Goal: Task Accomplishment & Management: Use online tool/utility

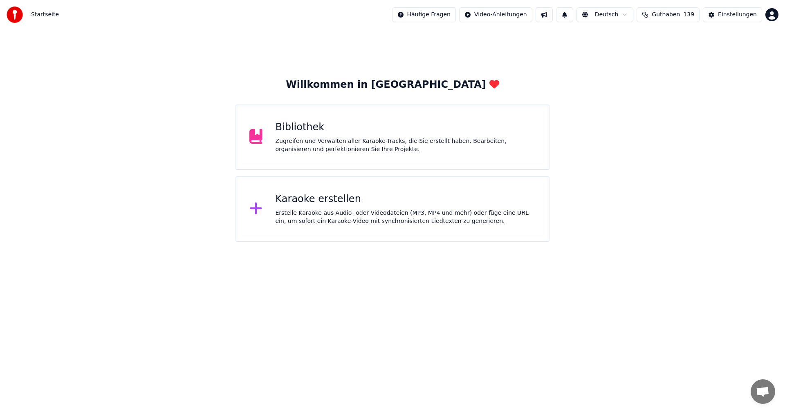
click at [345, 143] on div "Zugreifen und Verwalten aller Karaoke-Tracks, die Sie erstellt haben. Bearbeite…" at bounding box center [405, 145] width 260 height 16
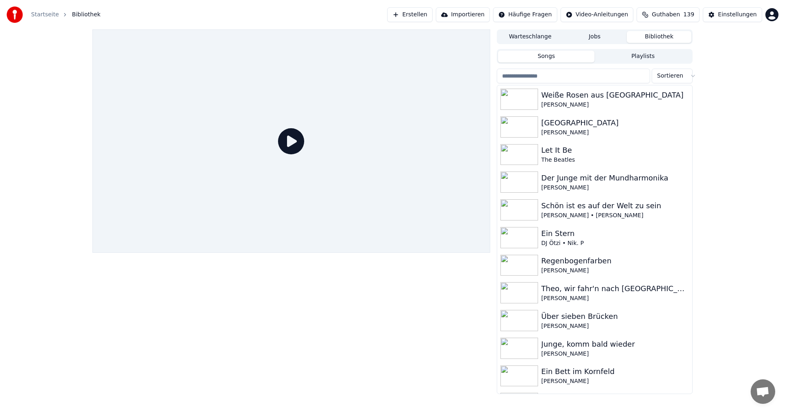
click at [432, 17] on button "Erstellen" at bounding box center [409, 14] width 45 height 15
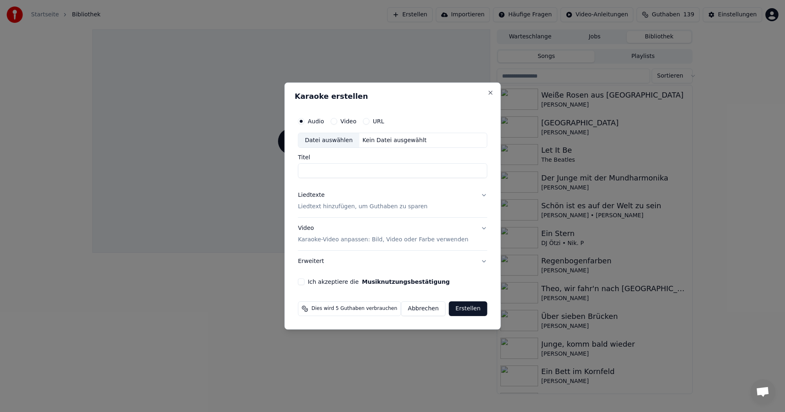
click at [320, 140] on div "Datei auswählen" at bounding box center [328, 140] width 61 height 15
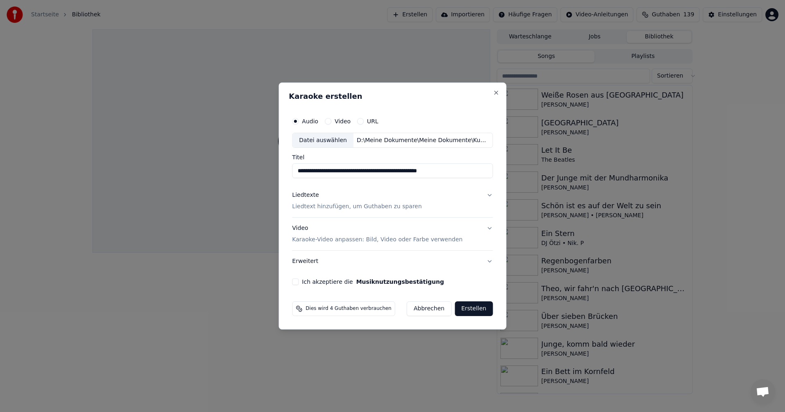
drag, startPoint x: 309, startPoint y: 172, endPoint x: 288, endPoint y: 170, distance: 21.0
click at [288, 170] on div "**********" at bounding box center [393, 207] width 228 height 248
type input "**********"
click at [322, 207] on p "Liedtext hinzufügen, um Guthaben zu sparen" at bounding box center [357, 207] width 130 height 8
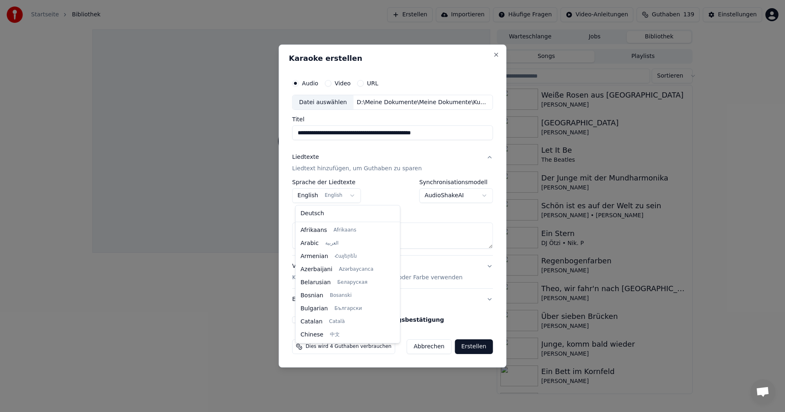
click at [349, 197] on body "**********" at bounding box center [392, 206] width 785 height 412
select select "**"
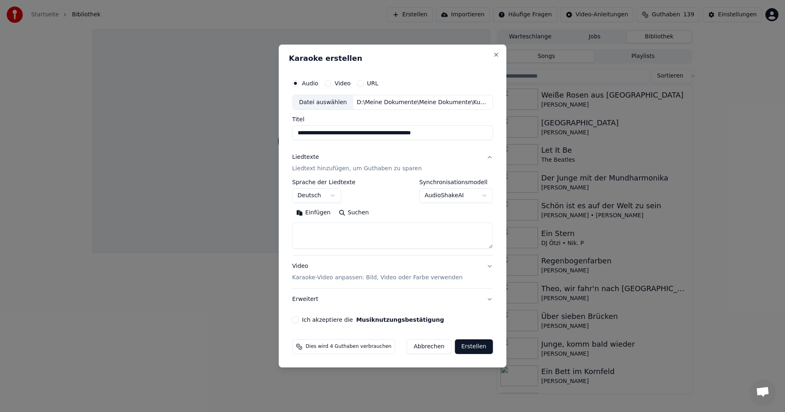
click at [325, 228] on textarea at bounding box center [392, 236] width 201 height 26
click at [304, 212] on button "Einfügen" at bounding box center [313, 213] width 43 height 13
click at [304, 275] on p "Karaoke-Video anpassen: Bild, Video oder Farbe verwenden" at bounding box center [377, 278] width 170 height 8
type textarea "**********"
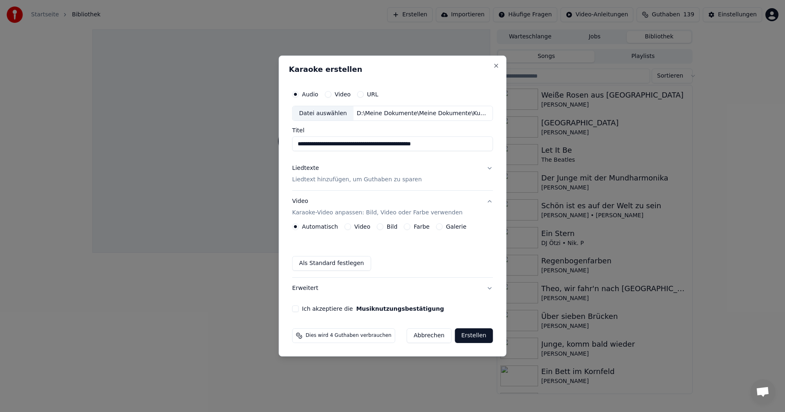
click at [381, 226] on button "Bild" at bounding box center [380, 227] width 7 height 7
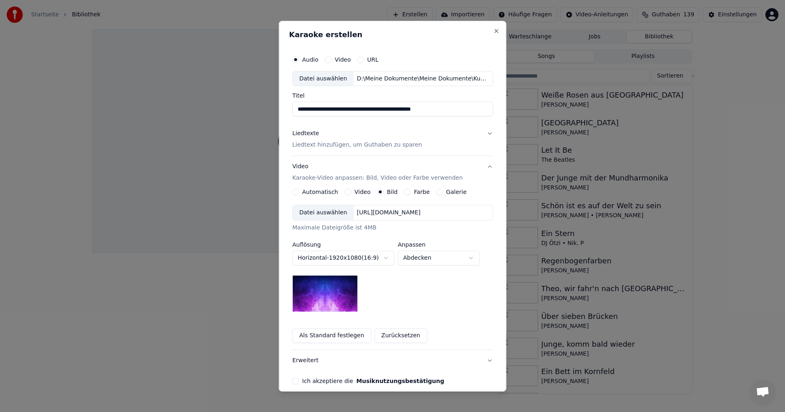
click at [311, 216] on div "Datei auswählen" at bounding box center [323, 213] width 61 height 15
click at [473, 260] on body "**********" at bounding box center [392, 206] width 785 height 412
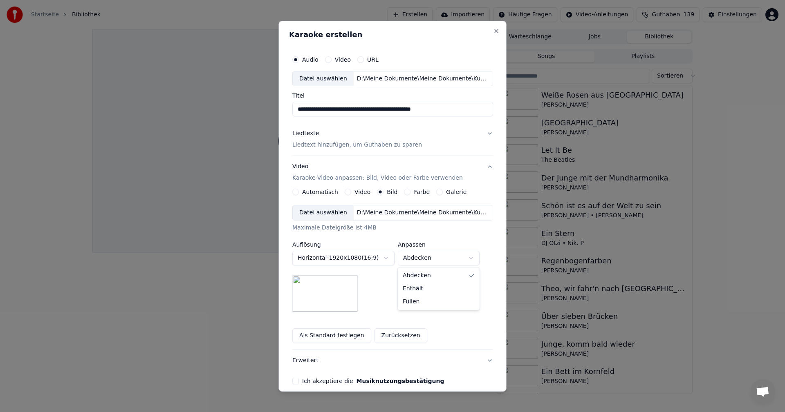
select select "*******"
click at [294, 384] on button "Ich akzeptiere die Musiknutzungsbestätigung" at bounding box center [295, 381] width 7 height 7
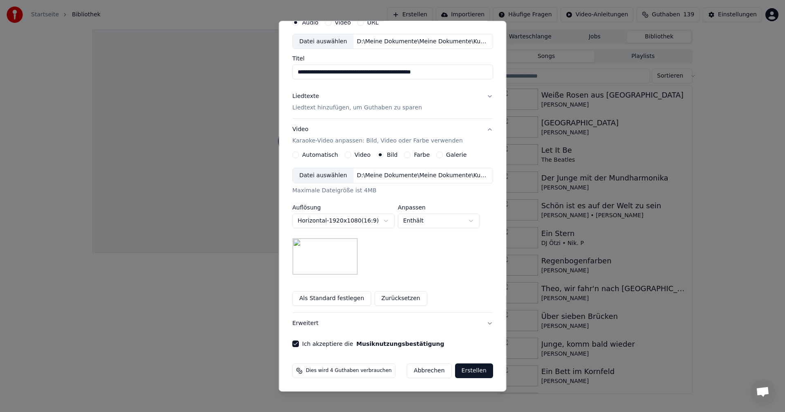
click at [465, 371] on button "Erstellen" at bounding box center [473, 371] width 38 height 15
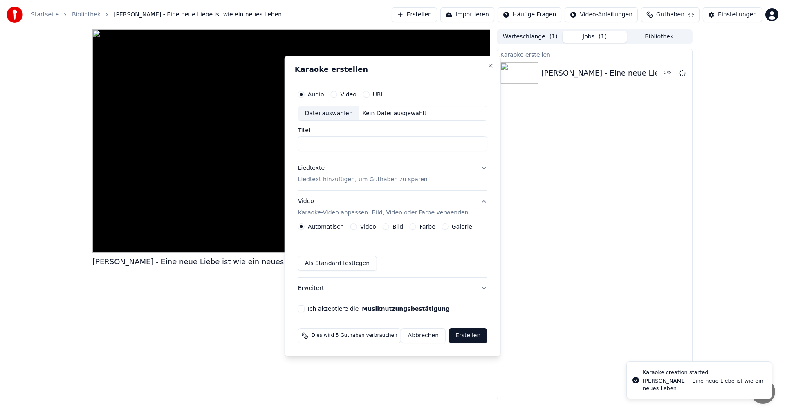
scroll to position [0, 0]
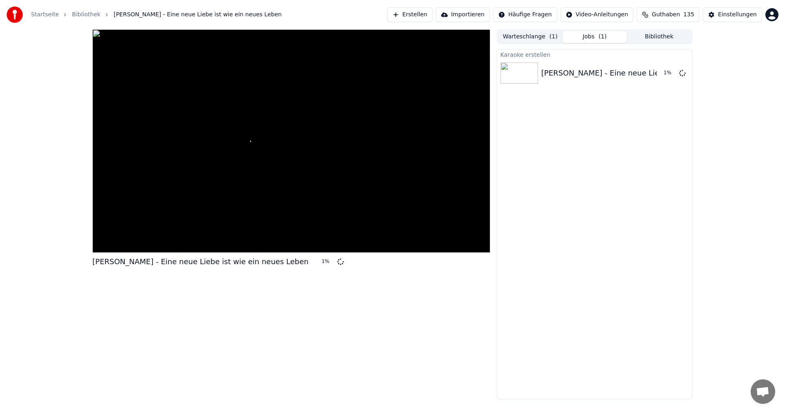
click at [419, 14] on button "Erstellen" at bounding box center [409, 14] width 45 height 15
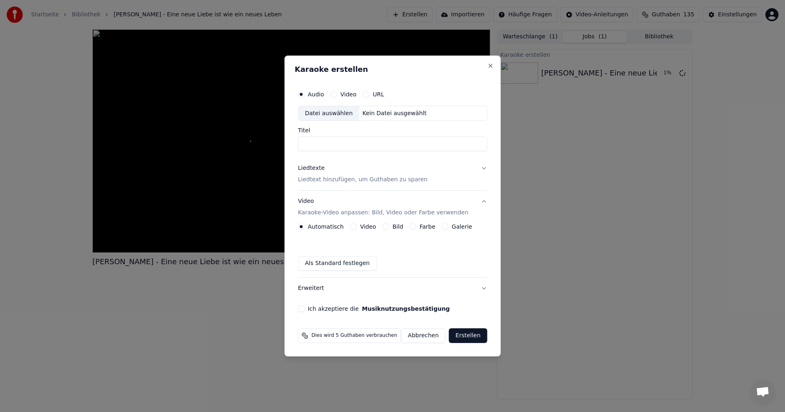
click at [323, 114] on div "Datei auswählen" at bounding box center [328, 113] width 61 height 15
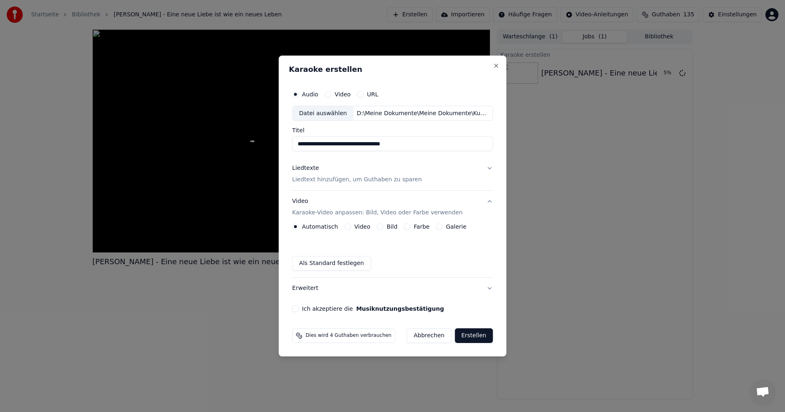
drag, startPoint x: 309, startPoint y: 145, endPoint x: 295, endPoint y: 142, distance: 14.1
click at [295, 142] on input "**********" at bounding box center [392, 144] width 201 height 15
type input "**********"
click at [338, 185] on button "Liedtexte Liedtext hinzufügen, um Guthaben zu sparen" at bounding box center [392, 174] width 201 height 33
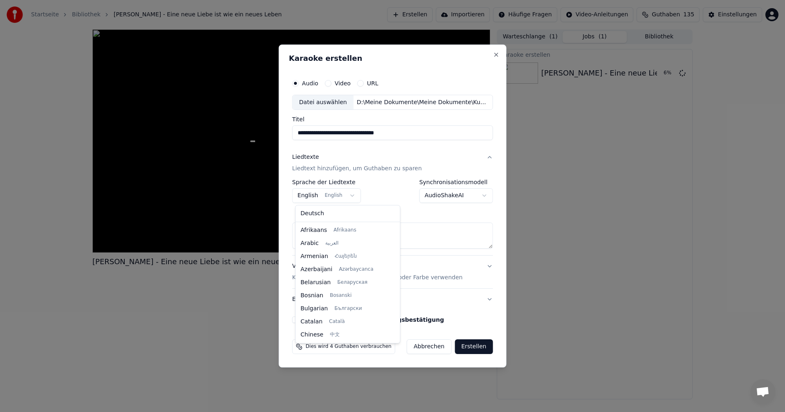
click at [350, 195] on body "**********" at bounding box center [392, 206] width 785 height 412
select select "**"
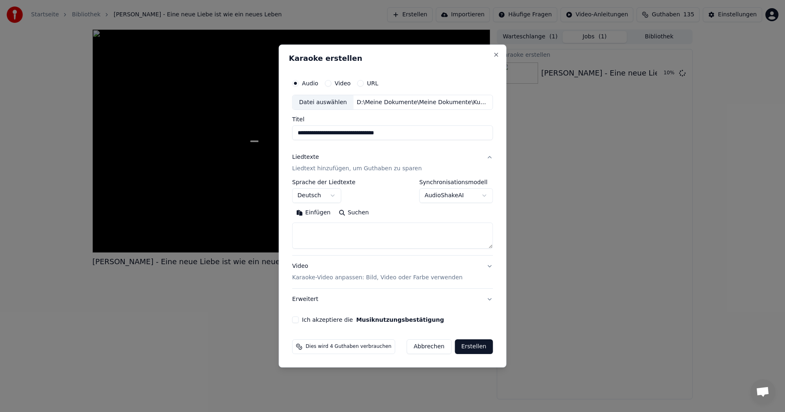
drag, startPoint x: 321, startPoint y: 231, endPoint x: 316, endPoint y: 224, distance: 8.5
click at [321, 231] on textarea at bounding box center [392, 236] width 201 height 26
click at [307, 212] on button "Einfügen" at bounding box center [313, 213] width 43 height 13
click at [307, 277] on p "Karaoke-Video anpassen: Bild, Video oder Farbe verwenden" at bounding box center [377, 278] width 170 height 8
type textarea "**********"
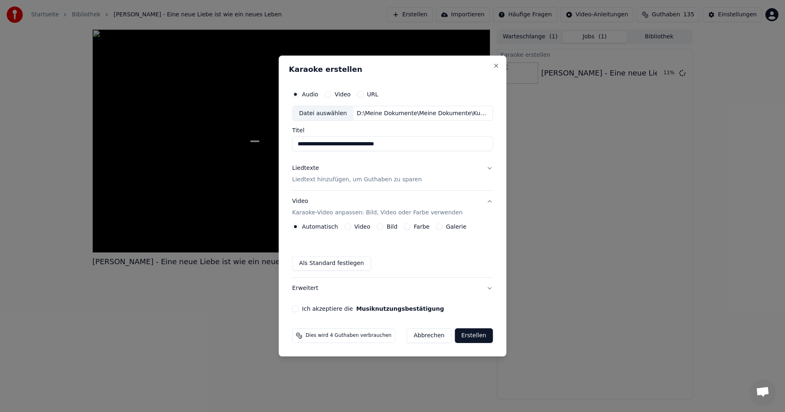
click at [378, 226] on button "Bild" at bounding box center [380, 227] width 7 height 7
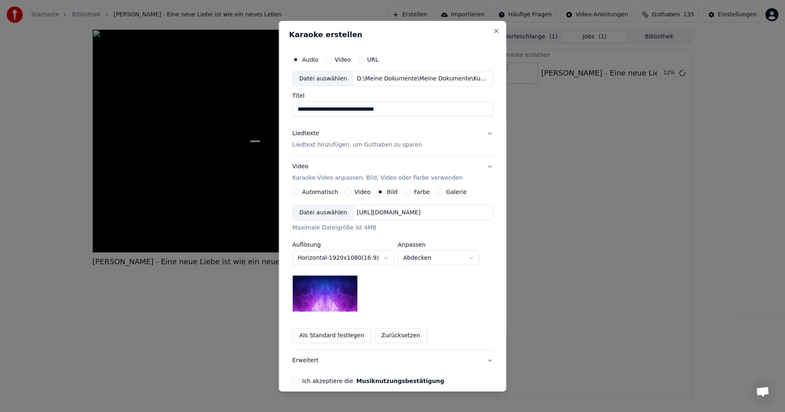
click at [320, 213] on div "Datei auswählen" at bounding box center [323, 213] width 61 height 15
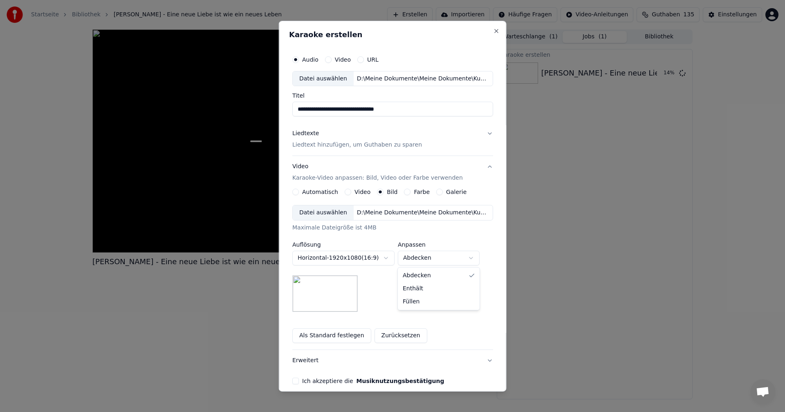
click at [472, 258] on body "**********" at bounding box center [392, 206] width 785 height 412
select select "*******"
click at [297, 382] on button "Ich akzeptiere die Musiknutzungsbestätigung" at bounding box center [295, 381] width 7 height 7
click at [481, 133] on button "Liedtexte Liedtext hinzufügen, um Guthaben zu sparen" at bounding box center [392, 139] width 201 height 33
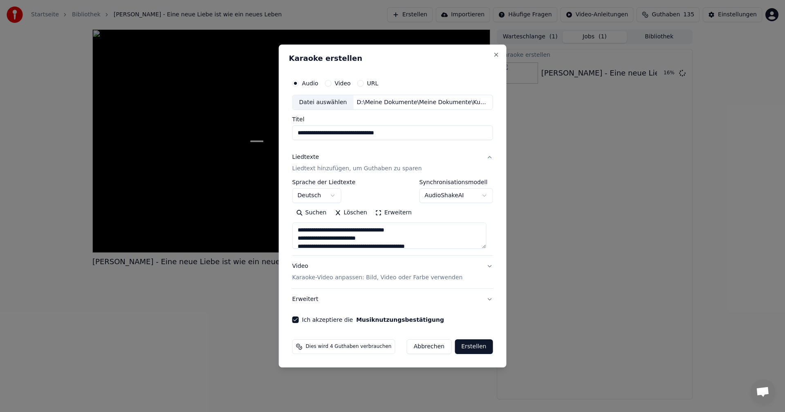
click at [466, 345] on button "Erstellen" at bounding box center [473, 347] width 38 height 15
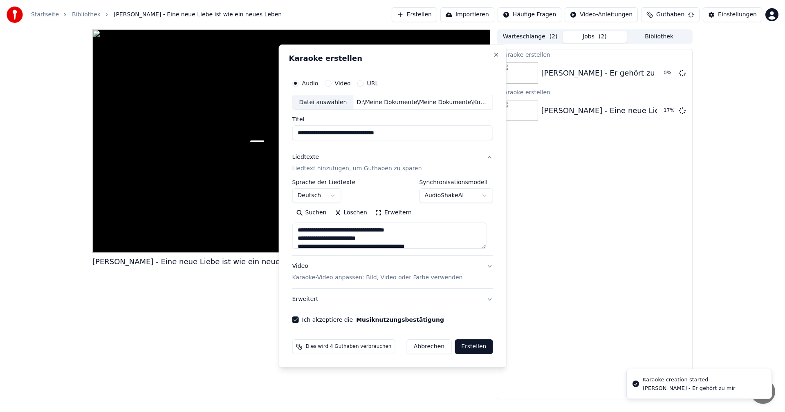
type textarea "**********"
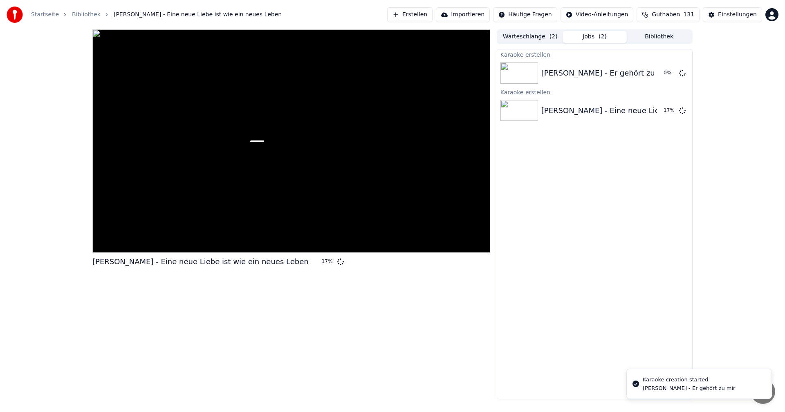
click at [416, 13] on button "Erstellen" at bounding box center [409, 14] width 45 height 15
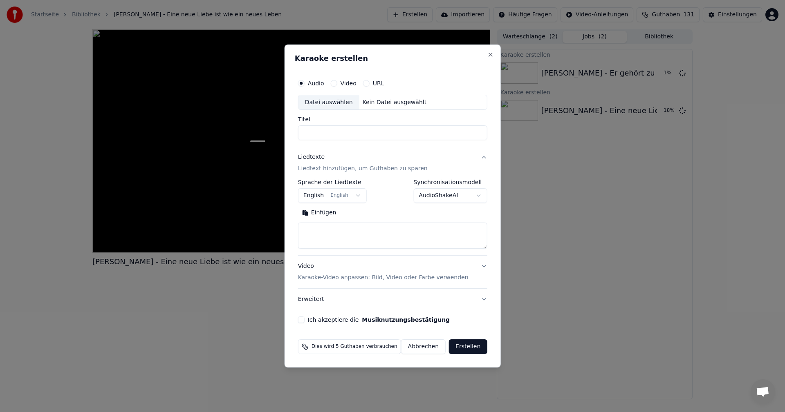
click at [312, 279] on p "Karaoke-Video anpassen: Bild, Video oder Farbe verwenden" at bounding box center [383, 278] width 170 height 8
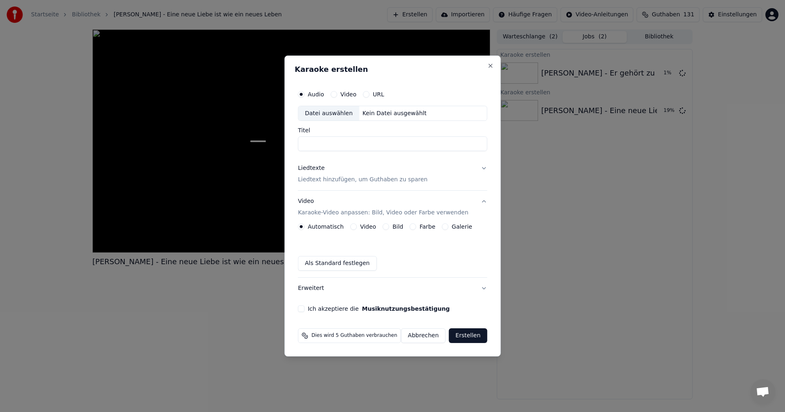
click at [388, 226] on div "Bild" at bounding box center [393, 227] width 20 height 7
click at [385, 228] on button "Bild" at bounding box center [386, 227] width 7 height 7
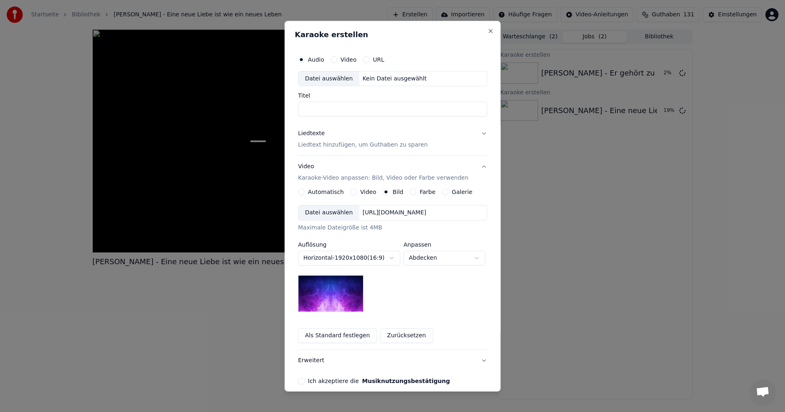
click at [317, 211] on div "Datei auswählen" at bounding box center [328, 213] width 61 height 15
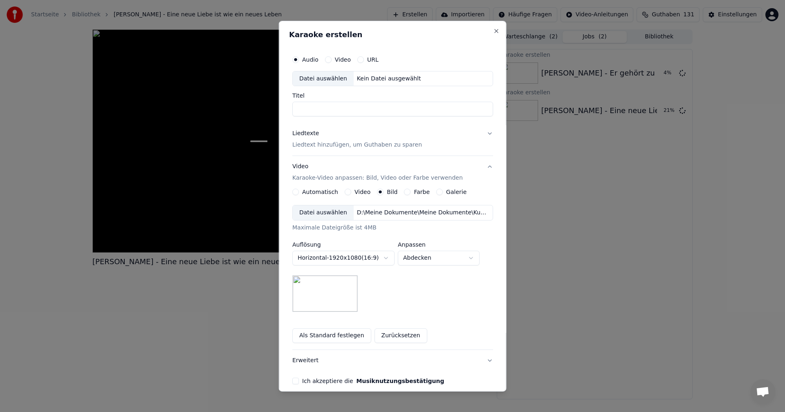
click at [309, 81] on div "Datei auswählen" at bounding box center [323, 78] width 61 height 15
type input "**********"
click at [473, 259] on body "**********" at bounding box center [392, 206] width 785 height 412
select select "*******"
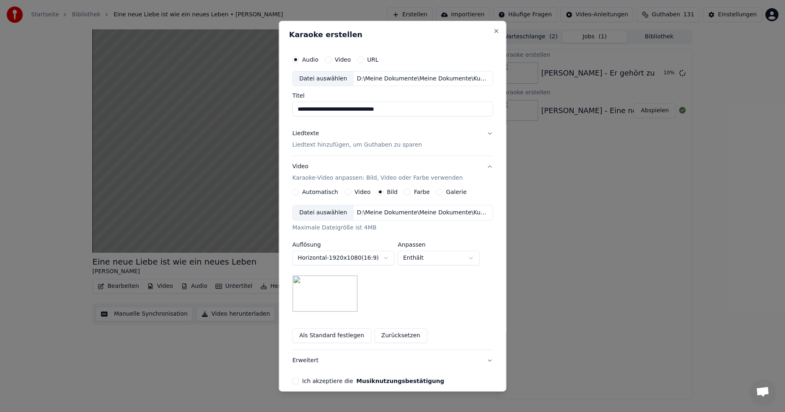
drag, startPoint x: 306, startPoint y: 110, endPoint x: 284, endPoint y: 109, distance: 21.7
click at [284, 109] on div "**********" at bounding box center [393, 205] width 228 height 371
type input "**********"
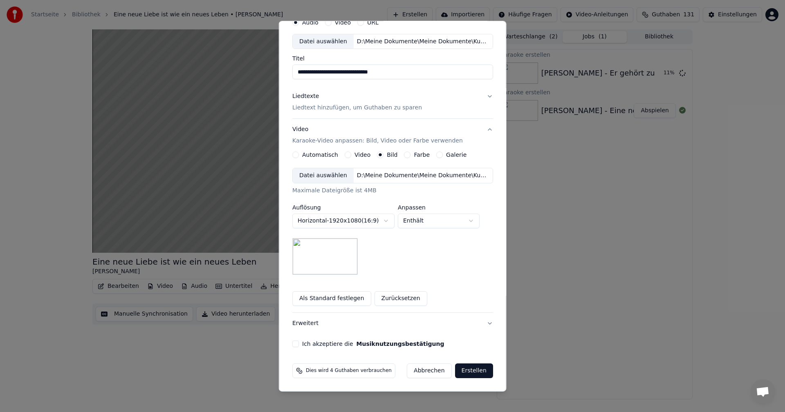
click at [297, 344] on button "Ich akzeptiere die Musiknutzungsbestätigung" at bounding box center [295, 344] width 7 height 7
click at [460, 369] on button "Erstellen" at bounding box center [473, 371] width 38 height 15
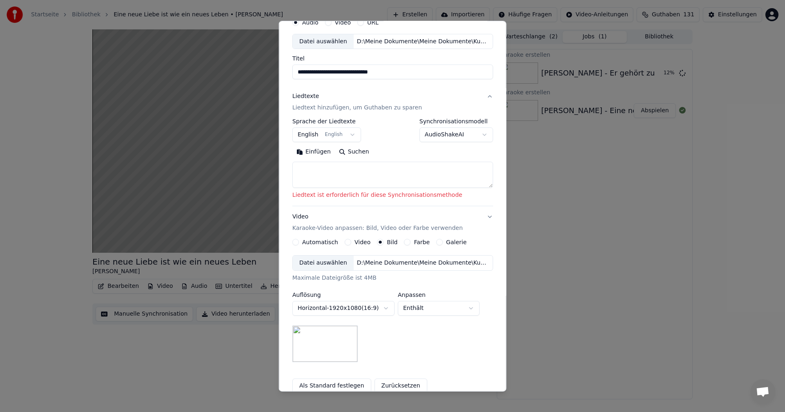
scroll to position [0, 0]
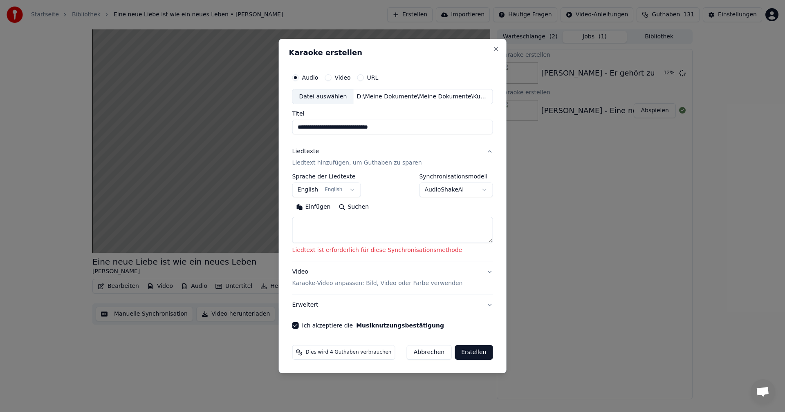
click at [314, 220] on textarea at bounding box center [392, 230] width 201 height 26
select select
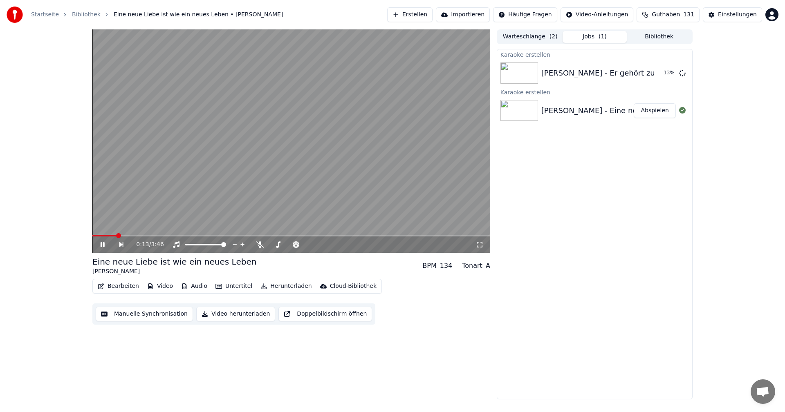
click at [104, 244] on icon at bounding box center [103, 244] width 4 height 5
click at [419, 13] on button "Erstellen" at bounding box center [409, 14] width 45 height 15
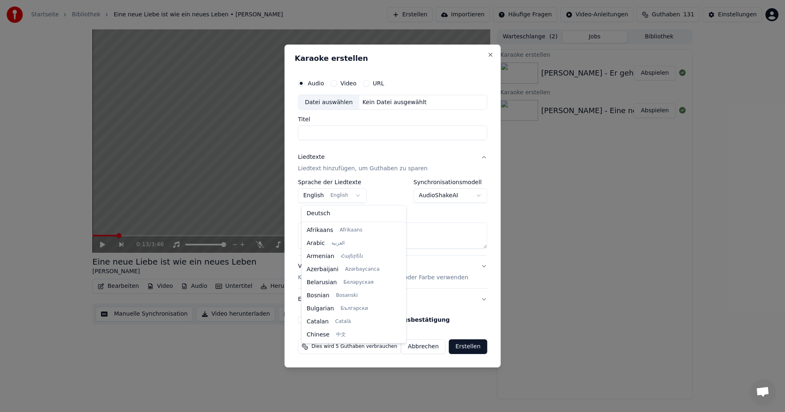
click at [357, 193] on body "**********" at bounding box center [392, 206] width 785 height 412
select select "**"
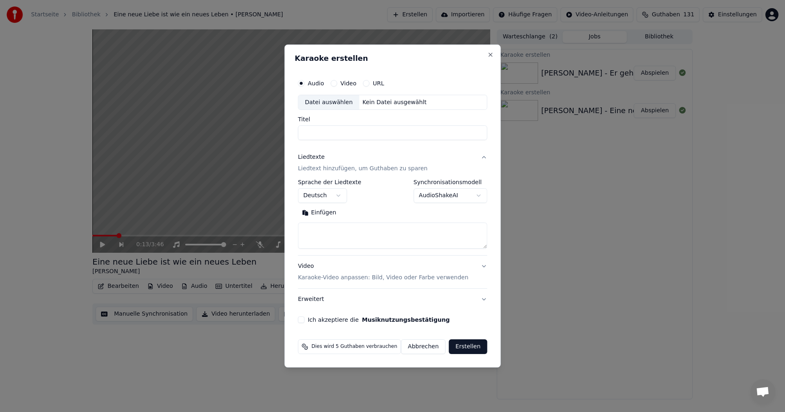
click at [311, 230] on textarea at bounding box center [392, 236] width 189 height 26
click at [307, 215] on button "Einfügen" at bounding box center [319, 213] width 43 height 13
click at [329, 100] on div "Datei auswählen" at bounding box center [328, 102] width 61 height 15
type textarea "**********"
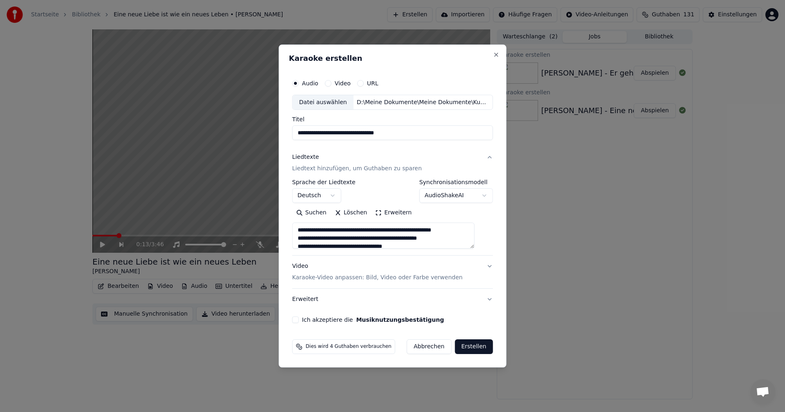
type input "**********"
type textarea "**********"
drag, startPoint x: 309, startPoint y: 133, endPoint x: 287, endPoint y: 131, distance: 21.4
click at [287, 131] on div "**********" at bounding box center [393, 207] width 228 height 324
type input "**********"
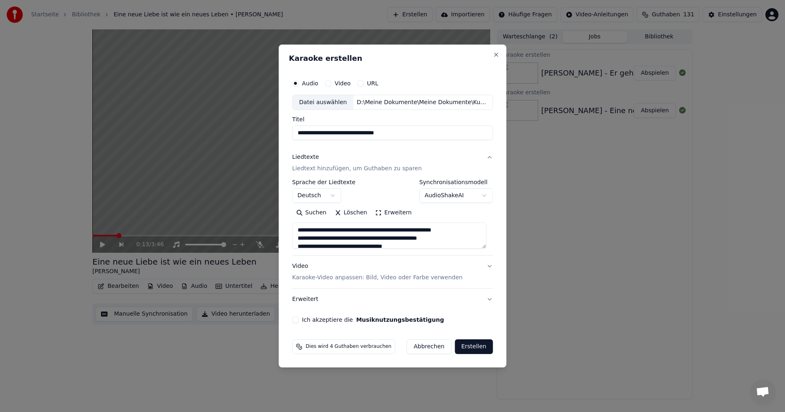
type textarea "**********"
type input "**********"
click at [297, 321] on button "Ich akzeptiere die Musiknutzungsbestätigung" at bounding box center [295, 320] width 7 height 7
click at [380, 282] on p "Karaoke-Video anpassen: Bild, Video oder Farbe verwenden" at bounding box center [377, 278] width 170 height 8
type textarea "**********"
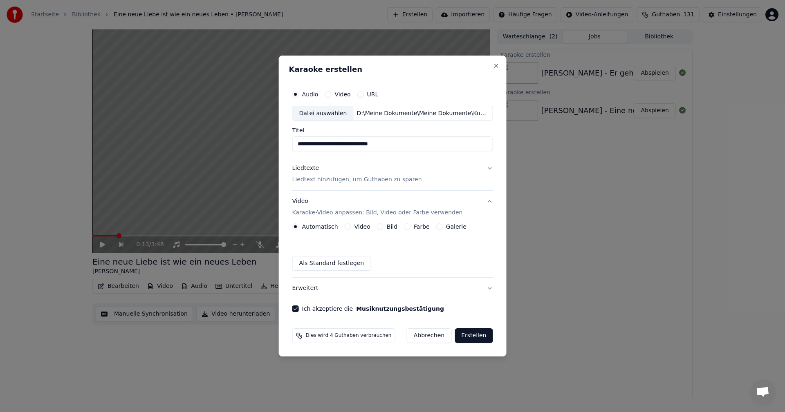
click at [381, 227] on button "Bild" at bounding box center [380, 227] width 7 height 7
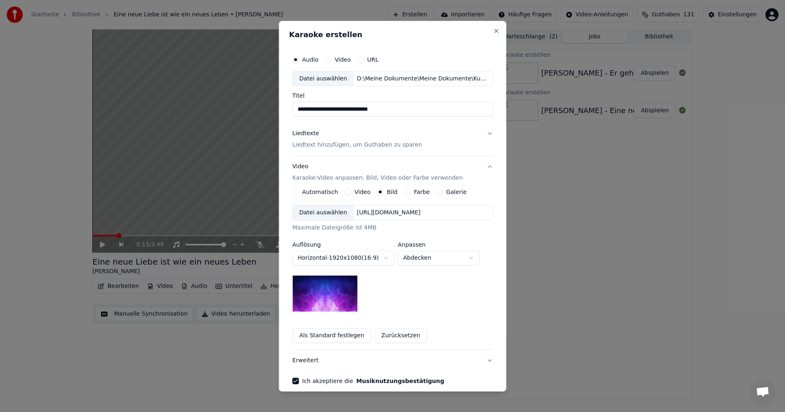
click at [319, 211] on div "Datei auswählen" at bounding box center [323, 213] width 61 height 15
click at [469, 261] on body "**********" at bounding box center [392, 206] width 785 height 412
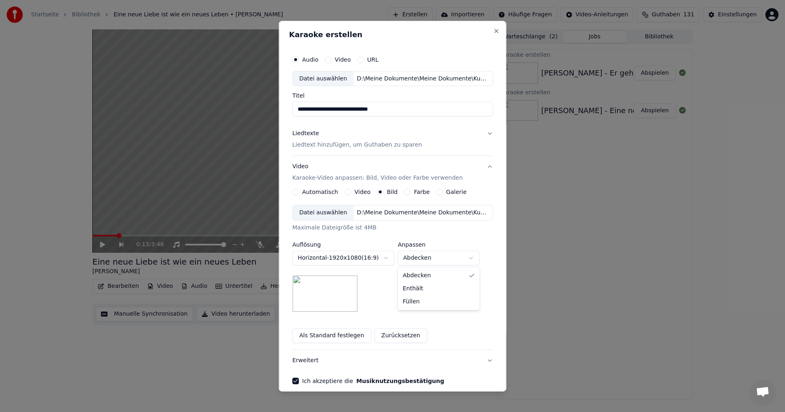
select select "*******"
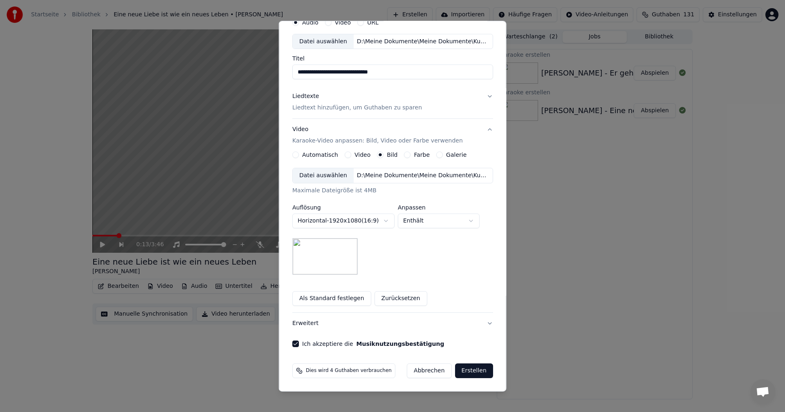
click at [482, 96] on button "Liedtexte Liedtext hinzufügen, um Guthaben zu sparen" at bounding box center [392, 102] width 201 height 33
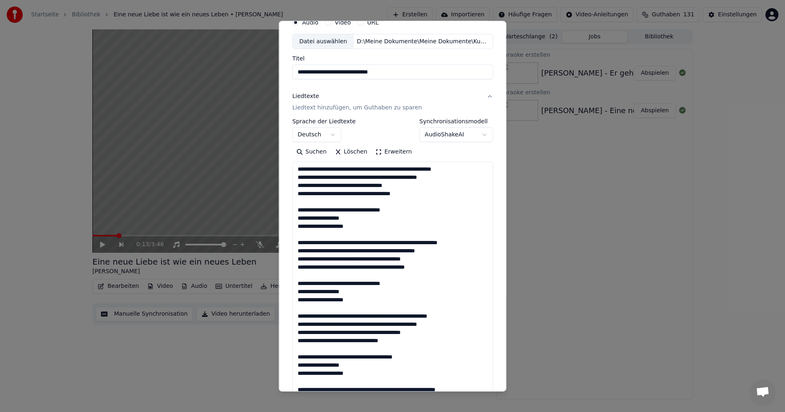
scroll to position [0, 0]
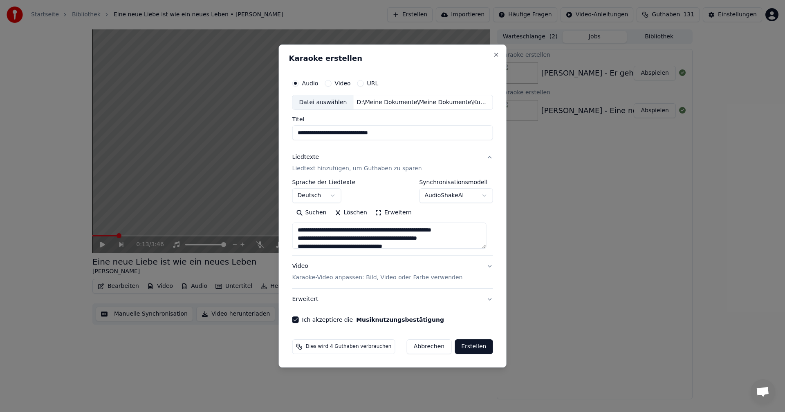
click at [467, 347] on button "Erstellen" at bounding box center [473, 347] width 38 height 15
type textarea "**********"
select select
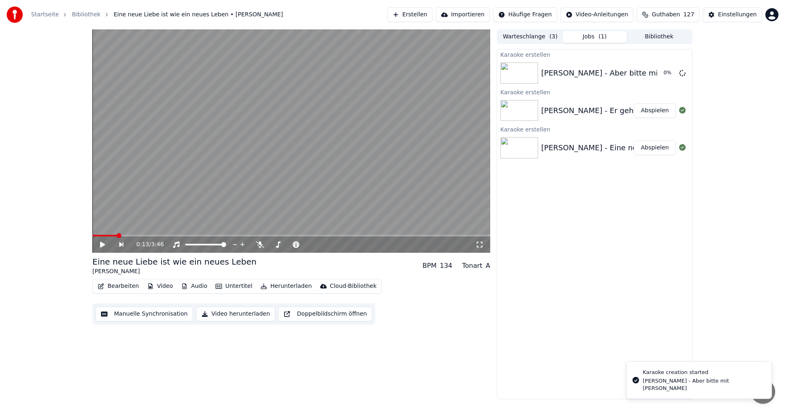
click at [418, 16] on button "Erstellen" at bounding box center [409, 14] width 45 height 15
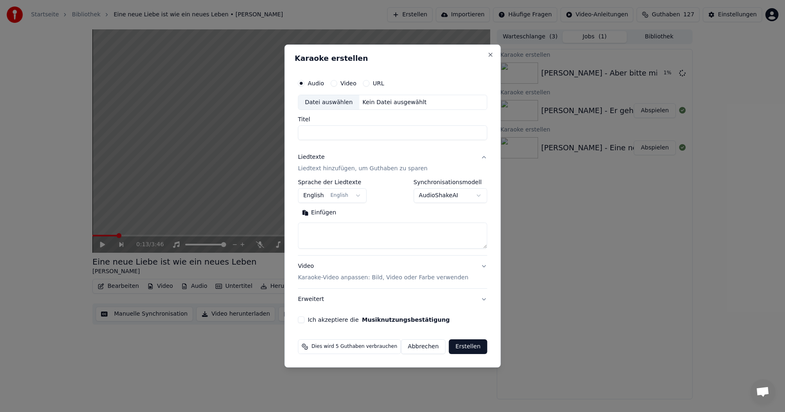
click at [325, 100] on div "Datei auswählen" at bounding box center [328, 102] width 61 height 15
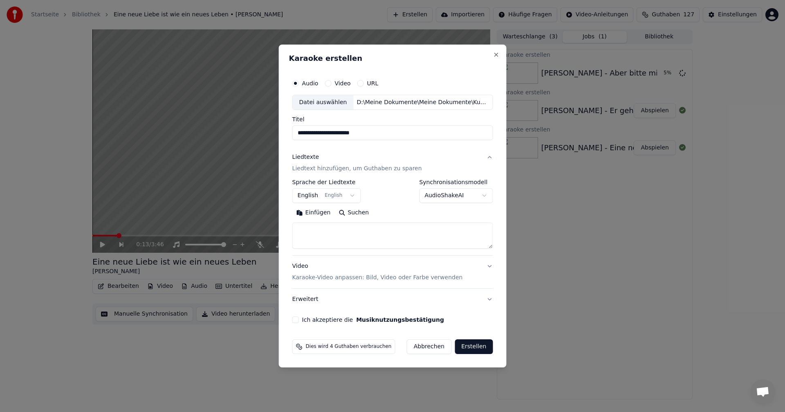
drag, startPoint x: 310, startPoint y: 132, endPoint x: 289, endPoint y: 131, distance: 21.7
click at [289, 131] on div "**********" at bounding box center [393, 207] width 228 height 324
type input "**********"
click at [348, 194] on body "**********" at bounding box center [392, 206] width 785 height 412
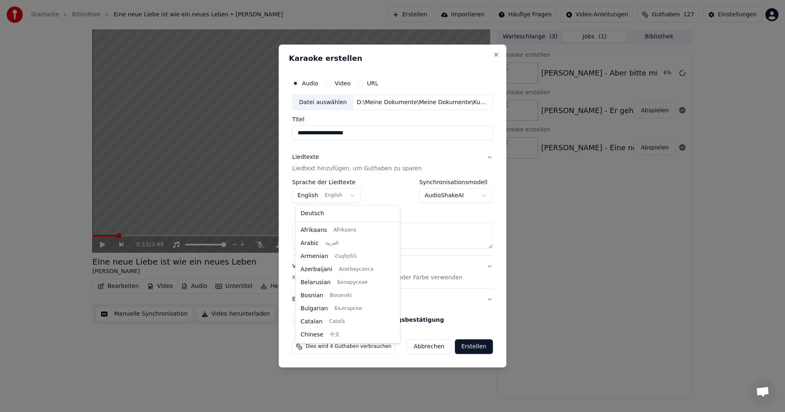
scroll to position [65, 0]
select select "**"
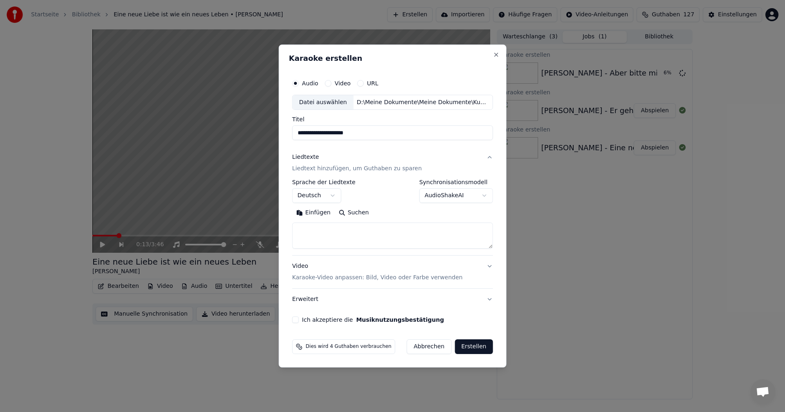
click at [314, 227] on textarea at bounding box center [392, 236] width 201 height 26
click at [367, 361] on div "**********" at bounding box center [393, 207] width 228 height 324
click at [313, 227] on textarea at bounding box center [392, 236] width 201 height 26
click at [301, 211] on button "Einfügen" at bounding box center [313, 213] width 43 height 13
click at [317, 280] on p "Karaoke-Video anpassen: Bild, Video oder Farbe verwenden" at bounding box center [377, 278] width 170 height 8
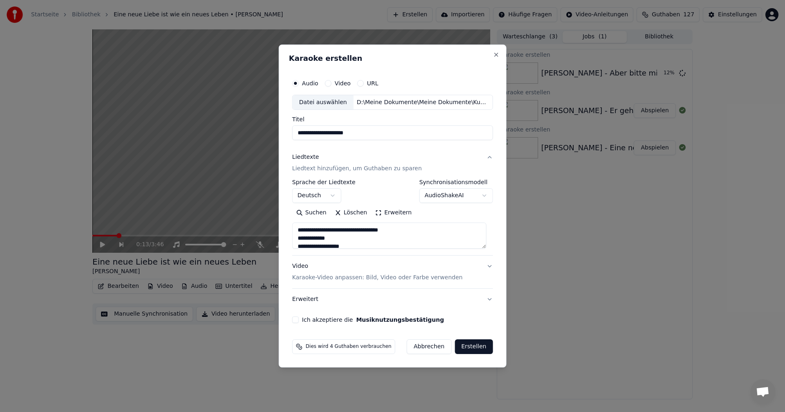
type textarea "**********"
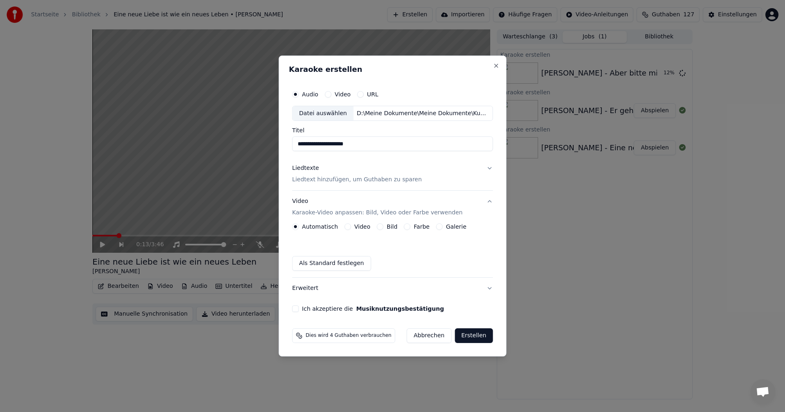
click at [380, 231] on div "Automatisch Video Bild Farbe Galerie Als Standard festlegen" at bounding box center [392, 247] width 201 height 47
click at [380, 229] on button "Bild" at bounding box center [380, 227] width 7 height 7
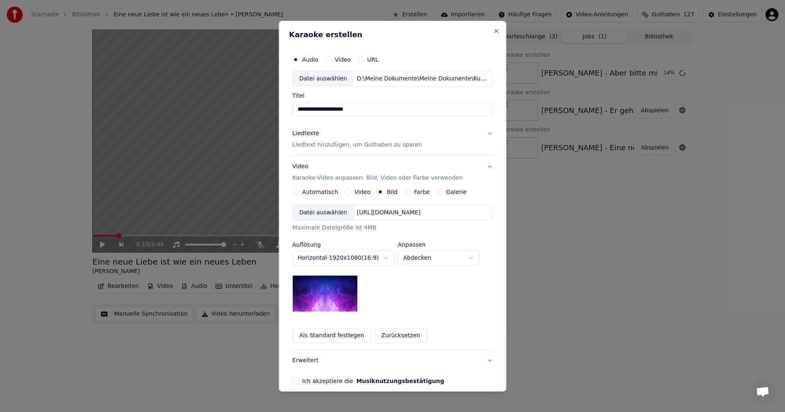
click at [319, 211] on div "Datei auswählen" at bounding box center [323, 213] width 61 height 15
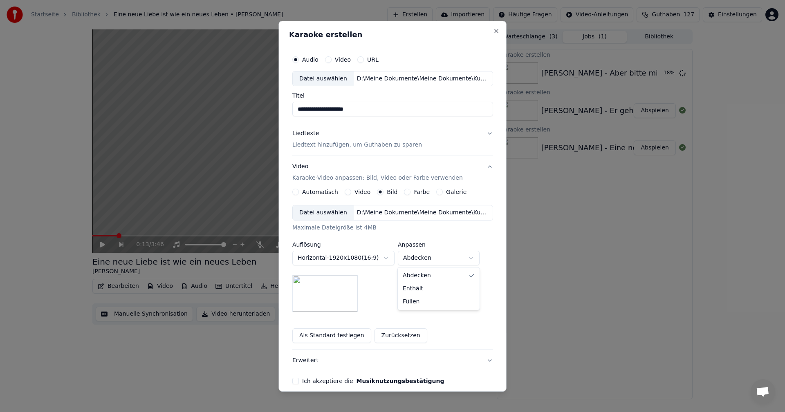
click at [472, 260] on body "**********" at bounding box center [392, 206] width 785 height 412
select select "*******"
click at [292, 383] on div "Ich akzeptiere die Musiknutzungsbestätigung" at bounding box center [392, 381] width 201 height 7
click at [296, 383] on button "Ich akzeptiere die Musiknutzungsbestätigung" at bounding box center [295, 381] width 7 height 7
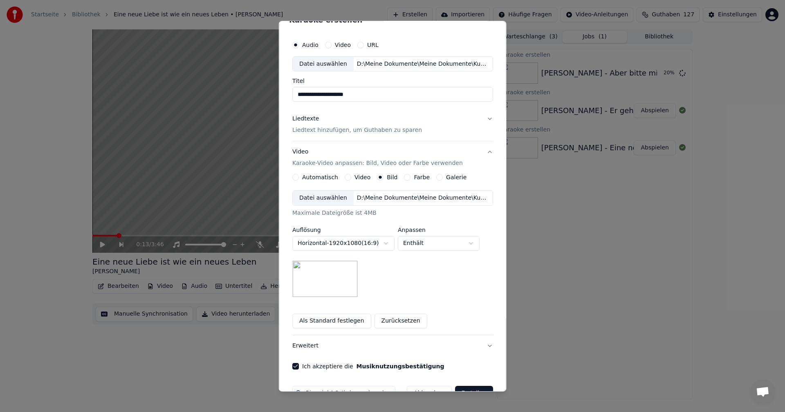
scroll to position [37, 0]
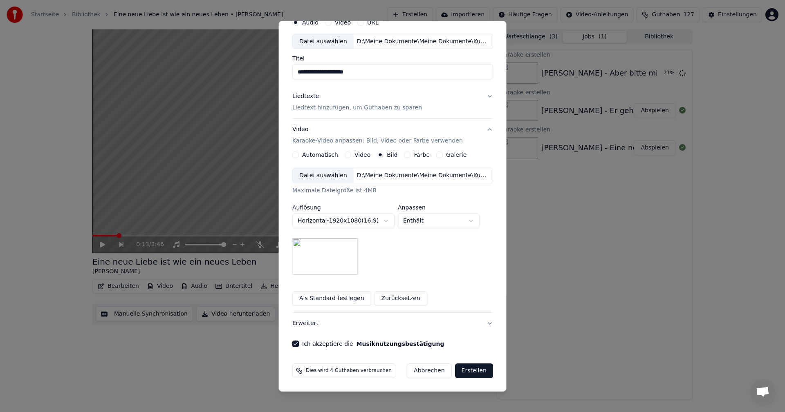
click at [483, 95] on button "Liedtexte Liedtext hinzufügen, um Guthaben zu sparen" at bounding box center [392, 102] width 201 height 33
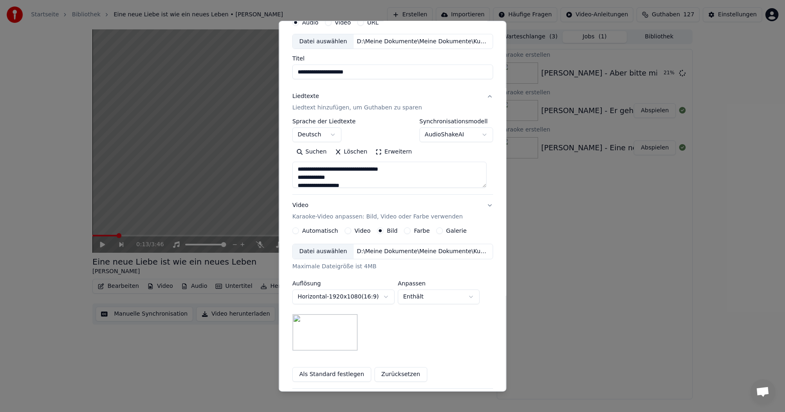
scroll to position [0, 0]
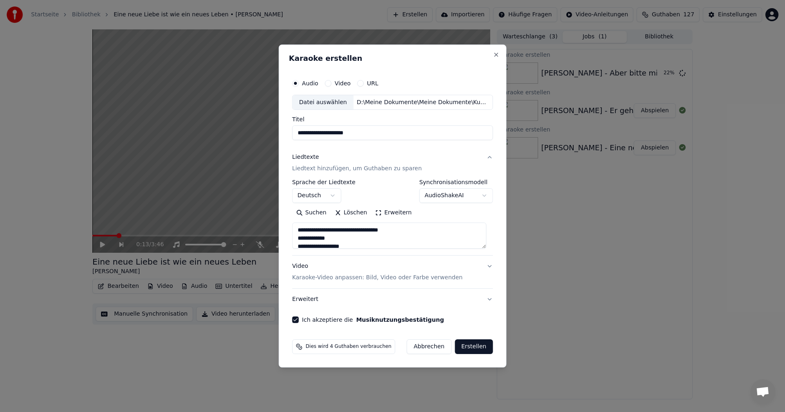
click at [470, 347] on button "Erstellen" at bounding box center [473, 347] width 38 height 15
type textarea "**********"
select select
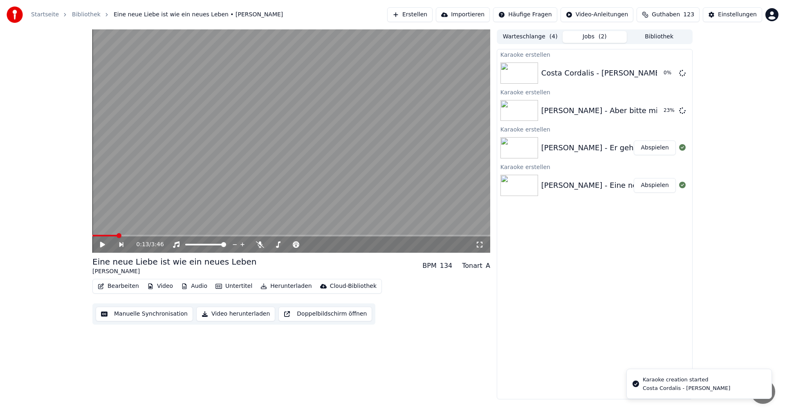
click at [428, 13] on button "Erstellen" at bounding box center [409, 14] width 45 height 15
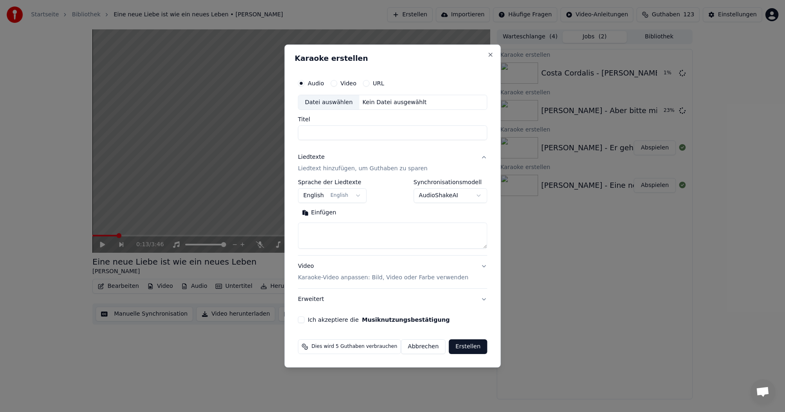
click at [318, 277] on p "Karaoke-Video anpassen: Bild, Video oder Farbe verwenden" at bounding box center [383, 278] width 170 height 8
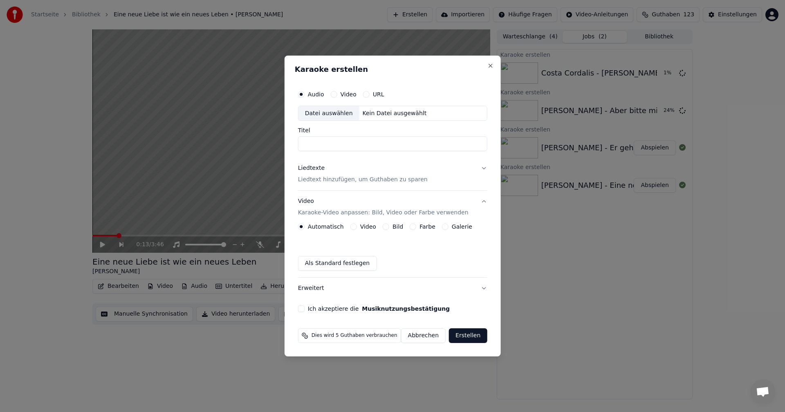
click at [388, 229] on div "Bild" at bounding box center [393, 227] width 20 height 7
click at [387, 228] on button "Bild" at bounding box center [386, 227] width 7 height 7
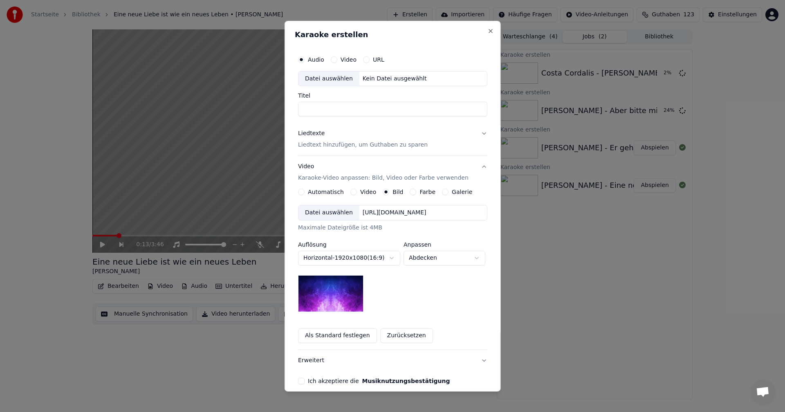
click at [320, 217] on div "Datei auswählen" at bounding box center [328, 213] width 61 height 15
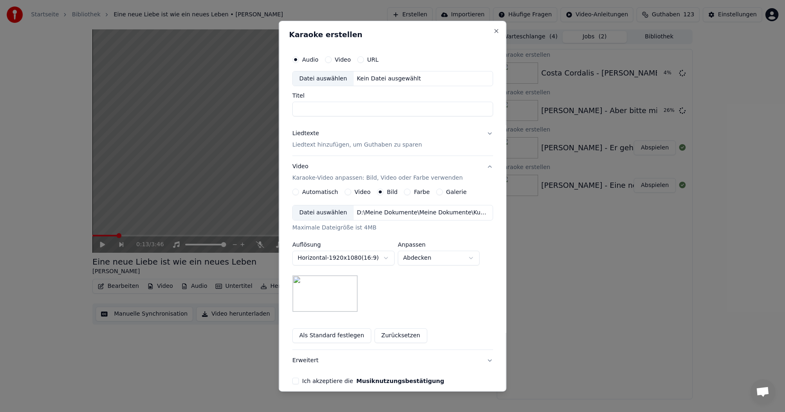
click at [473, 258] on body "Startseite Bibliothek Eine neue Liebe ist wie ein neues Leben • [PERSON_NAME] E…" at bounding box center [392, 206] width 785 height 412
select select "*******"
click at [316, 79] on div "Datei auswählen" at bounding box center [323, 78] width 61 height 15
type input "**********"
click at [325, 147] on p "Liedtext hinzufügen, um Guthaben zu sparen" at bounding box center [357, 145] width 130 height 8
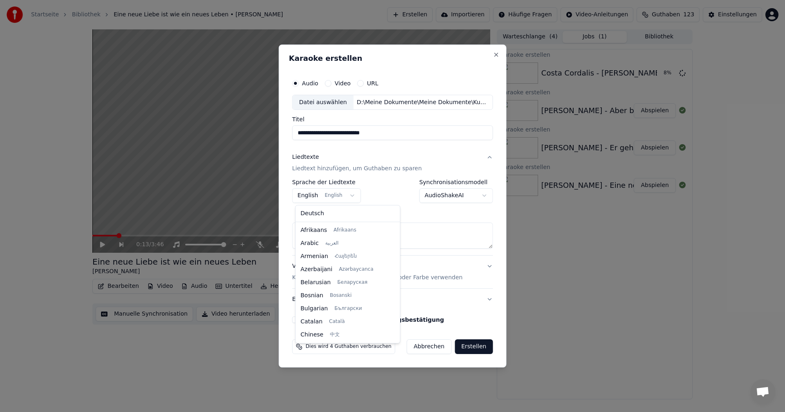
click at [351, 195] on body "**********" at bounding box center [392, 206] width 785 height 412
select select "**"
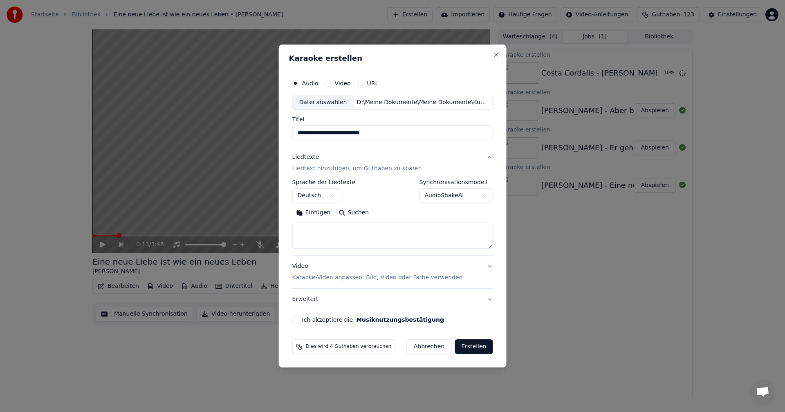
click at [322, 233] on textarea at bounding box center [392, 236] width 201 height 26
click at [307, 215] on button "Einfügen" at bounding box center [313, 213] width 43 height 13
click at [470, 346] on button "Erstellen" at bounding box center [473, 347] width 38 height 15
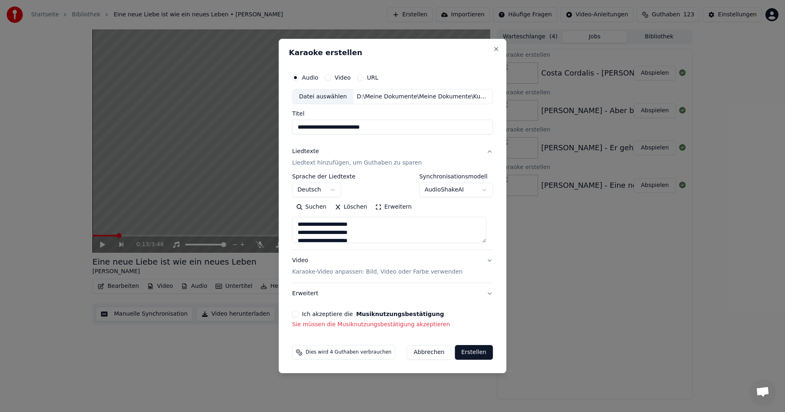
click at [299, 315] on button "Ich akzeptiere die Musiknutzungsbestätigung" at bounding box center [295, 314] width 7 height 7
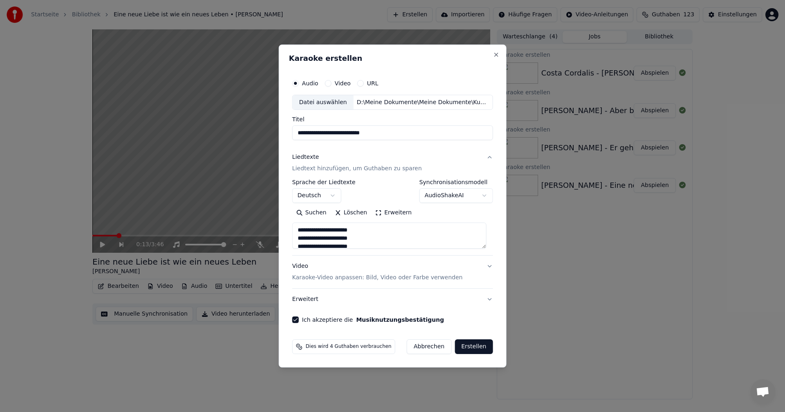
click at [467, 346] on button "Erstellen" at bounding box center [473, 347] width 38 height 15
type textarea "**********"
select select
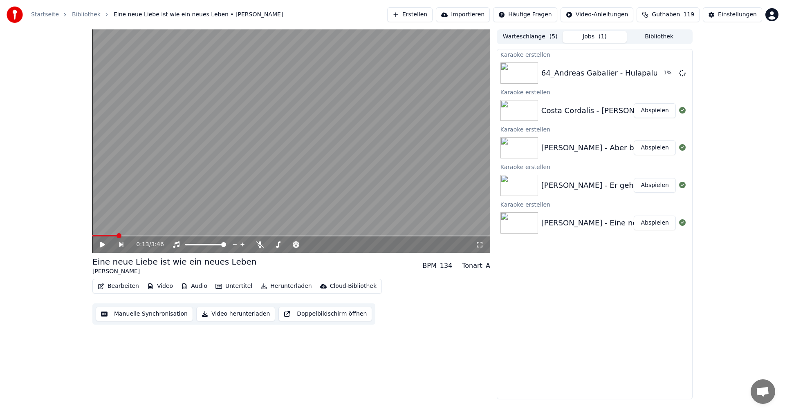
click at [422, 14] on button "Erstellen" at bounding box center [409, 14] width 45 height 15
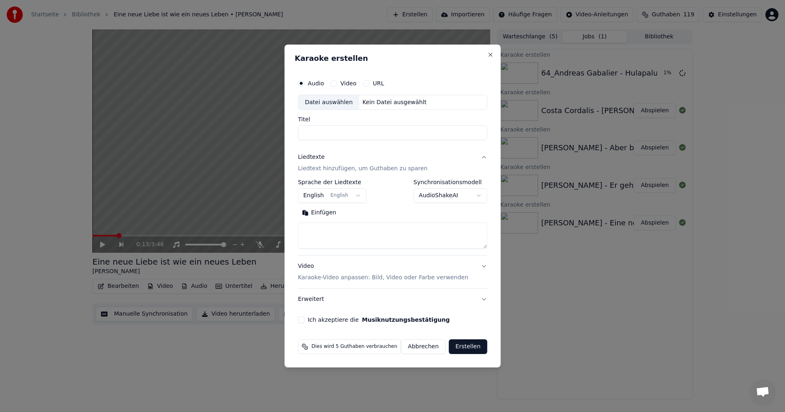
click at [328, 101] on div "Datei auswählen" at bounding box center [328, 102] width 61 height 15
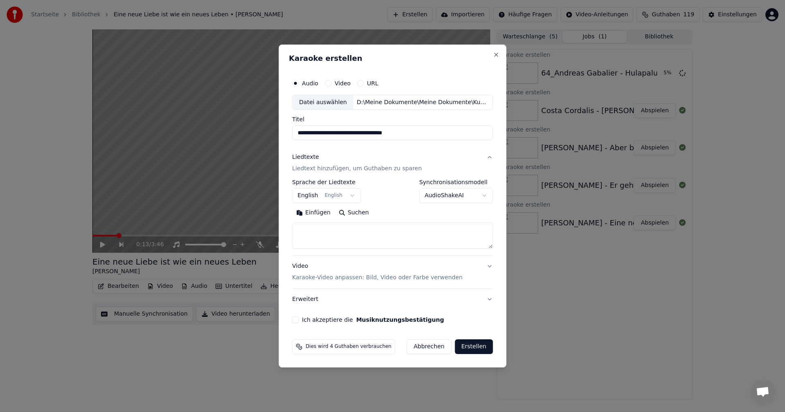
drag, startPoint x: 309, startPoint y: 133, endPoint x: 287, endPoint y: 132, distance: 22.1
click at [287, 132] on div "**********" at bounding box center [393, 207] width 228 height 324
type input "**********"
click at [352, 197] on body "**********" at bounding box center [392, 206] width 785 height 412
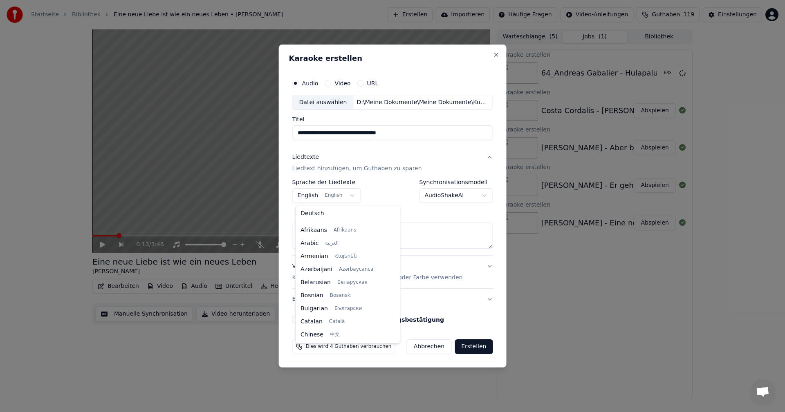
scroll to position [65, 0]
select select "**"
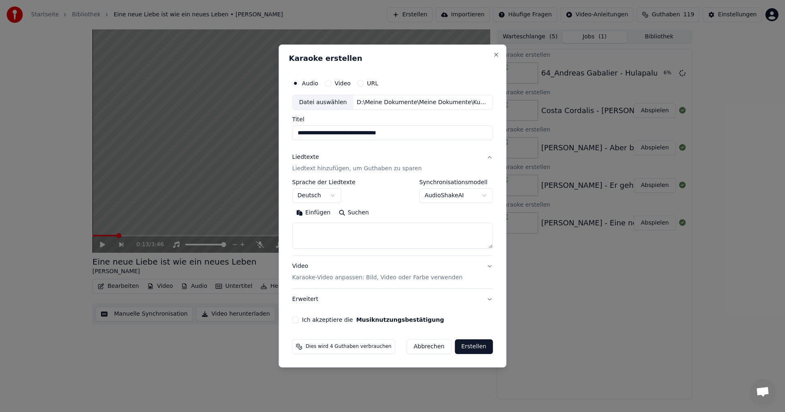
click at [320, 231] on textarea at bounding box center [392, 236] width 201 height 26
click at [311, 212] on button "Einfügen" at bounding box center [313, 213] width 43 height 13
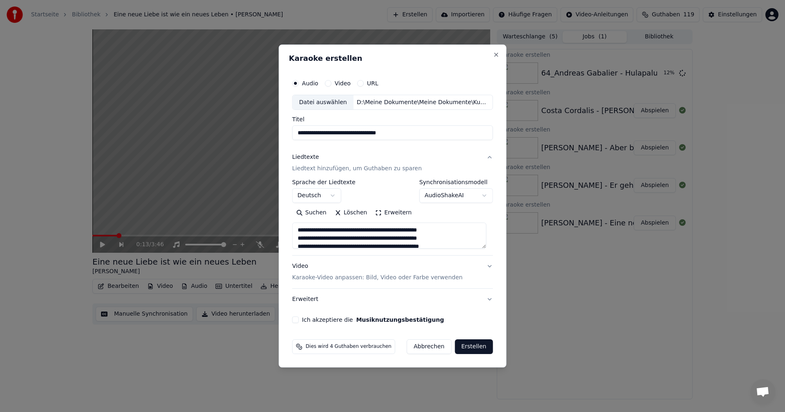
click at [315, 277] on p "Karaoke-Video anpassen: Bild, Video oder Farbe verwenden" at bounding box center [377, 278] width 170 height 8
type textarea "**********"
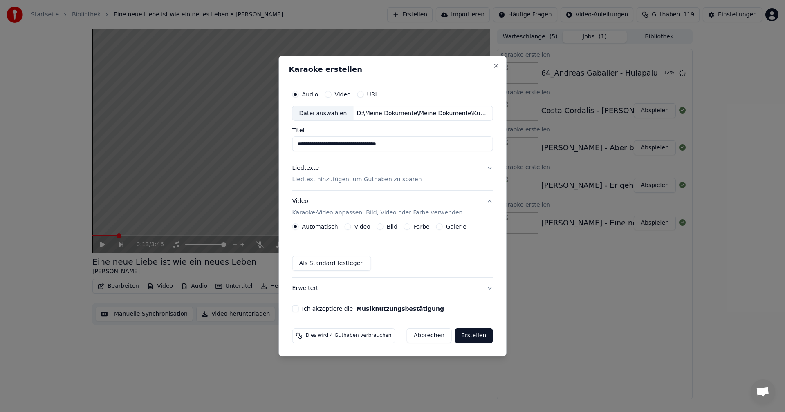
click at [381, 226] on button "Bild" at bounding box center [380, 227] width 7 height 7
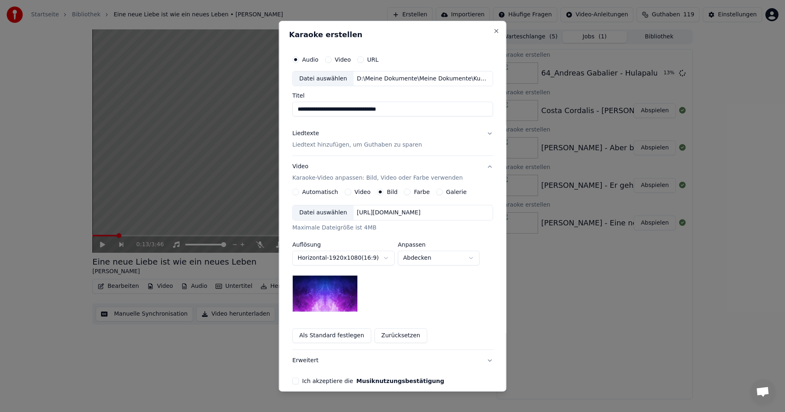
click at [309, 214] on div "Datei auswählen" at bounding box center [323, 213] width 61 height 15
click at [295, 383] on button "Ich akzeptiere die Musiknutzungsbestätigung" at bounding box center [295, 381] width 7 height 7
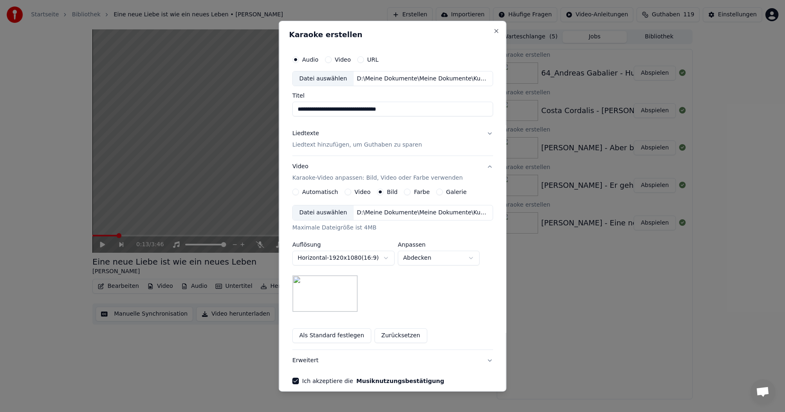
click at [469, 259] on body "**********" at bounding box center [392, 206] width 785 height 412
click at [471, 261] on body "**********" at bounding box center [392, 206] width 785 height 412
select select "*****"
click at [498, 303] on div "**********" at bounding box center [393, 205] width 228 height 371
click at [499, 303] on div "**********" at bounding box center [393, 205] width 228 height 371
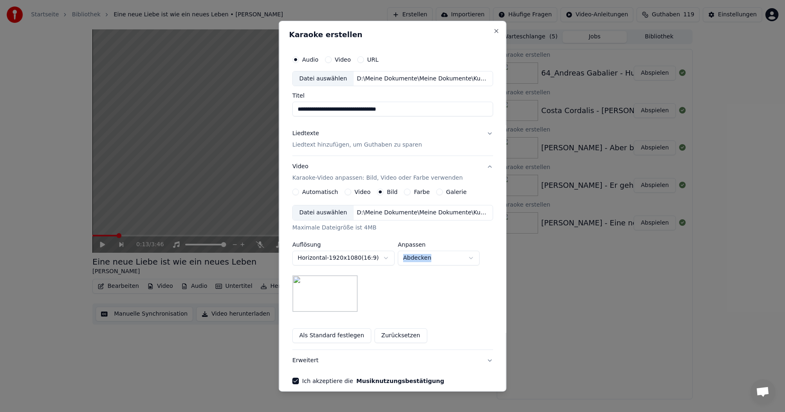
scroll to position [37, 0]
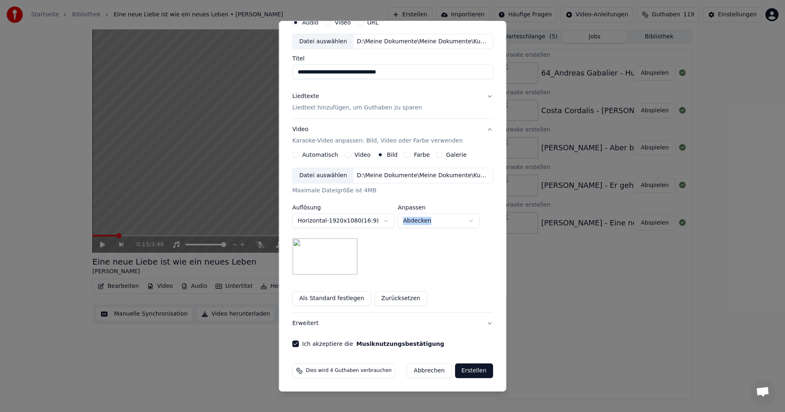
click at [466, 370] on button "Erstellen" at bounding box center [473, 371] width 38 height 15
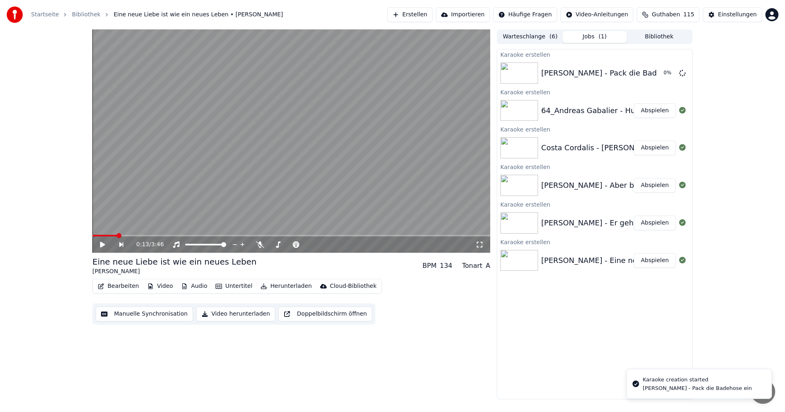
click at [423, 13] on button "Erstellen" at bounding box center [409, 14] width 45 height 15
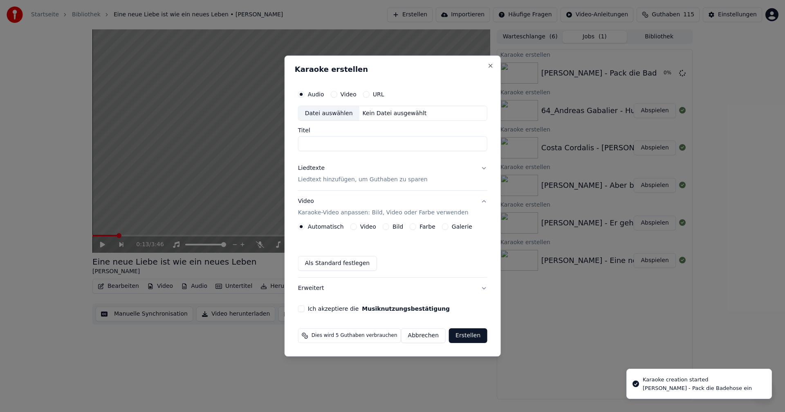
click at [329, 114] on div "Datei auswählen" at bounding box center [328, 113] width 61 height 15
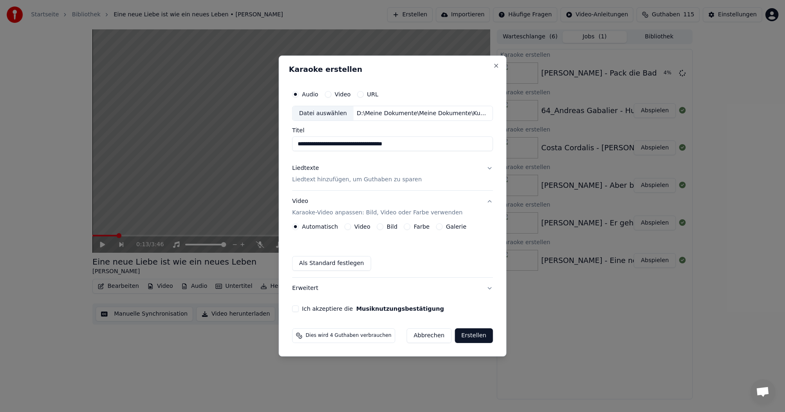
drag, startPoint x: 309, startPoint y: 144, endPoint x: 269, endPoint y: 141, distance: 40.2
click at [269, 141] on body "**********" at bounding box center [392, 206] width 785 height 412
type input "**********"
click at [324, 181] on p "Liedtext hinzufügen, um Guthaben zu sparen" at bounding box center [357, 180] width 130 height 8
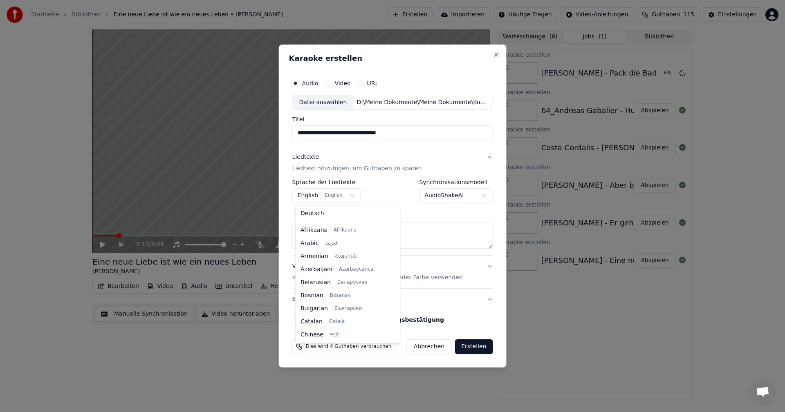
click at [348, 197] on body "**********" at bounding box center [392, 206] width 785 height 412
select select "**"
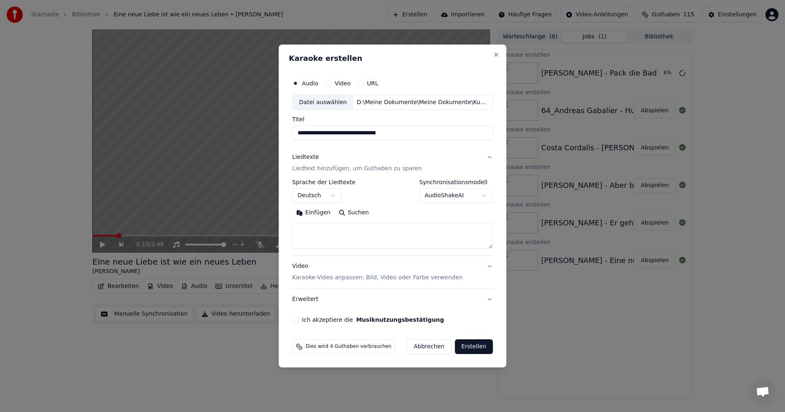
click at [315, 231] on textarea at bounding box center [392, 236] width 201 height 26
click at [313, 213] on button "Einfügen" at bounding box center [313, 213] width 43 height 13
click at [303, 280] on p "Karaoke-Video anpassen: Bild, Video oder Farbe verwenden" at bounding box center [377, 278] width 170 height 8
type textarea "**********"
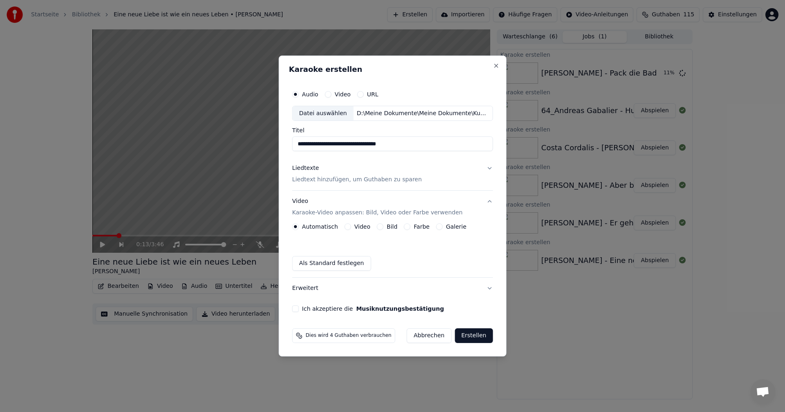
click at [382, 228] on button "Bild" at bounding box center [380, 227] width 7 height 7
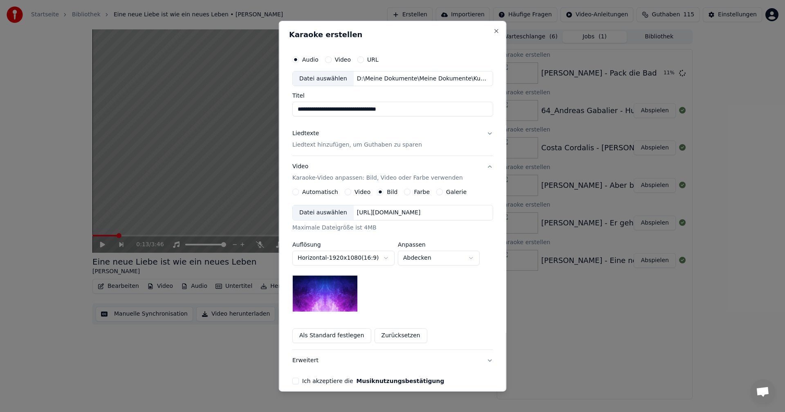
click at [313, 213] on div "Datei auswählen" at bounding box center [323, 213] width 61 height 15
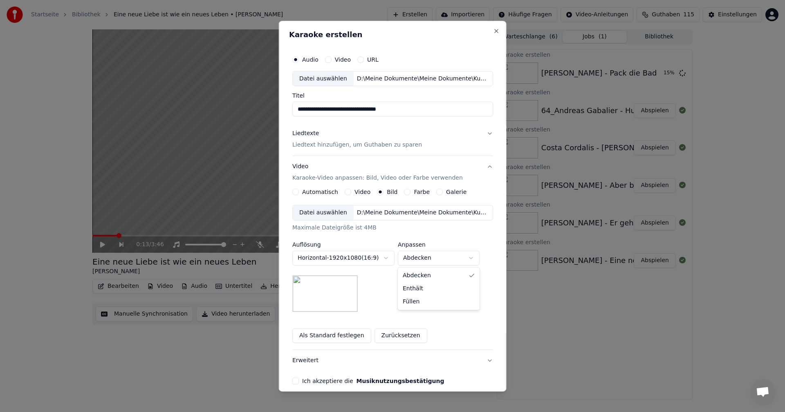
click at [469, 258] on body "**********" at bounding box center [392, 206] width 785 height 412
select select "*******"
click at [297, 382] on button "Ich akzeptiere die Musiknutzungsbestätigung" at bounding box center [295, 381] width 7 height 7
click at [301, 148] on p "Liedtext hinzufügen, um Guthaben zu sparen" at bounding box center [357, 145] width 130 height 8
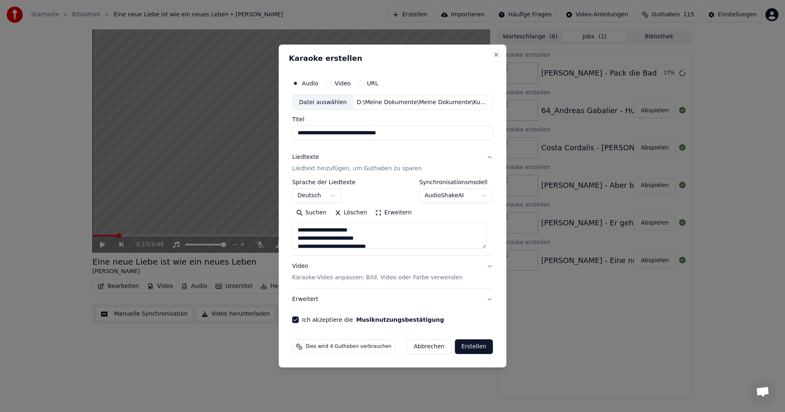
click at [465, 346] on button "Erstellen" at bounding box center [473, 347] width 38 height 15
type textarea "**********"
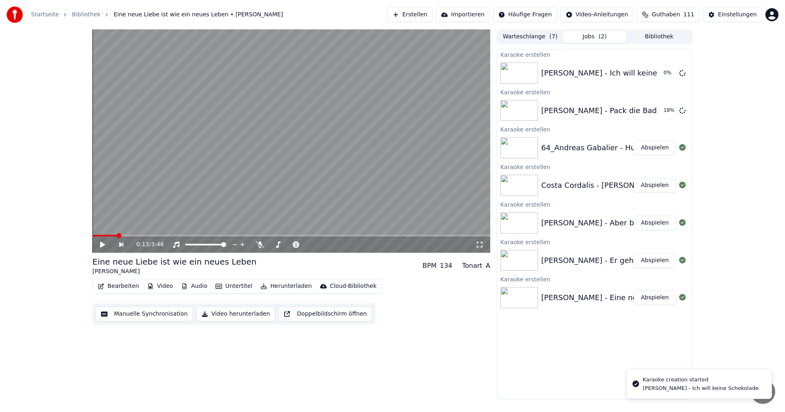
click at [419, 13] on button "Erstellen" at bounding box center [409, 14] width 45 height 15
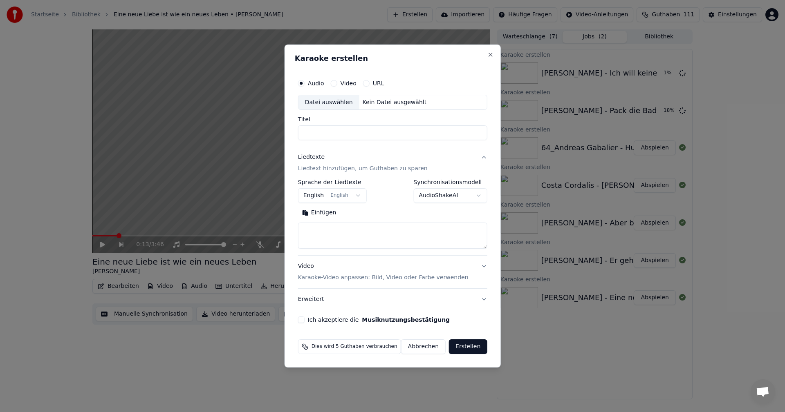
click at [322, 104] on div "Datei auswählen" at bounding box center [328, 102] width 61 height 15
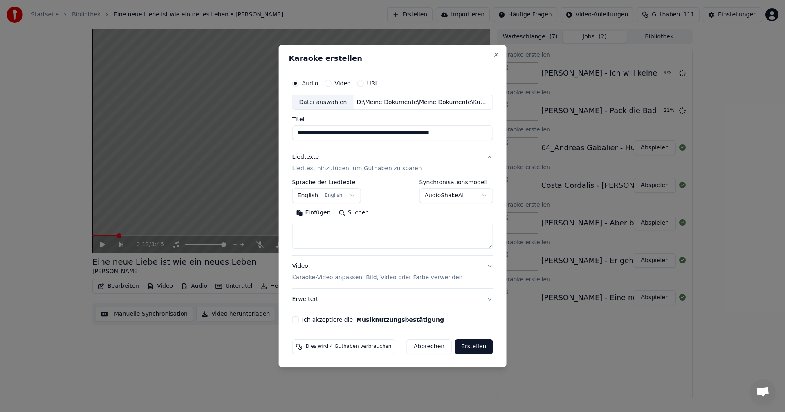
drag, startPoint x: 309, startPoint y: 134, endPoint x: 288, endPoint y: 133, distance: 20.9
click at [288, 133] on div "**********" at bounding box center [393, 207] width 228 height 324
type input "**********"
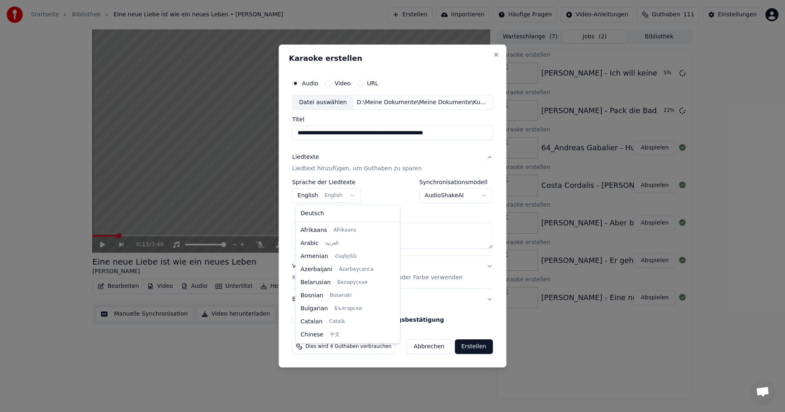
click at [347, 197] on body "**********" at bounding box center [392, 206] width 785 height 412
select select "**"
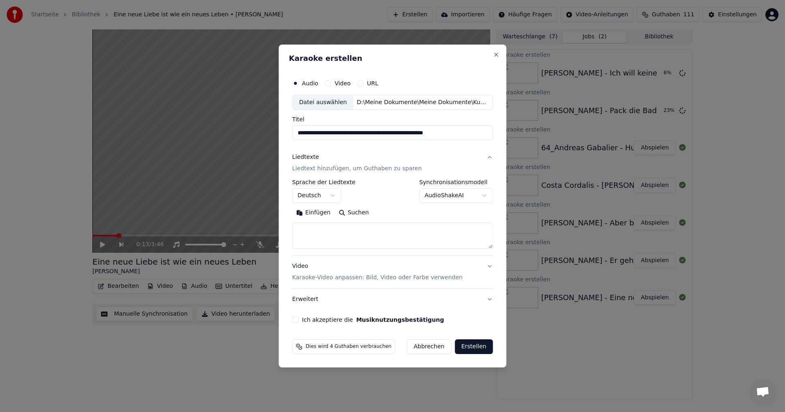
click at [309, 280] on p "Karaoke-Video anpassen: Bild, Video oder Farbe verwenden" at bounding box center [377, 278] width 170 height 8
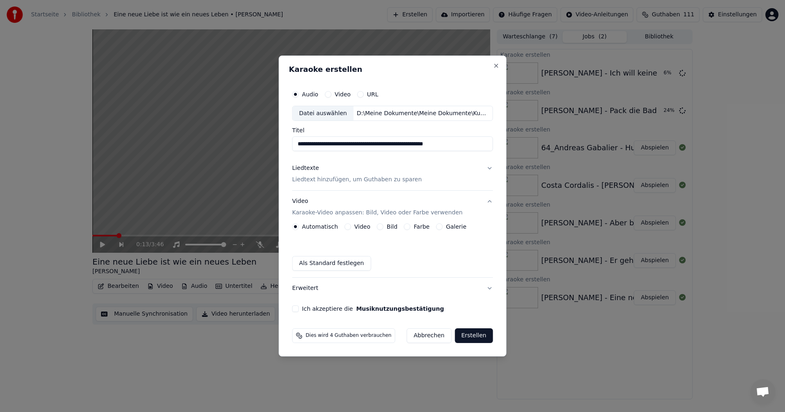
click at [380, 226] on button "Bild" at bounding box center [380, 227] width 7 height 7
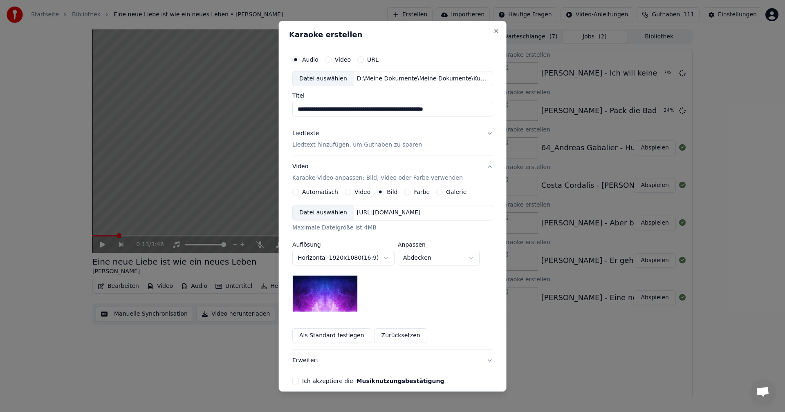
click at [320, 213] on div "Datei auswählen" at bounding box center [323, 213] width 61 height 15
click at [470, 261] on body "**********" at bounding box center [392, 206] width 785 height 412
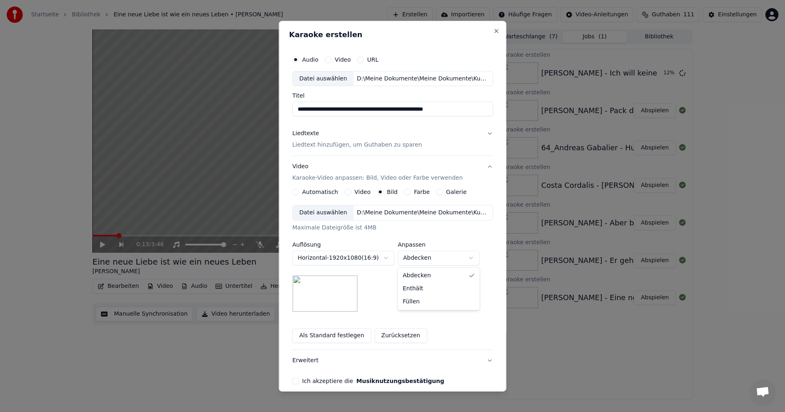
select select "*******"
click at [310, 146] on p "Liedtext hinzufügen, um Guthaben zu sparen" at bounding box center [357, 145] width 130 height 8
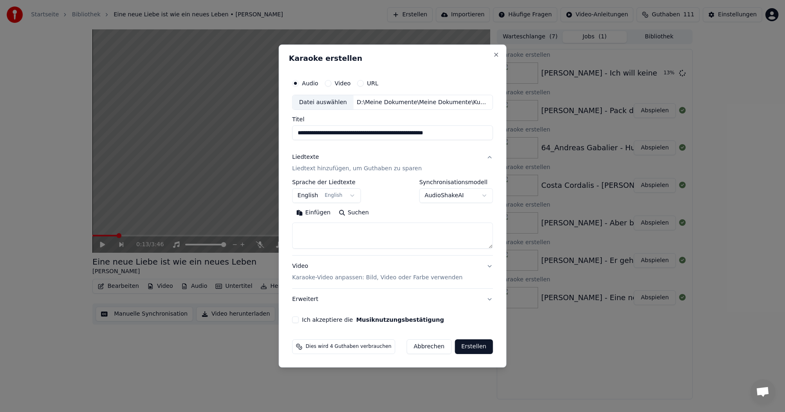
click at [350, 197] on body "**********" at bounding box center [392, 206] width 785 height 412
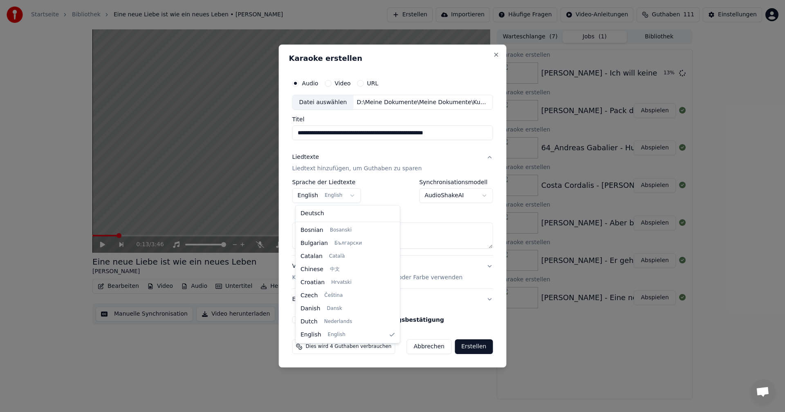
select select "**"
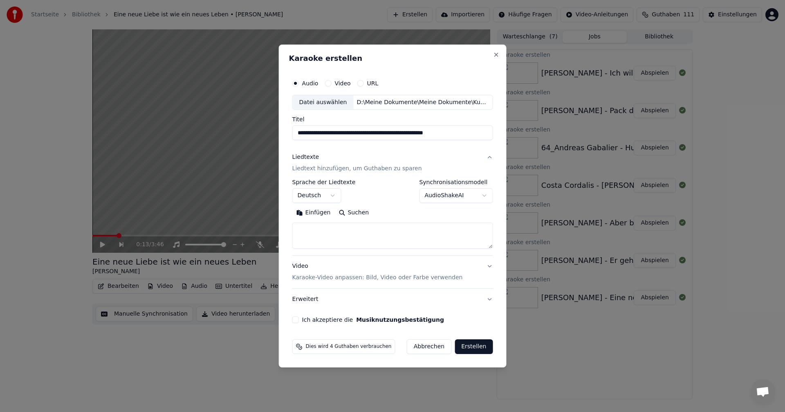
click at [320, 228] on textarea at bounding box center [392, 236] width 201 height 26
click at [304, 211] on button "Einfügen" at bounding box center [313, 213] width 43 height 13
click at [299, 322] on button "Ich akzeptiere die Musiknutzungsbestätigung" at bounding box center [295, 320] width 7 height 7
click at [471, 347] on button "Erstellen" at bounding box center [473, 347] width 38 height 15
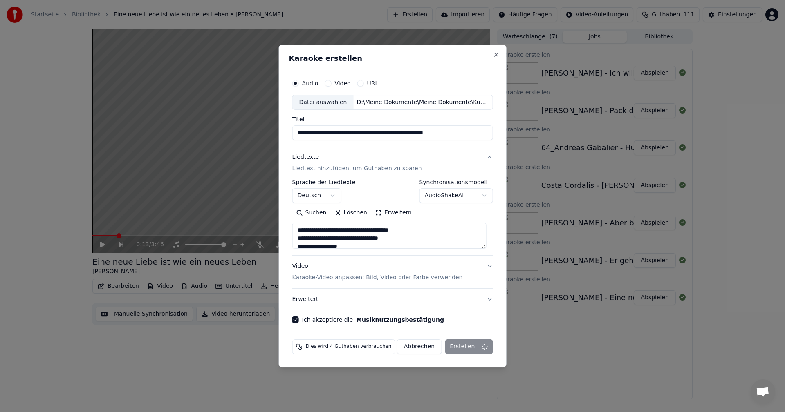
type textarea "**********"
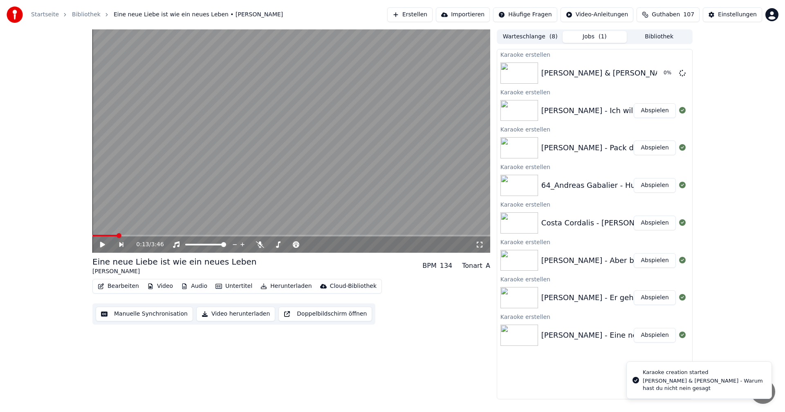
click at [415, 12] on button "Erstellen" at bounding box center [409, 14] width 45 height 15
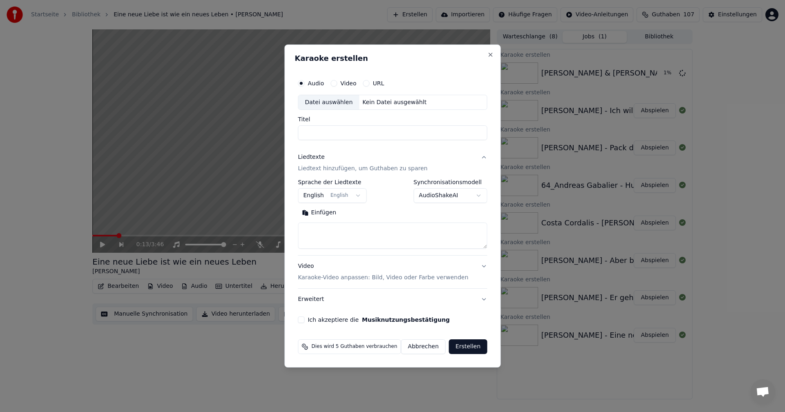
click at [317, 281] on p "Karaoke-Video anpassen: Bild, Video oder Farbe verwenden" at bounding box center [383, 278] width 170 height 8
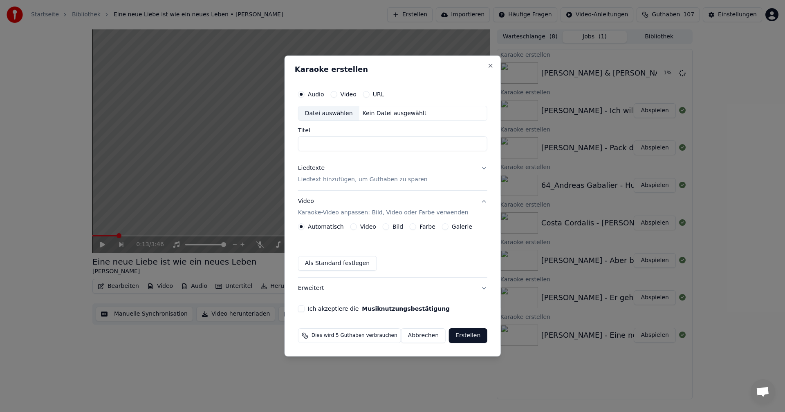
click at [384, 228] on button "Bild" at bounding box center [386, 227] width 7 height 7
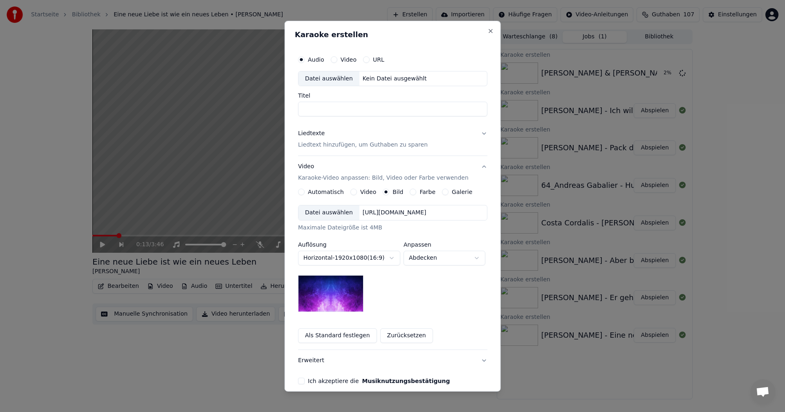
click at [319, 213] on div "Datei auswählen" at bounding box center [328, 213] width 61 height 15
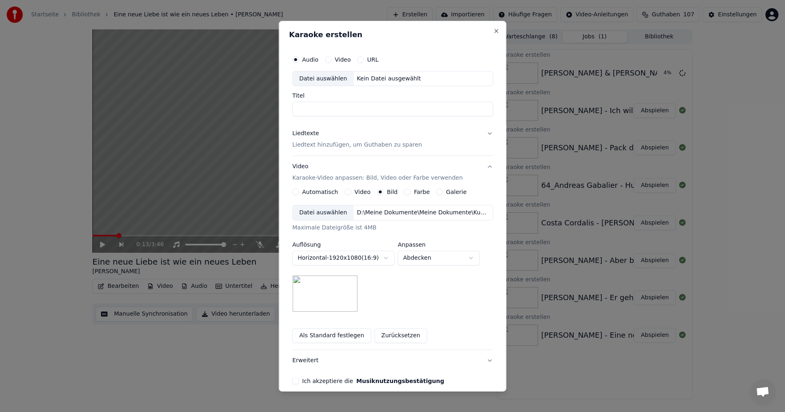
click at [467, 257] on body "Startseite Bibliothek Eine neue Liebe ist wie ein neues Leben • [PERSON_NAME] E…" at bounding box center [392, 206] width 785 height 412
click at [470, 259] on body "Startseite Bibliothek Eine neue Liebe ist wie ein neues Leben • [PERSON_NAME] E…" at bounding box center [392, 206] width 785 height 412
click at [472, 258] on body "Startseite Bibliothek Eine neue Liebe ist wie ein neues Leben • [PERSON_NAME] E…" at bounding box center [392, 206] width 785 height 412
click at [466, 260] on body "Startseite Bibliothek Eine neue Liebe ist wie ein neues Leben • [PERSON_NAME] E…" at bounding box center [392, 206] width 785 height 412
click at [471, 259] on body "Startseite Bibliothek Eine neue Liebe ist wie ein neues Leben • [PERSON_NAME] E…" at bounding box center [392, 206] width 785 height 412
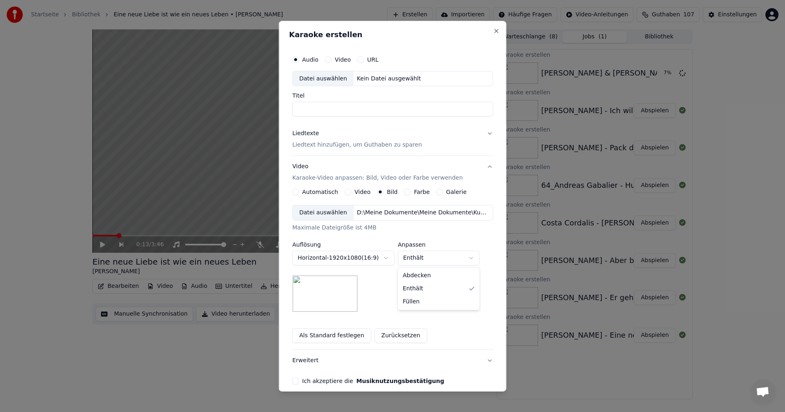
select select "*****"
click at [316, 78] on div "Datei auswählen" at bounding box center [323, 78] width 61 height 15
drag, startPoint x: 304, startPoint y: 110, endPoint x: 287, endPoint y: 109, distance: 18.1
click at [287, 109] on div "**********" at bounding box center [393, 205] width 228 height 371
type input "**********"
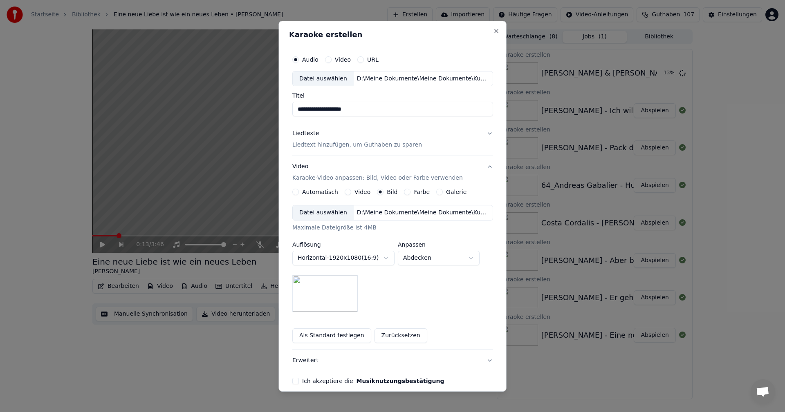
click at [305, 144] on p "Liedtext hinzufügen, um Guthaben zu sparen" at bounding box center [357, 145] width 130 height 8
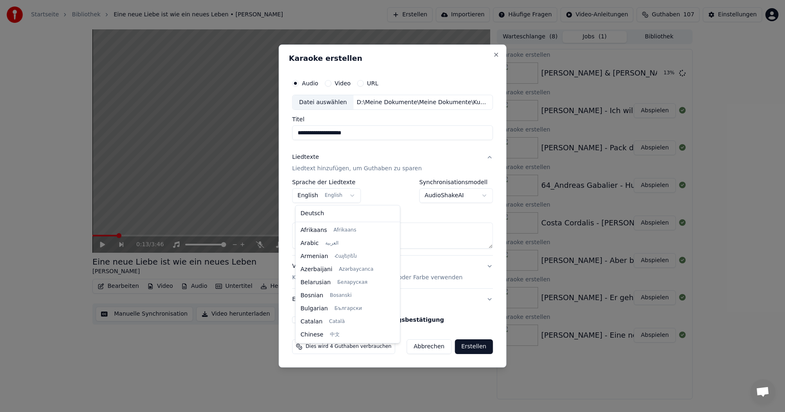
click at [351, 195] on body "Startseite Bibliothek Eine neue Liebe ist wie ein neues Leben • [PERSON_NAME] E…" at bounding box center [392, 206] width 785 height 412
select select "**"
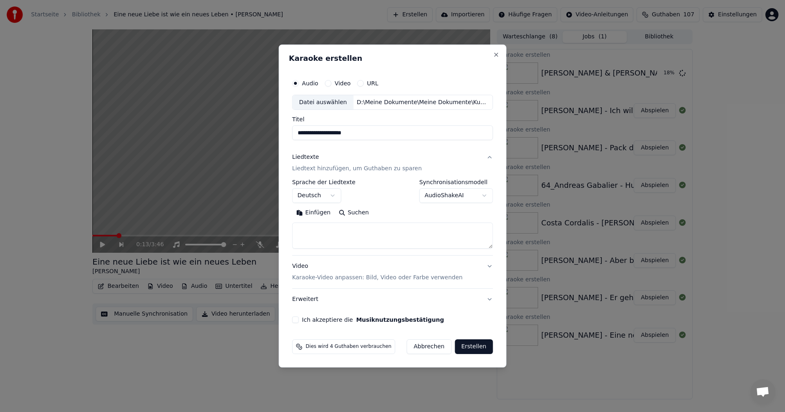
click at [316, 231] on textarea at bounding box center [392, 236] width 201 height 26
click at [302, 212] on button "Einfügen" at bounding box center [313, 213] width 43 height 13
click at [297, 319] on button "Ich akzeptiere die Musiknutzungsbestätigung" at bounding box center [295, 320] width 7 height 7
click at [325, 172] on p "Liedtext hinzufügen, um Guthaben zu sparen" at bounding box center [357, 169] width 130 height 8
type textarea "**********"
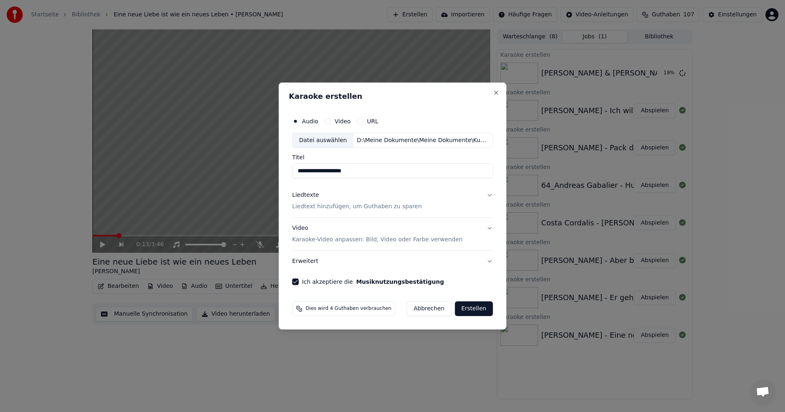
click at [340, 208] on p "Liedtext hinzufügen, um Guthaben zu sparen" at bounding box center [357, 207] width 130 height 8
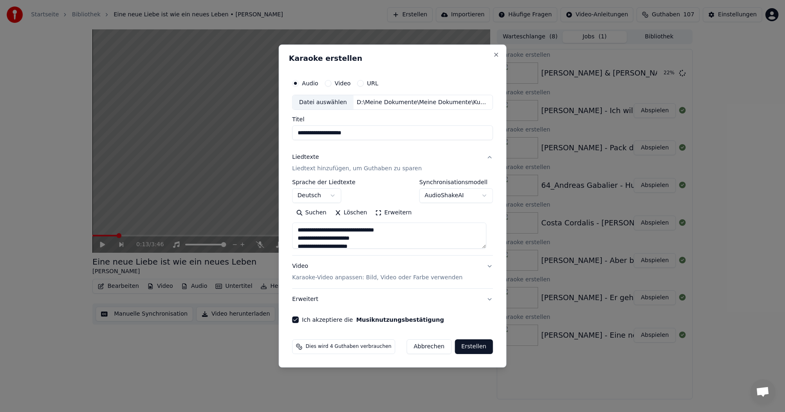
click at [307, 280] on p "Karaoke-Video anpassen: Bild, Video oder Farbe verwenden" at bounding box center [377, 278] width 170 height 8
type textarea "**********"
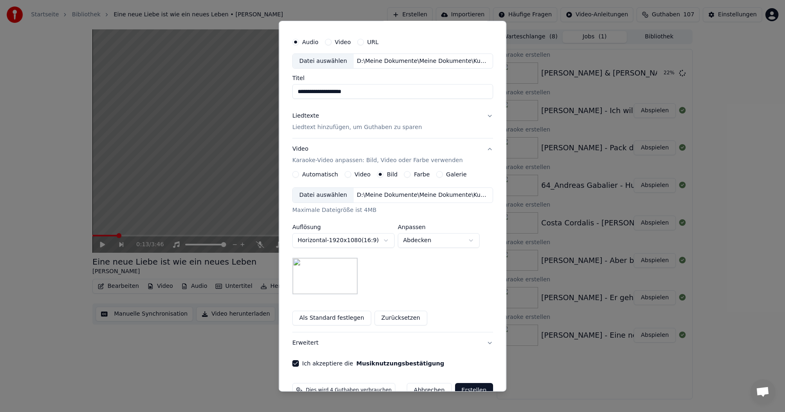
scroll to position [37, 0]
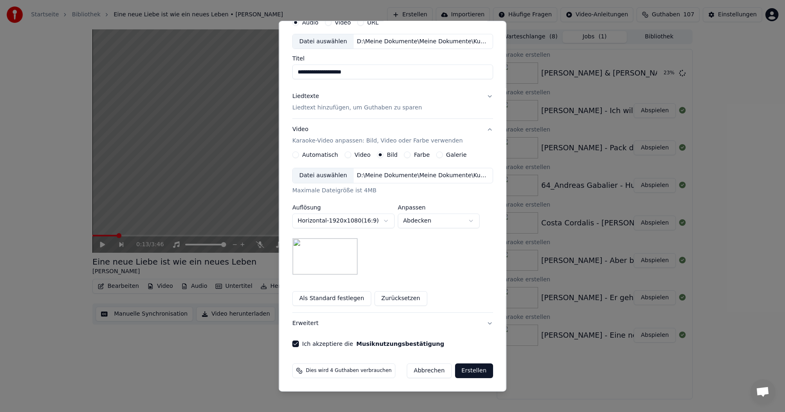
click at [466, 372] on button "Erstellen" at bounding box center [473, 371] width 38 height 15
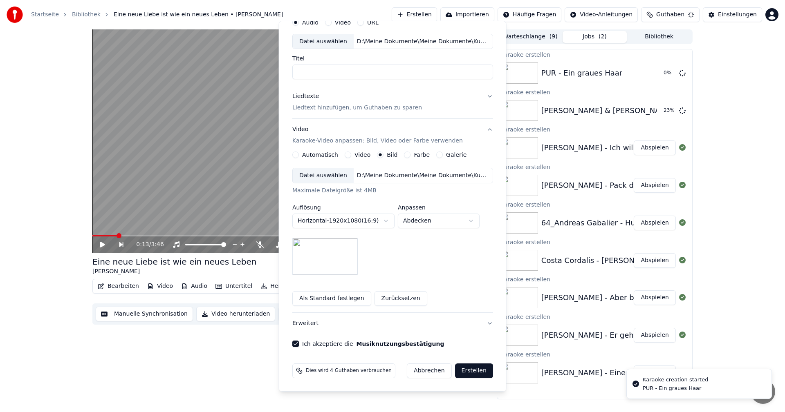
scroll to position [0, 0]
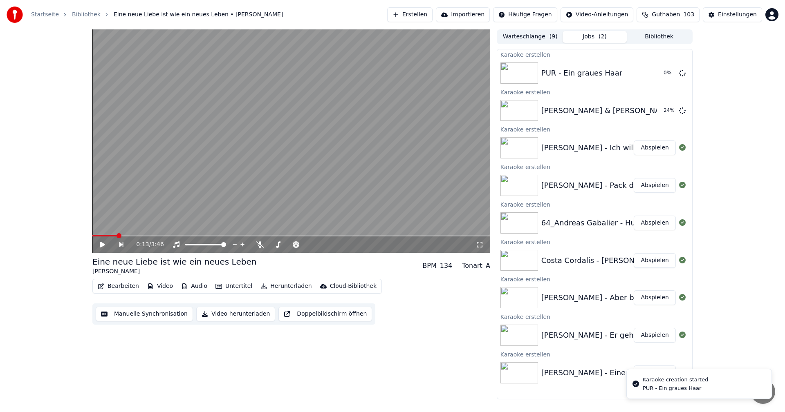
click at [420, 13] on button "Erstellen" at bounding box center [409, 14] width 45 height 15
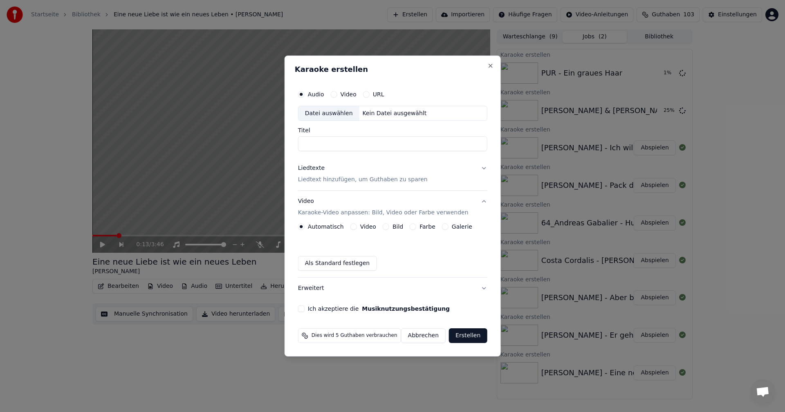
click at [386, 229] on button "Bild" at bounding box center [386, 227] width 7 height 7
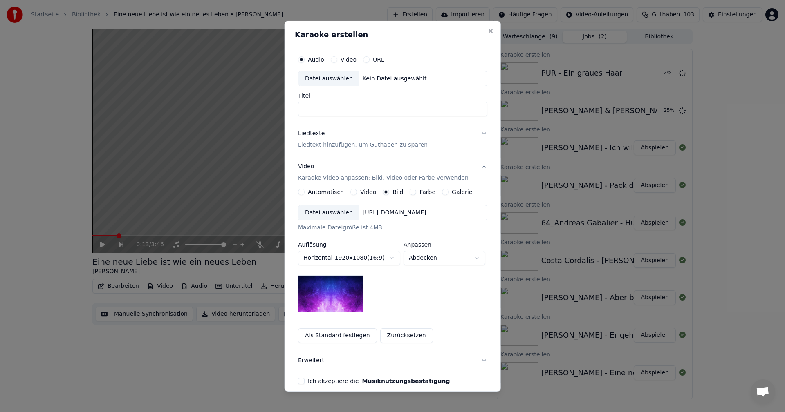
click at [311, 215] on div "Datei auswählen" at bounding box center [328, 213] width 61 height 15
click at [309, 79] on div "Datei auswählen" at bounding box center [328, 78] width 61 height 15
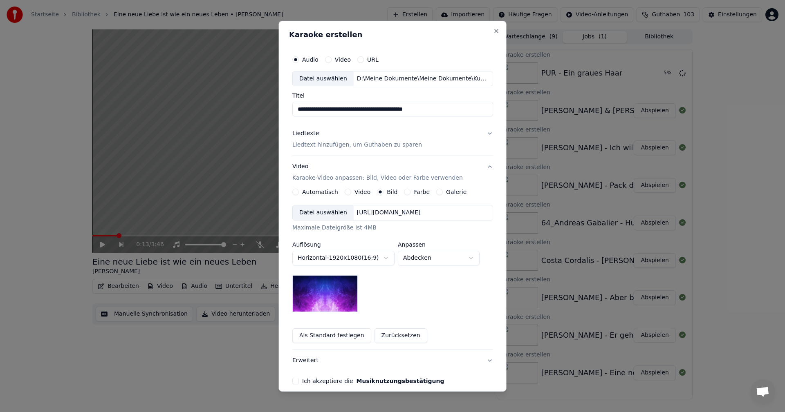
drag, startPoint x: 305, startPoint y: 110, endPoint x: 286, endPoint y: 109, distance: 19.2
click at [286, 109] on div "**********" at bounding box center [393, 205] width 228 height 371
type input "**********"
click at [314, 215] on div "Datei auswählen" at bounding box center [323, 213] width 61 height 15
click at [481, 133] on button "Liedtexte Liedtext hinzufügen, um Guthaben zu sparen" at bounding box center [392, 139] width 201 height 33
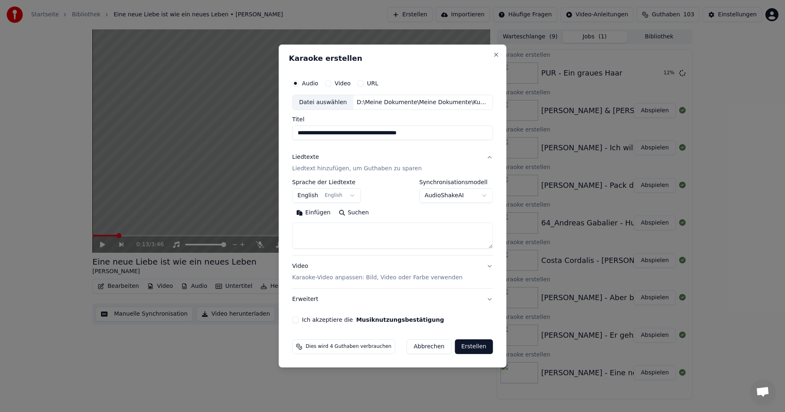
click at [360, 170] on p "Liedtext hinzufügen, um Guthaben zu sparen" at bounding box center [357, 169] width 130 height 8
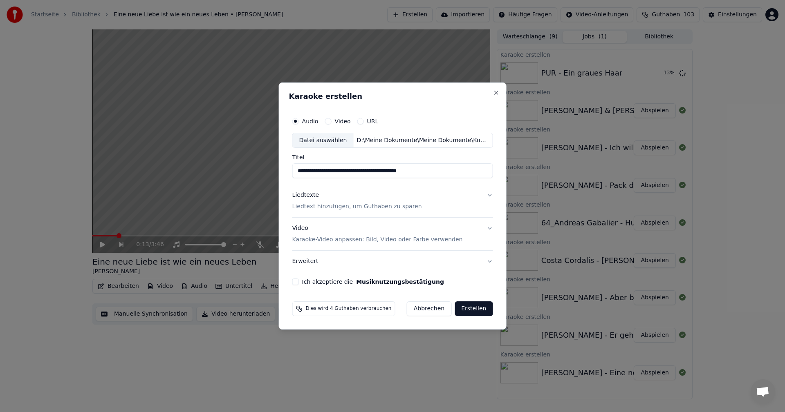
click at [347, 210] on p "Liedtext hinzufügen, um Guthaben zu sparen" at bounding box center [357, 207] width 130 height 8
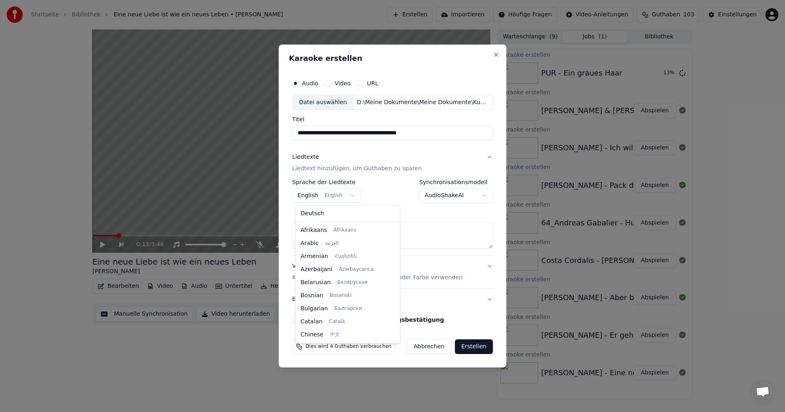
click at [348, 195] on body "Startseite Bibliothek Eine neue Liebe ist wie ein neues Leben • [PERSON_NAME] E…" at bounding box center [392, 206] width 785 height 412
select select "**"
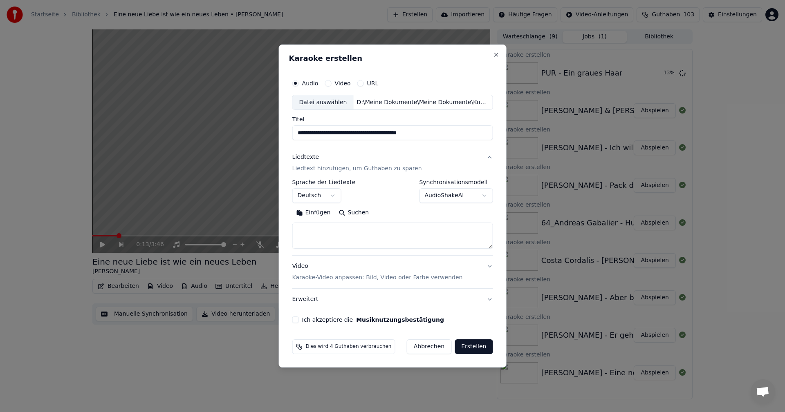
click at [303, 230] on textarea at bounding box center [392, 236] width 201 height 26
click at [304, 211] on button "Einfügen" at bounding box center [313, 213] width 43 height 13
click at [299, 321] on button "Ich akzeptiere die Musiknutzungsbestätigung" at bounding box center [295, 320] width 7 height 7
click at [339, 281] on p "Karaoke-Video anpassen: Bild, Video oder Farbe verwenden" at bounding box center [377, 278] width 170 height 8
type textarea "**********"
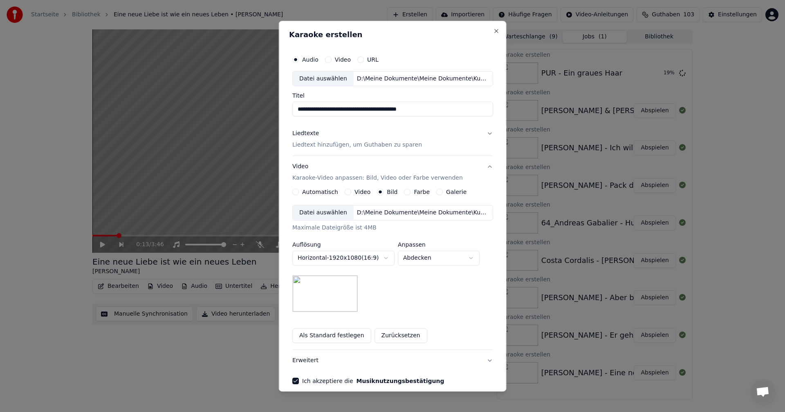
click at [471, 259] on body "Startseite Bibliothek Eine neue Liebe ist wie ein neues Leben • [PERSON_NAME] I…" at bounding box center [392, 206] width 785 height 412
select select "*******"
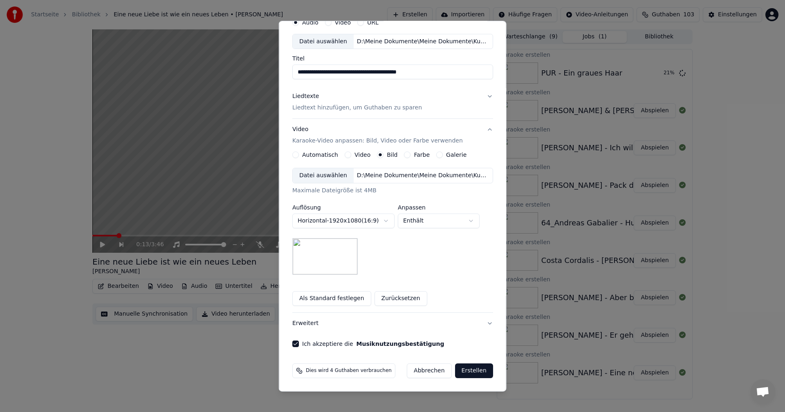
click at [462, 369] on button "Erstellen" at bounding box center [473, 371] width 38 height 15
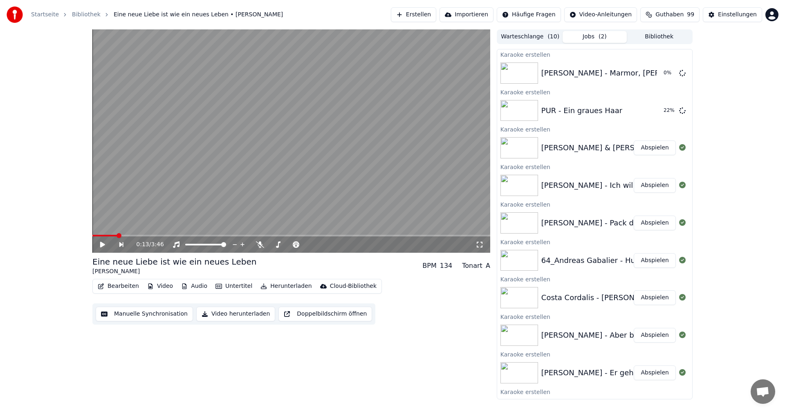
click at [419, 13] on button "Erstellen" at bounding box center [413, 14] width 45 height 15
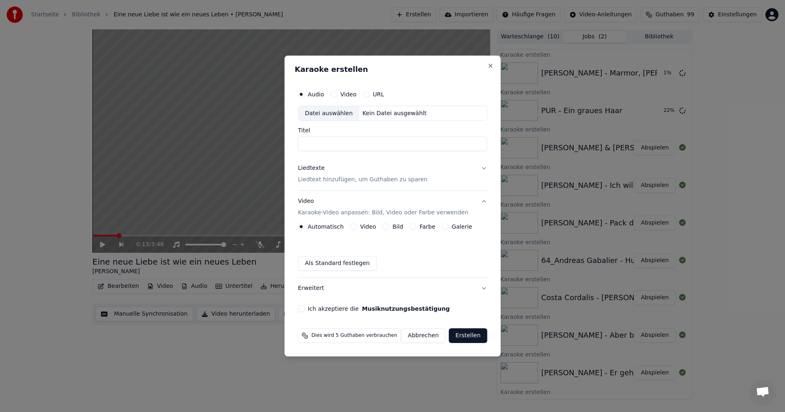
click at [325, 113] on div "Datei auswählen" at bounding box center [328, 113] width 61 height 15
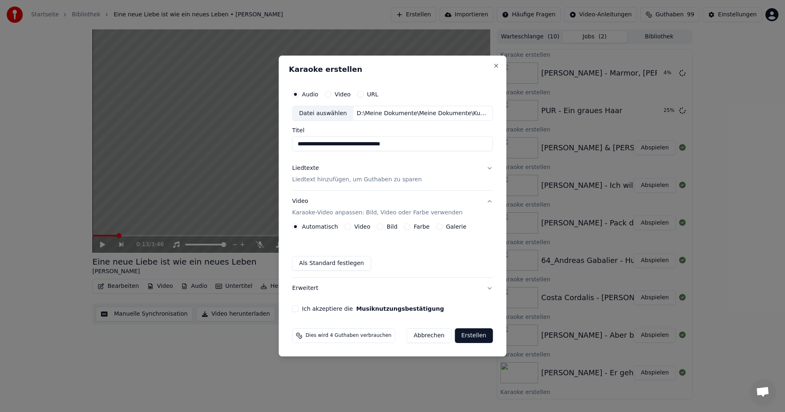
drag, startPoint x: 309, startPoint y: 143, endPoint x: 279, endPoint y: 141, distance: 30.7
click at [279, 141] on body "Startseite Bibliothek Eine neue Liebe ist wie ein neues Leben • [PERSON_NAME] E…" at bounding box center [392, 206] width 785 height 412
type input "**********"
click at [321, 180] on p "Liedtext hinzufügen, um Guthaben zu sparen" at bounding box center [357, 180] width 130 height 8
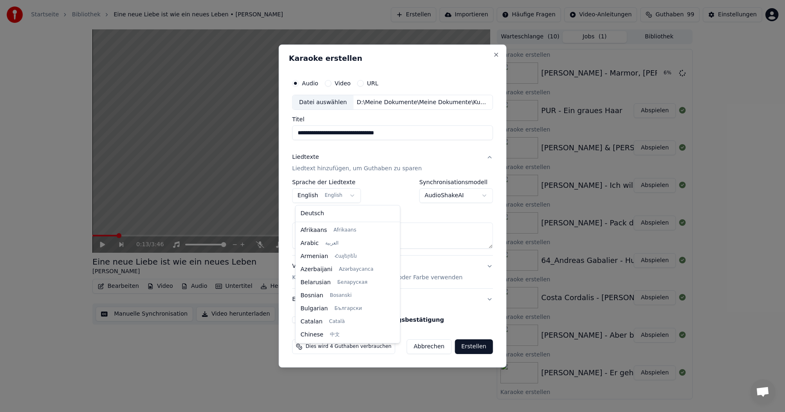
click at [349, 195] on body "Startseite Bibliothek Eine neue Liebe ist wie ein neues Leben • [PERSON_NAME] E…" at bounding box center [392, 206] width 785 height 412
select select "**"
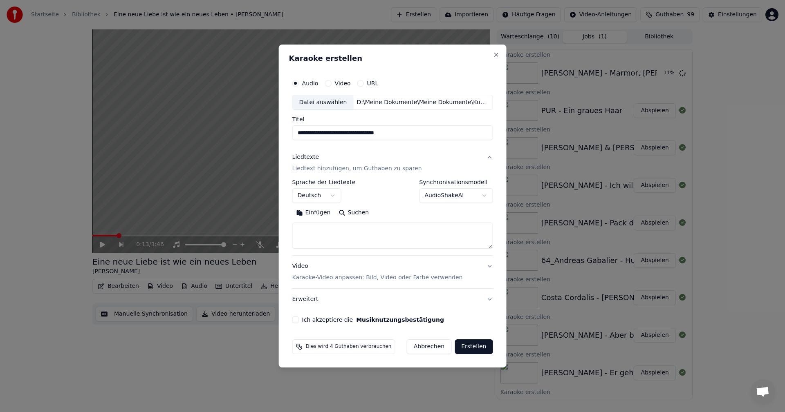
drag, startPoint x: 380, startPoint y: 399, endPoint x: 382, endPoint y: 353, distance: 45.8
select select
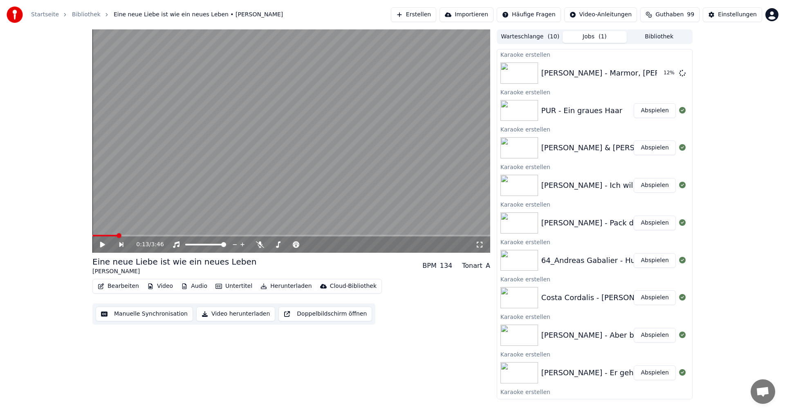
click at [424, 16] on button "Erstellen" at bounding box center [413, 14] width 45 height 15
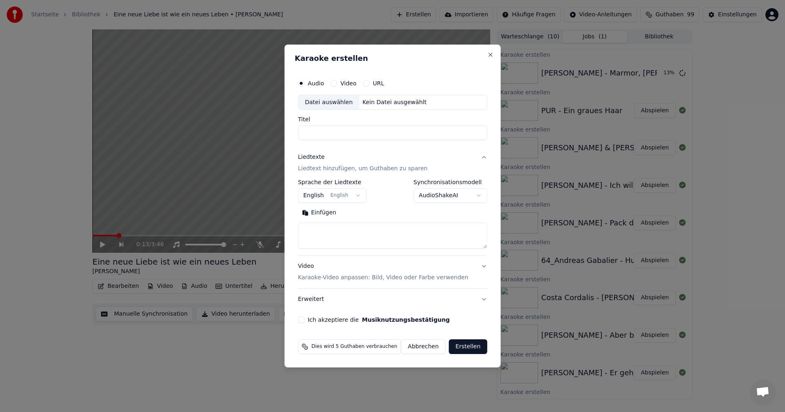
click at [355, 195] on body "Startseite Bibliothek Eine neue Liebe ist wie ein neues Leben • [PERSON_NAME] E…" at bounding box center [392, 206] width 785 height 412
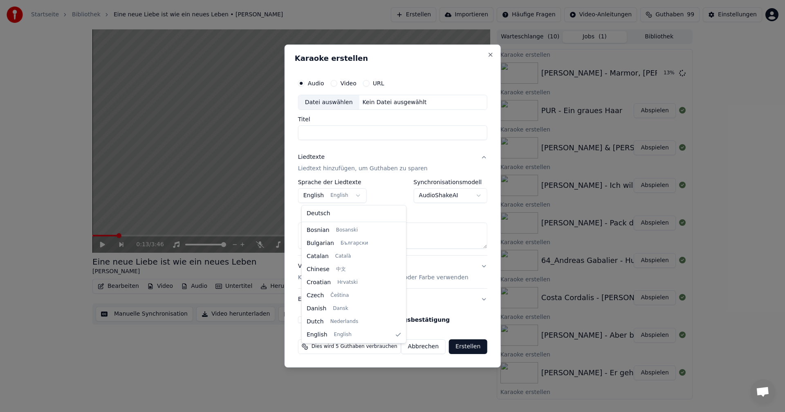
select select "**"
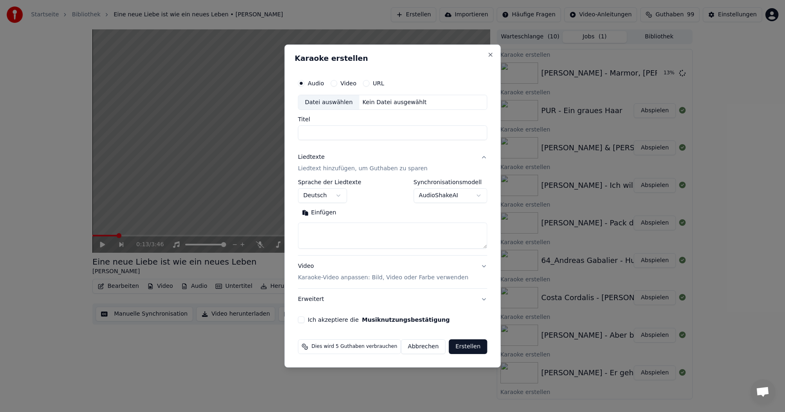
click at [315, 229] on textarea at bounding box center [392, 236] width 189 height 26
click at [309, 216] on button "Einfügen" at bounding box center [319, 213] width 43 height 13
click at [316, 101] on div "Datei auswählen" at bounding box center [328, 102] width 61 height 15
type textarea "**********"
type input "**********"
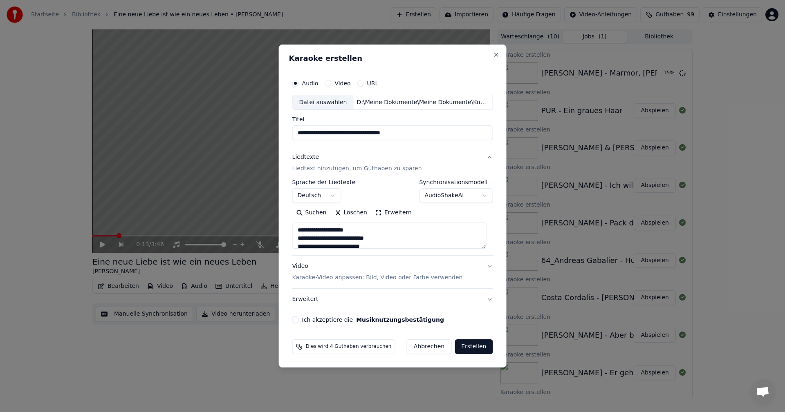
type textarea "**********"
drag, startPoint x: 309, startPoint y: 134, endPoint x: 282, endPoint y: 132, distance: 27.0
click at [282, 132] on div "**********" at bounding box center [393, 207] width 228 height 324
type input "**********"
type textarea "**********"
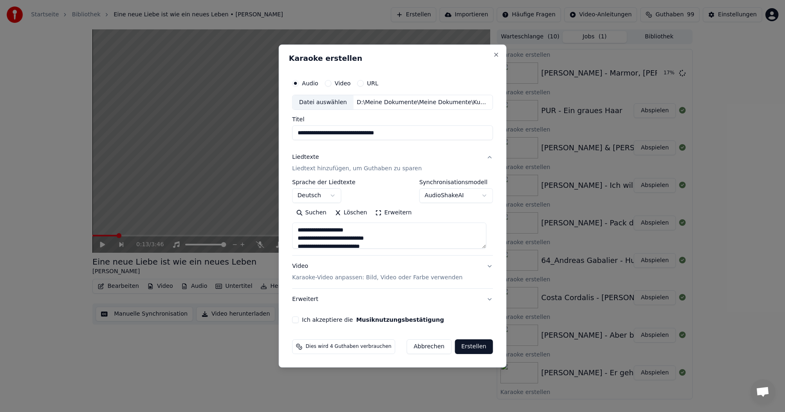
type input "**********"
click at [320, 280] on p "Karaoke-Video anpassen: Bild, Video oder Farbe verwenden" at bounding box center [377, 278] width 170 height 8
type textarea "**********"
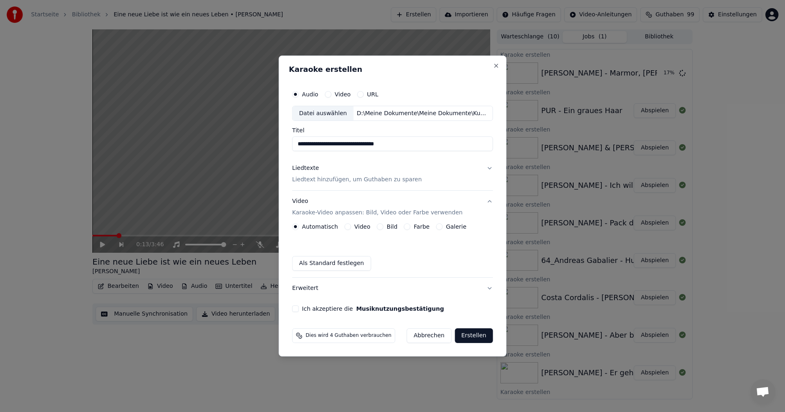
click at [379, 229] on button "Bild" at bounding box center [380, 227] width 7 height 7
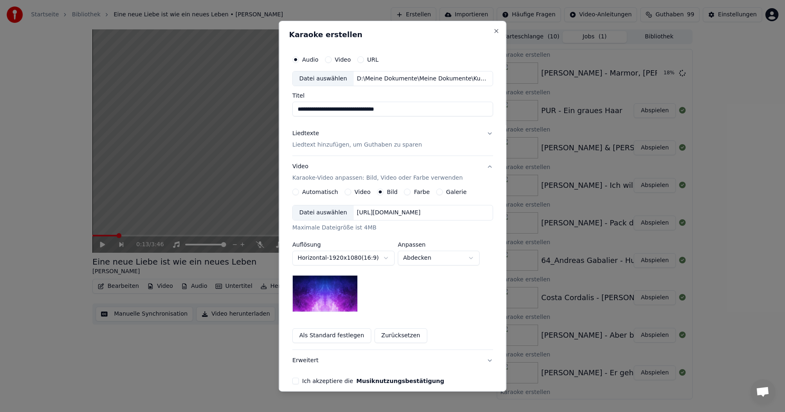
click at [314, 213] on div "Datei auswählen" at bounding box center [323, 213] width 61 height 15
click at [473, 258] on body "Startseite Bibliothek Eine neue Liebe ist wie ein neues Leben • [PERSON_NAME] E…" at bounding box center [392, 206] width 785 height 412
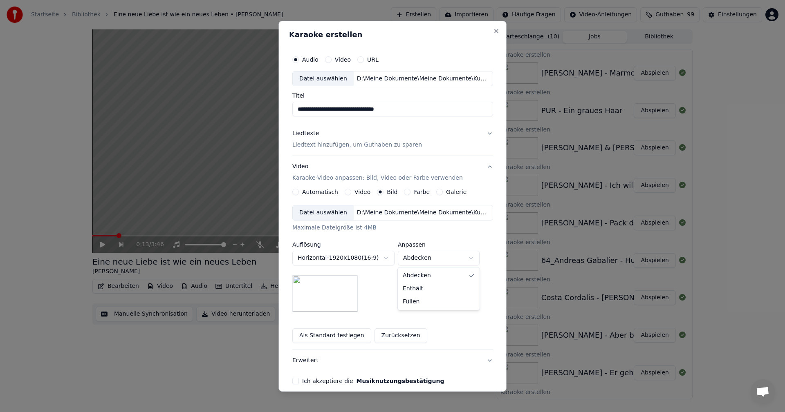
select select "*******"
click at [293, 383] on button "Ich akzeptiere die Musiknutzungsbestätigung" at bounding box center [295, 381] width 7 height 7
click at [484, 134] on button "Liedtexte Liedtext hinzufügen, um Guthaben zu sparen" at bounding box center [392, 139] width 201 height 33
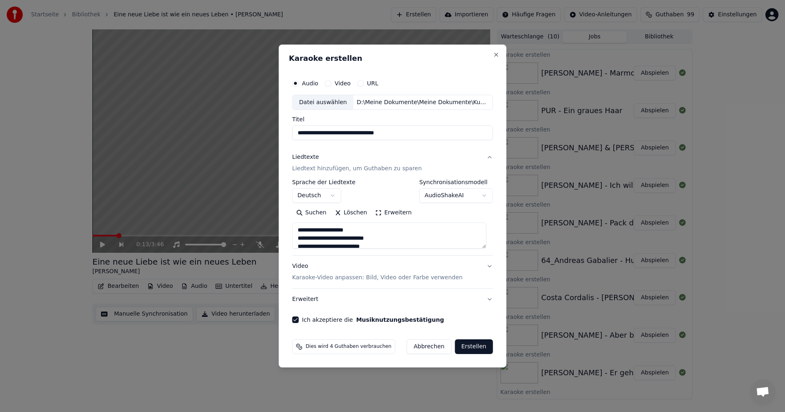
click at [471, 345] on button "Erstellen" at bounding box center [473, 347] width 38 height 15
type textarea "**********"
select select
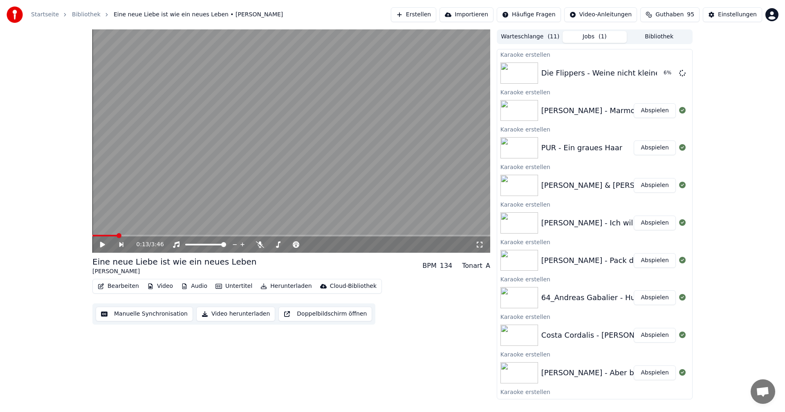
click at [557, 297] on div "64_Andreas Gabalier - Hulapalu" at bounding box center [599, 297] width 116 height 11
click at [546, 298] on div "64_Andreas Gabalier - Hulapalu" at bounding box center [599, 297] width 116 height 11
click at [648, 298] on button "Abspielen" at bounding box center [654, 298] width 42 height 15
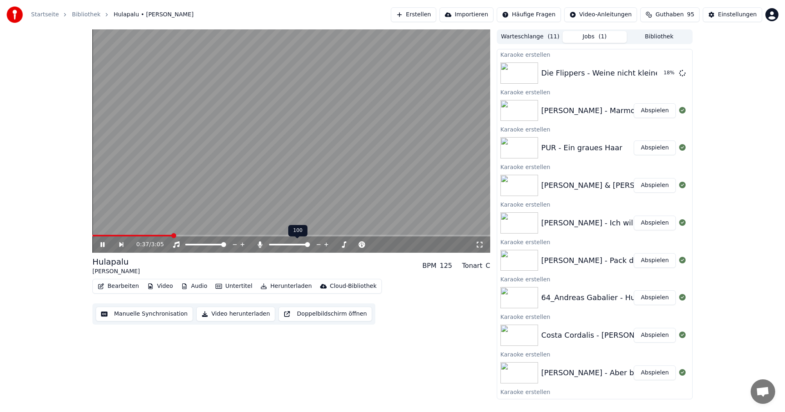
click at [310, 244] on span at bounding box center [307, 244] width 5 height 5
click at [98, 244] on div "0:38 / 3:05" at bounding box center [291, 245] width 391 height 8
click at [105, 245] on icon at bounding box center [108, 245] width 19 height 7
click at [92, 236] on span at bounding box center [94, 235] width 5 height 5
click at [100, 243] on icon at bounding box center [108, 245] width 19 height 7
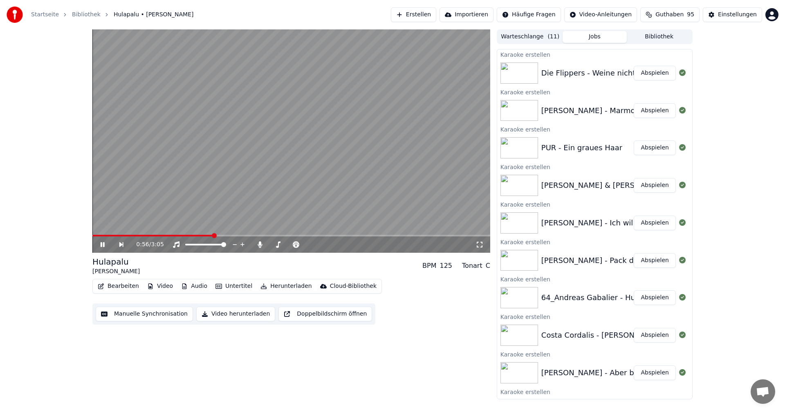
click at [101, 243] on icon at bounding box center [103, 244] width 4 height 5
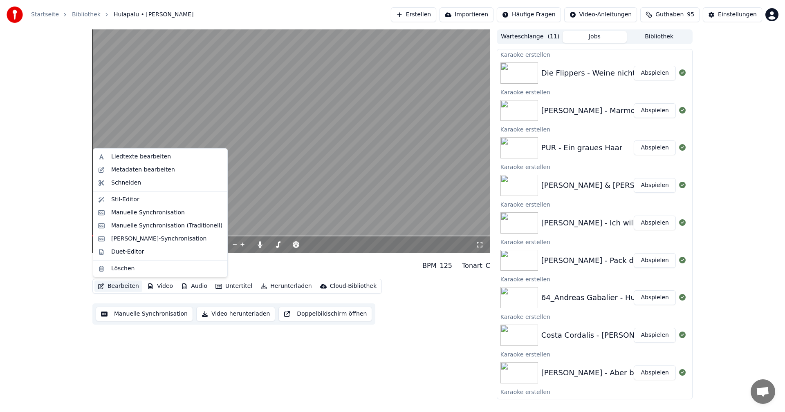
click at [116, 284] on button "Bearbeiten" at bounding box center [118, 286] width 48 height 11
click at [127, 173] on div "Metadaten bearbeiten" at bounding box center [143, 170] width 64 height 8
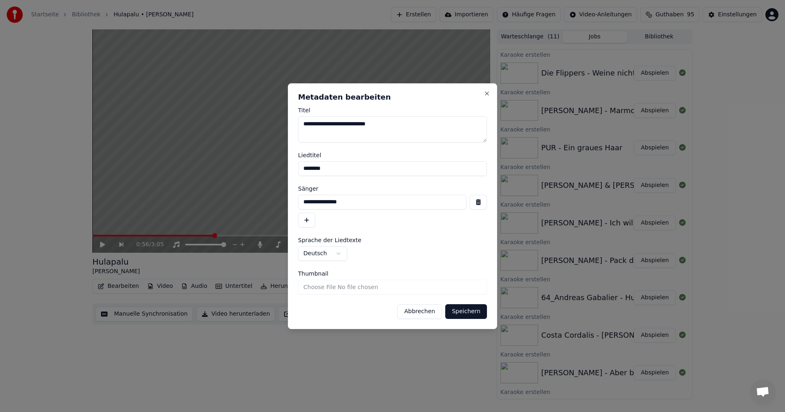
drag, startPoint x: 311, startPoint y: 124, endPoint x: 286, endPoint y: 123, distance: 24.9
click at [286, 123] on body "Startseite Bibliothek Hulapalu • [PERSON_NAME] Erstellen Importieren Häufige Fr…" at bounding box center [392, 206] width 785 height 412
type textarea "**********"
click at [461, 310] on button "Speichern" at bounding box center [466, 311] width 42 height 15
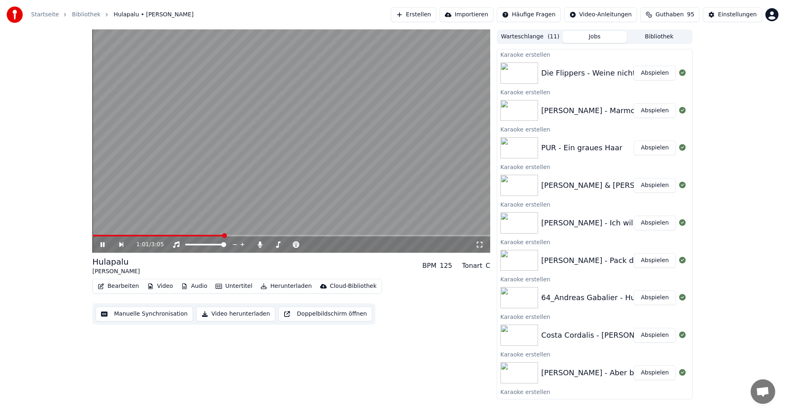
click at [101, 244] on icon at bounding box center [103, 244] width 4 height 5
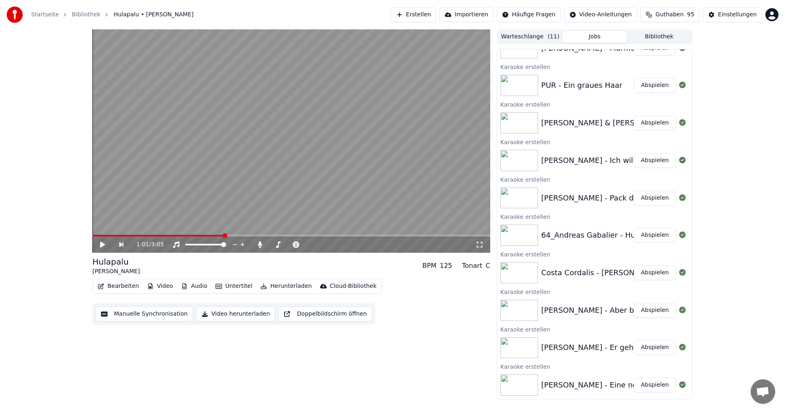
click at [646, 388] on button "Abspielen" at bounding box center [654, 385] width 42 height 15
click at [102, 247] on icon at bounding box center [108, 245] width 19 height 7
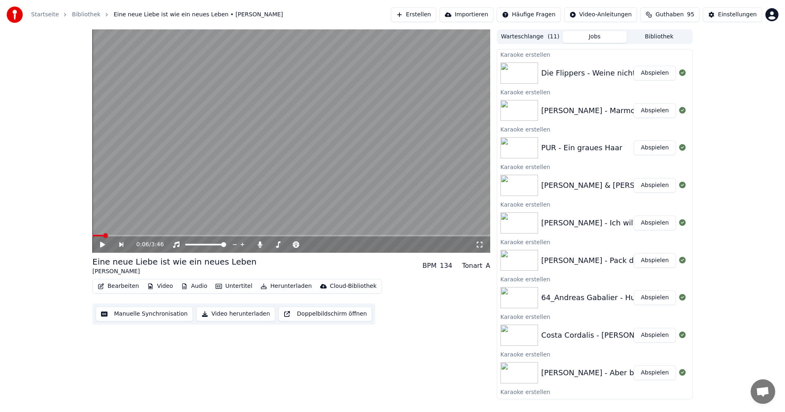
scroll to position [63, 0]
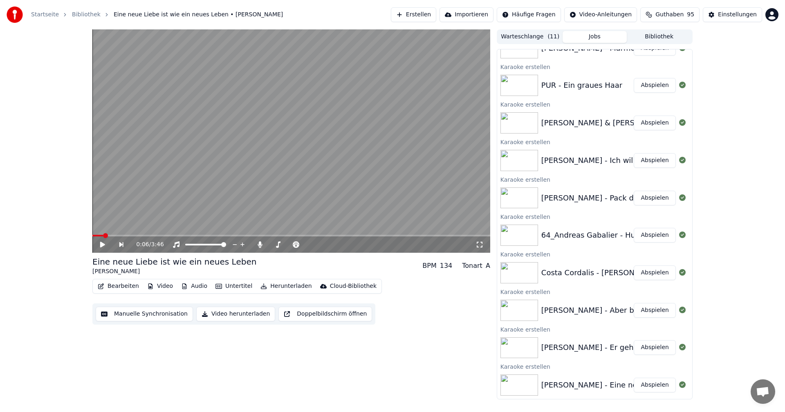
click at [100, 243] on icon at bounding box center [102, 245] width 5 height 6
click at [99, 242] on icon at bounding box center [108, 245] width 19 height 7
click at [130, 313] on button "Manuelle Synchronisation" at bounding box center [144, 314] width 97 height 15
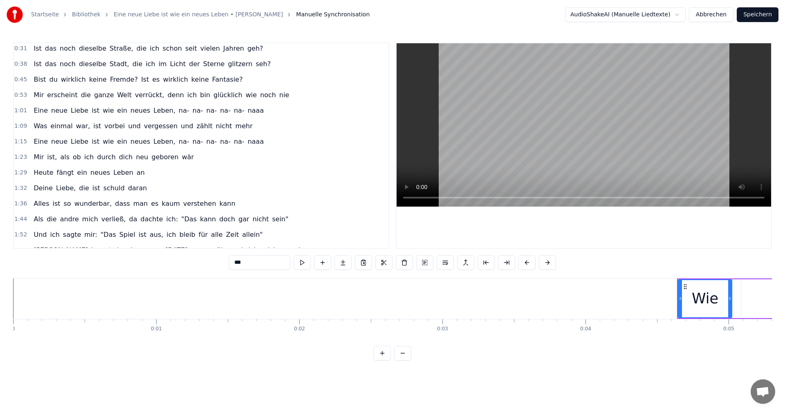
scroll to position [63, 0]
click at [713, 14] on button "Abbrechen" at bounding box center [711, 14] width 45 height 15
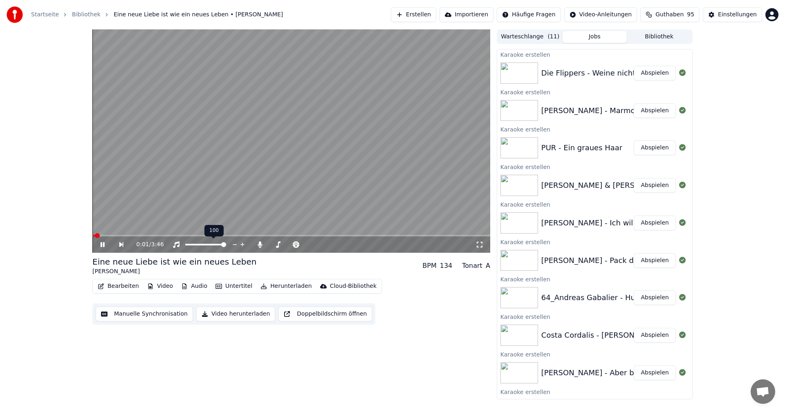
click at [208, 237] on div "100 100" at bounding box center [213, 230] width 19 height 11
click at [208, 235] on div "100 100" at bounding box center [213, 230] width 19 height 11
click at [172, 235] on span at bounding box center [172, 235] width 5 height 5
click at [187, 235] on span at bounding box center [291, 236] width 398 height 2
click at [103, 246] on icon at bounding box center [108, 245] width 19 height 7
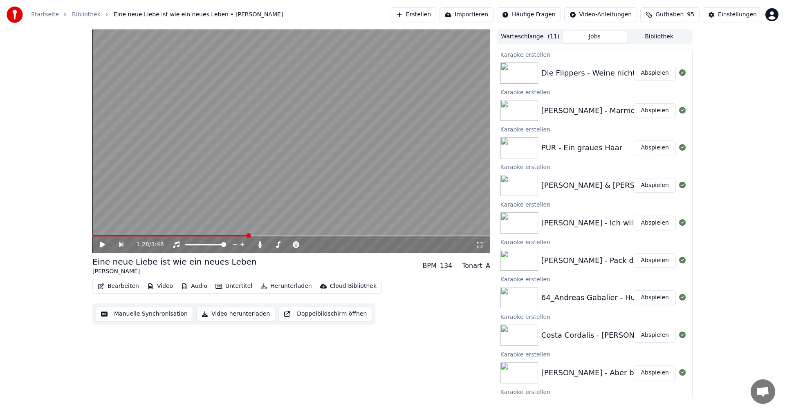
click at [122, 314] on button "Manuelle Synchronisation" at bounding box center [144, 314] width 97 height 15
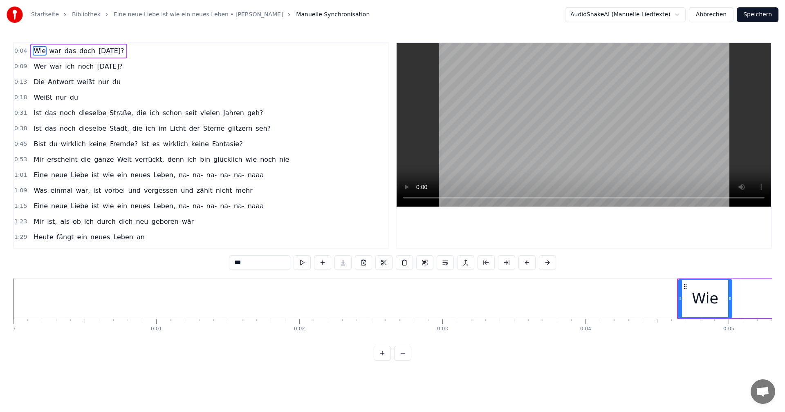
click at [21, 224] on span "1:23" at bounding box center [20, 222] width 13 height 8
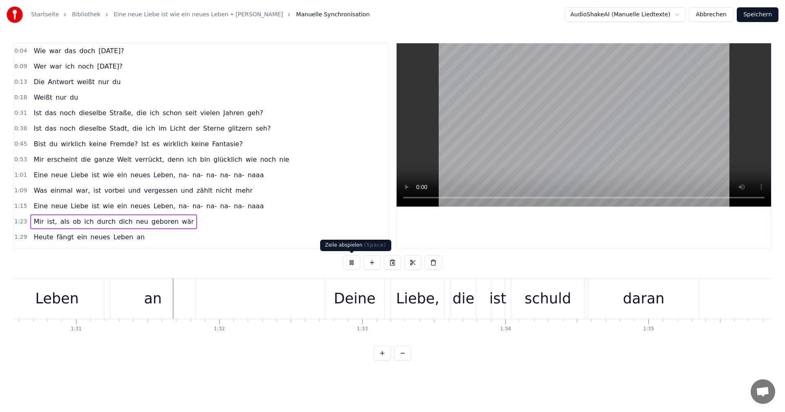
scroll to position [0, 12983]
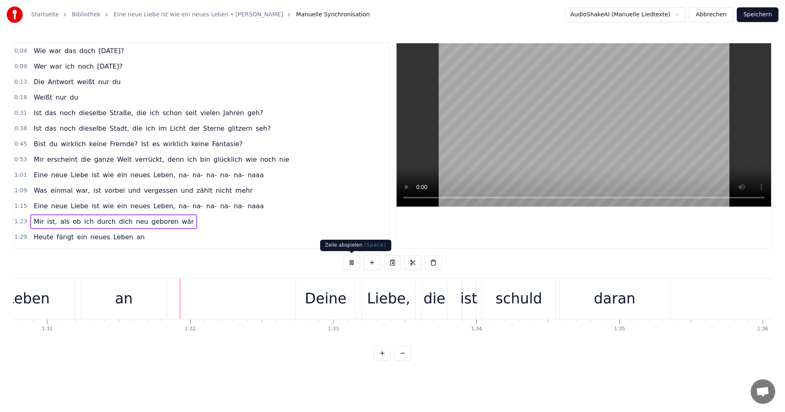
click at [350, 262] on button at bounding box center [351, 262] width 17 height 15
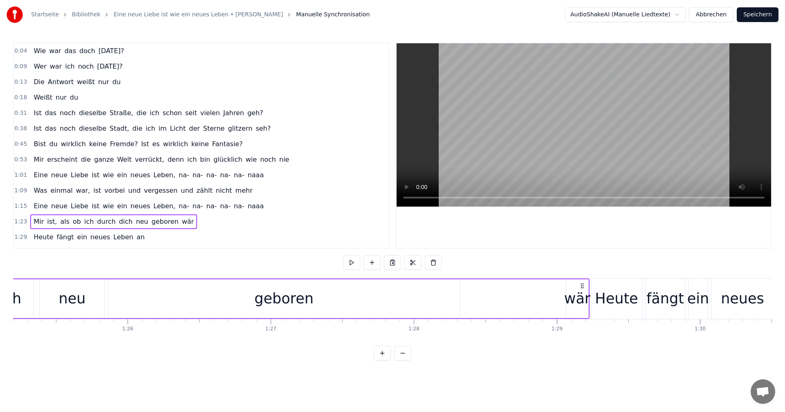
scroll to position [0, 12135]
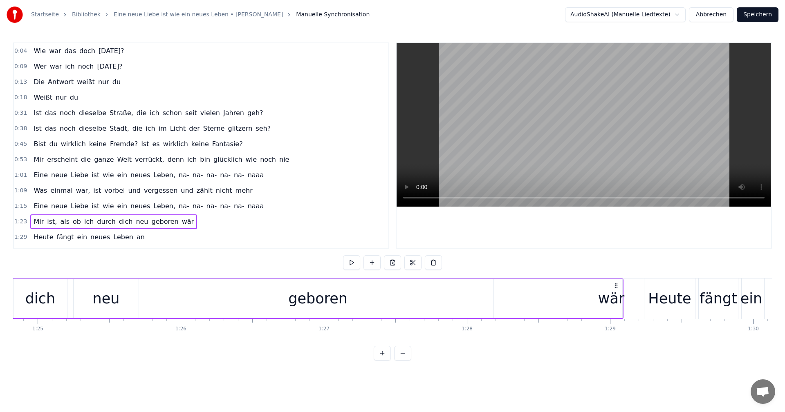
drag, startPoint x: 634, startPoint y: 287, endPoint x: 615, endPoint y: 291, distance: 19.6
click at [615, 291] on div "Mir ist, als ob ich durch dich neu geboren wär" at bounding box center [206, 299] width 834 height 40
click at [445, 262] on button at bounding box center [443, 262] width 17 height 15
click at [619, 301] on div "Mir ist, als ob ich durch dich neu geboren wär" at bounding box center [225, 299] width 834 height 40
click at [621, 300] on div "wär" at bounding box center [630, 299] width 26 height 22
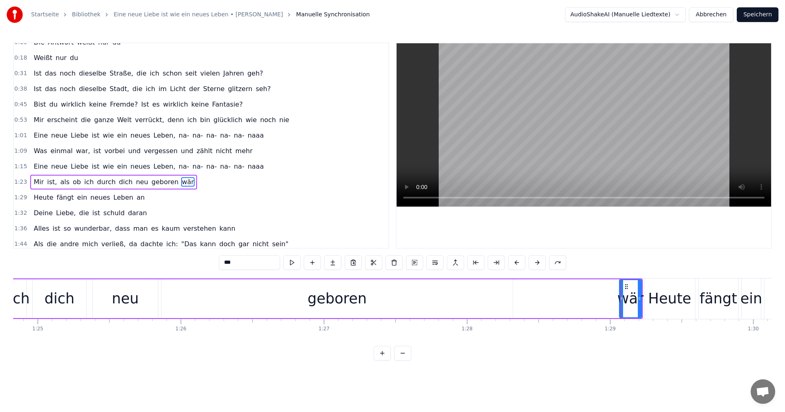
scroll to position [76, 0]
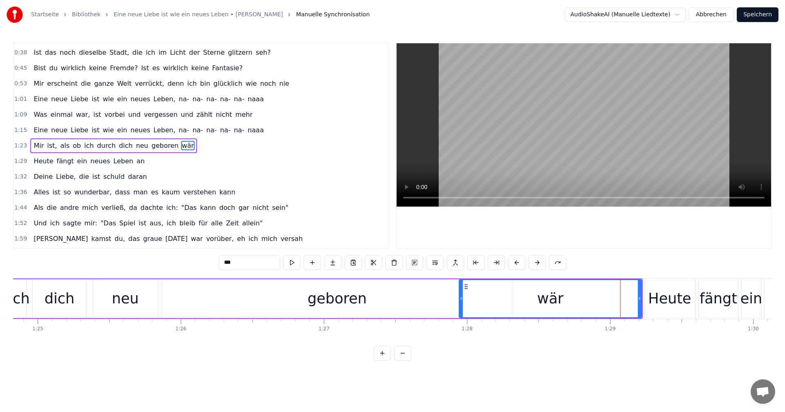
drag, startPoint x: 622, startPoint y: 299, endPoint x: 463, endPoint y: 304, distance: 159.1
click at [463, 304] on div at bounding box center [460, 298] width 3 height 37
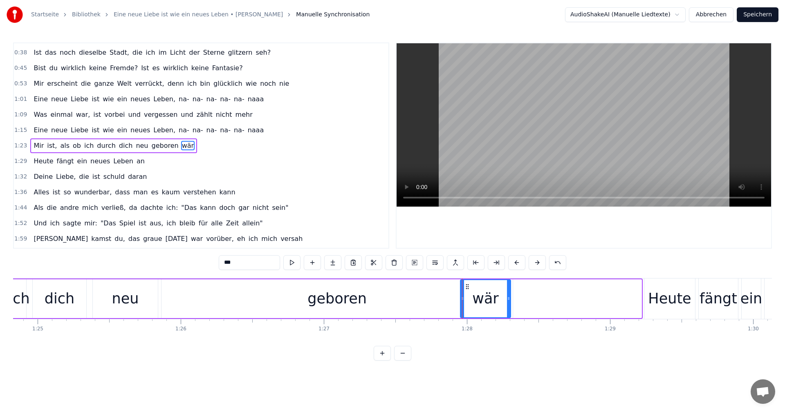
drag, startPoint x: 639, startPoint y: 300, endPoint x: 508, endPoint y: 300, distance: 130.8
click at [508, 300] on icon at bounding box center [508, 298] width 3 height 7
click at [154, 276] on div "0:04 Wie war das doch [DATE]? 0:09 Wer war ich noch [DATE]? 0:13 Die Antwort we…" at bounding box center [392, 202] width 759 height 318
click at [665, 304] on div "Heute" at bounding box center [669, 299] width 43 height 22
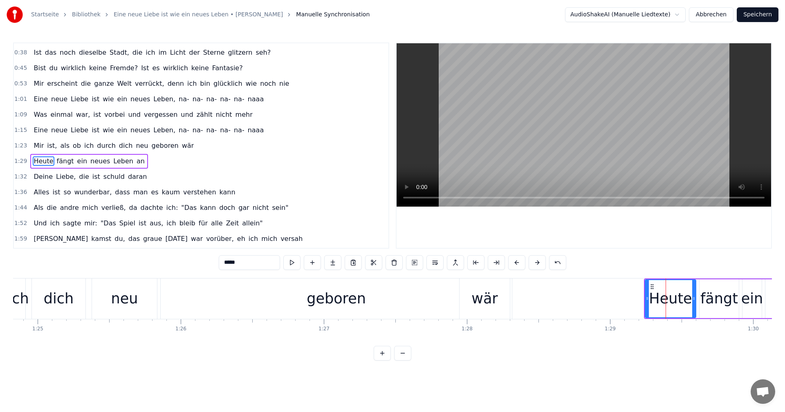
scroll to position [92, 0]
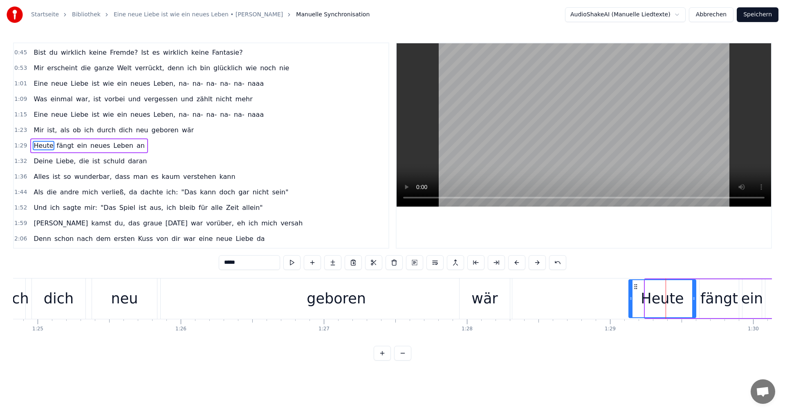
drag, startPoint x: 647, startPoint y: 299, endPoint x: 631, endPoint y: 298, distance: 16.4
click at [631, 298] on icon at bounding box center [630, 298] width 3 height 7
drag, startPoint x: 693, startPoint y: 298, endPoint x: 672, endPoint y: 296, distance: 20.9
click at [672, 296] on icon at bounding box center [672, 298] width 3 height 7
click at [712, 300] on div "fängt" at bounding box center [719, 299] width 38 height 22
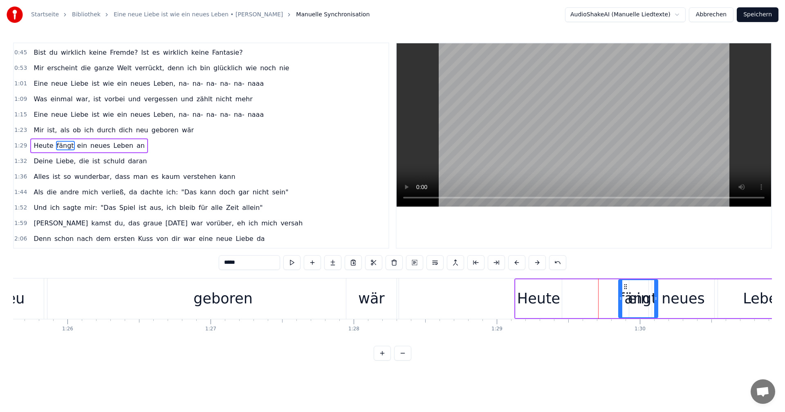
scroll to position [0, 12250]
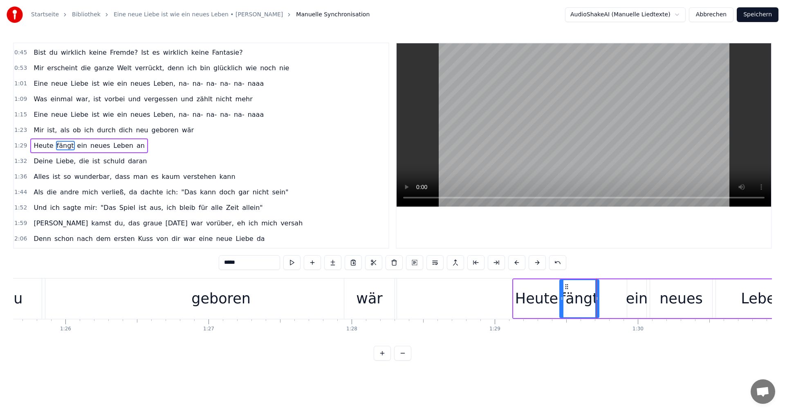
drag, startPoint x: 706, startPoint y: 287, endPoint x: 566, endPoint y: 299, distance: 140.3
click at [566, 299] on div "fängt" at bounding box center [579, 298] width 38 height 37
click at [536, 296] on div "Heute" at bounding box center [536, 299] width 43 height 22
click at [553, 299] on icon at bounding box center [553, 298] width 3 height 7
click at [566, 298] on div "fängt" at bounding box center [579, 299] width 38 height 22
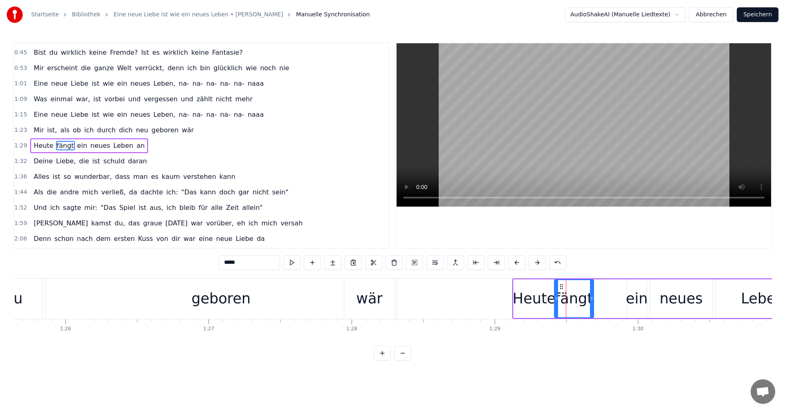
click at [561, 289] on icon at bounding box center [561, 287] width 7 height 7
drag, startPoint x: 589, startPoint y: 299, endPoint x: 580, endPoint y: 299, distance: 9.0
click at [580, 299] on circle at bounding box center [580, 299] width 0 height 0
click at [635, 300] on div "ein" at bounding box center [637, 299] width 22 height 22
drag, startPoint x: 632, startPoint y: 287, endPoint x: 588, endPoint y: 292, distance: 44.5
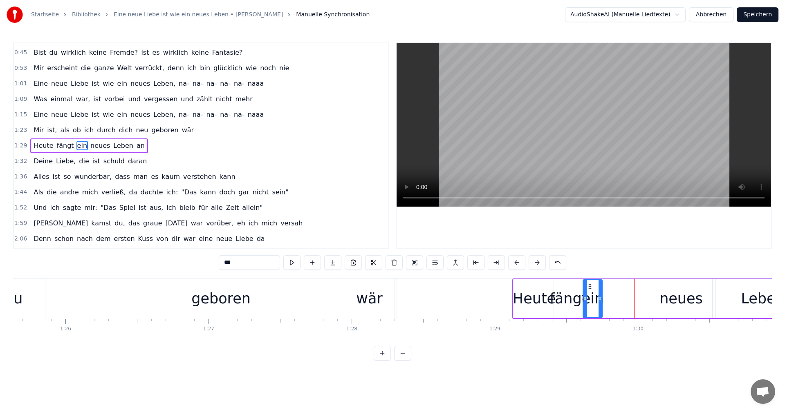
click at [588, 292] on div "ein" at bounding box center [592, 298] width 18 height 37
drag, startPoint x: 600, startPoint y: 299, endPoint x: 616, endPoint y: 299, distance: 15.5
click at [616, 299] on icon at bounding box center [615, 298] width 3 height 7
click at [683, 298] on div "neues" at bounding box center [680, 299] width 43 height 22
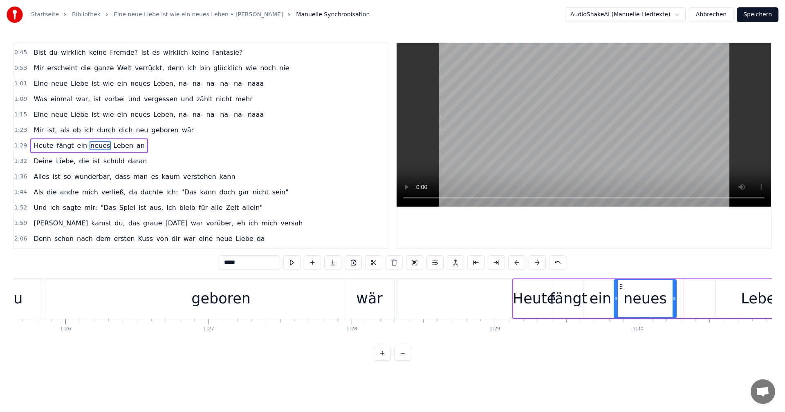
drag, startPoint x: 656, startPoint y: 288, endPoint x: 620, endPoint y: 292, distance: 36.2
click at [620, 292] on div "neues" at bounding box center [644, 298] width 61 height 37
drag, startPoint x: 674, startPoint y: 299, endPoint x: 649, endPoint y: 300, distance: 24.9
click at [649, 300] on icon at bounding box center [648, 298] width 3 height 7
click at [754, 301] on div "Leben" at bounding box center [762, 299] width 43 height 22
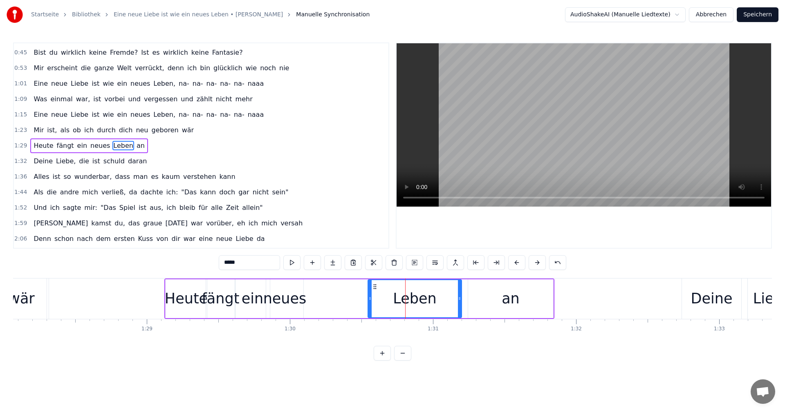
scroll to position [0, 12544]
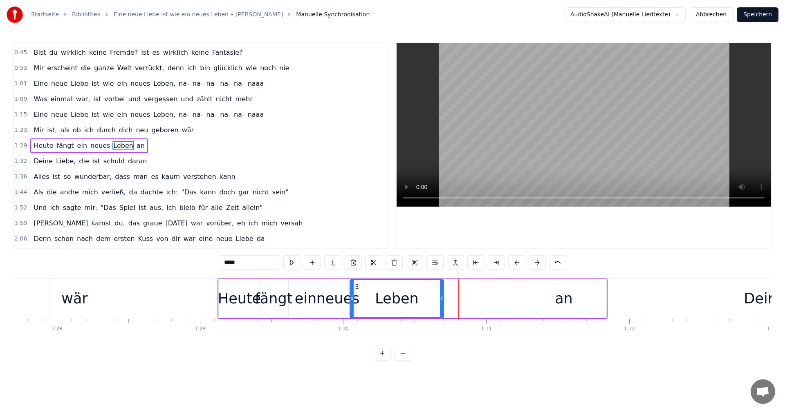
drag, startPoint x: 429, startPoint y: 288, endPoint x: 358, endPoint y: 291, distance: 71.2
click at [358, 291] on div "Leben" at bounding box center [396, 298] width 93 height 37
drag, startPoint x: 442, startPoint y: 299, endPoint x: 415, endPoint y: 299, distance: 27.0
click at [415, 299] on icon at bounding box center [414, 298] width 3 height 7
click at [557, 303] on div "an" at bounding box center [564, 299] width 18 height 22
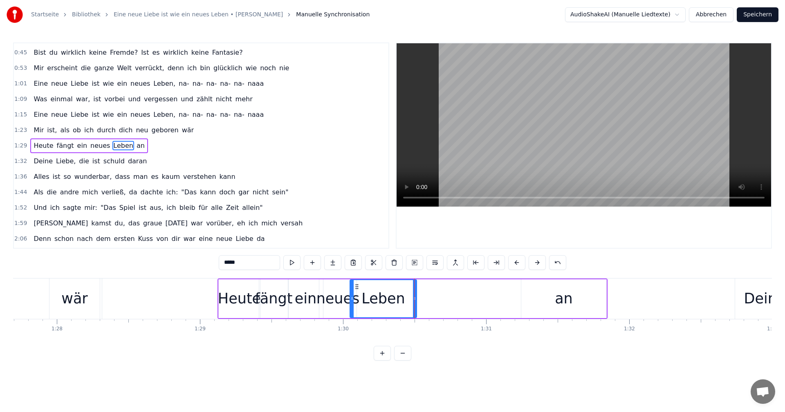
type input "**"
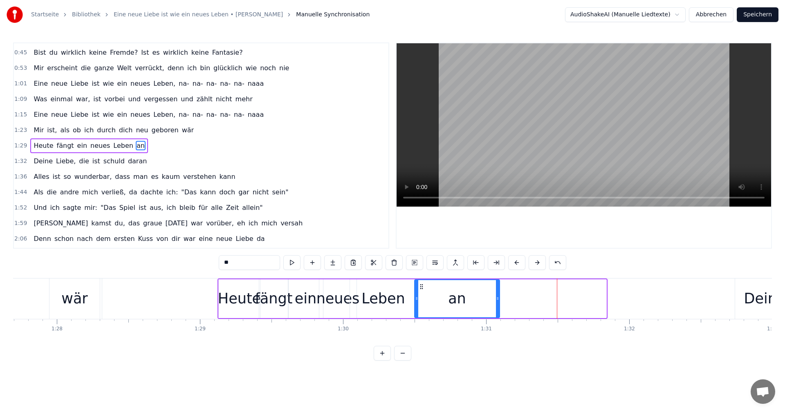
drag, startPoint x: 528, startPoint y: 287, endPoint x: 421, endPoint y: 293, distance: 106.9
click at [421, 293] on div "an" at bounding box center [457, 298] width 84 height 37
drag, startPoint x: 497, startPoint y: 299, endPoint x: 480, endPoint y: 300, distance: 16.8
click at [480, 300] on icon at bounding box center [480, 298] width 3 height 7
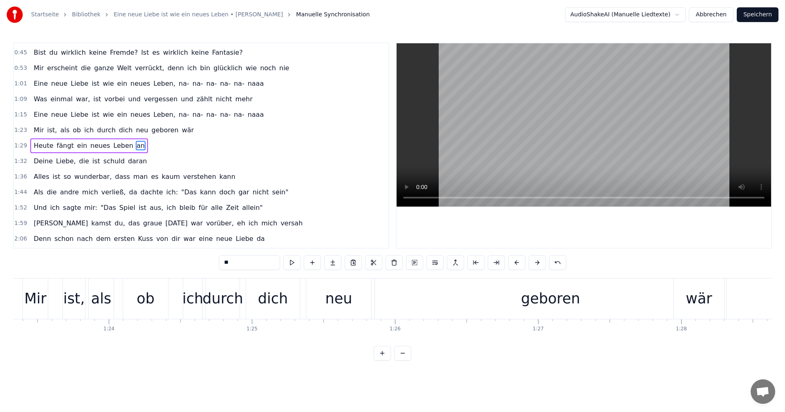
scroll to position [0, 11707]
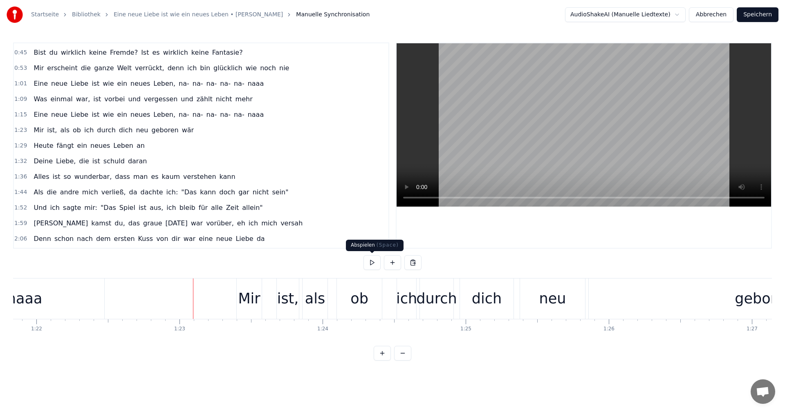
click at [373, 263] on button at bounding box center [371, 262] width 17 height 15
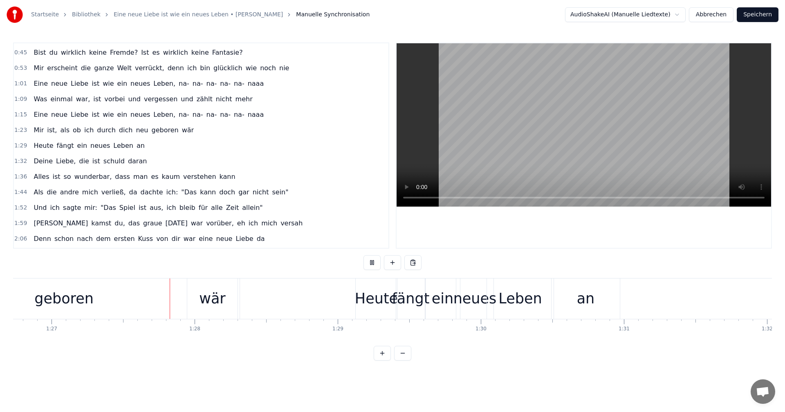
scroll to position [0, 12408]
click at [371, 262] on button at bounding box center [371, 262] width 17 height 15
click at [196, 298] on div "wär" at bounding box center [211, 299] width 50 height 40
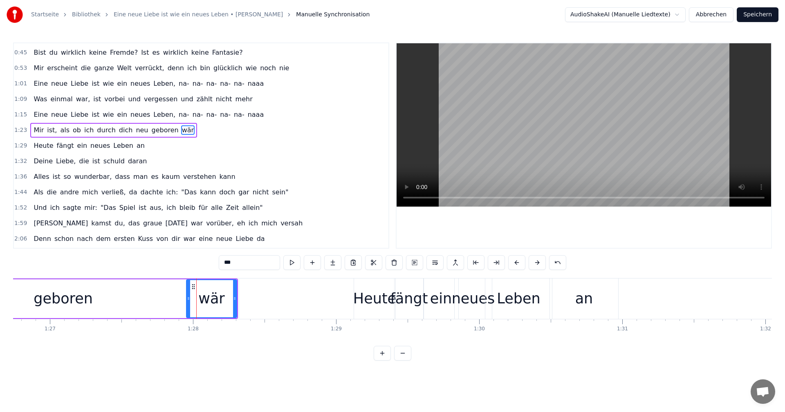
scroll to position [76, 0]
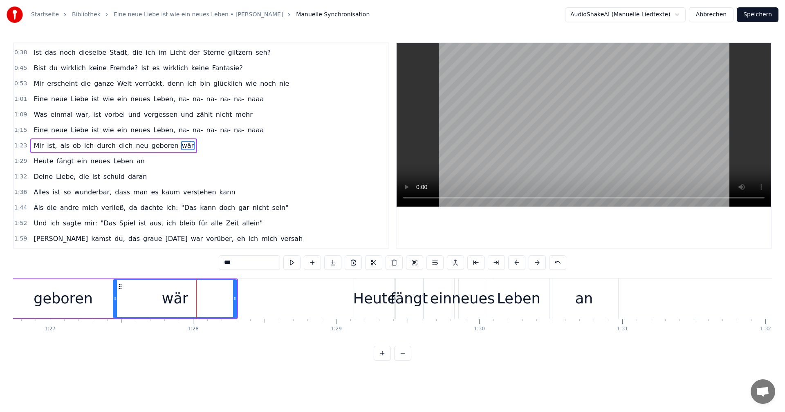
drag, startPoint x: 188, startPoint y: 299, endPoint x: 113, endPoint y: 301, distance: 75.2
click at [114, 301] on icon at bounding box center [115, 298] width 3 height 7
click at [60, 300] on div "geboren" at bounding box center [63, 299] width 59 height 22
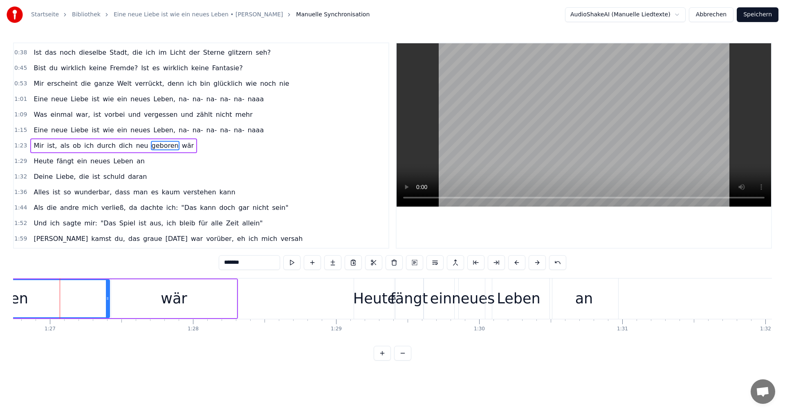
drag, startPoint x: 237, startPoint y: 300, endPoint x: 107, endPoint y: 305, distance: 129.2
click at [107, 305] on div at bounding box center [107, 298] width 3 height 37
click at [163, 296] on div "wär" at bounding box center [174, 299] width 26 height 22
type input "***"
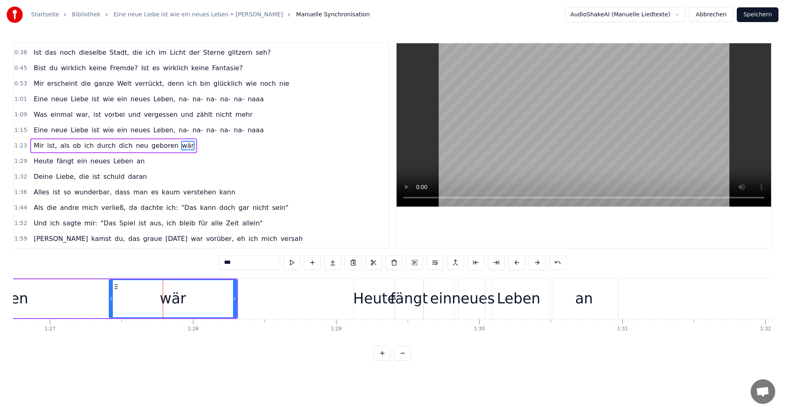
click at [112, 300] on icon at bounding box center [111, 298] width 3 height 7
drag, startPoint x: 234, startPoint y: 298, endPoint x: 205, endPoint y: 304, distance: 29.1
click at [205, 304] on div at bounding box center [205, 298] width 3 height 37
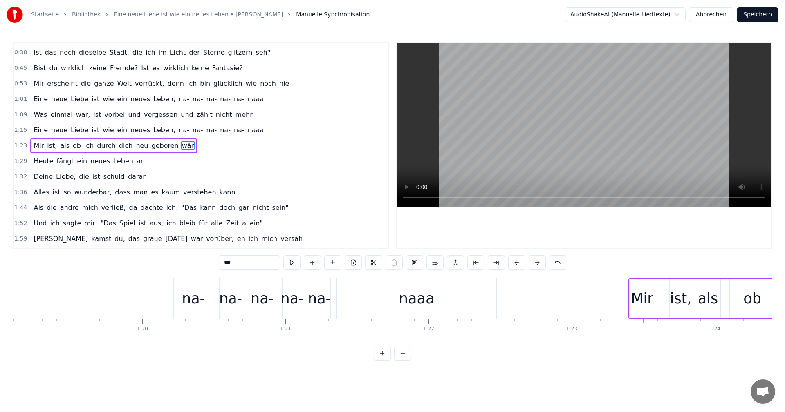
scroll to position [0, 11546]
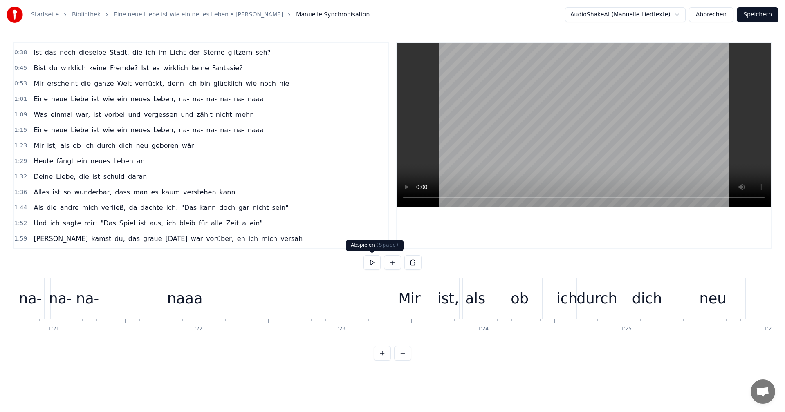
click at [373, 262] on button at bounding box center [371, 262] width 17 height 15
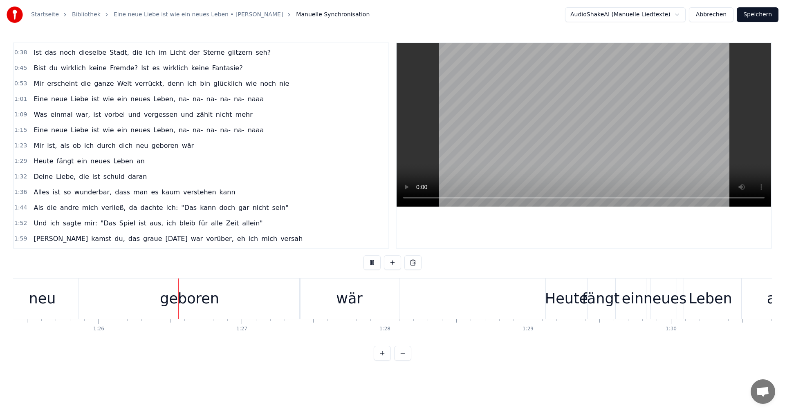
scroll to position [0, 12252]
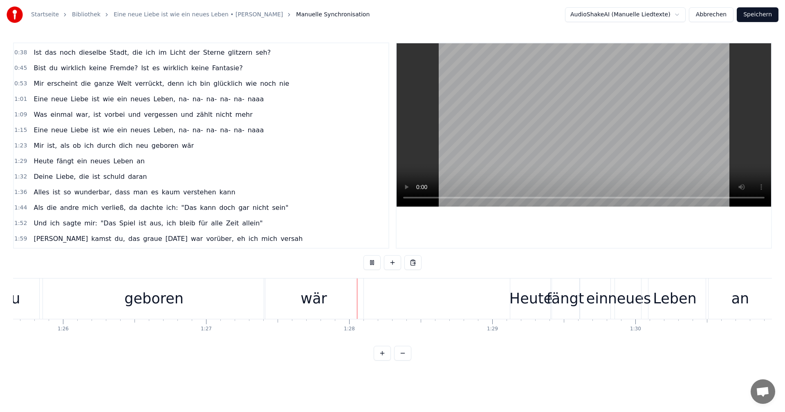
click at [372, 262] on button at bounding box center [371, 262] width 17 height 15
click at [184, 302] on div "geboren" at bounding box center [154, 299] width 222 height 40
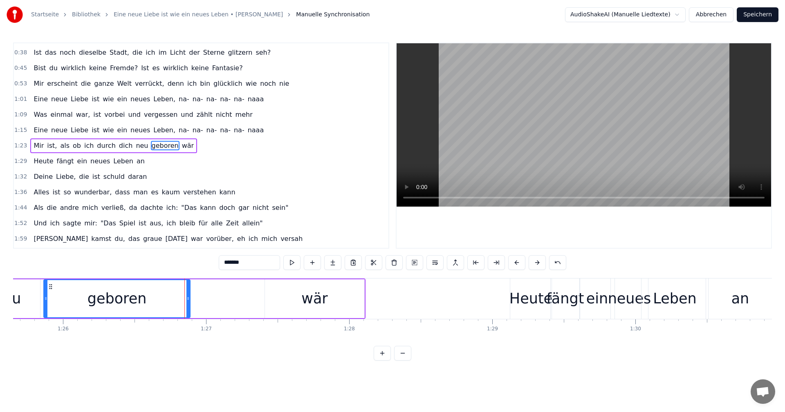
drag, startPoint x: 265, startPoint y: 298, endPoint x: 189, endPoint y: 303, distance: 75.8
click at [189, 303] on div at bounding box center [187, 298] width 3 height 37
click at [313, 299] on div "wär" at bounding box center [314, 299] width 26 height 22
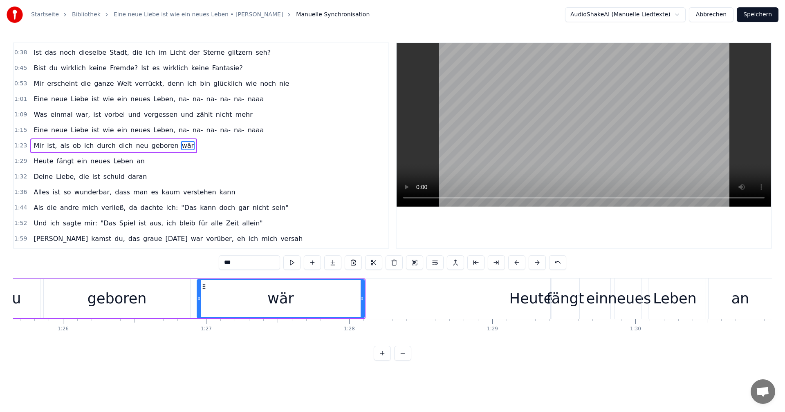
drag, startPoint x: 266, startPoint y: 301, endPoint x: 199, endPoint y: 303, distance: 67.9
click at [199, 303] on div at bounding box center [198, 298] width 3 height 37
drag, startPoint x: 363, startPoint y: 301, endPoint x: 332, endPoint y: 304, distance: 30.9
click at [332, 304] on div at bounding box center [331, 298] width 3 height 37
click at [180, 305] on div "geboren" at bounding box center [117, 299] width 146 height 39
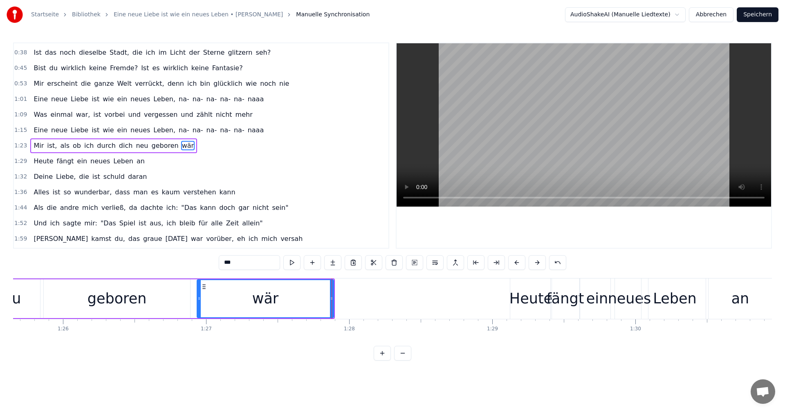
type input "*******"
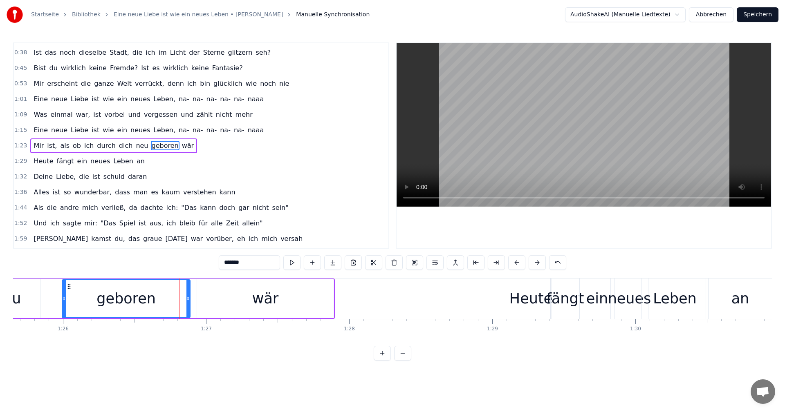
drag, startPoint x: 47, startPoint y: 297, endPoint x: 65, endPoint y: 300, distance: 18.6
click at [65, 300] on icon at bounding box center [64, 298] width 3 height 7
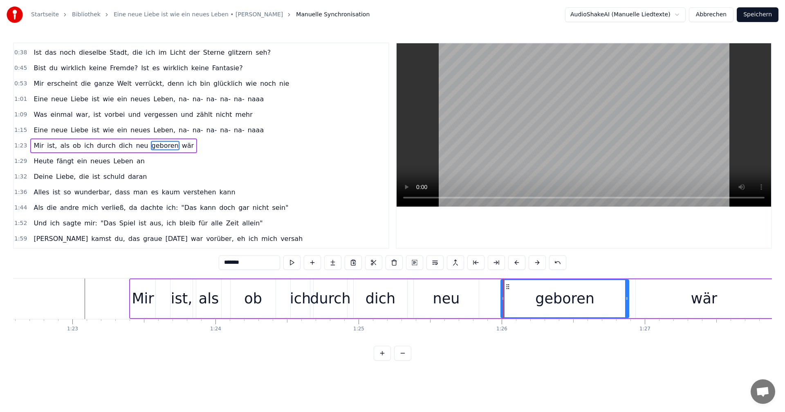
scroll to position [0, 11653]
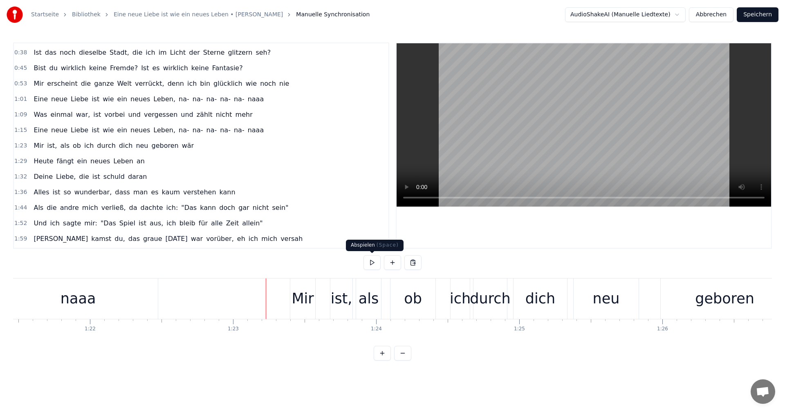
click at [368, 262] on button at bounding box center [371, 262] width 17 height 15
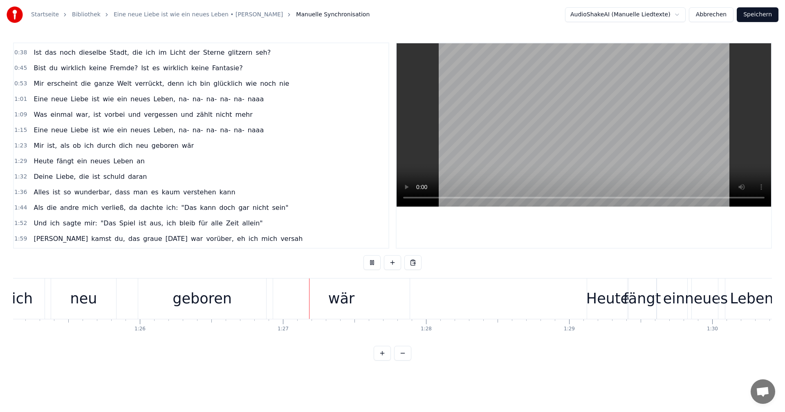
scroll to position [0, 12348]
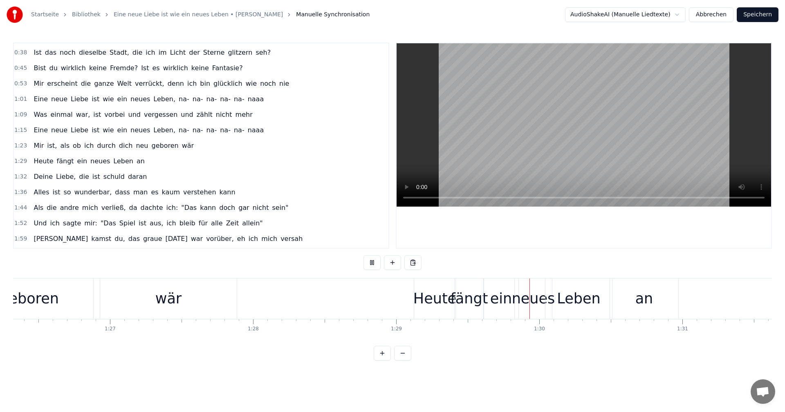
click at [368, 262] on button at bounding box center [371, 262] width 17 height 15
click at [183, 302] on div "wär" at bounding box center [168, 299] width 137 height 40
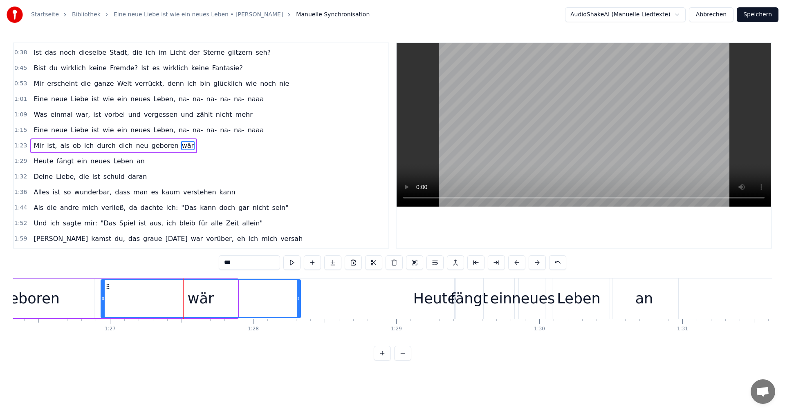
drag, startPoint x: 236, startPoint y: 298, endPoint x: 299, endPoint y: 304, distance: 63.2
click at [299, 304] on div at bounding box center [298, 298] width 3 height 37
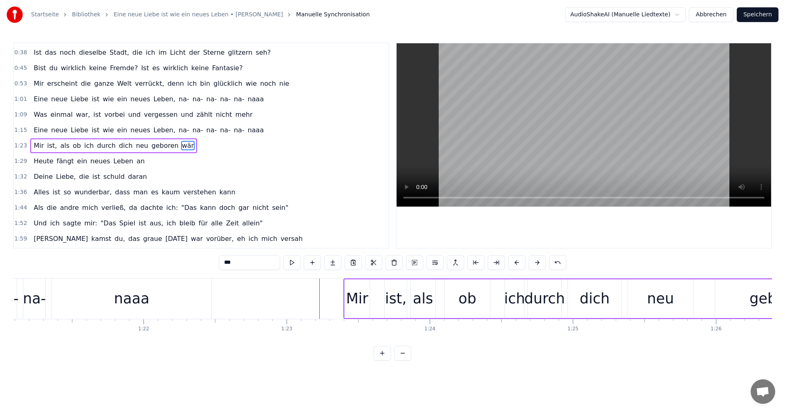
scroll to position [0, 11689]
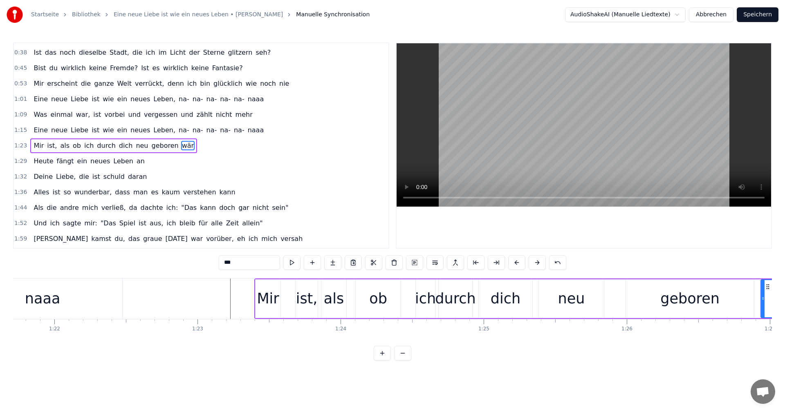
click at [299, 301] on div "ist," at bounding box center [307, 299] width 22 height 22
click at [300, 288] on icon at bounding box center [301, 287] width 7 height 7
click at [268, 293] on div "Mir" at bounding box center [268, 299] width 22 height 22
click at [302, 291] on div "ist," at bounding box center [306, 299] width 22 height 22
drag, startPoint x: 300, startPoint y: 287, endPoint x: 287, endPoint y: 291, distance: 13.8
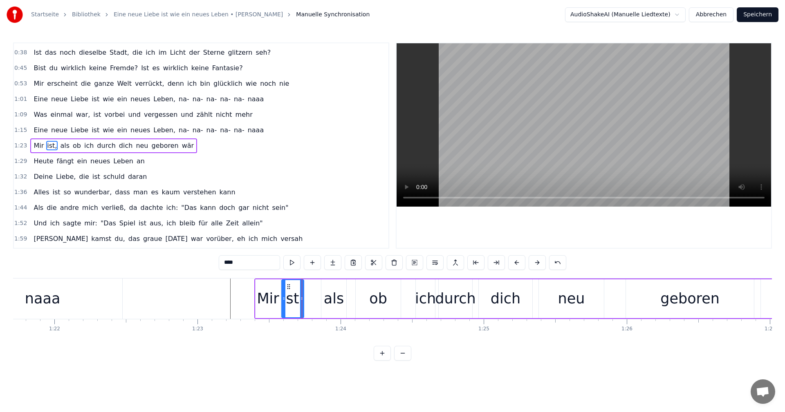
click at [287, 291] on div "ist," at bounding box center [292, 298] width 21 height 37
click at [323, 294] on div "als" at bounding box center [333, 299] width 25 height 39
drag, startPoint x: 328, startPoint y: 287, endPoint x: 319, endPoint y: 291, distance: 10.1
click at [319, 291] on div "als" at bounding box center [325, 298] width 24 height 37
click at [357, 297] on div "ob" at bounding box center [378, 299] width 45 height 39
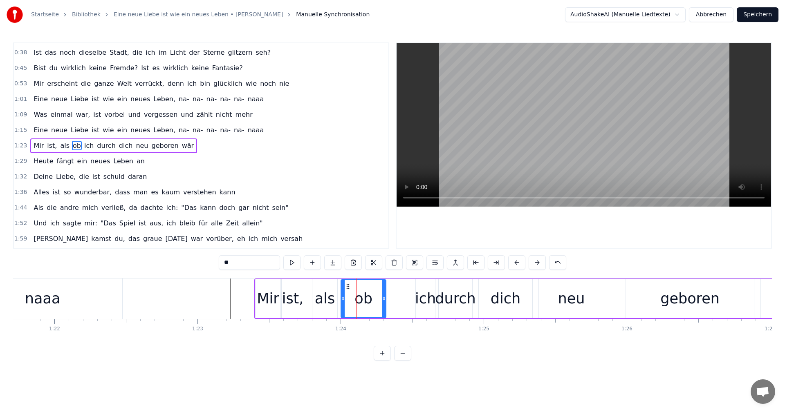
drag, startPoint x: 362, startPoint y: 287, endPoint x: 347, endPoint y: 293, distance: 15.9
click at [347, 293] on div "ob" at bounding box center [363, 298] width 44 height 37
drag, startPoint x: 384, startPoint y: 300, endPoint x: 365, endPoint y: 303, distance: 19.5
click at [365, 303] on div at bounding box center [364, 298] width 3 height 37
click at [419, 298] on div "ich" at bounding box center [425, 299] width 21 height 22
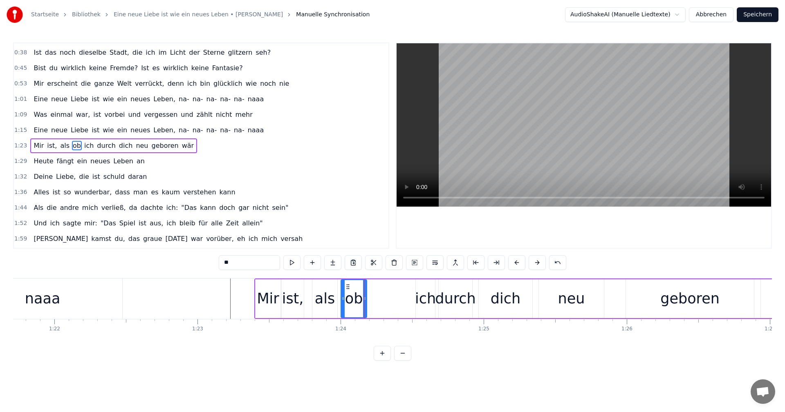
type input "***"
drag, startPoint x: 422, startPoint y: 287, endPoint x: 369, endPoint y: 295, distance: 53.8
click at [369, 295] on div "ich" at bounding box center [372, 298] width 18 height 37
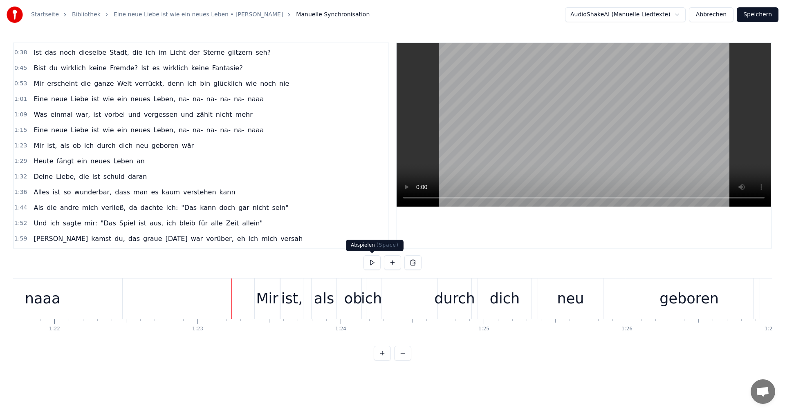
click at [376, 264] on button at bounding box center [371, 262] width 17 height 15
click at [452, 305] on div "durch" at bounding box center [454, 299] width 40 height 22
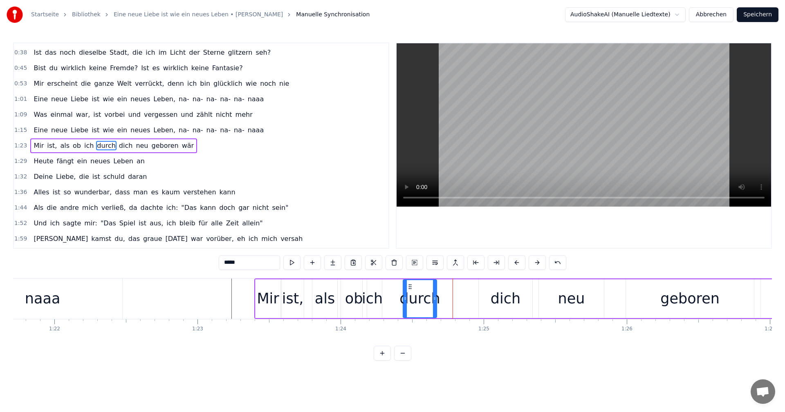
drag, startPoint x: 445, startPoint y: 287, endPoint x: 410, endPoint y: 292, distance: 36.0
click at [410, 292] on div "durch" at bounding box center [419, 298] width 33 height 37
click at [507, 297] on div "dich" at bounding box center [505, 299] width 30 height 22
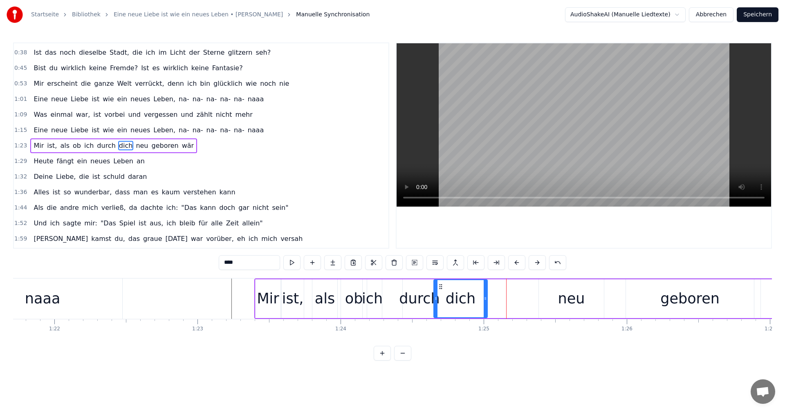
drag, startPoint x: 487, startPoint y: 286, endPoint x: 442, endPoint y: 291, distance: 45.3
click at [442, 291] on div "dich" at bounding box center [460, 298] width 53 height 37
drag, startPoint x: 485, startPoint y: 299, endPoint x: 470, endPoint y: 300, distance: 14.8
click at [470, 300] on icon at bounding box center [470, 298] width 3 height 7
click at [568, 302] on div "neu" at bounding box center [571, 299] width 27 height 22
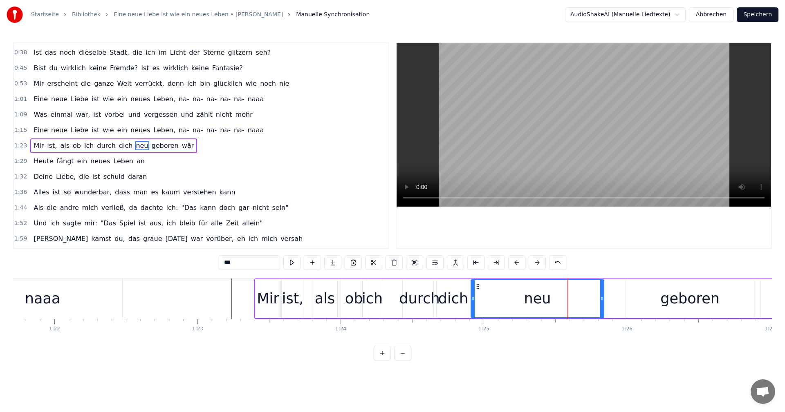
drag, startPoint x: 541, startPoint y: 298, endPoint x: 473, endPoint y: 300, distance: 67.9
click at [473, 300] on icon at bounding box center [472, 298] width 3 height 7
drag, startPoint x: 603, startPoint y: 300, endPoint x: 529, endPoint y: 301, distance: 74.0
click at [529, 301] on icon at bounding box center [527, 298] width 3 height 7
click at [686, 299] on div "geboren" at bounding box center [689, 299] width 59 height 22
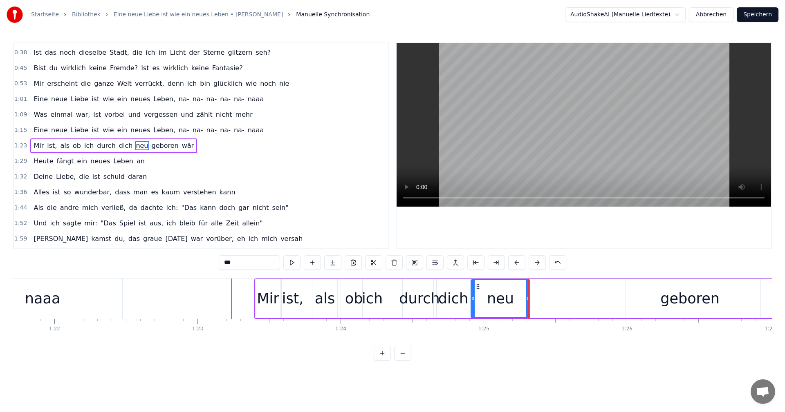
type input "*******"
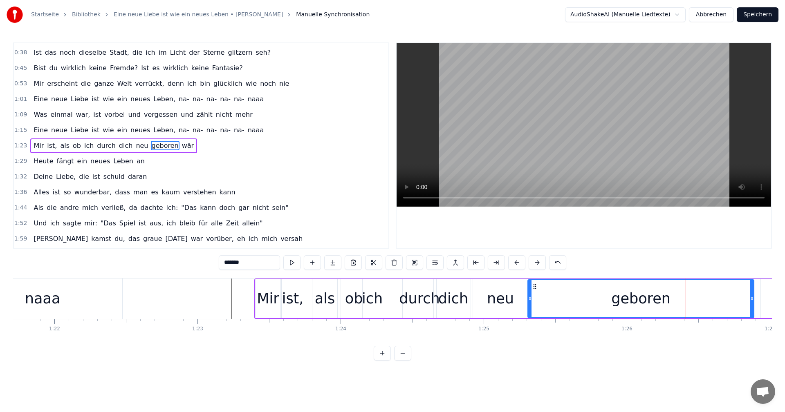
drag, startPoint x: 628, startPoint y: 298, endPoint x: 530, endPoint y: 298, distance: 98.1
click at [530, 298] on icon at bounding box center [529, 298] width 3 height 7
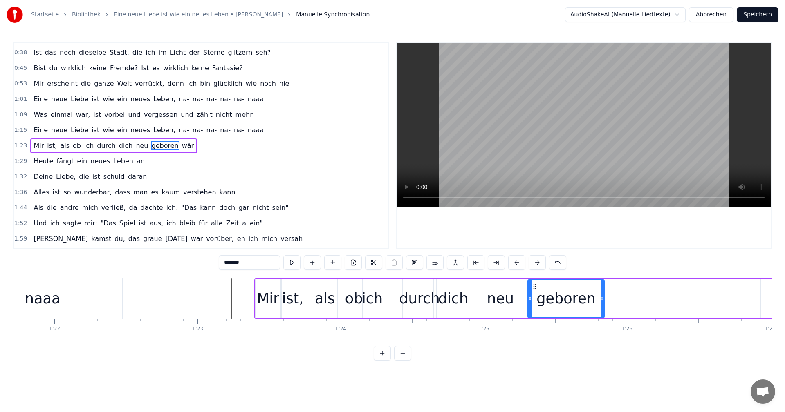
drag, startPoint x: 750, startPoint y: 298, endPoint x: 600, endPoint y: 307, distance: 149.9
click at [600, 307] on div at bounding box center [601, 298] width 3 height 37
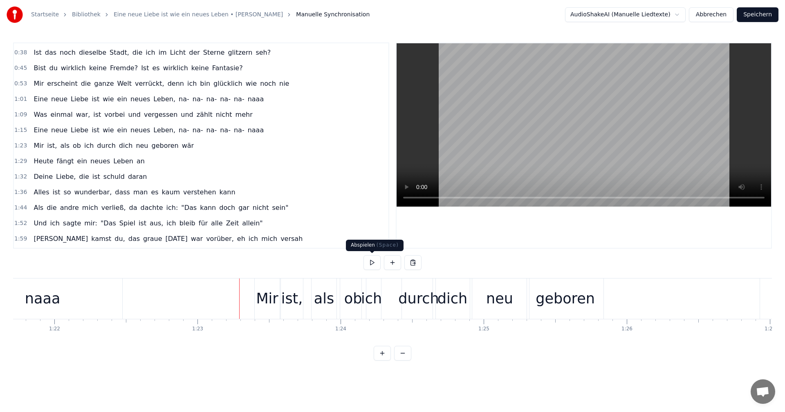
click at [372, 263] on button at bounding box center [371, 262] width 17 height 15
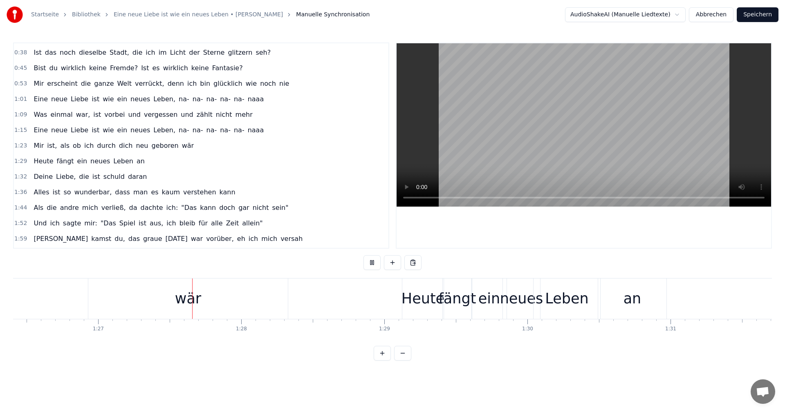
scroll to position [0, 12396]
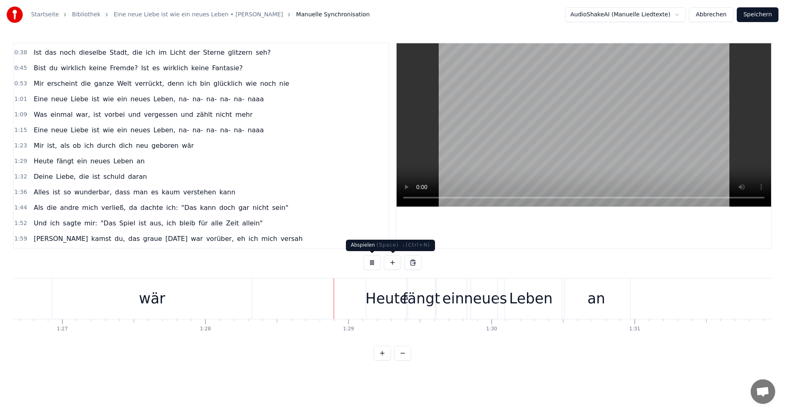
click at [369, 264] on button at bounding box center [371, 262] width 17 height 15
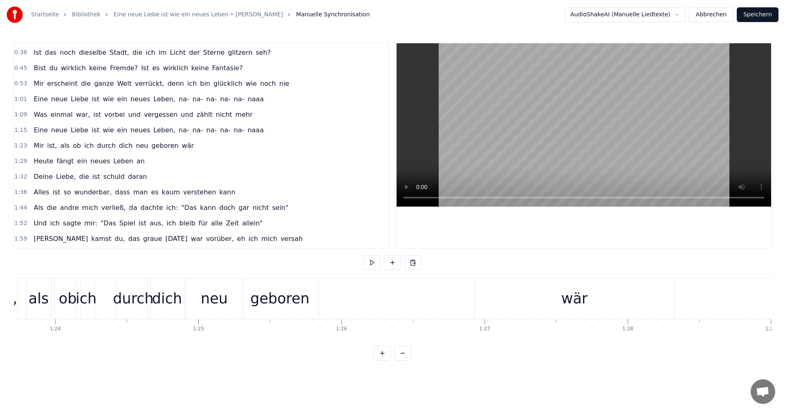
scroll to position [0, 11921]
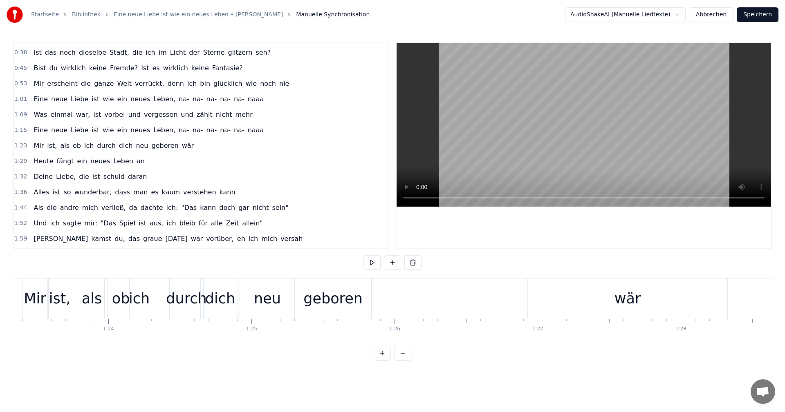
click at [341, 300] on div "geboren" at bounding box center [332, 299] width 59 height 22
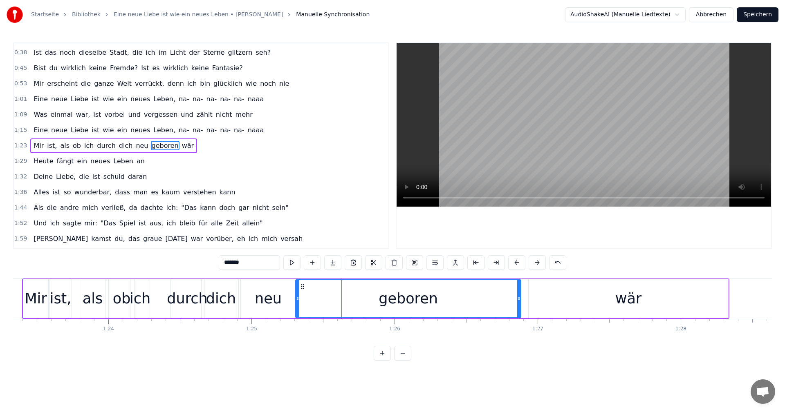
drag, startPoint x: 369, startPoint y: 299, endPoint x: 518, endPoint y: 300, distance: 148.8
click at [518, 300] on icon at bounding box center [518, 298] width 3 height 7
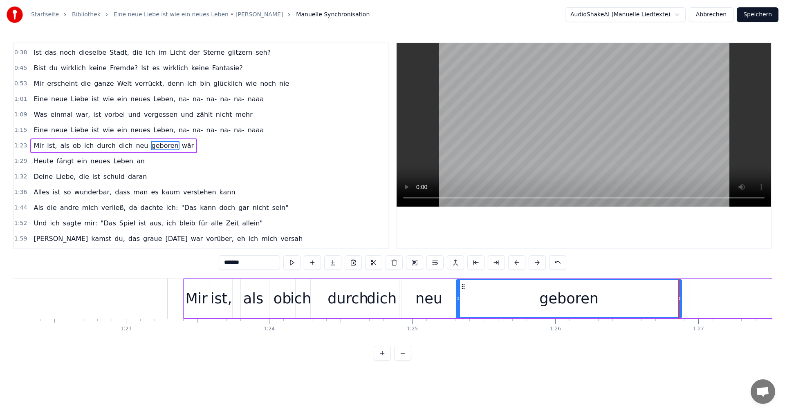
scroll to position [0, 11671]
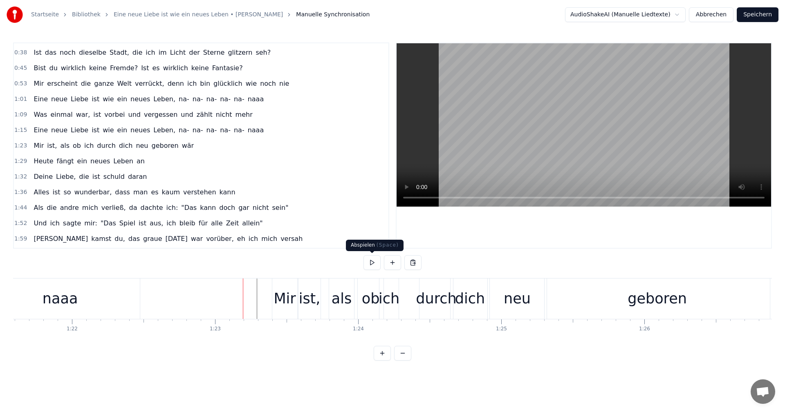
click at [373, 265] on button at bounding box center [371, 262] width 17 height 15
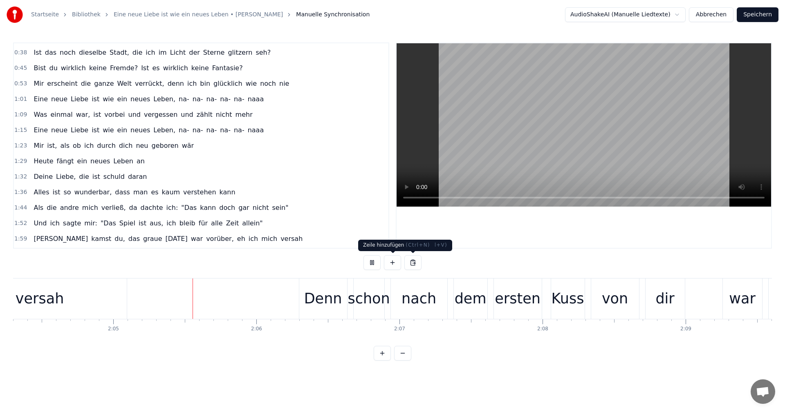
scroll to position [0, 17820]
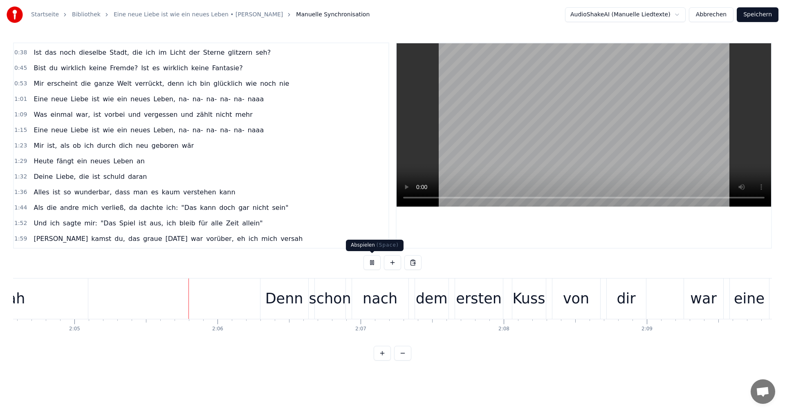
click at [369, 258] on button at bounding box center [371, 262] width 17 height 15
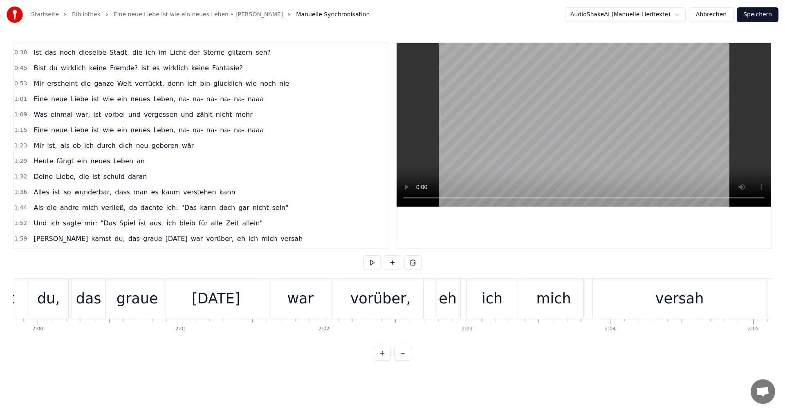
scroll to position [0, 17106]
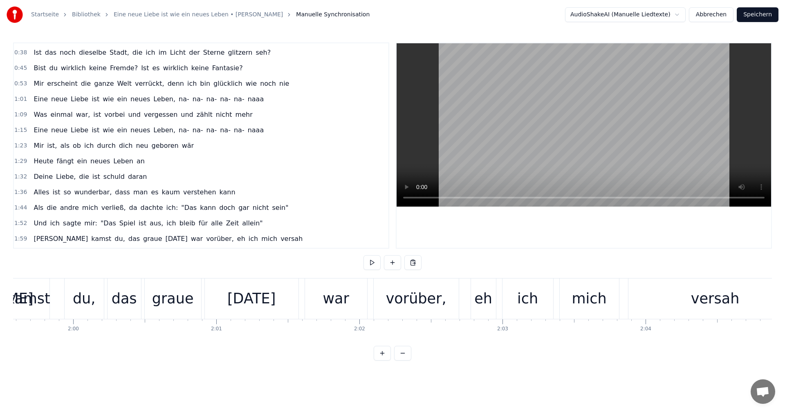
drag, startPoint x: 479, startPoint y: 305, endPoint x: 479, endPoint y: 310, distance: 5.4
click at [479, 305] on div "eh" at bounding box center [483, 299] width 18 height 22
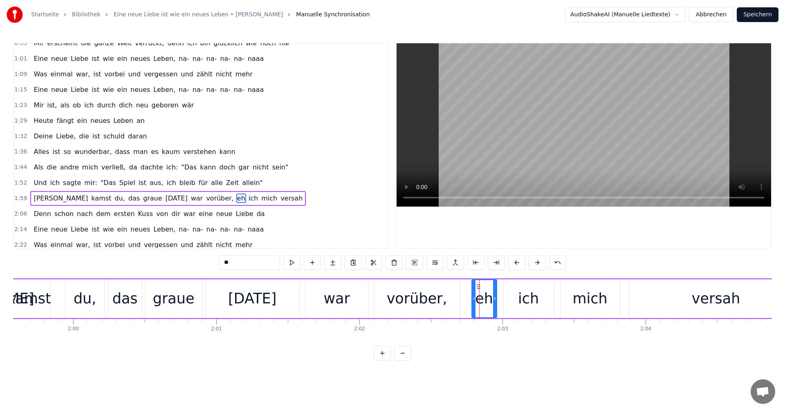
scroll to position [169, 0]
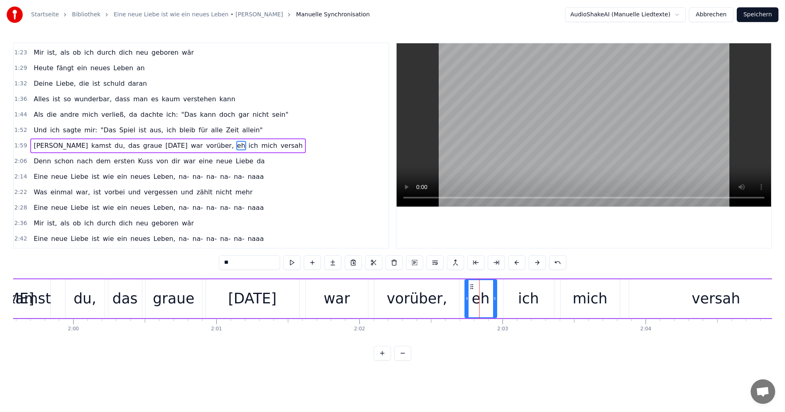
drag, startPoint x: 474, startPoint y: 297, endPoint x: 467, endPoint y: 299, distance: 7.4
click at [467, 299] on icon at bounding box center [466, 298] width 3 height 7
drag, startPoint x: 494, startPoint y: 298, endPoint x: 487, endPoint y: 300, distance: 7.1
click at [487, 300] on icon at bounding box center [488, 298] width 3 height 7
click at [504, 298] on div "ich" at bounding box center [528, 299] width 51 height 39
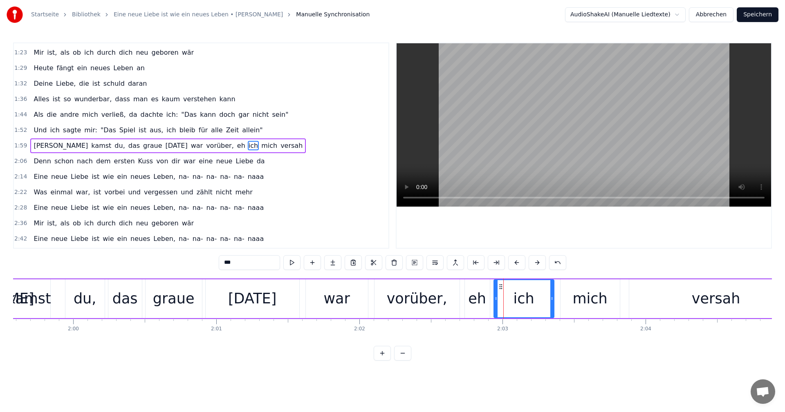
drag, startPoint x: 505, startPoint y: 298, endPoint x: 495, endPoint y: 299, distance: 9.5
click at [495, 299] on icon at bounding box center [495, 298] width 3 height 7
drag, startPoint x: 551, startPoint y: 300, endPoint x: 537, endPoint y: 301, distance: 14.0
click at [537, 301] on icon at bounding box center [537, 298] width 3 height 7
click at [571, 300] on div "mich" at bounding box center [589, 299] width 59 height 39
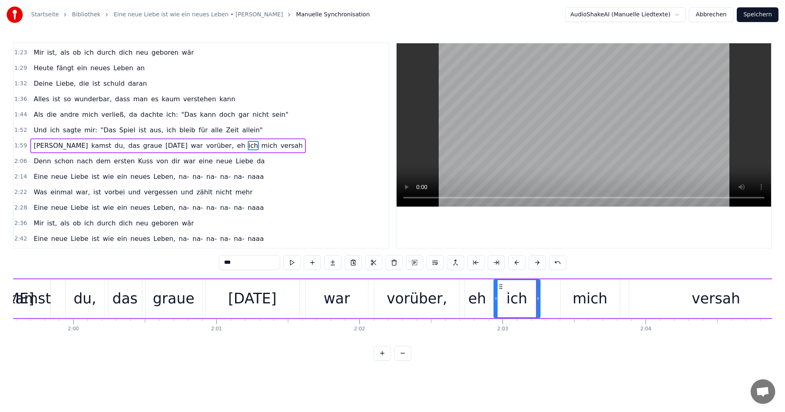
type input "****"
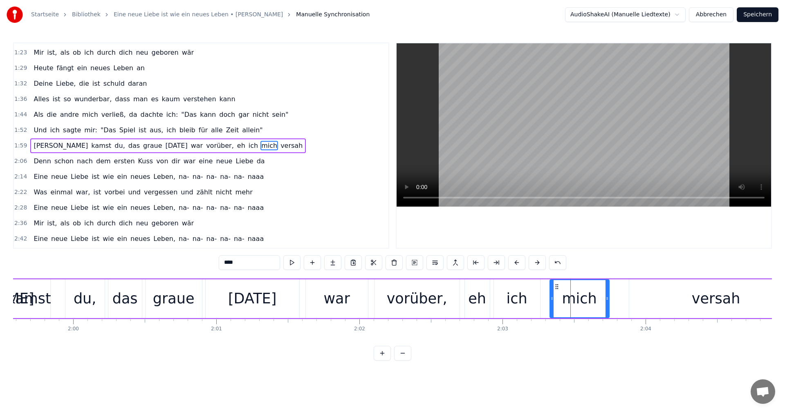
drag, startPoint x: 566, startPoint y: 287, endPoint x: 556, endPoint y: 288, distance: 10.8
click at [556, 288] on icon at bounding box center [556, 287] width 7 height 7
click at [207, 275] on div "0:04 Wie war das doch [DATE]? 0:09 Wer war ich noch [DATE]? 0:13 Die Antwort we…" at bounding box center [392, 202] width 759 height 318
click at [202, 280] on div "Dann kamst du, das graue [DATE] war vorüber, eh ich mich versah" at bounding box center [375, 299] width 857 height 40
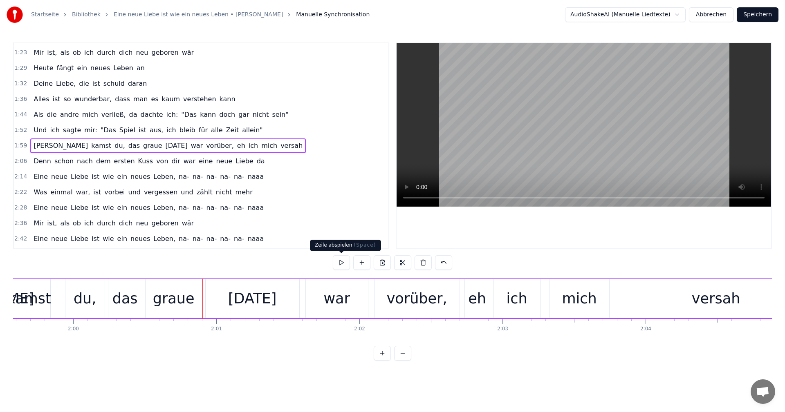
click at [342, 263] on button at bounding box center [341, 262] width 17 height 15
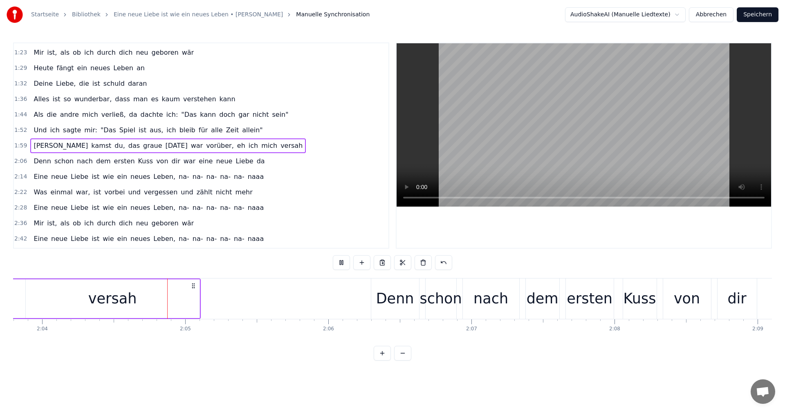
scroll to position [0, 17711]
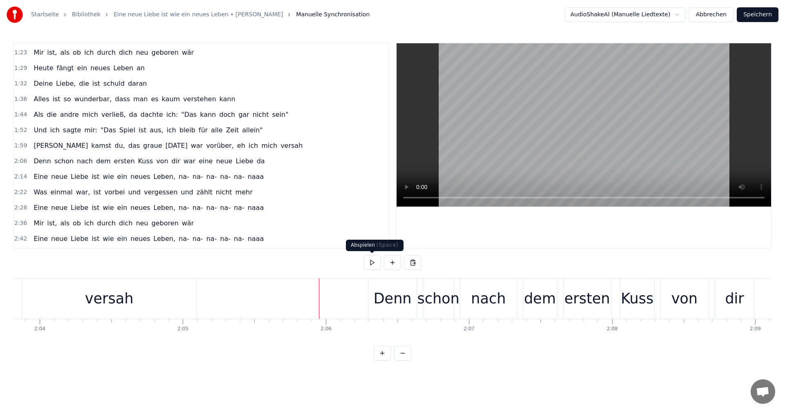
click at [369, 266] on button at bounding box center [371, 262] width 17 height 15
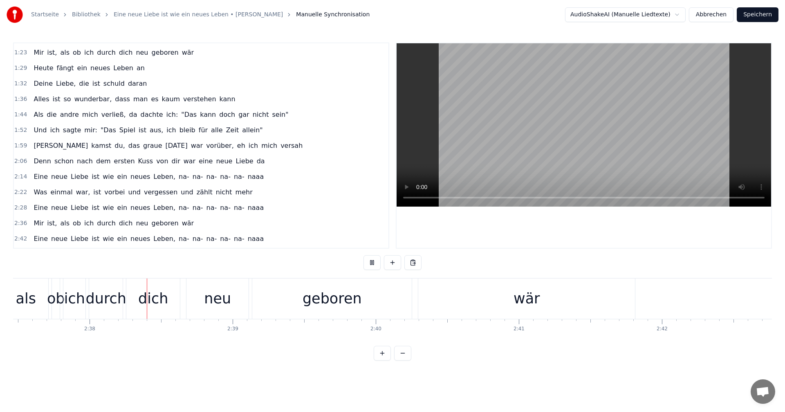
scroll to position [0, 22526]
click at [374, 264] on button at bounding box center [371, 262] width 17 height 15
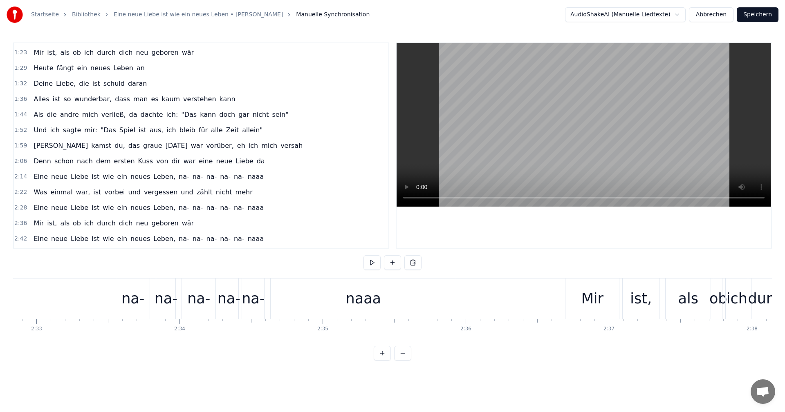
scroll to position [0, 21827]
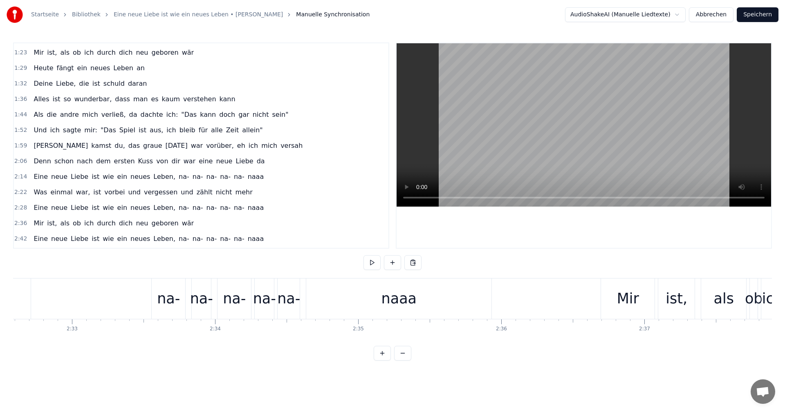
click at [626, 300] on div "Mir" at bounding box center [628, 299] width 22 height 22
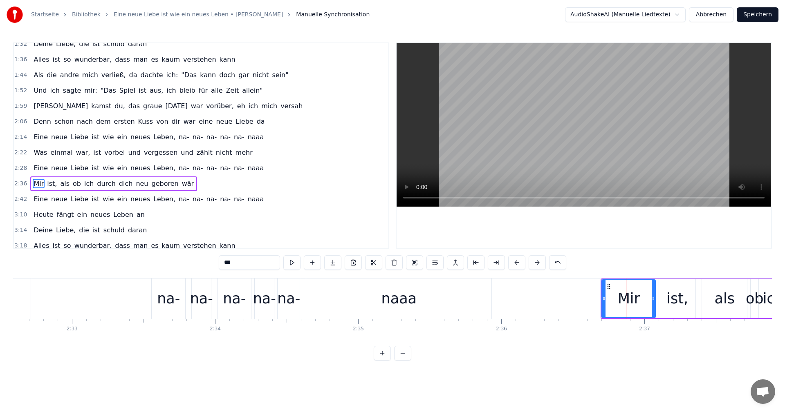
scroll to position [247, 0]
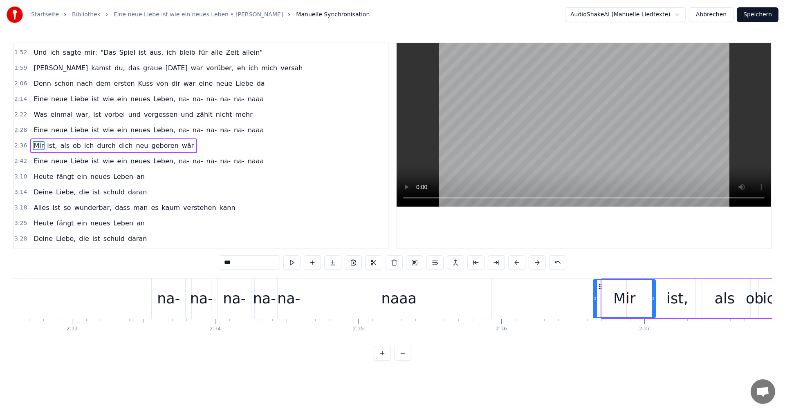
drag, startPoint x: 603, startPoint y: 299, endPoint x: 595, endPoint y: 299, distance: 8.6
click at [595, 299] on circle at bounding box center [595, 299] width 0 height 0
click at [650, 299] on icon at bounding box center [650, 298] width 3 height 7
click at [672, 297] on div "ist," at bounding box center [677, 299] width 22 height 22
type input "****"
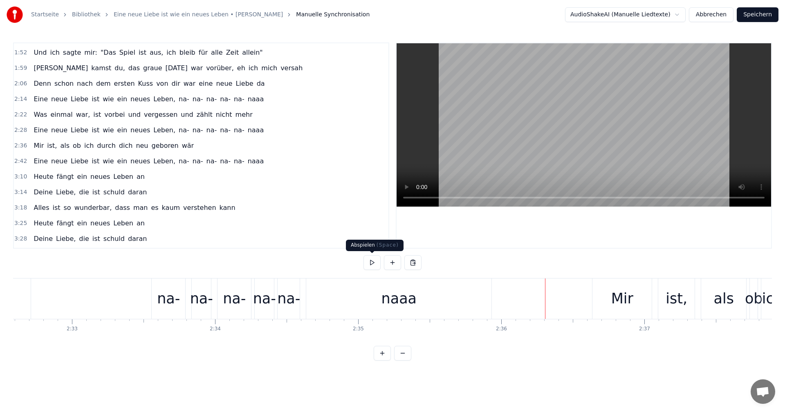
click at [369, 262] on button at bounding box center [371, 262] width 17 height 15
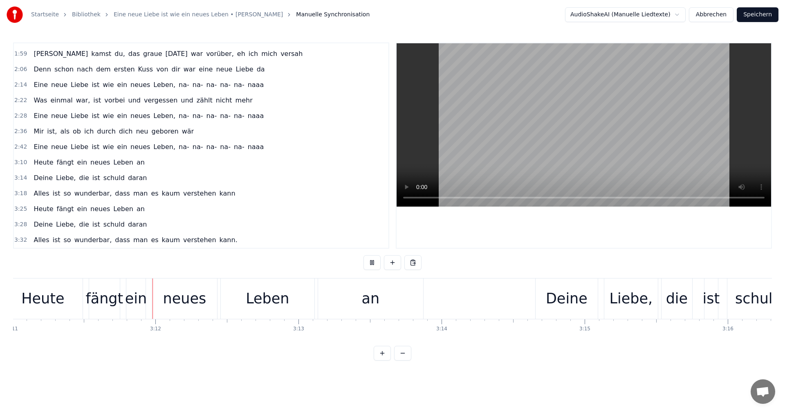
scroll to position [0, 27323]
click at [372, 261] on button at bounding box center [371, 262] width 17 height 15
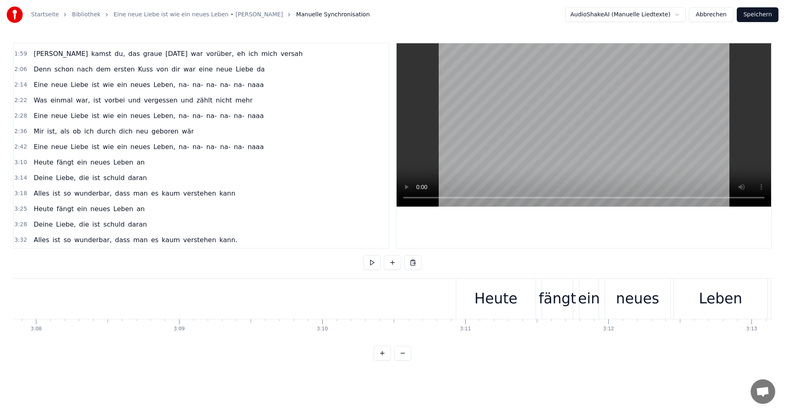
scroll to position [0, 26621]
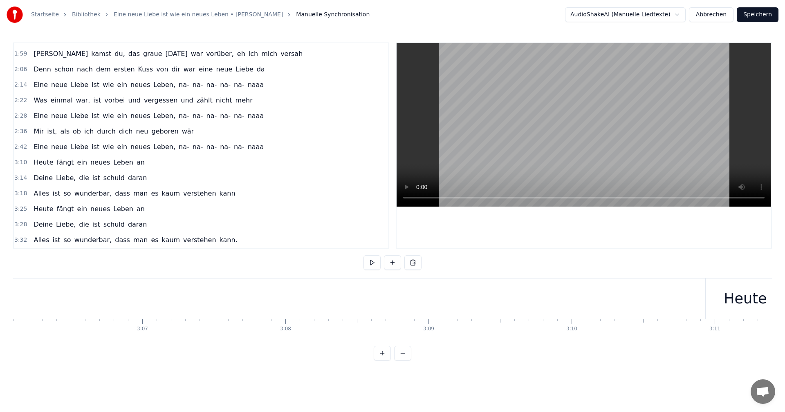
click at [712, 297] on div "Heute" at bounding box center [744, 299] width 79 height 40
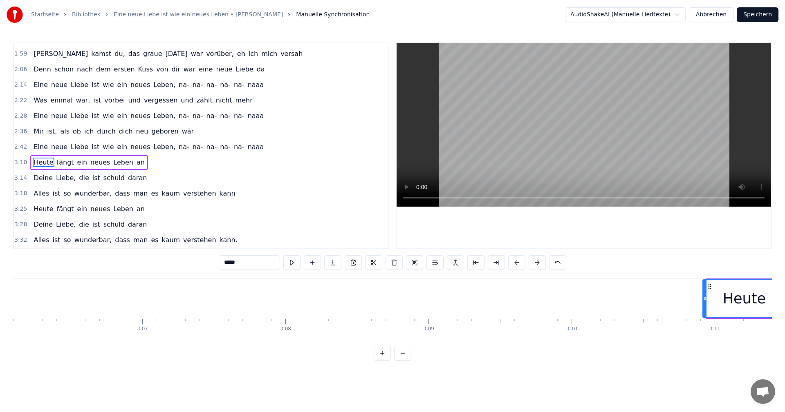
click at [704, 300] on icon at bounding box center [704, 298] width 3 height 7
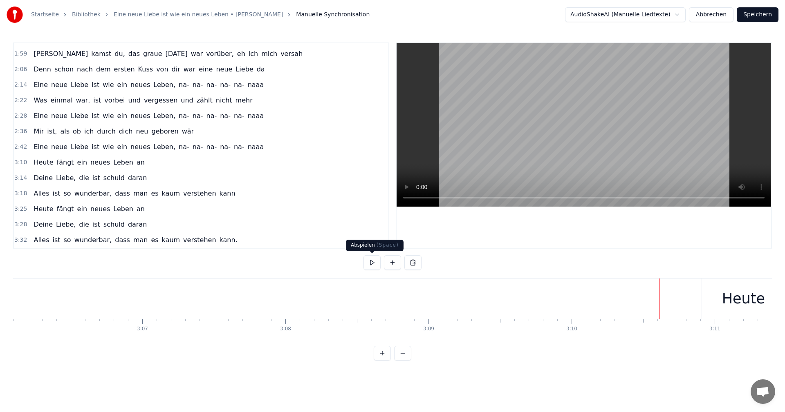
click at [375, 262] on button at bounding box center [371, 262] width 17 height 15
click at [760, 12] on button "Speichern" at bounding box center [757, 14] width 42 height 15
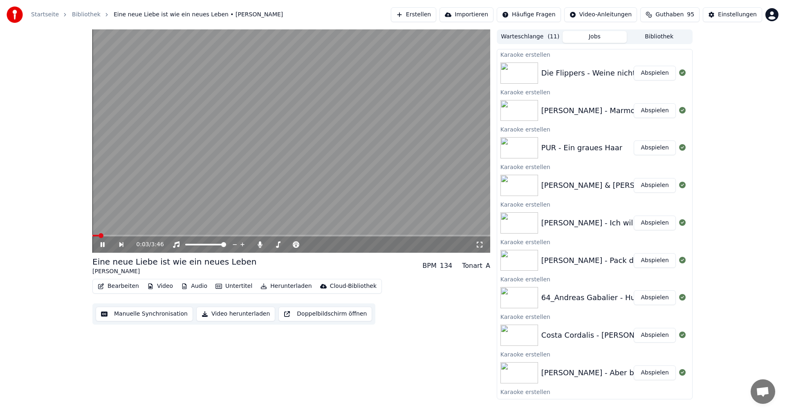
click at [105, 246] on icon at bounding box center [108, 245] width 19 height 7
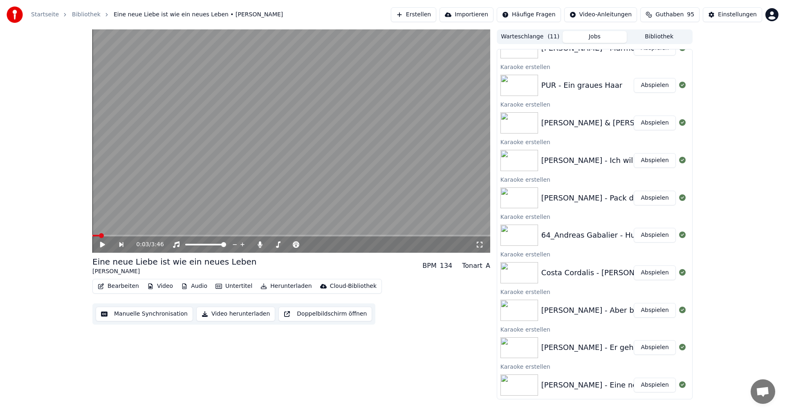
click at [547, 353] on div "[PERSON_NAME] - Er gehört zu mir" at bounding box center [605, 347] width 128 height 11
click at [649, 347] on button "Abspielen" at bounding box center [654, 347] width 42 height 15
click at [101, 243] on icon at bounding box center [103, 244] width 4 height 5
click at [136, 316] on button "Manuelle Synchronisation" at bounding box center [144, 314] width 97 height 15
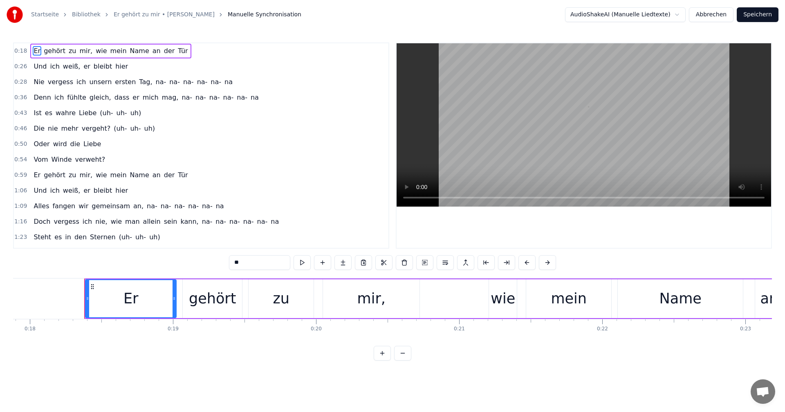
scroll to position [0, 2588]
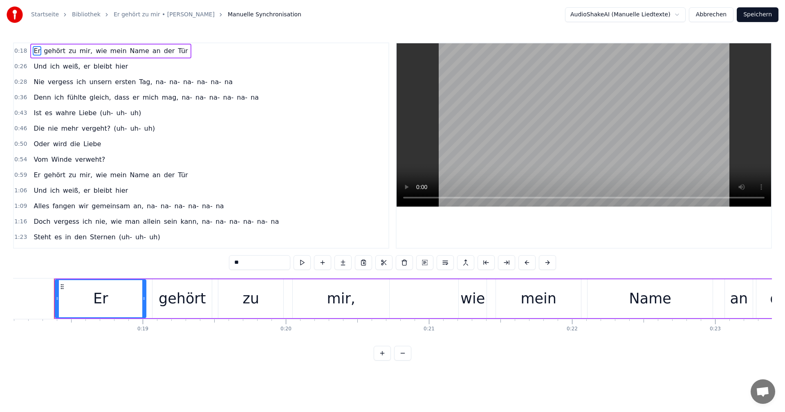
click at [16, 98] on span "0:36" at bounding box center [20, 98] width 13 height 8
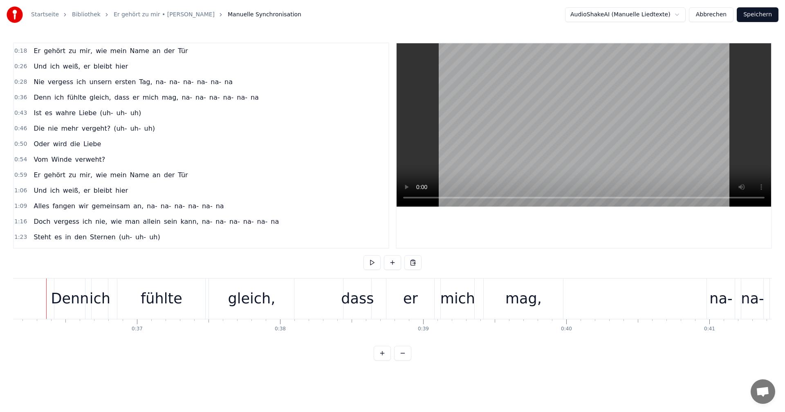
scroll to position [0, 5161]
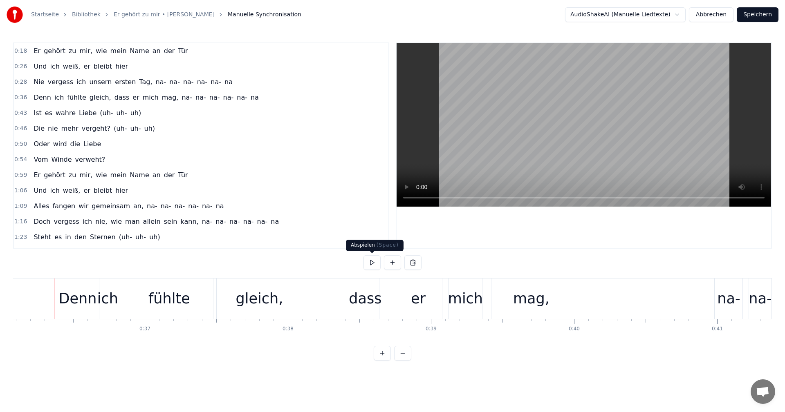
click at [375, 263] on button at bounding box center [371, 262] width 17 height 15
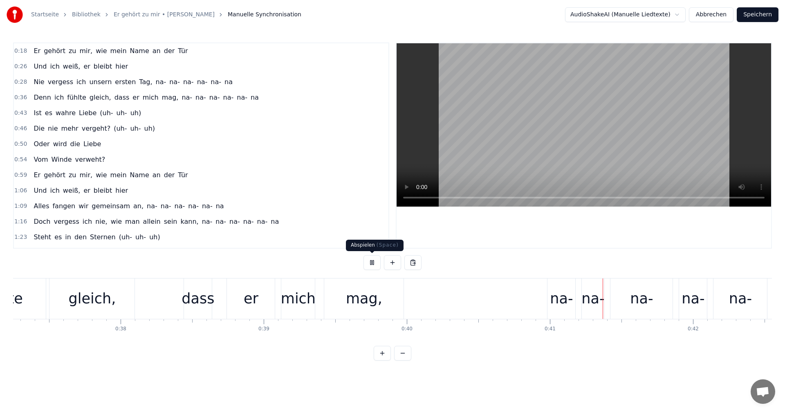
click at [373, 262] on button at bounding box center [371, 262] width 17 height 15
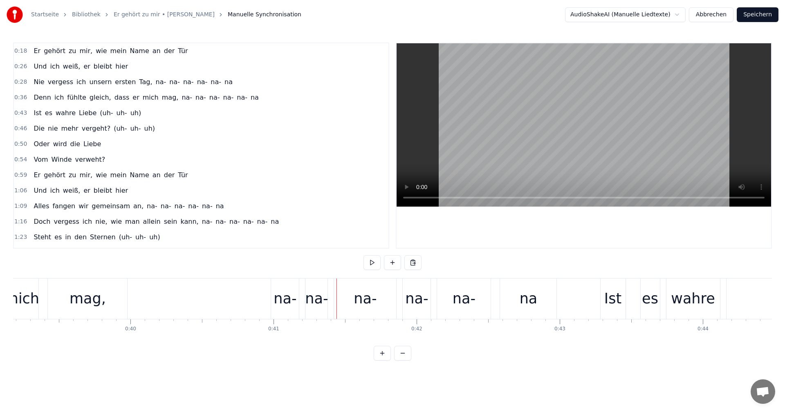
scroll to position [0, 5536]
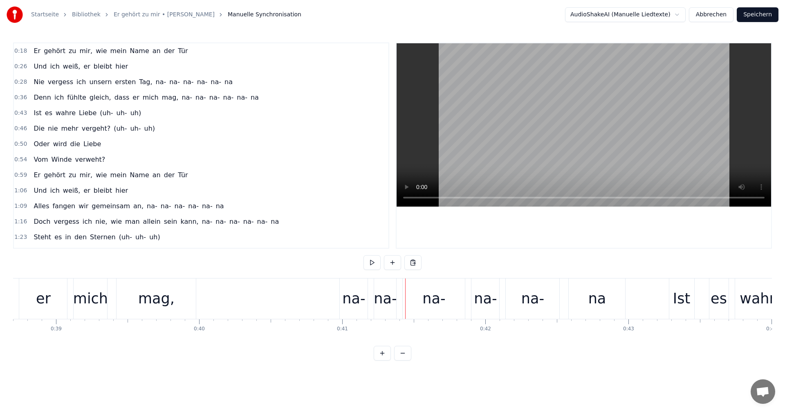
click at [356, 297] on div "na-" at bounding box center [353, 299] width 23 height 22
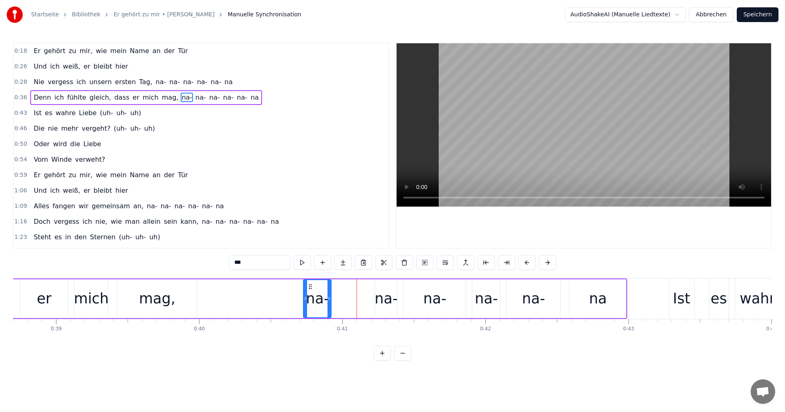
drag, startPoint x: 347, startPoint y: 287, endPoint x: 309, endPoint y: 288, distance: 37.2
click at [309, 288] on icon at bounding box center [310, 287] width 7 height 7
click at [374, 289] on div "Denn ich fühlte gleich, dass er mich mag, [GEOGRAPHIC_DATA]" at bounding box center [157, 299] width 940 height 40
click at [382, 299] on div "na-" at bounding box center [385, 299] width 23 height 22
drag, startPoint x: 381, startPoint y: 287, endPoint x: 340, endPoint y: 289, distance: 40.9
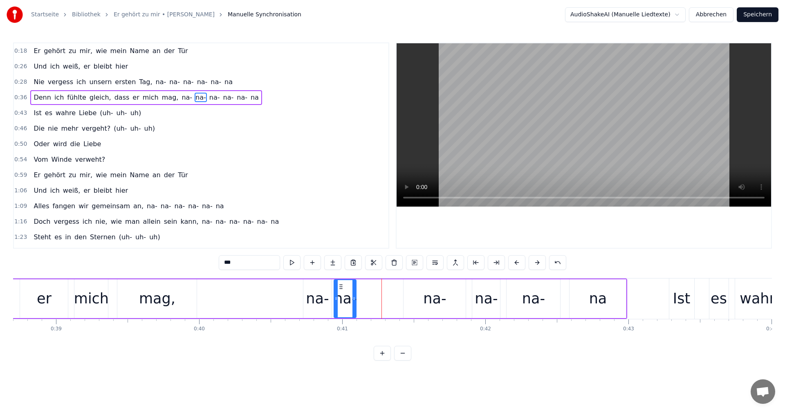
click at [340, 289] on icon at bounding box center [341, 287] width 7 height 7
drag, startPoint x: 355, startPoint y: 300, endPoint x: 364, endPoint y: 300, distance: 9.4
click at [364, 300] on icon at bounding box center [363, 298] width 3 height 7
click at [433, 296] on div "na-" at bounding box center [434, 299] width 23 height 22
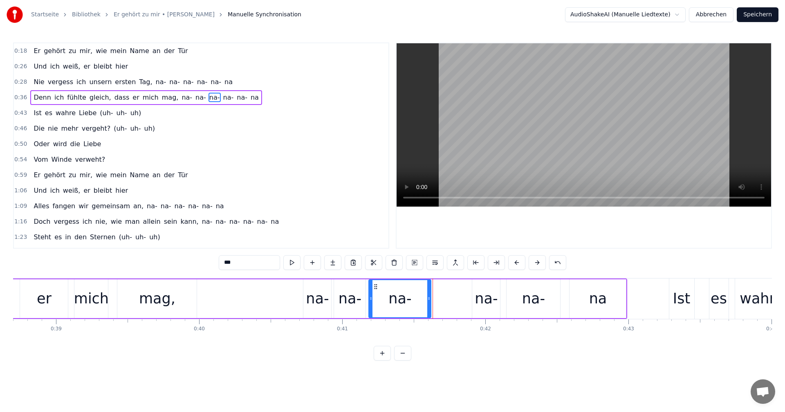
drag, startPoint x: 410, startPoint y: 286, endPoint x: 375, endPoint y: 293, distance: 35.5
click at [375, 293] on div "na-" at bounding box center [399, 298] width 61 height 37
drag, startPoint x: 430, startPoint y: 300, endPoint x: 399, endPoint y: 302, distance: 31.2
click at [399, 302] on div at bounding box center [397, 298] width 3 height 37
click at [476, 296] on div "na-" at bounding box center [486, 299] width 23 height 22
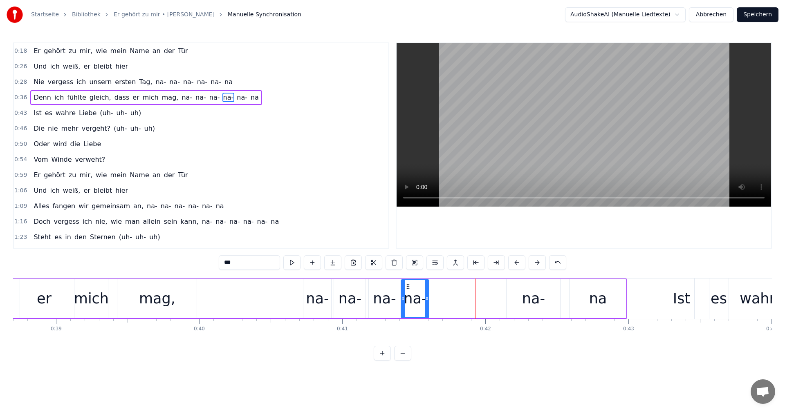
drag, startPoint x: 479, startPoint y: 284, endPoint x: 407, endPoint y: 288, distance: 71.2
click at [407, 288] on icon at bounding box center [408, 287] width 7 height 7
drag, startPoint x: 426, startPoint y: 299, endPoint x: 463, endPoint y: 297, distance: 36.5
click at [463, 297] on icon at bounding box center [462, 298] width 3 height 7
click at [282, 280] on div "Denn ich fühlte gleich, dass er mich mag, [GEOGRAPHIC_DATA]" at bounding box center [157, 299] width 940 height 40
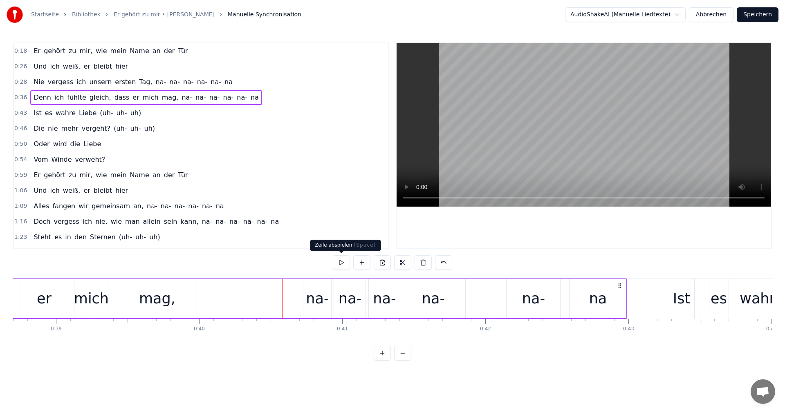
click at [342, 264] on button at bounding box center [341, 262] width 17 height 15
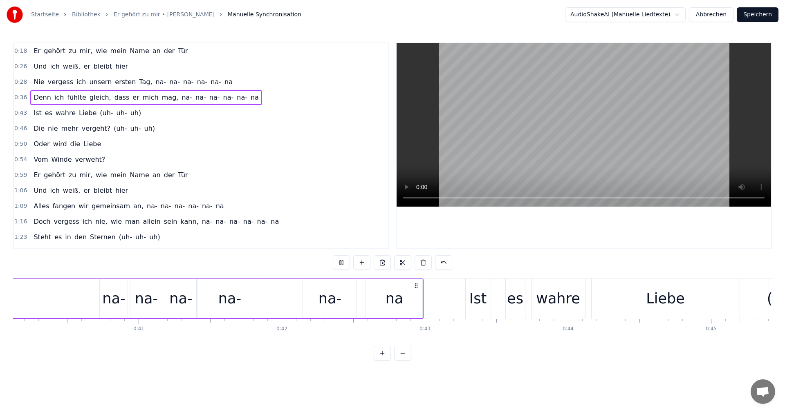
scroll to position [0, 5882]
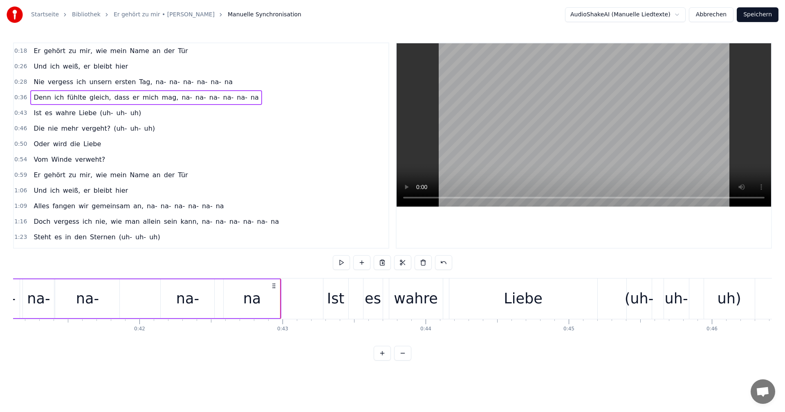
click at [340, 265] on button at bounding box center [341, 262] width 17 height 15
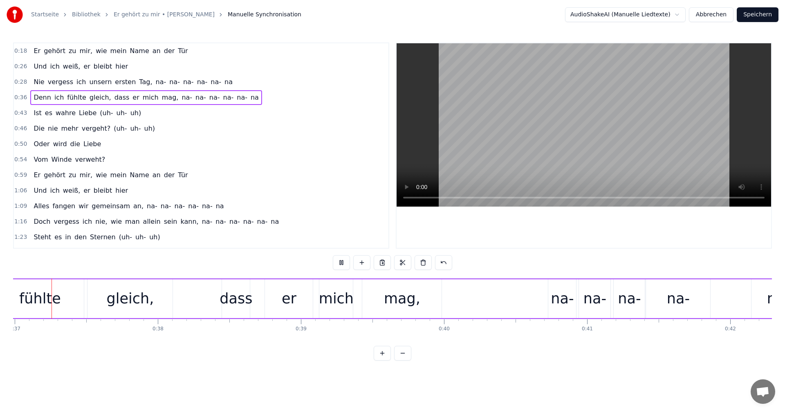
scroll to position [0, 5275]
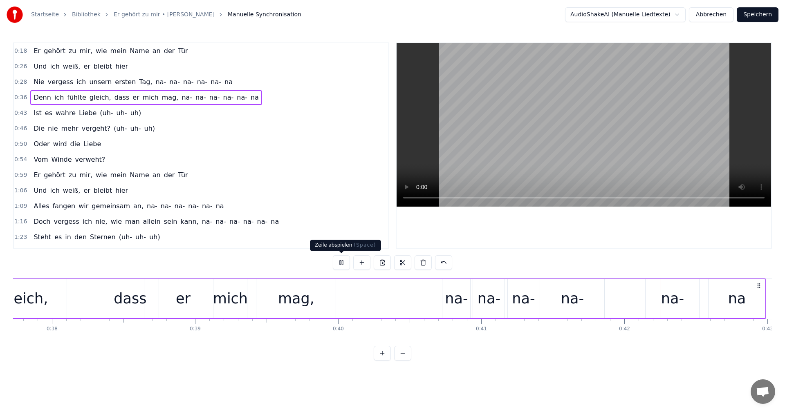
click at [345, 262] on button at bounding box center [341, 262] width 17 height 15
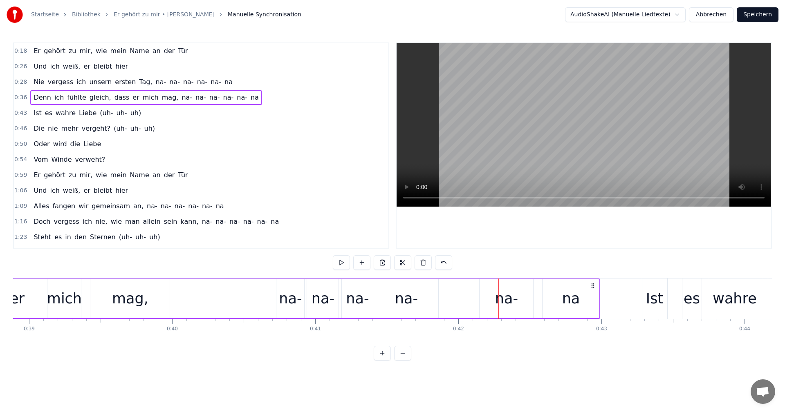
scroll to position [0, 5453]
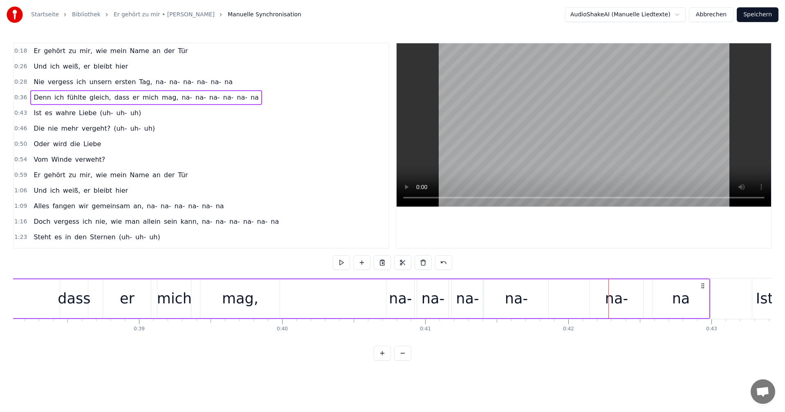
click at [453, 294] on div "na-" at bounding box center [467, 299] width 31 height 39
click at [505, 298] on div "na-" at bounding box center [516, 299] width 64 height 39
click at [607, 295] on div "na-" at bounding box center [616, 299] width 23 height 22
click at [669, 296] on div "na" at bounding box center [680, 299] width 56 height 39
click at [613, 302] on div "na-" at bounding box center [616, 299] width 23 height 22
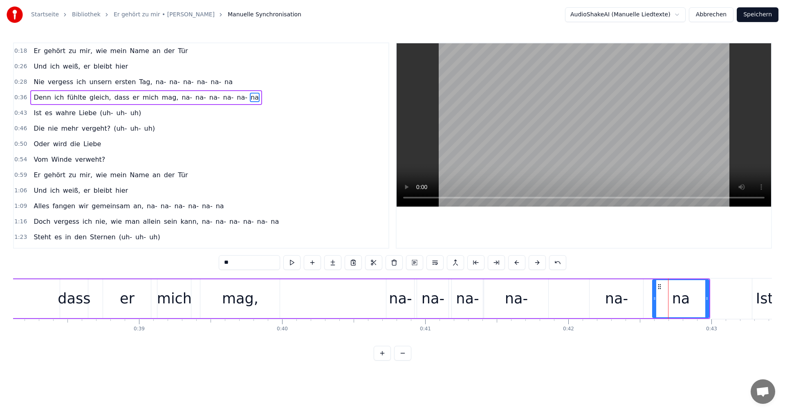
type input "***"
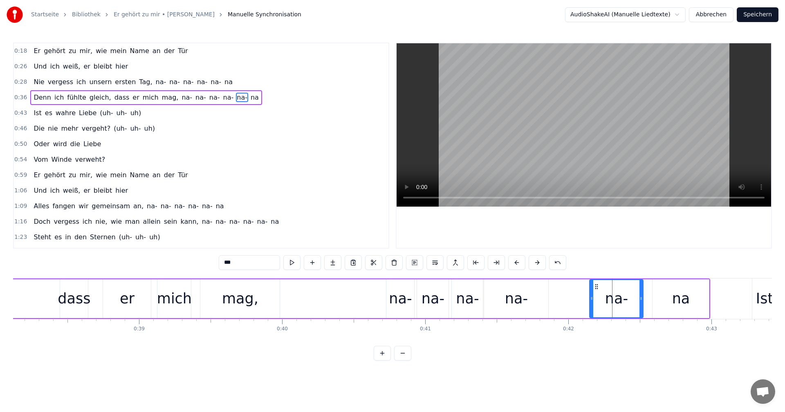
click at [520, 299] on div "na-" at bounding box center [516, 299] width 23 height 22
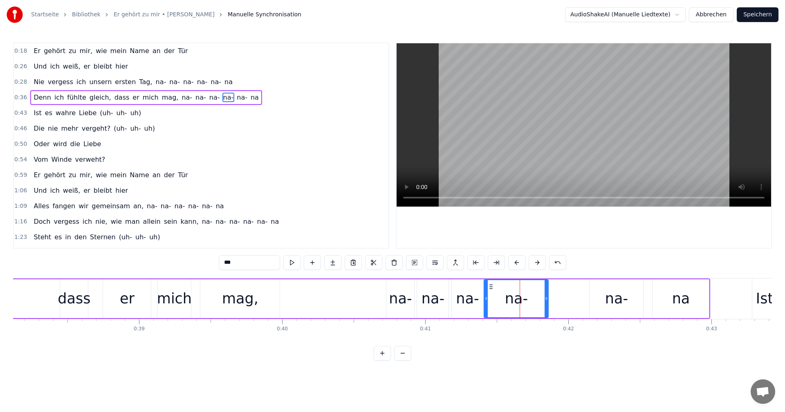
click at [544, 300] on div "na-" at bounding box center [515, 298] width 63 height 37
drag, startPoint x: 547, startPoint y: 299, endPoint x: 581, endPoint y: 297, distance: 33.6
click at [581, 297] on icon at bounding box center [579, 298] width 3 height 7
click at [367, 279] on div "Denn ich fühlte gleich, dass er mich mag, [GEOGRAPHIC_DATA]" at bounding box center [240, 299] width 940 height 40
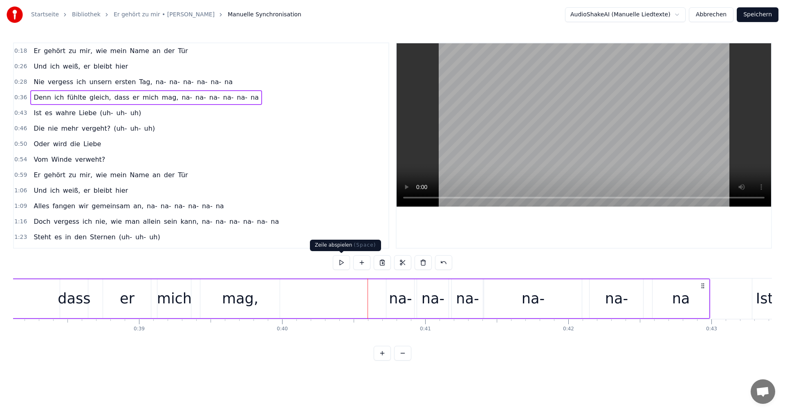
click at [341, 262] on button at bounding box center [341, 262] width 17 height 15
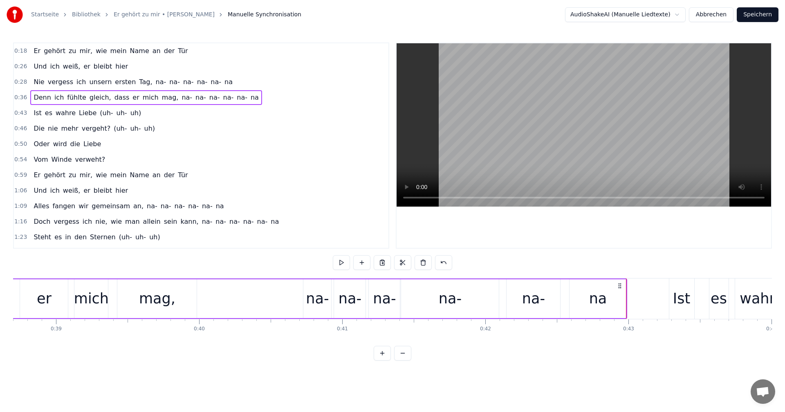
scroll to position [0, 5522]
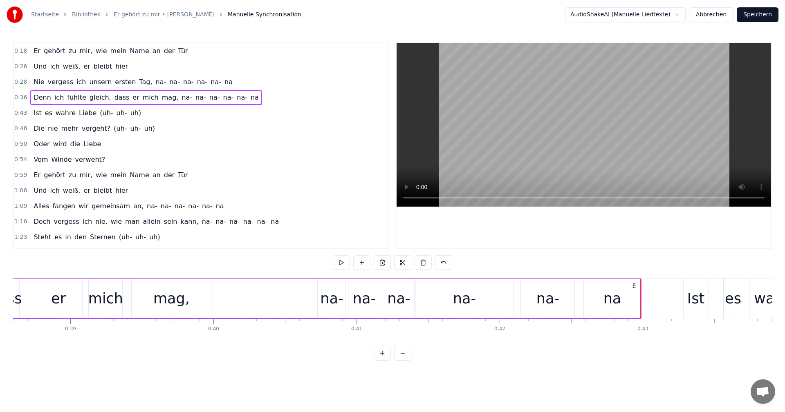
click at [423, 299] on div "na-" at bounding box center [464, 299] width 98 height 39
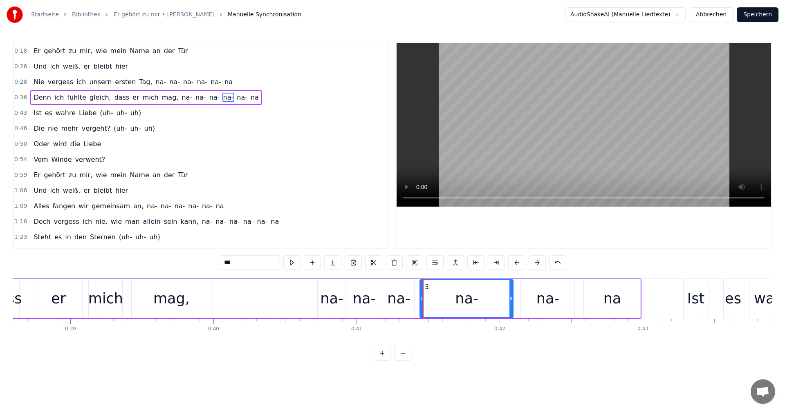
drag, startPoint x: 418, startPoint y: 300, endPoint x: 423, endPoint y: 299, distance: 4.5
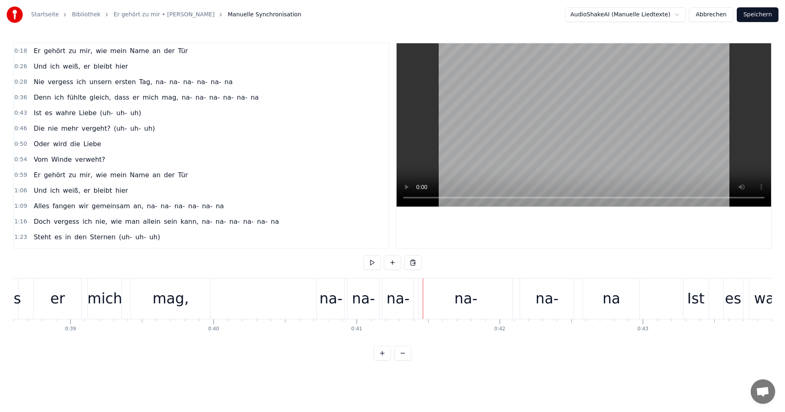
click at [298, 279] on div "Denn ich fühlte gleich, dass er mich mag, [GEOGRAPHIC_DATA]" at bounding box center [171, 299] width 940 height 40
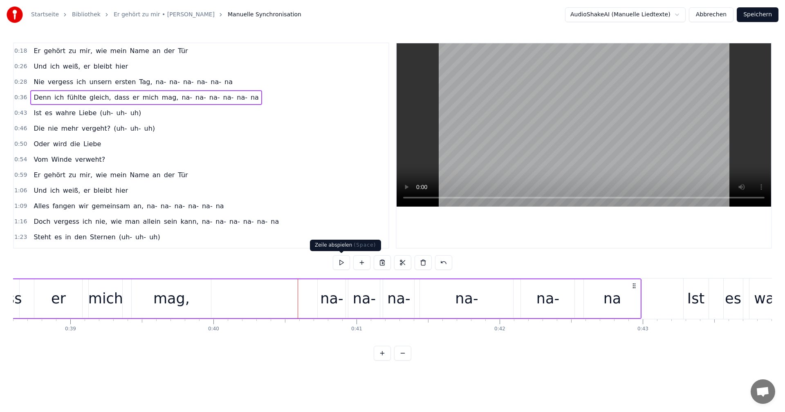
click at [343, 264] on button at bounding box center [341, 262] width 17 height 15
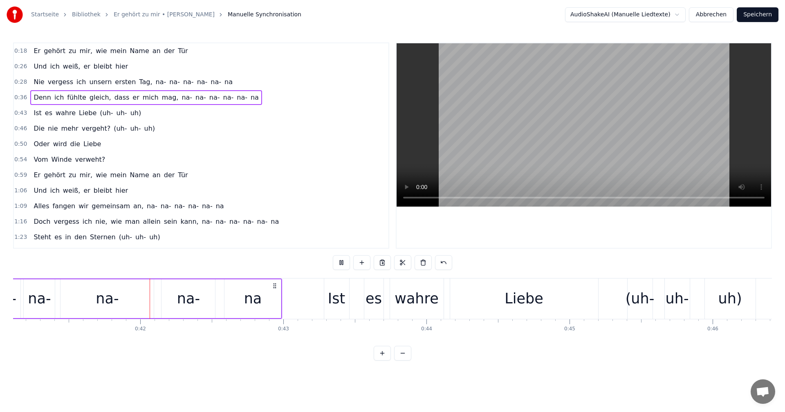
scroll to position [0, 5882]
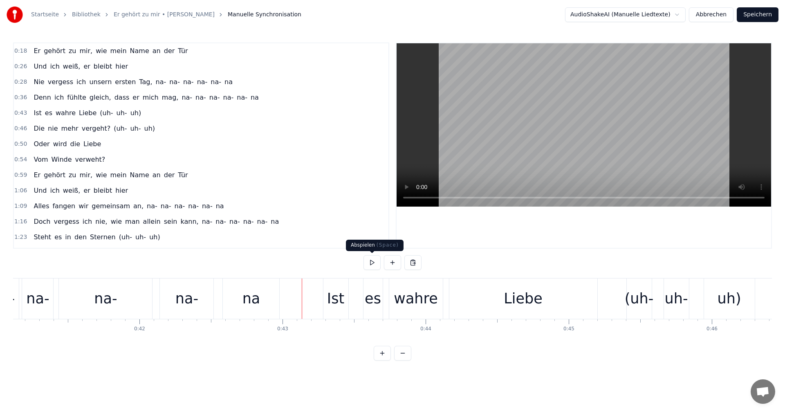
click at [367, 264] on button at bounding box center [371, 262] width 17 height 15
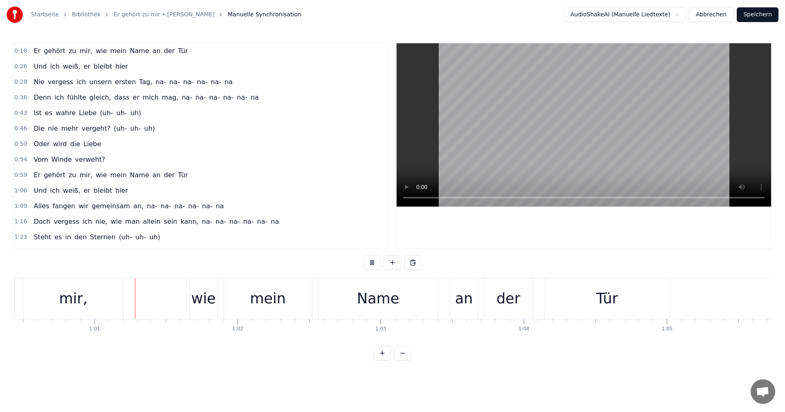
scroll to position [0, 8645]
click at [372, 259] on button at bounding box center [371, 262] width 17 height 15
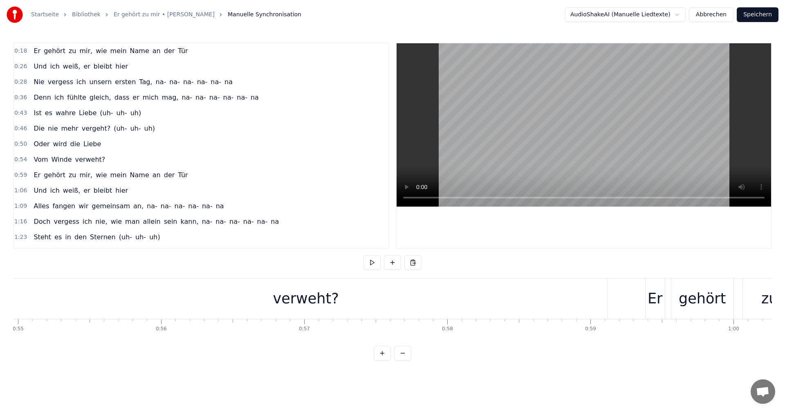
scroll to position [0, 7835]
click at [349, 295] on div "verweht?" at bounding box center [333, 299] width 66 height 22
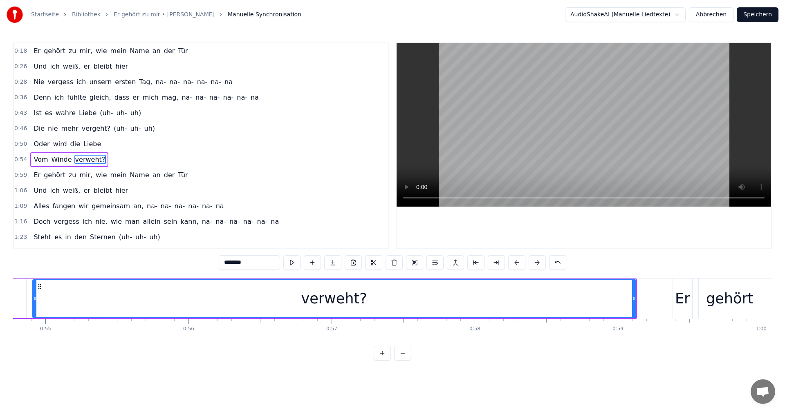
scroll to position [14, 0]
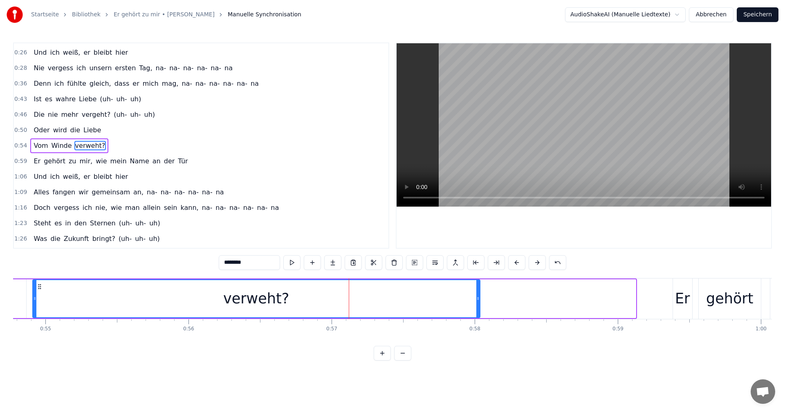
drag, startPoint x: 633, startPoint y: 297, endPoint x: 477, endPoint y: 298, distance: 155.7
click at [477, 298] on icon at bounding box center [477, 298] width 3 height 7
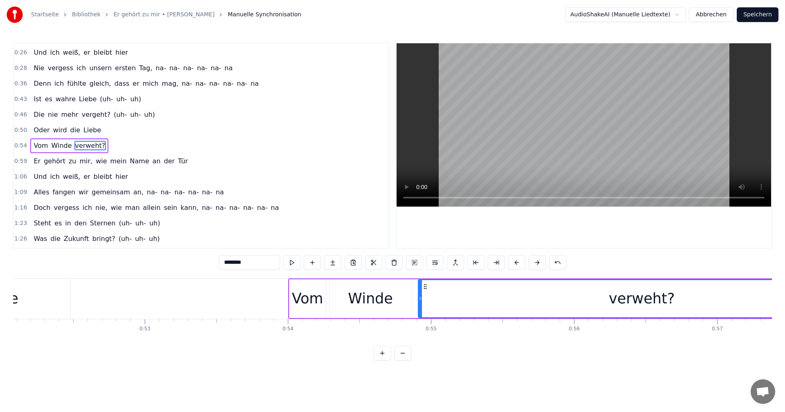
scroll to position [0, 7353]
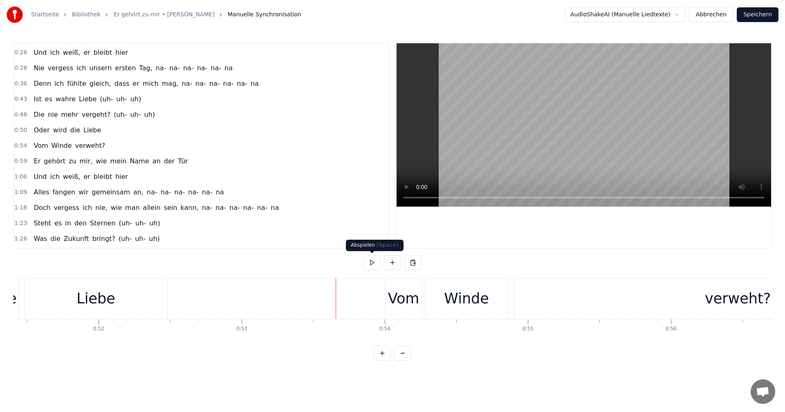
click at [374, 262] on button at bounding box center [371, 262] width 17 height 15
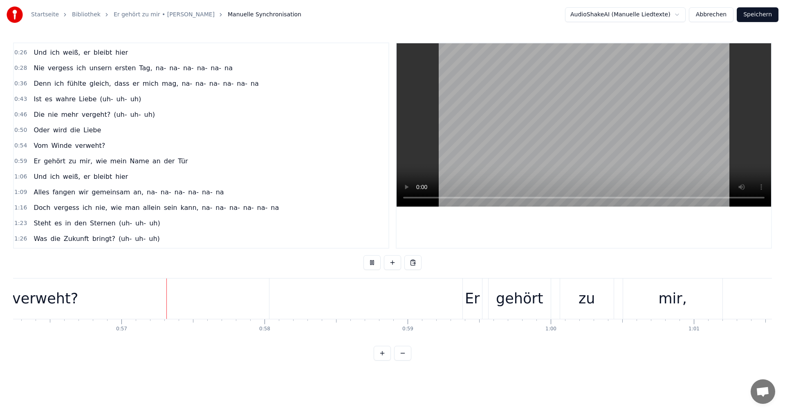
scroll to position [0, 8047]
click at [372, 260] on button at bounding box center [371, 262] width 17 height 15
click at [245, 300] on div "verweht?" at bounding box center [44, 299] width 447 height 40
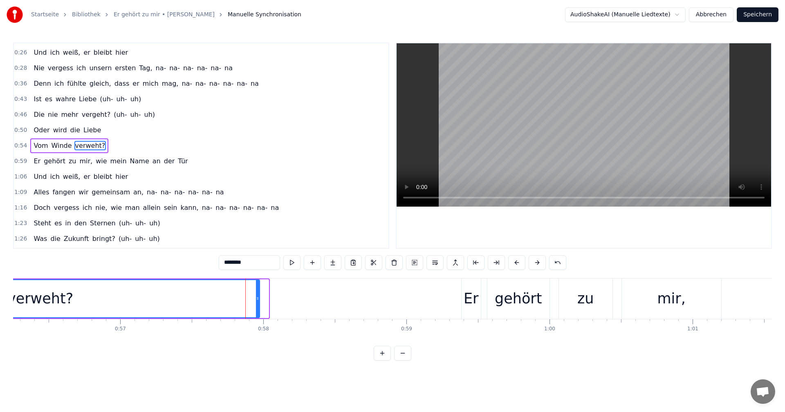
drag, startPoint x: 267, startPoint y: 300, endPoint x: 258, endPoint y: 301, distance: 9.1
click at [258, 301] on icon at bounding box center [257, 298] width 3 height 7
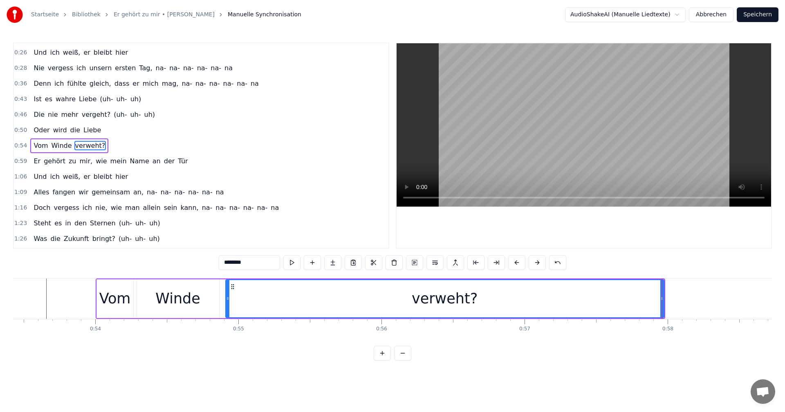
scroll to position [0, 7381]
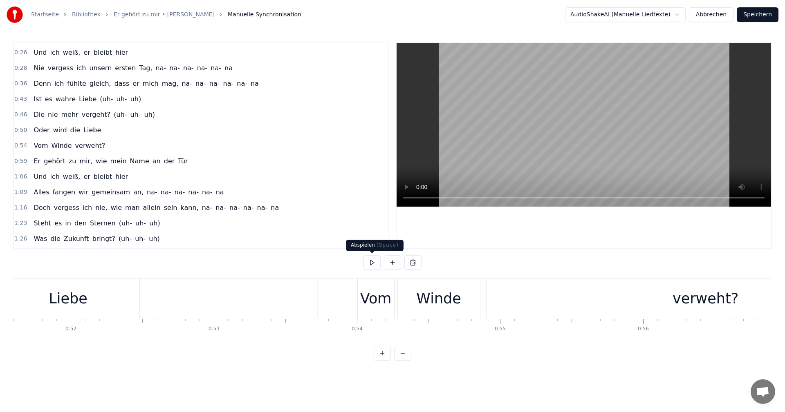
click at [369, 262] on button at bounding box center [371, 262] width 17 height 15
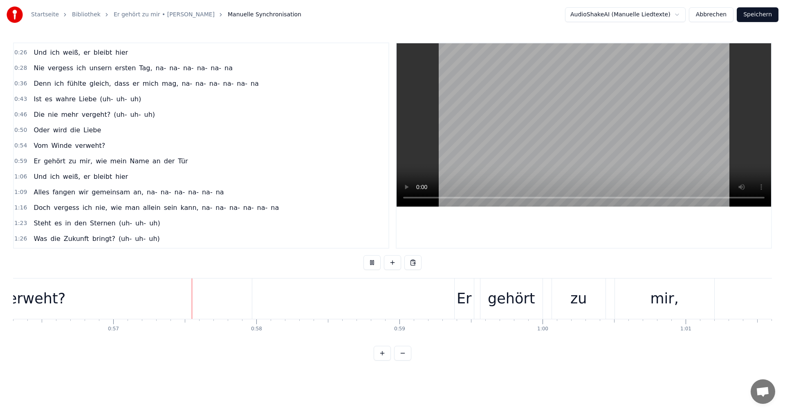
scroll to position [0, 8090]
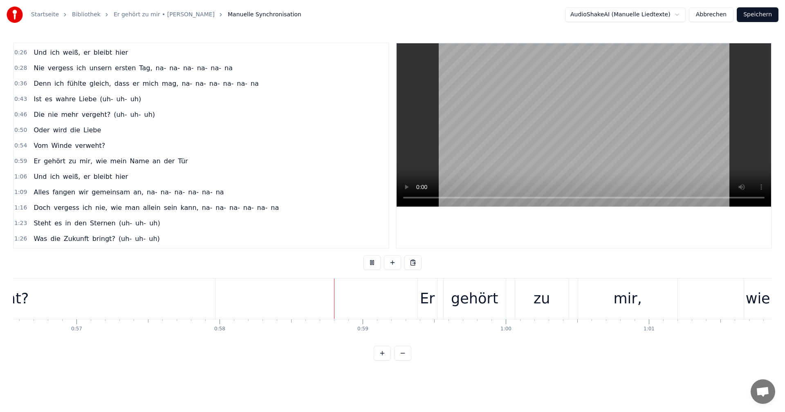
click at [369, 260] on button at bounding box center [371, 262] width 17 height 15
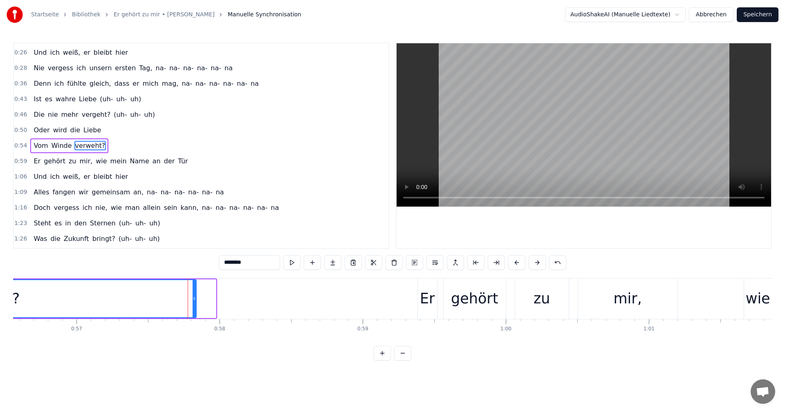
drag, startPoint x: 215, startPoint y: 299, endPoint x: 195, endPoint y: 301, distance: 19.7
click at [195, 301] on icon at bounding box center [194, 298] width 3 height 7
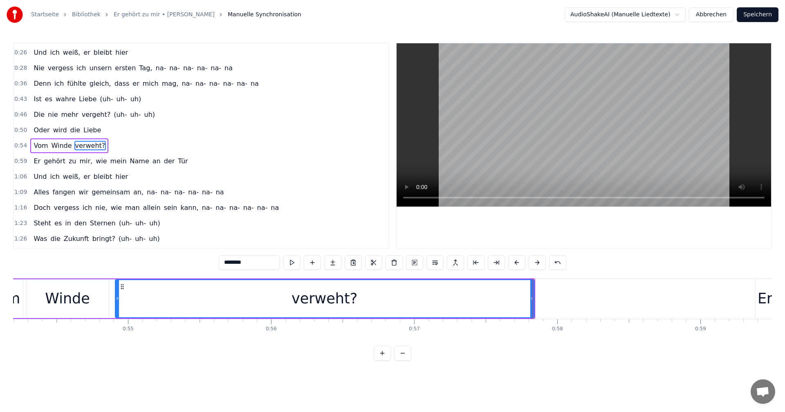
scroll to position [0, 7340]
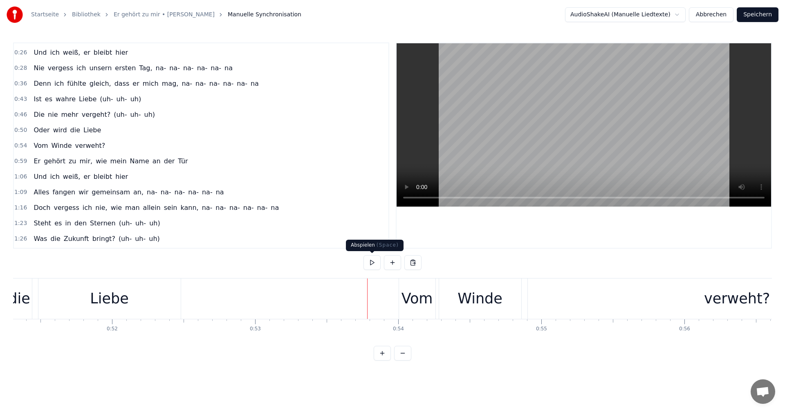
click at [368, 261] on button at bounding box center [371, 262] width 17 height 15
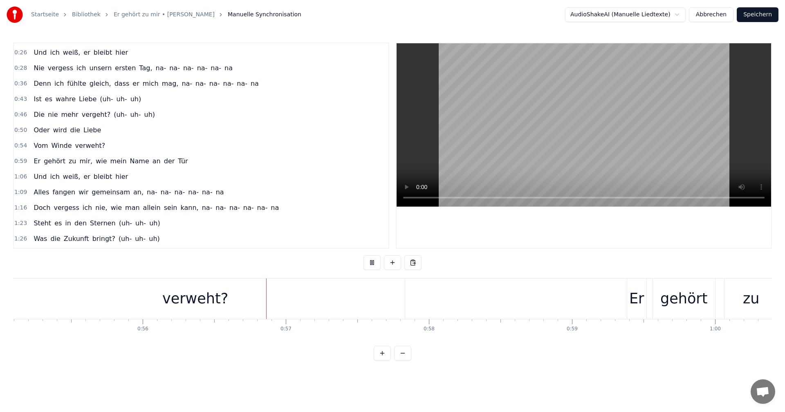
scroll to position [0, 8023]
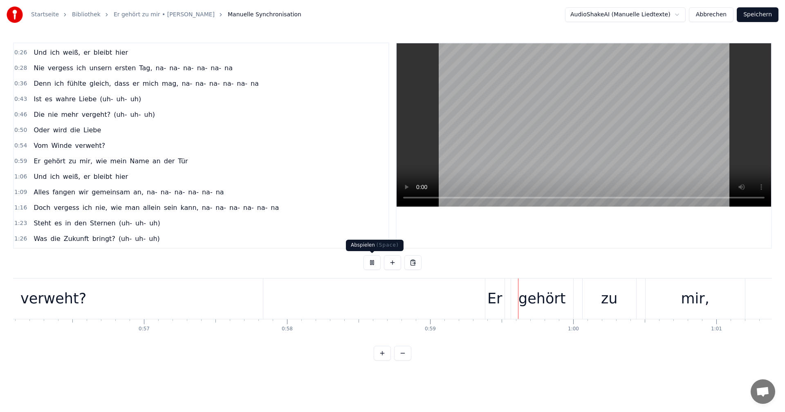
click at [374, 264] on button at bounding box center [371, 262] width 17 height 15
click at [257, 295] on div "verweht?" at bounding box center [53, 299] width 419 height 40
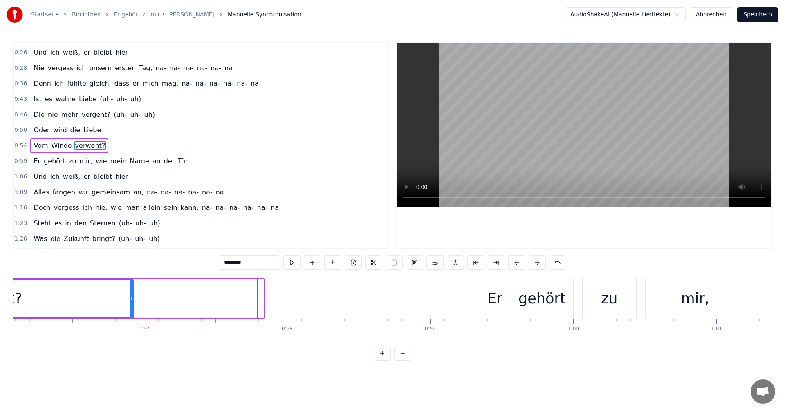
drag, startPoint x: 262, startPoint y: 300, endPoint x: 132, endPoint y: 298, distance: 130.0
click at [132, 298] on icon at bounding box center [131, 298] width 3 height 7
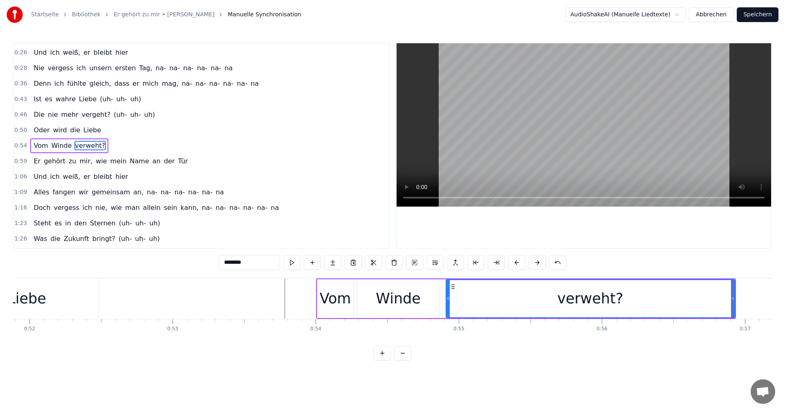
scroll to position [0, 7326]
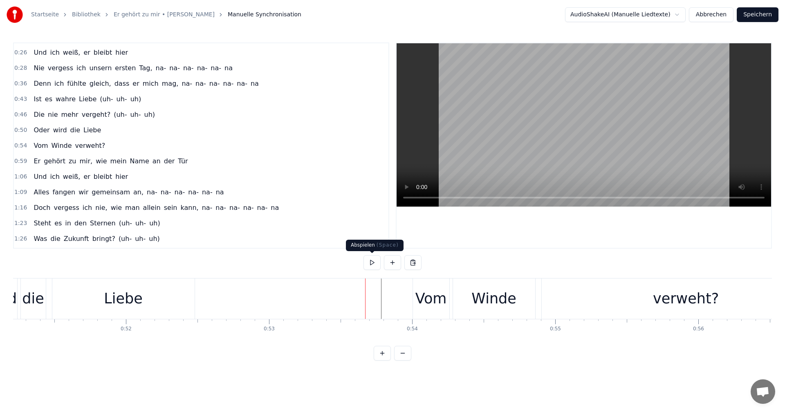
click at [372, 260] on button at bounding box center [371, 262] width 17 height 15
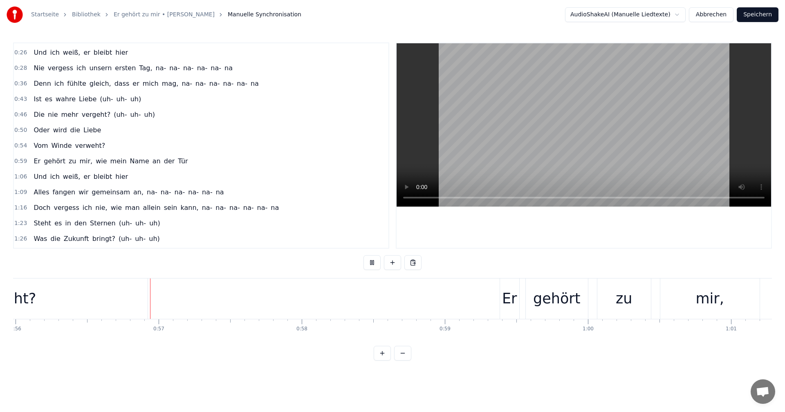
scroll to position [0, 8009]
click at [373, 262] on button at bounding box center [371, 262] width 17 height 15
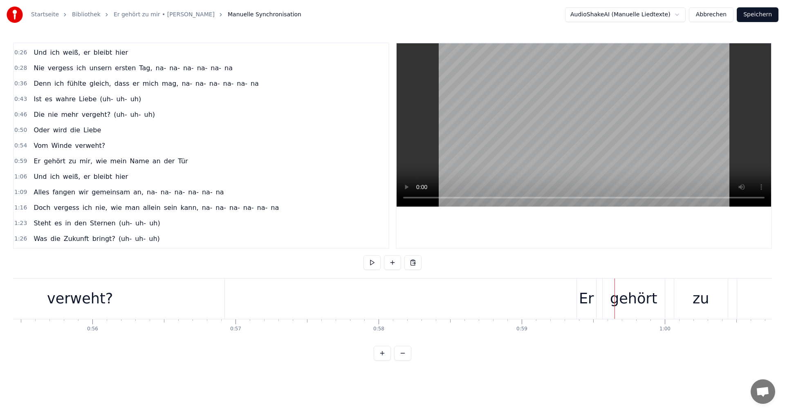
scroll to position [0, 7780]
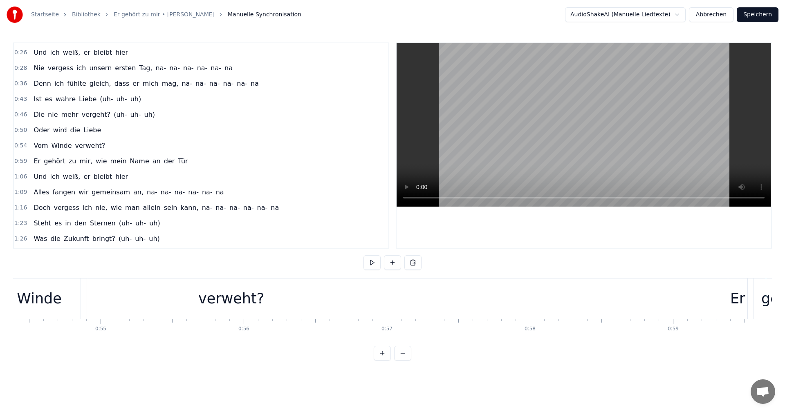
click at [276, 310] on div "verweht?" at bounding box center [231, 299] width 289 height 40
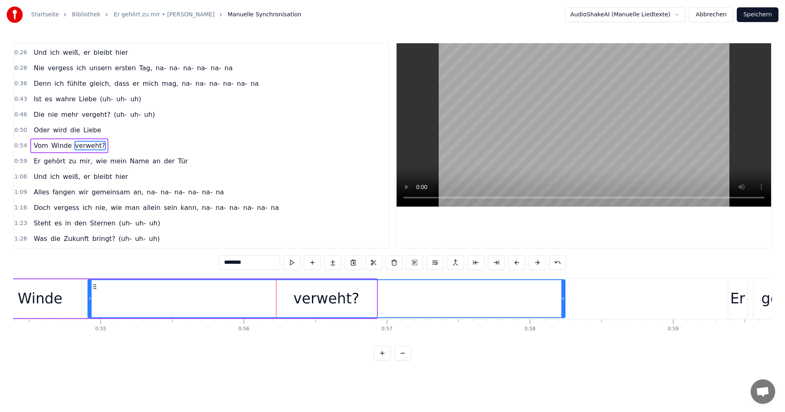
drag, startPoint x: 374, startPoint y: 298, endPoint x: 563, endPoint y: 288, distance: 188.7
click at [563, 288] on div at bounding box center [562, 298] width 3 height 37
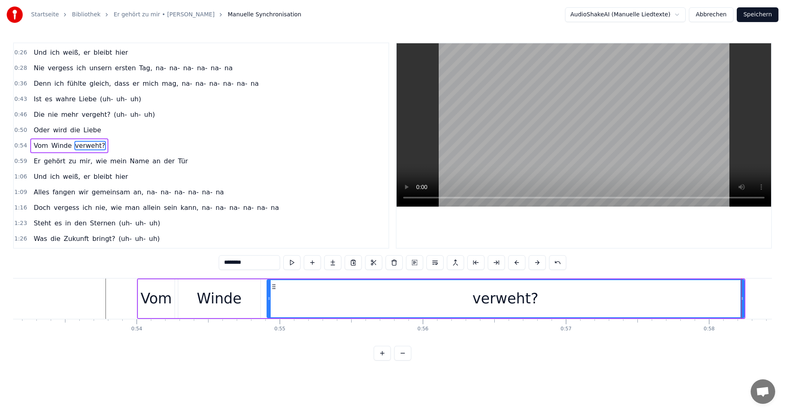
scroll to position [0, 7463]
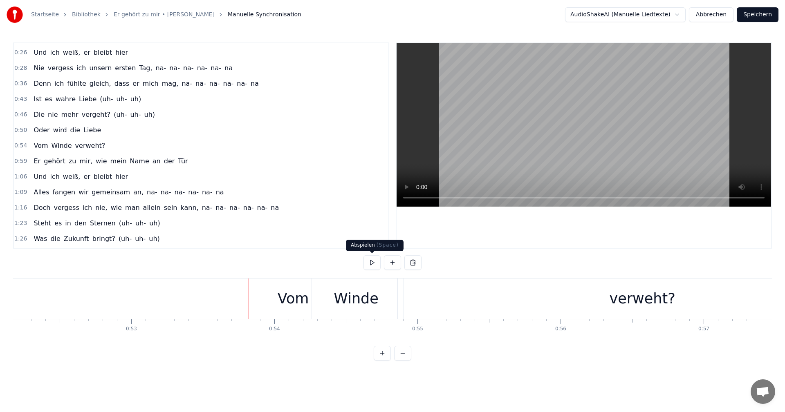
click at [369, 260] on button at bounding box center [371, 262] width 17 height 15
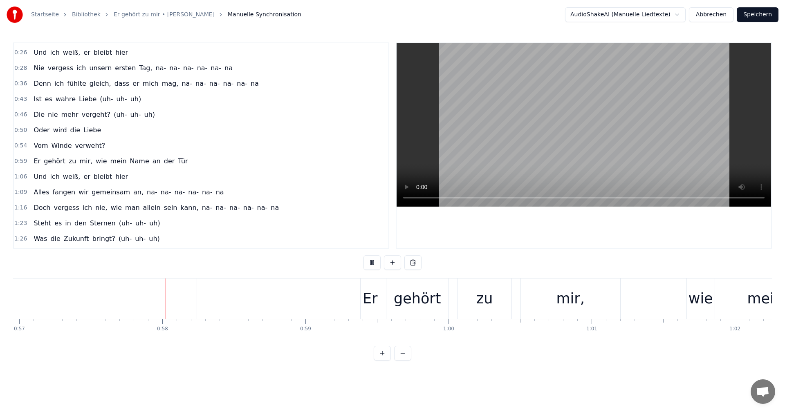
scroll to position [0, 8148]
click at [374, 263] on button at bounding box center [371, 262] width 17 height 15
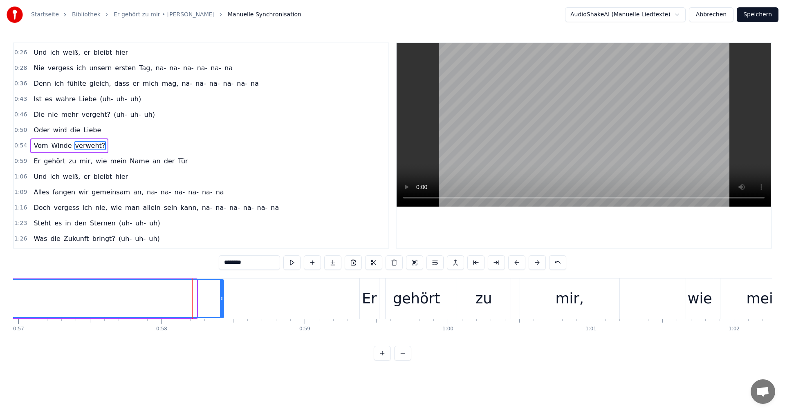
drag, startPoint x: 195, startPoint y: 300, endPoint x: 222, endPoint y: 298, distance: 27.1
click at [222, 298] on icon at bounding box center [221, 298] width 3 height 7
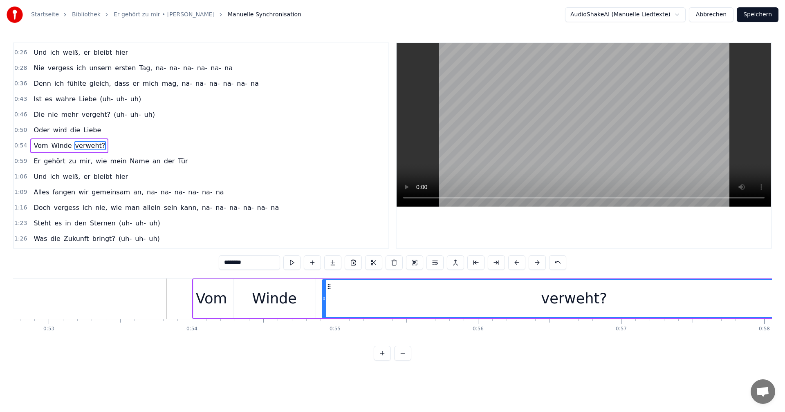
scroll to position [0, 7395]
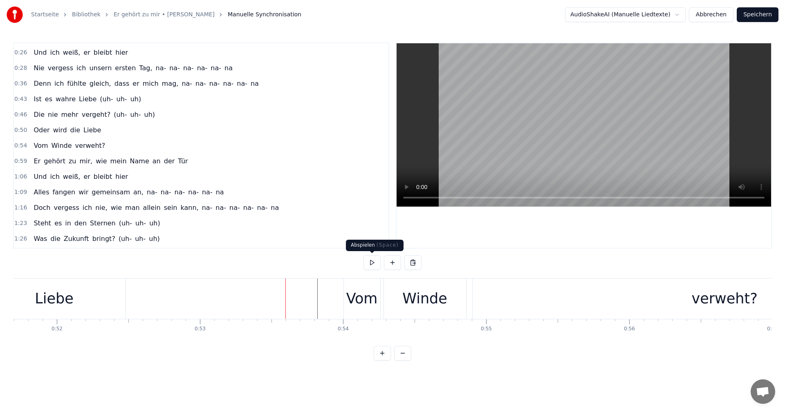
click at [372, 264] on button at bounding box center [371, 262] width 17 height 15
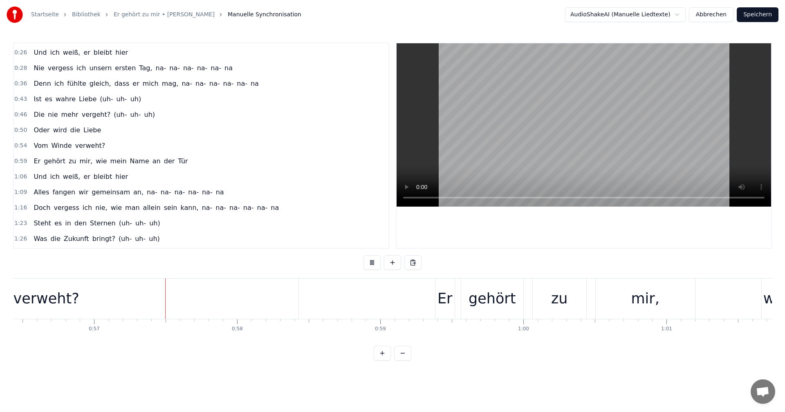
scroll to position [0, 8073]
click at [372, 262] on button at bounding box center [371, 262] width 17 height 15
click at [220, 298] on div "verweht?" at bounding box center [46, 299] width 504 height 40
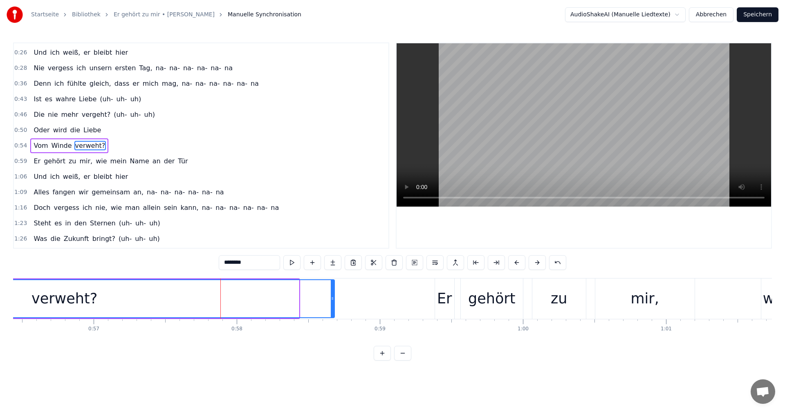
drag, startPoint x: 296, startPoint y: 298, endPoint x: 330, endPoint y: 298, distance: 33.9
click at [331, 297] on icon at bounding box center [332, 298] width 3 height 7
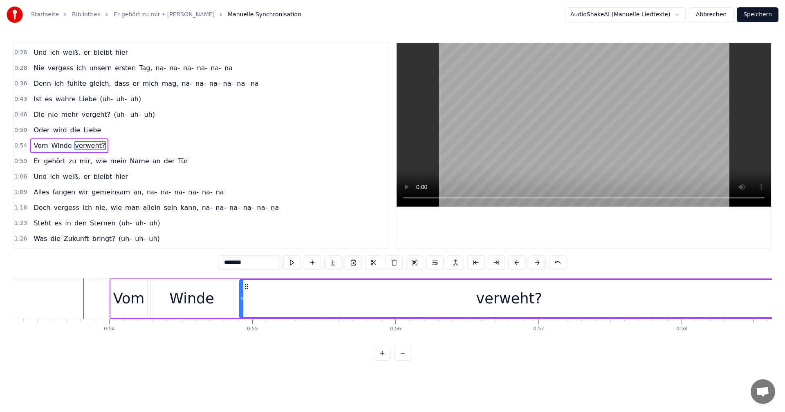
scroll to position [0, 7367]
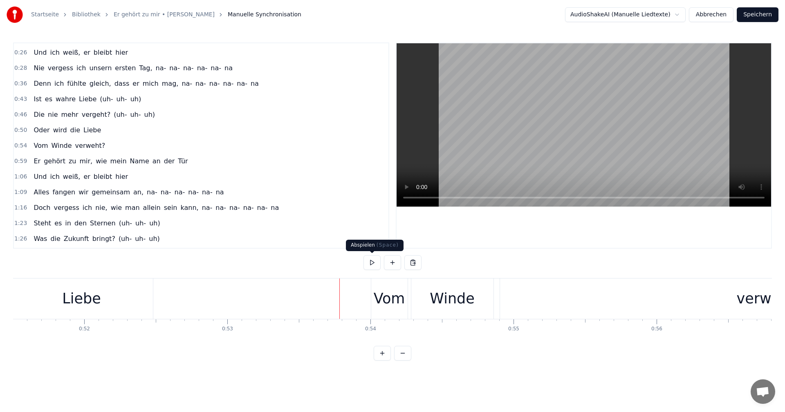
click at [375, 262] on button at bounding box center [371, 262] width 17 height 15
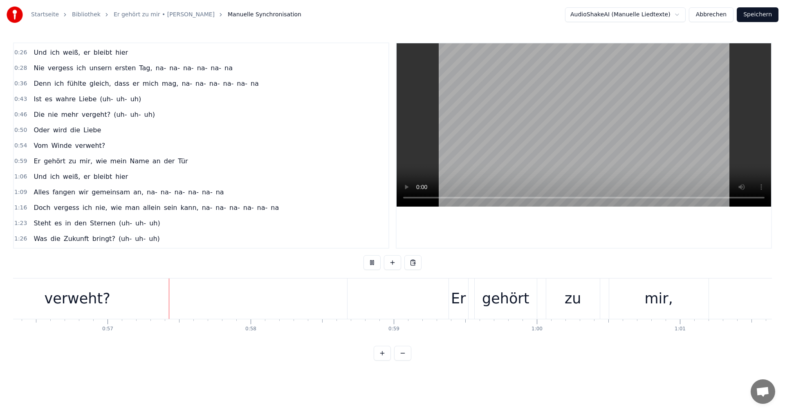
scroll to position [0, 8061]
click at [375, 262] on button at bounding box center [371, 262] width 17 height 15
click at [449, 299] on div "Er" at bounding box center [457, 299] width 19 height 40
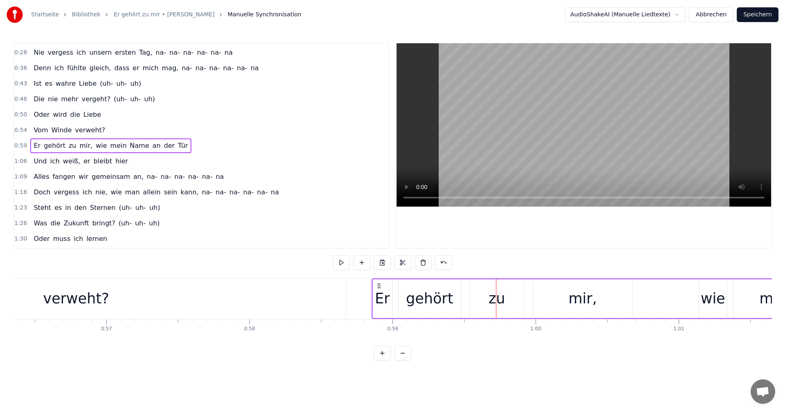
drag, startPoint x: 455, startPoint y: 286, endPoint x: 379, endPoint y: 285, distance: 75.6
click at [379, 285] on icon at bounding box center [379, 286] width 7 height 7
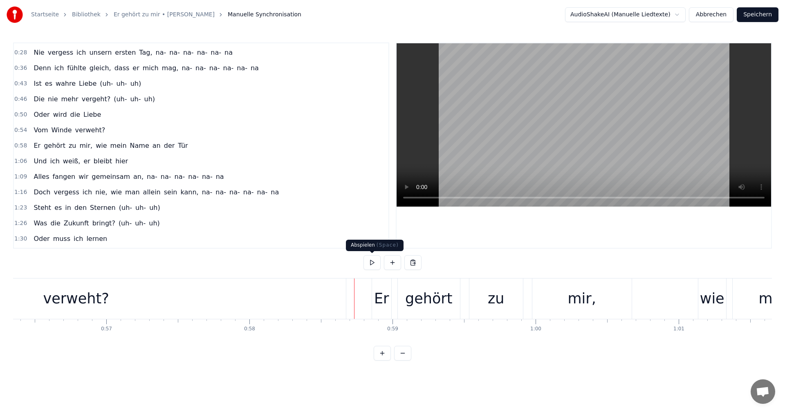
click at [377, 265] on button at bounding box center [371, 262] width 17 height 15
click at [376, 264] on button at bounding box center [371, 262] width 17 height 15
click at [498, 301] on div "zu" at bounding box center [496, 299] width 17 height 22
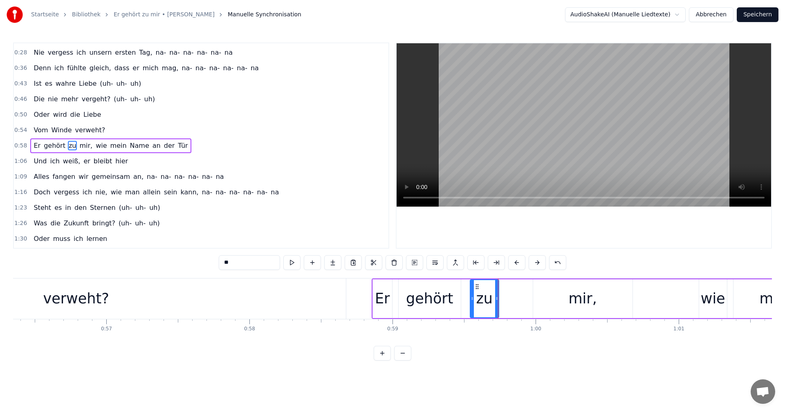
drag, startPoint x: 520, startPoint y: 299, endPoint x: 495, endPoint y: 301, distance: 25.0
click at [495, 301] on icon at bounding box center [496, 298] width 3 height 7
click at [567, 298] on div "mir," at bounding box center [582, 299] width 99 height 39
type input "****"
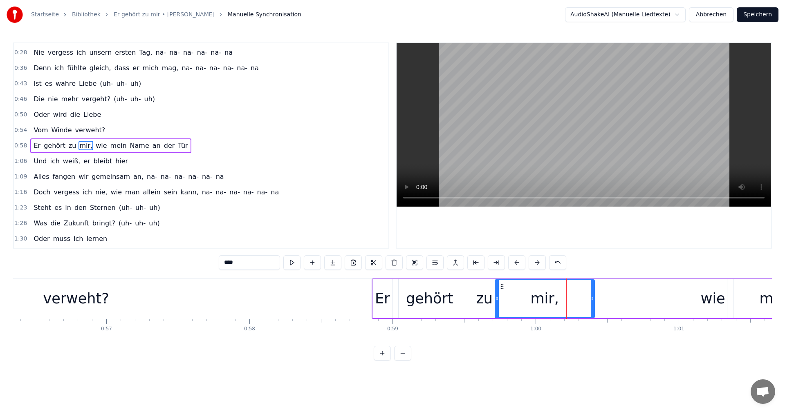
drag, startPoint x: 539, startPoint y: 287, endPoint x: 501, endPoint y: 291, distance: 38.2
click at [501, 291] on div "mir," at bounding box center [544, 298] width 98 height 37
drag, startPoint x: 592, startPoint y: 298, endPoint x: 526, endPoint y: 302, distance: 66.3
click at [526, 302] on div at bounding box center [525, 298] width 3 height 37
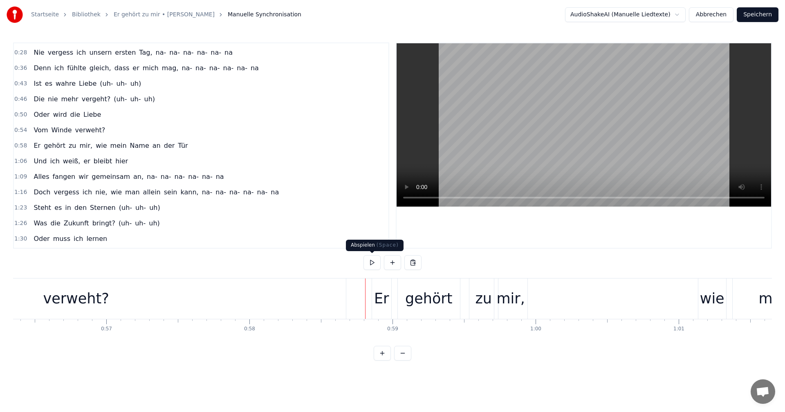
click at [379, 263] on button at bounding box center [371, 262] width 17 height 15
click at [486, 300] on div "zu" at bounding box center [483, 299] width 17 height 22
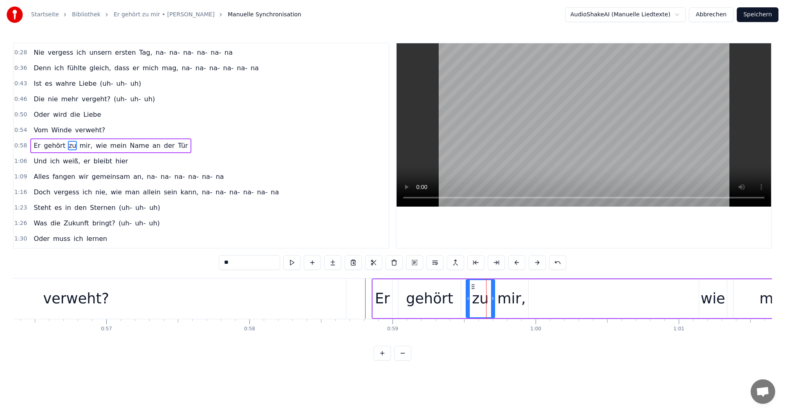
drag, startPoint x: 475, startPoint y: 287, endPoint x: 471, endPoint y: 287, distance: 4.1
click at [471, 287] on icon at bounding box center [473, 287] width 7 height 7
click at [502, 295] on div "mir," at bounding box center [511, 299] width 28 height 22
type input "****"
drag, startPoint x: 502, startPoint y: 286, endPoint x: 496, endPoint y: 287, distance: 6.2
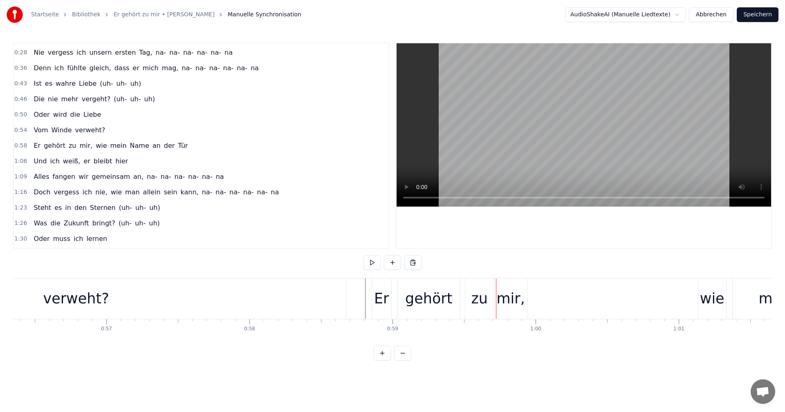
click at [503, 290] on div "mir," at bounding box center [511, 299] width 28 height 22
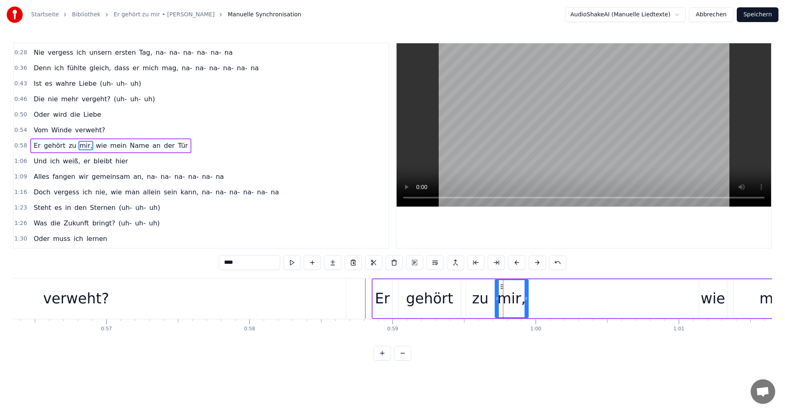
click at [707, 303] on div "wie" at bounding box center [713, 299] width 25 height 22
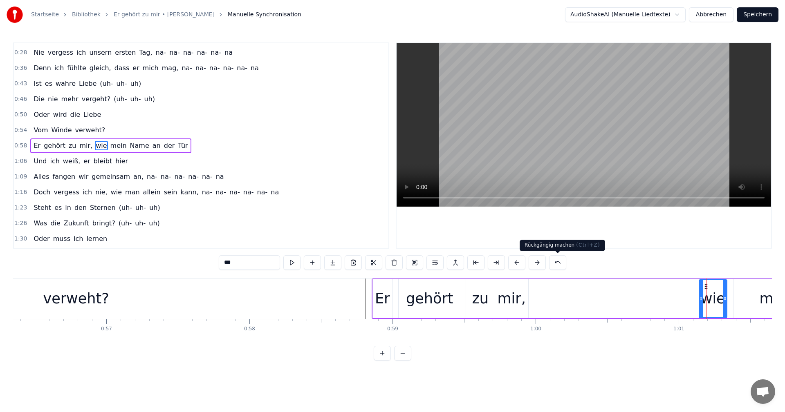
click at [554, 264] on button at bounding box center [557, 262] width 17 height 15
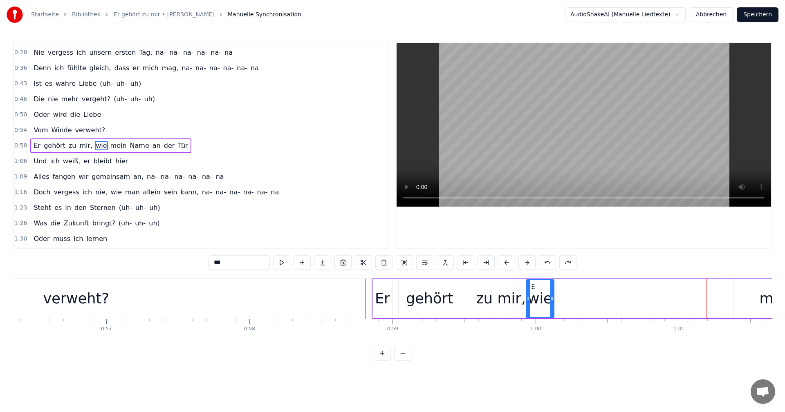
drag, startPoint x: 705, startPoint y: 287, endPoint x: 532, endPoint y: 295, distance: 173.0
click at [532, 295] on div "wie" at bounding box center [539, 298] width 27 height 37
drag, startPoint x: 552, startPoint y: 298, endPoint x: 544, endPoint y: 300, distance: 8.7
click at [544, 300] on icon at bounding box center [543, 298] width 3 height 7
drag, startPoint x: 533, startPoint y: 287, endPoint x: 537, endPoint y: 287, distance: 4.1
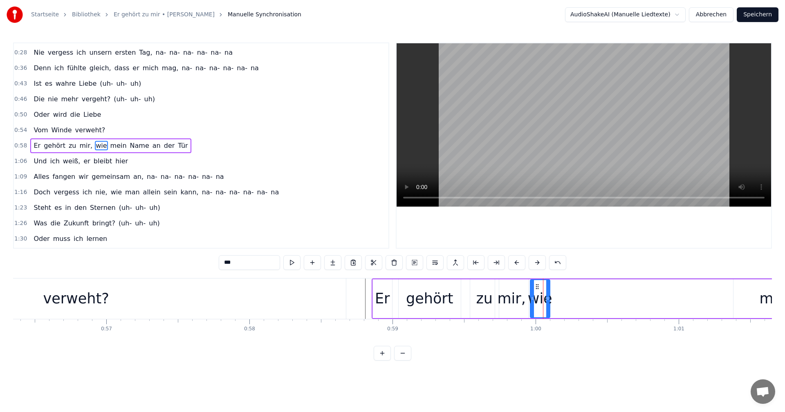
click at [537, 287] on circle at bounding box center [537, 287] width 0 height 0
click at [761, 299] on div "mein" at bounding box center [777, 299] width 36 height 22
type input "****"
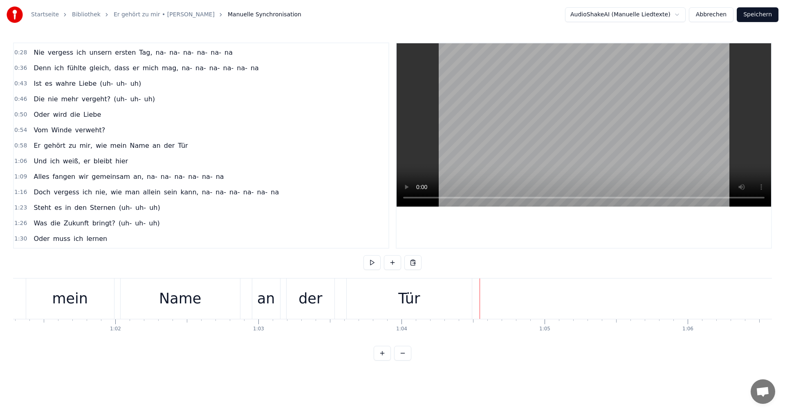
scroll to position [0, 8345]
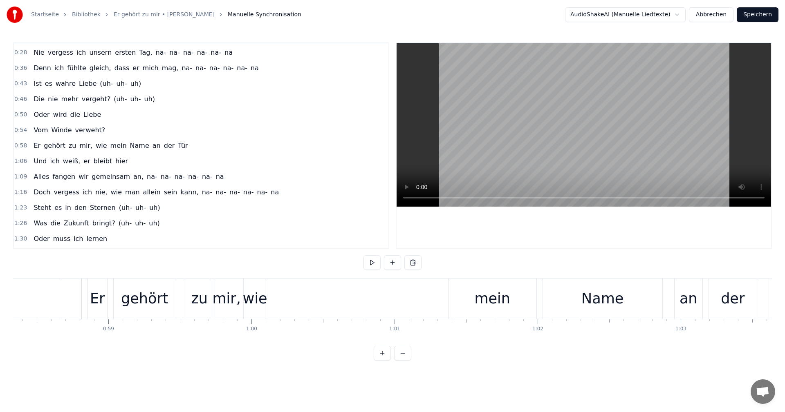
click at [494, 301] on div "mein" at bounding box center [492, 299] width 36 height 22
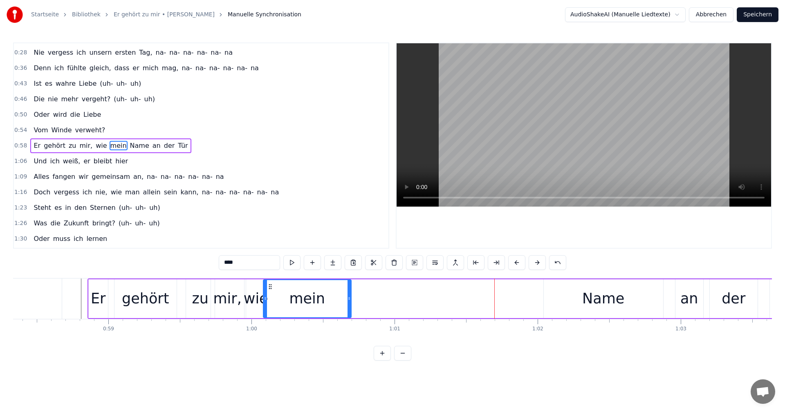
drag, startPoint x: 457, startPoint y: 287, endPoint x: 271, endPoint y: 298, distance: 185.9
click at [271, 298] on div "mein" at bounding box center [307, 298] width 87 height 37
drag, startPoint x: 349, startPoint y: 299, endPoint x: 286, endPoint y: 305, distance: 63.6
click at [286, 305] on div at bounding box center [285, 298] width 3 height 37
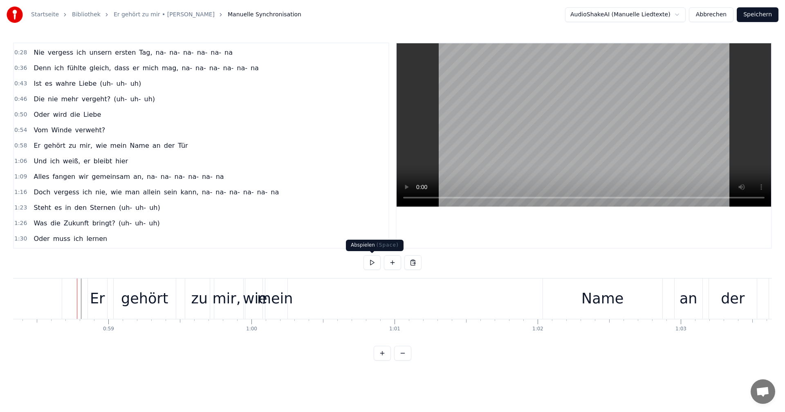
click at [376, 262] on button at bounding box center [371, 262] width 17 height 15
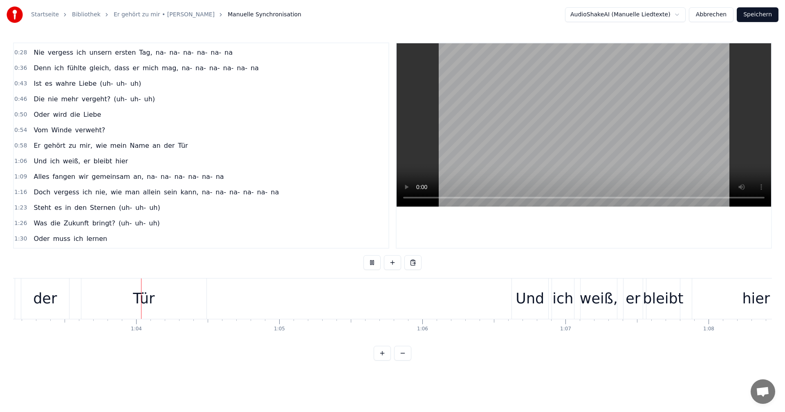
click at [376, 260] on button at bounding box center [371, 262] width 17 height 15
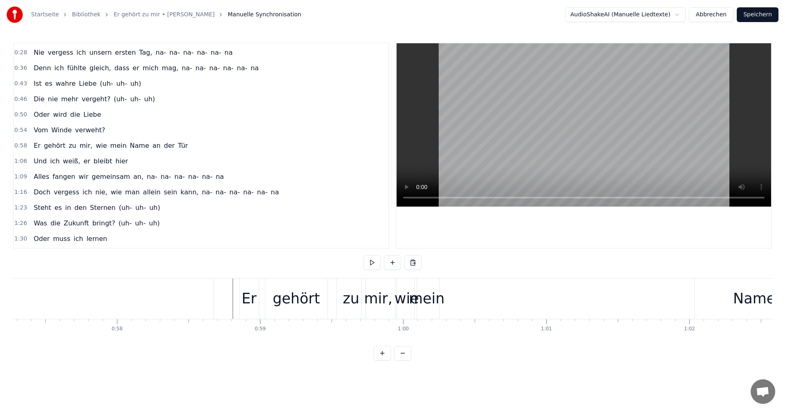
scroll to position [0, 8207]
click at [407, 301] on div "mein" at bounding box center [412, 299] width 36 height 22
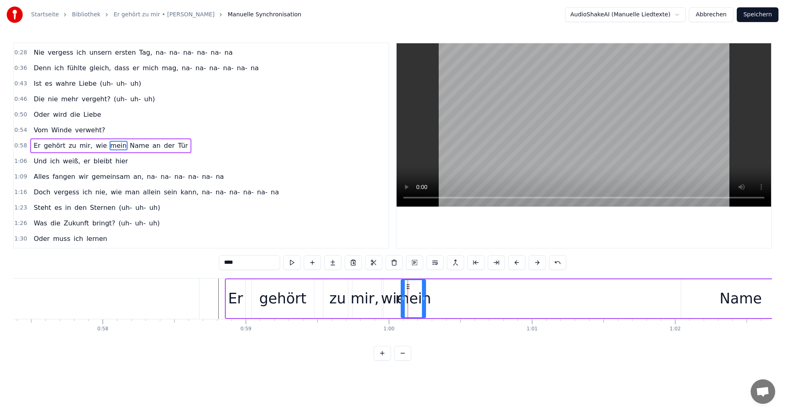
click at [389, 295] on div "wie" at bounding box center [393, 299] width 25 height 22
type input "***"
drag, startPoint x: 390, startPoint y: 287, endPoint x: 575, endPoint y: 293, distance: 185.2
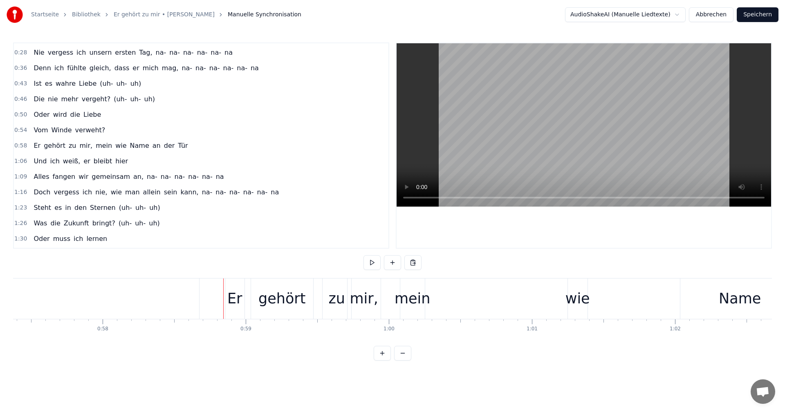
click at [234, 299] on div "Er" at bounding box center [234, 299] width 15 height 22
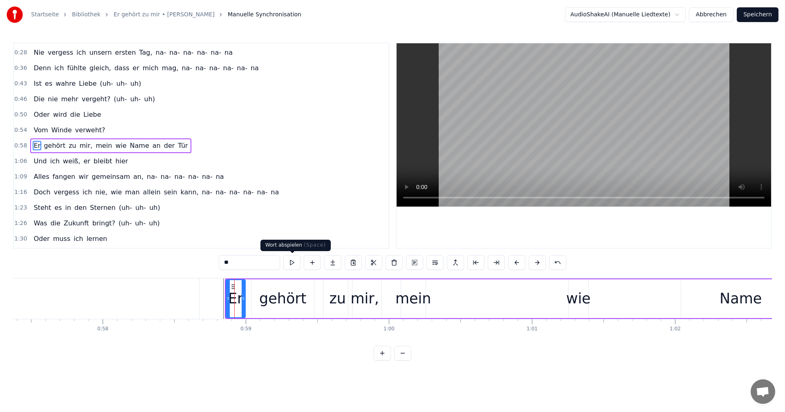
click at [293, 262] on button at bounding box center [291, 262] width 17 height 15
click at [279, 285] on div "gehört" at bounding box center [283, 299] width 62 height 39
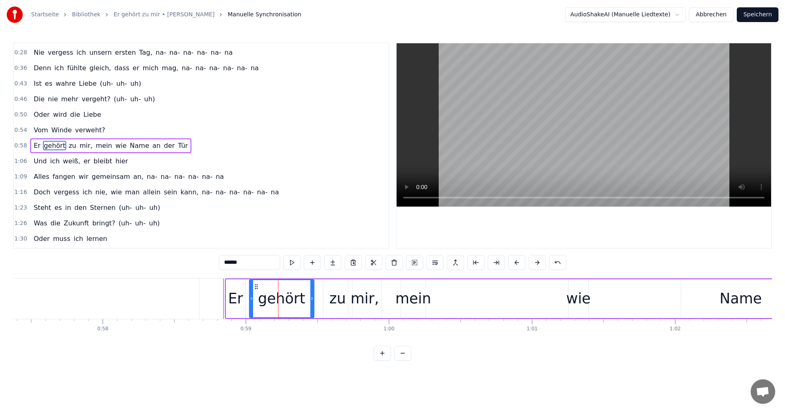
click at [251, 298] on icon at bounding box center [251, 298] width 3 height 7
click at [289, 263] on button at bounding box center [291, 262] width 17 height 15
click at [290, 263] on button at bounding box center [291, 262] width 17 height 15
drag, startPoint x: 252, startPoint y: 298, endPoint x: 268, endPoint y: 295, distance: 16.5
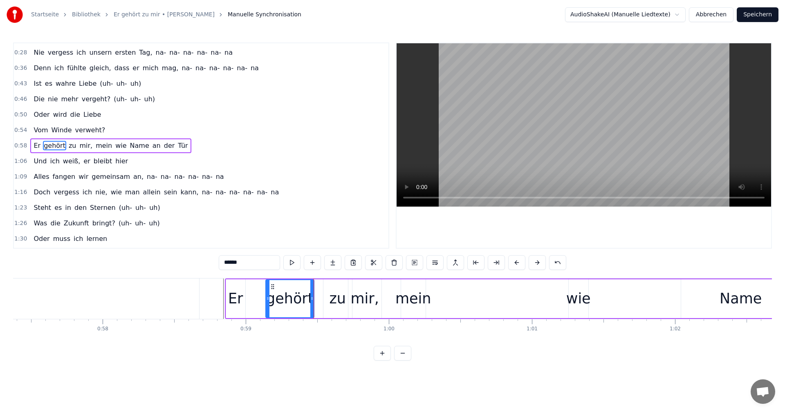
click at [268, 295] on icon at bounding box center [267, 298] width 3 height 7
drag, startPoint x: 273, startPoint y: 287, endPoint x: 284, endPoint y: 287, distance: 10.6
click at [284, 287] on circle at bounding box center [284, 287] width 0 height 0
click at [293, 263] on button at bounding box center [291, 262] width 17 height 15
click at [400, 302] on div "mein" at bounding box center [413, 299] width 36 height 22
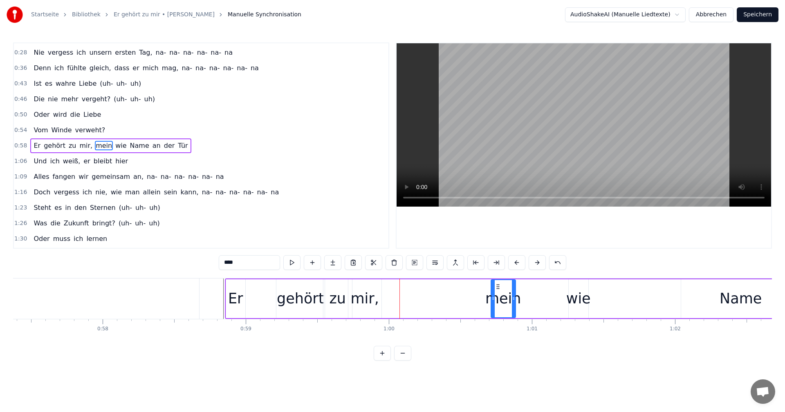
drag, startPoint x: 408, startPoint y: 287, endPoint x: 498, endPoint y: 291, distance: 90.0
click at [498, 291] on div "mein" at bounding box center [503, 298] width 24 height 37
click at [294, 262] on button at bounding box center [291, 262] width 17 height 15
drag, startPoint x: 496, startPoint y: 287, endPoint x: 535, endPoint y: 293, distance: 39.7
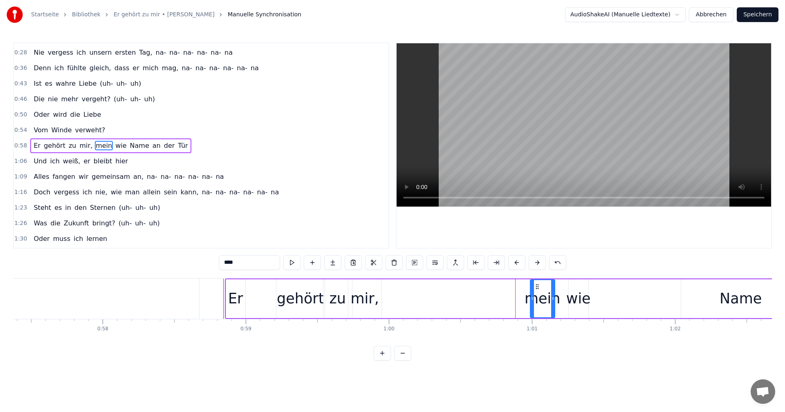
click at [535, 293] on div "mein" at bounding box center [543, 298] width 24 height 37
click at [582, 298] on div "wie" at bounding box center [578, 299] width 25 height 22
drag, startPoint x: 576, startPoint y: 287, endPoint x: 470, endPoint y: 285, distance: 105.9
click at [470, 285] on icon at bounding box center [469, 287] width 7 height 7
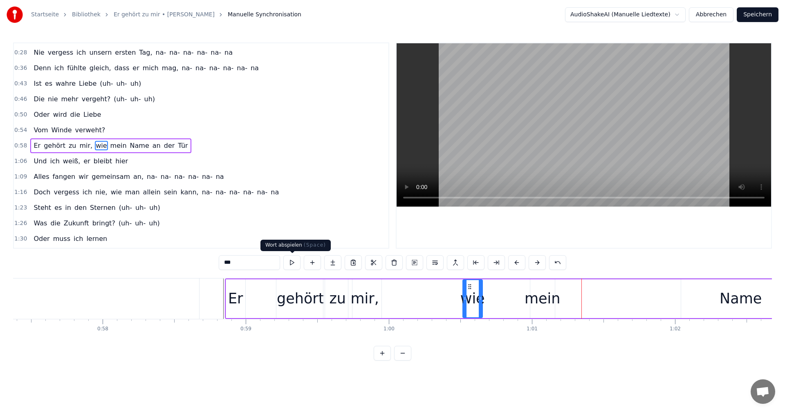
click at [294, 262] on button at bounding box center [291, 262] width 17 height 15
click at [485, 299] on icon at bounding box center [485, 298] width 3 height 7
click at [293, 260] on button at bounding box center [291, 262] width 17 height 15
click at [464, 301] on icon at bounding box center [463, 298] width 3 height 7
click at [541, 297] on div "mein" at bounding box center [542, 299] width 36 height 22
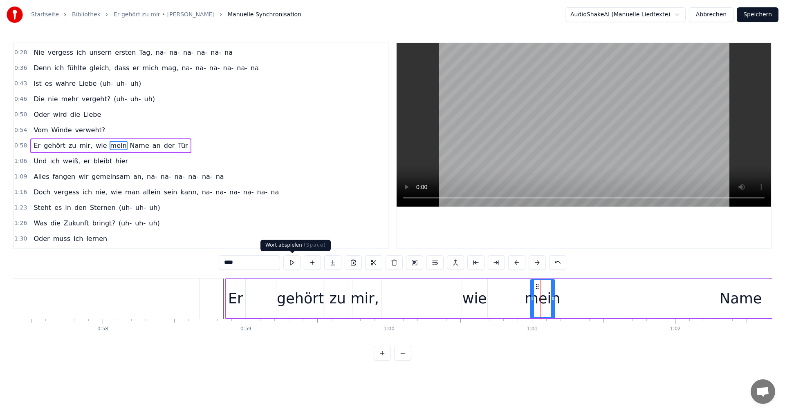
click at [289, 262] on button at bounding box center [291, 262] width 17 height 15
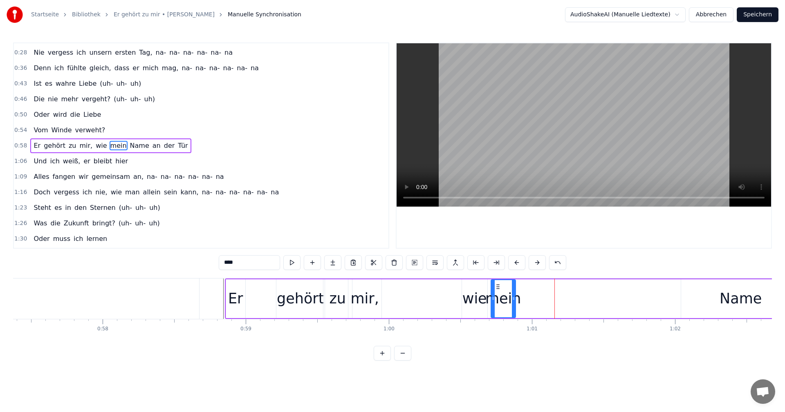
drag, startPoint x: 537, startPoint y: 287, endPoint x: 498, endPoint y: 290, distance: 39.4
click at [498, 290] on icon at bounding box center [498, 287] width 7 height 7
drag, startPoint x: 515, startPoint y: 298, endPoint x: 521, endPoint y: 297, distance: 6.1
click at [522, 297] on icon at bounding box center [520, 298] width 3 height 7
click at [292, 262] on button at bounding box center [291, 262] width 17 height 15
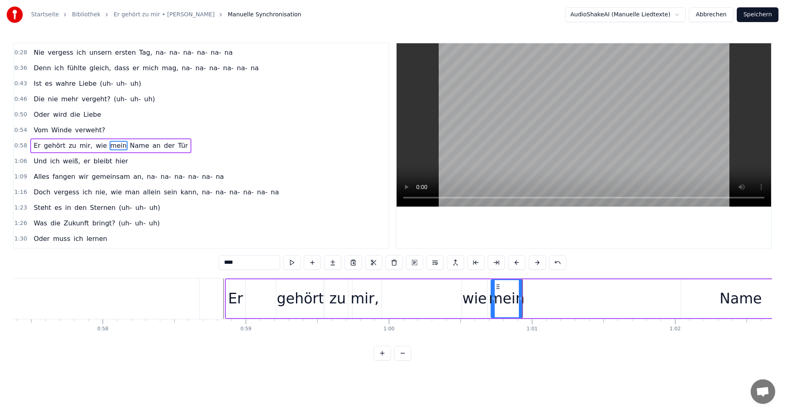
click at [360, 300] on div "mir," at bounding box center [365, 299] width 28 height 22
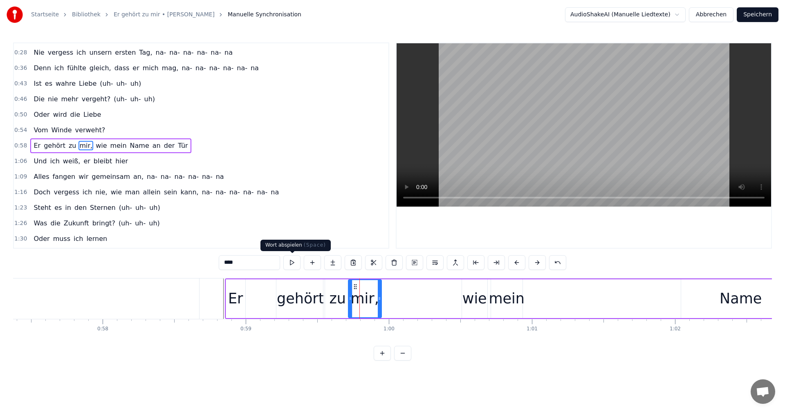
click at [293, 262] on button at bounding box center [291, 262] width 17 height 15
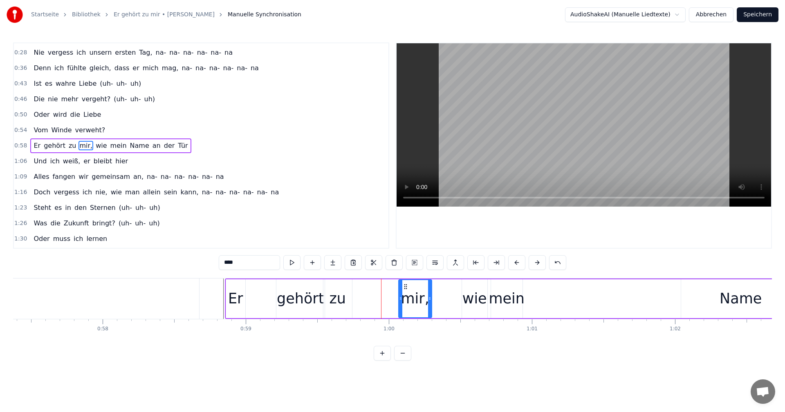
drag, startPoint x: 355, startPoint y: 288, endPoint x: 405, endPoint y: 289, distance: 50.3
click at [405, 289] on icon at bounding box center [405, 287] width 7 height 7
click at [339, 299] on div "zu" at bounding box center [337, 299] width 17 height 22
drag, startPoint x: 331, startPoint y: 286, endPoint x: 383, endPoint y: 290, distance: 52.0
click at [383, 290] on icon at bounding box center [382, 287] width 7 height 7
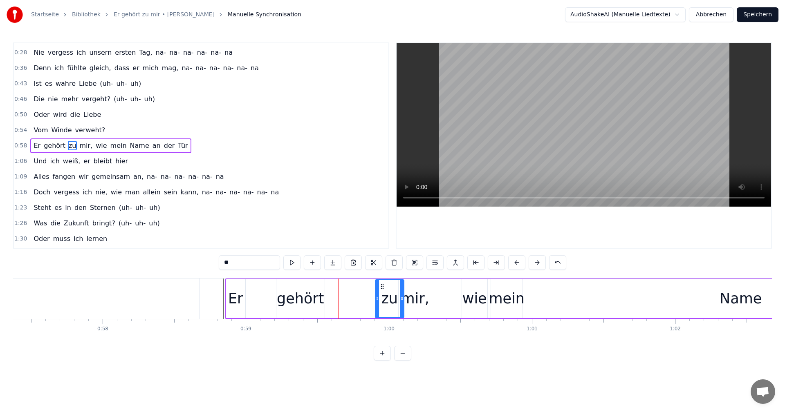
click at [306, 299] on div "gehört" at bounding box center [300, 299] width 47 height 22
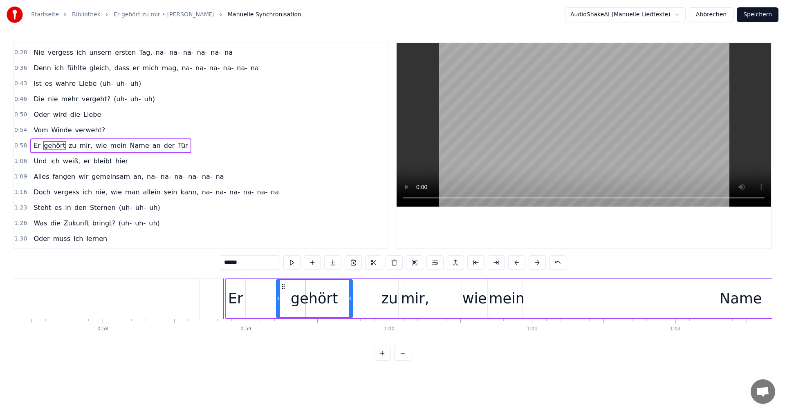
drag, startPoint x: 323, startPoint y: 299, endPoint x: 351, endPoint y: 298, distance: 28.2
click at [351, 298] on icon at bounding box center [350, 298] width 3 height 7
click at [293, 264] on button at bounding box center [291, 262] width 17 height 15
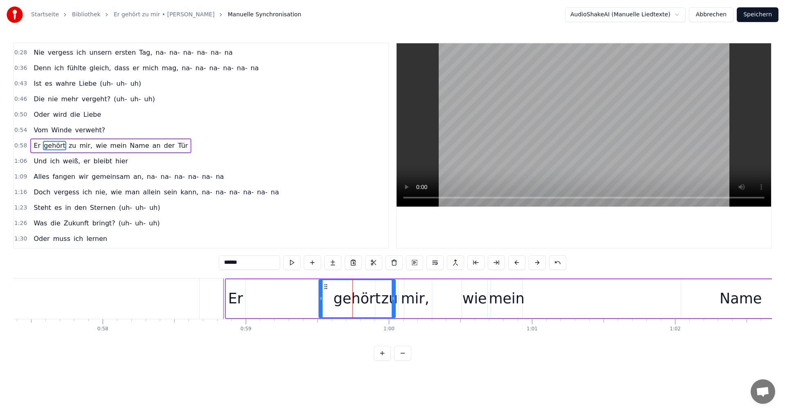
drag, startPoint x: 282, startPoint y: 287, endPoint x: 325, endPoint y: 293, distance: 42.4
click at [325, 293] on div "gehört" at bounding box center [357, 298] width 76 height 37
click at [244, 300] on div "Er" at bounding box center [235, 299] width 19 height 39
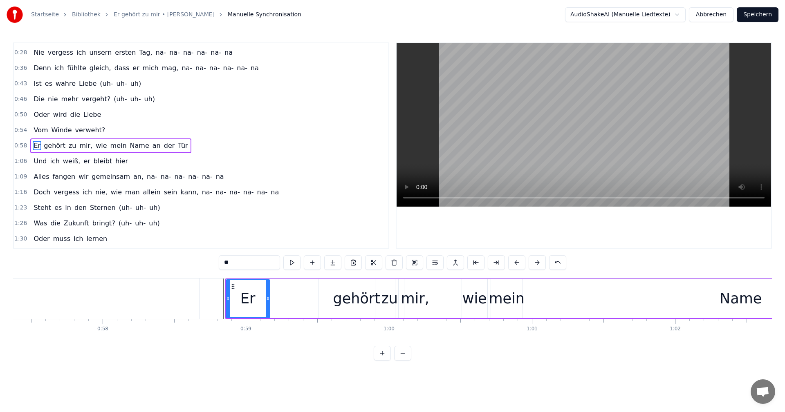
drag, startPoint x: 244, startPoint y: 299, endPoint x: 271, endPoint y: 298, distance: 26.6
click at [269, 298] on icon at bounding box center [267, 298] width 3 height 7
click at [295, 264] on button at bounding box center [291, 262] width 17 height 15
drag, startPoint x: 270, startPoint y: 299, endPoint x: 313, endPoint y: 298, distance: 42.5
click at [313, 298] on icon at bounding box center [312, 298] width 3 height 7
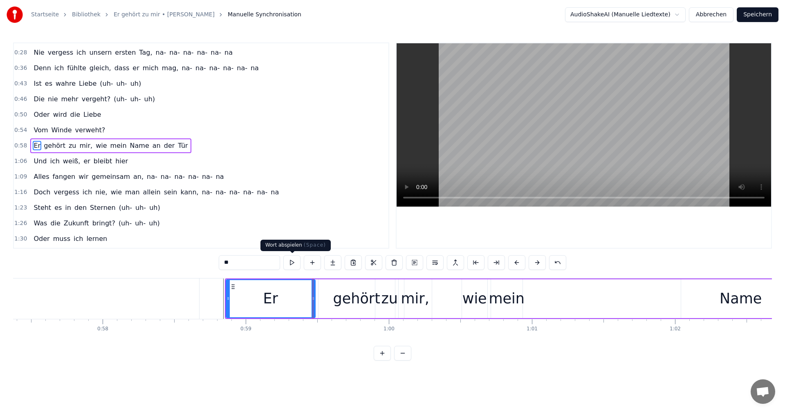
click at [292, 262] on button at bounding box center [291, 262] width 17 height 15
click at [318, 299] on icon at bounding box center [317, 298] width 3 height 7
click at [326, 299] on div "gehört" at bounding box center [356, 299] width 76 height 39
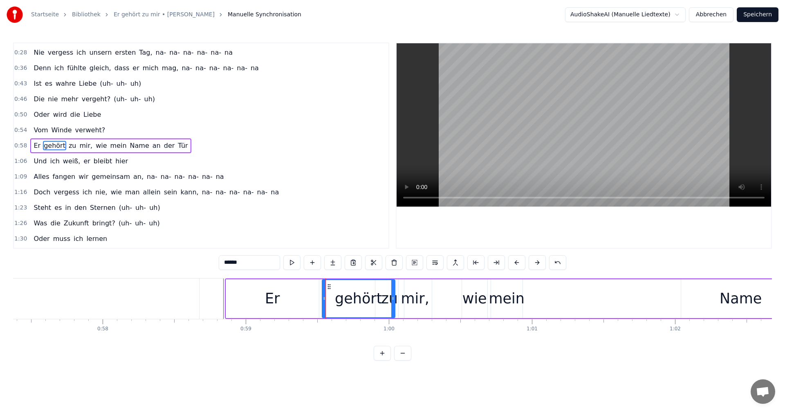
click at [324, 298] on icon at bounding box center [323, 298] width 3 height 7
click at [392, 300] on icon at bounding box center [392, 298] width 3 height 7
click at [295, 266] on button at bounding box center [291, 262] width 17 height 15
click at [376, 293] on div "gehört" at bounding box center [357, 299] width 47 height 22
drag, startPoint x: 392, startPoint y: 299, endPoint x: 378, endPoint y: 300, distance: 13.5
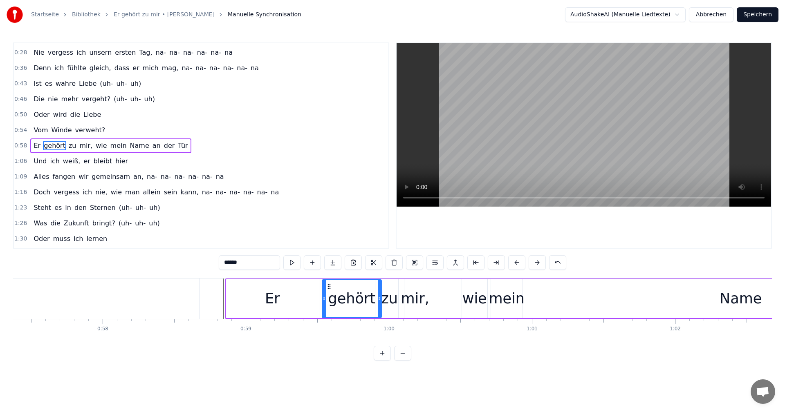
click at [378, 300] on icon at bounding box center [379, 298] width 3 height 7
click at [389, 301] on div "zu" at bounding box center [389, 299] width 17 height 22
click at [379, 298] on icon at bounding box center [380, 298] width 3 height 7
click at [343, 294] on div "gehört" at bounding box center [351, 299] width 47 height 22
click at [293, 264] on button at bounding box center [291, 262] width 17 height 15
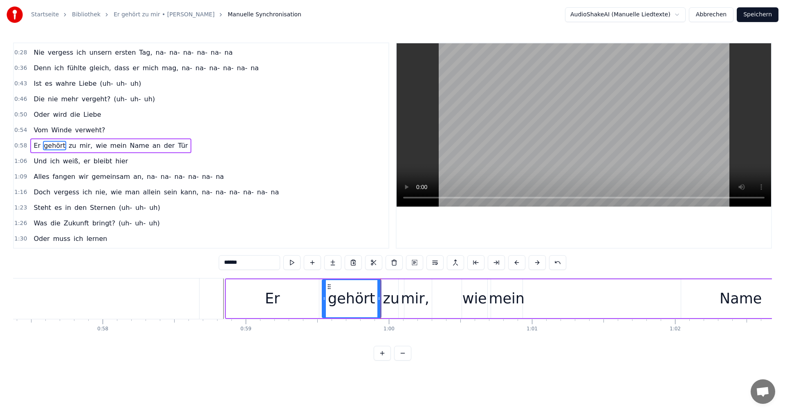
click at [382, 287] on div "zu" at bounding box center [390, 299] width 25 height 39
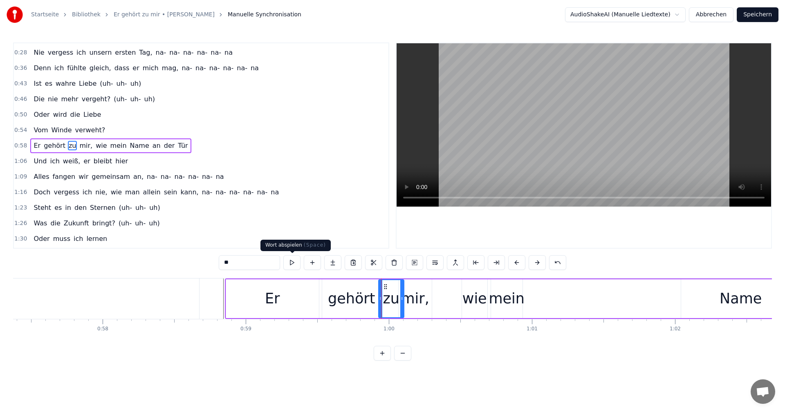
click at [291, 264] on button at bounding box center [291, 262] width 17 height 15
click at [419, 296] on div "mir," at bounding box center [415, 299] width 28 height 22
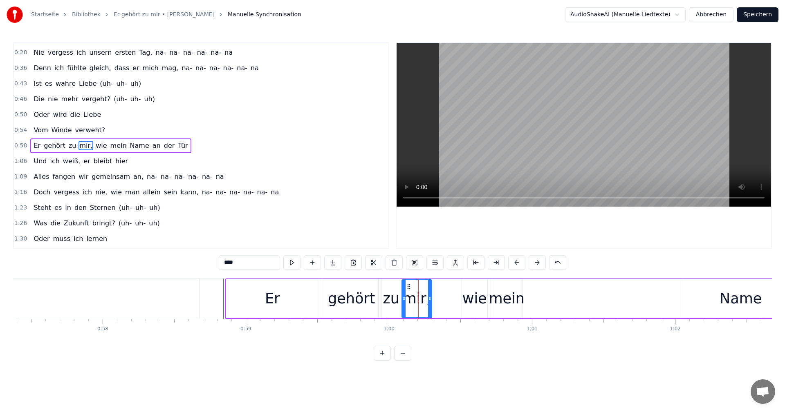
click at [405, 297] on icon at bounding box center [403, 298] width 3 height 7
drag, startPoint x: 429, startPoint y: 300, endPoint x: 420, endPoint y: 300, distance: 9.0
click at [420, 300] on icon at bounding box center [420, 298] width 3 height 7
click at [296, 263] on button at bounding box center [291, 262] width 17 height 15
drag, startPoint x: 421, startPoint y: 300, endPoint x: 443, endPoint y: 302, distance: 21.8
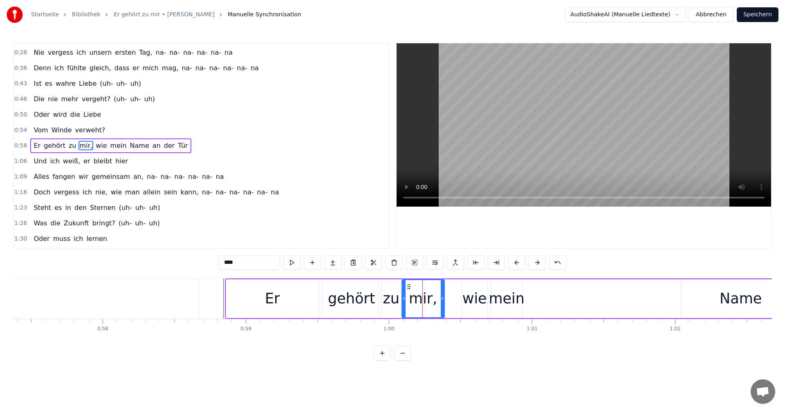
click at [443, 302] on div at bounding box center [442, 298] width 3 height 37
click at [296, 263] on button at bounding box center [291, 262] width 17 height 15
drag, startPoint x: 443, startPoint y: 299, endPoint x: 459, endPoint y: 303, distance: 16.8
click at [459, 303] on div at bounding box center [458, 298] width 3 height 37
click at [289, 264] on button at bounding box center [291, 262] width 17 height 15
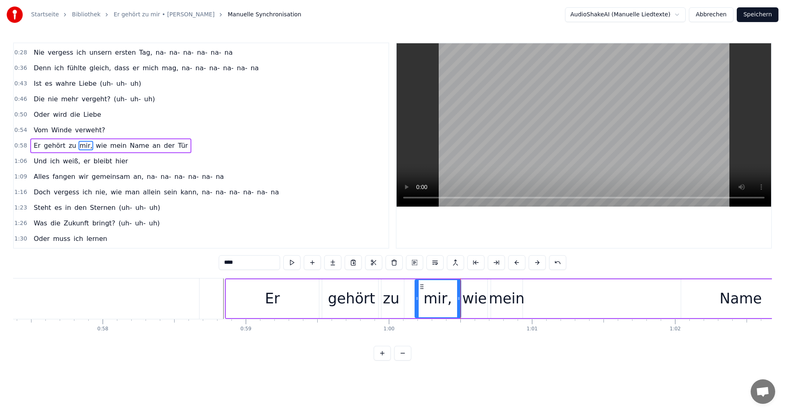
drag, startPoint x: 403, startPoint y: 300, endPoint x: 416, endPoint y: 300, distance: 13.1
click at [416, 300] on icon at bounding box center [416, 298] width 3 height 7
click at [496, 298] on div "mein" at bounding box center [506, 299] width 36 height 22
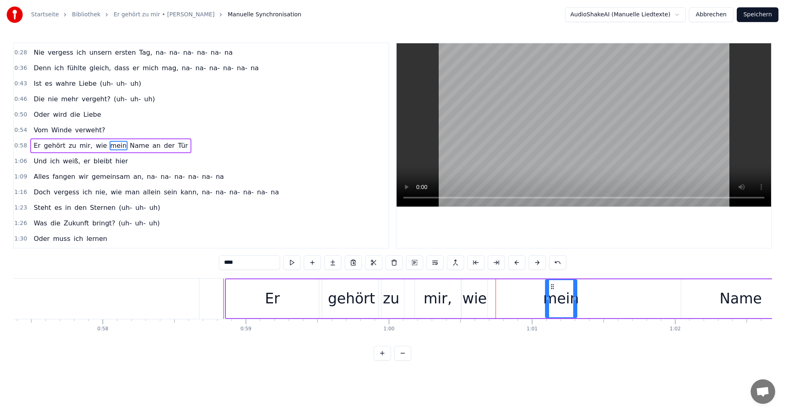
drag, startPoint x: 497, startPoint y: 287, endPoint x: 552, endPoint y: 293, distance: 54.7
click at [552, 293] on div "mein" at bounding box center [561, 298] width 31 height 37
click at [477, 291] on div "wie" at bounding box center [474, 299] width 25 height 22
drag, startPoint x: 469, startPoint y: 287, endPoint x: 521, endPoint y: 293, distance: 52.2
click at [521, 293] on div "wie" at bounding box center [526, 298] width 25 height 37
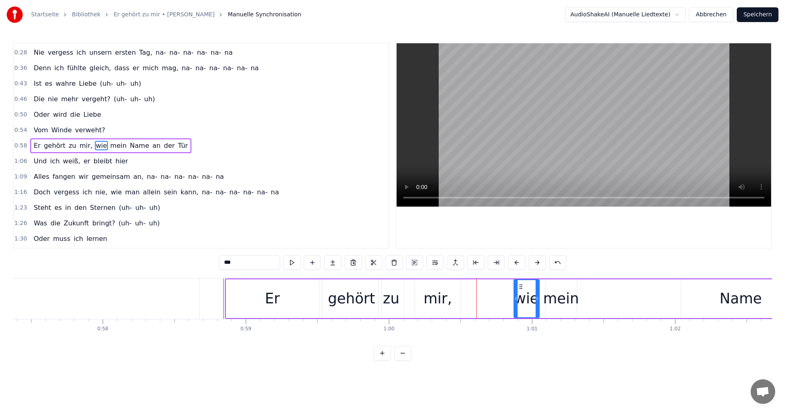
click at [436, 295] on div "mir," at bounding box center [437, 299] width 28 height 22
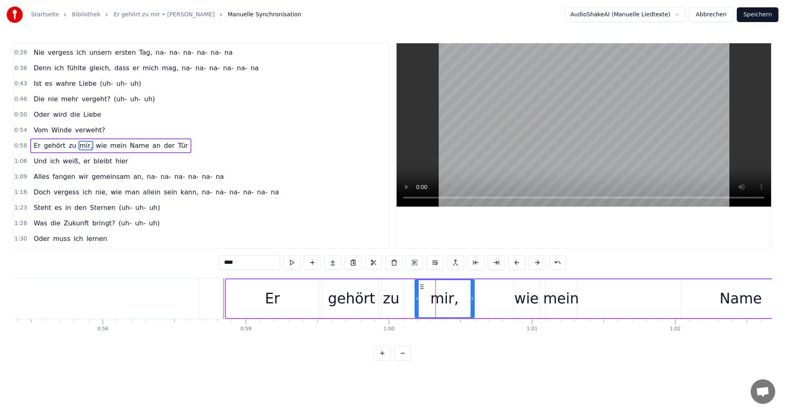
drag, startPoint x: 459, startPoint y: 300, endPoint x: 473, endPoint y: 301, distance: 13.5
click at [473, 301] on icon at bounding box center [471, 298] width 3 height 7
click at [389, 293] on div "zu" at bounding box center [391, 299] width 17 height 22
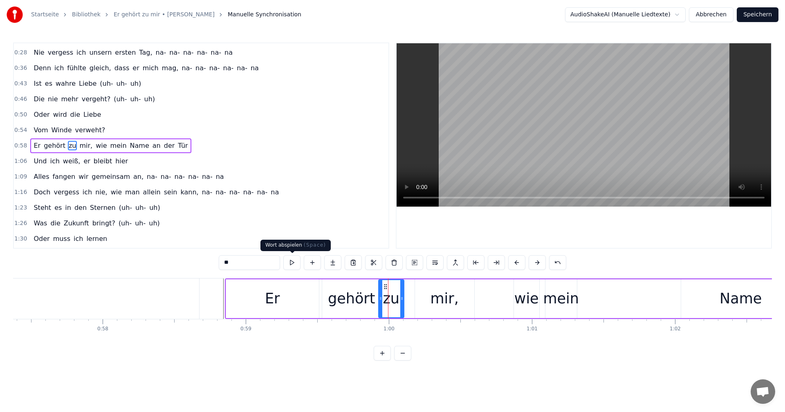
click at [294, 261] on button at bounding box center [291, 262] width 17 height 15
drag, startPoint x: 402, startPoint y: 299, endPoint x: 424, endPoint y: 300, distance: 21.7
click at [424, 300] on icon at bounding box center [423, 298] width 3 height 7
click at [291, 262] on button at bounding box center [291, 262] width 17 height 15
click at [439, 293] on div "mir," at bounding box center [444, 299] width 28 height 22
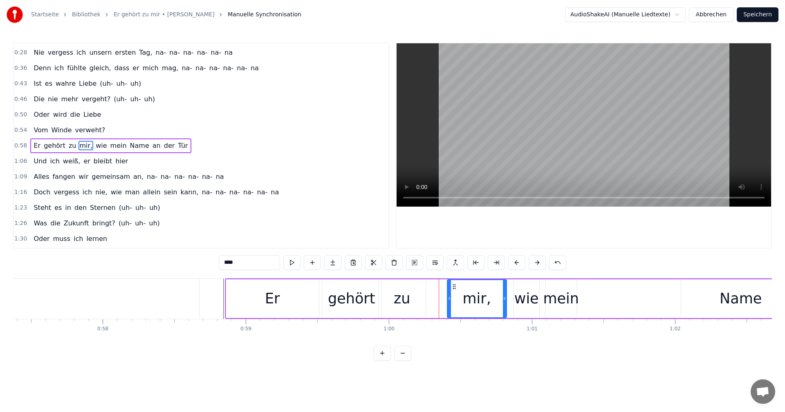
drag, startPoint x: 421, startPoint y: 286, endPoint x: 453, endPoint y: 288, distance: 32.4
click at [453, 288] on icon at bounding box center [454, 287] width 7 height 7
click at [406, 300] on div "zu" at bounding box center [402, 299] width 17 height 22
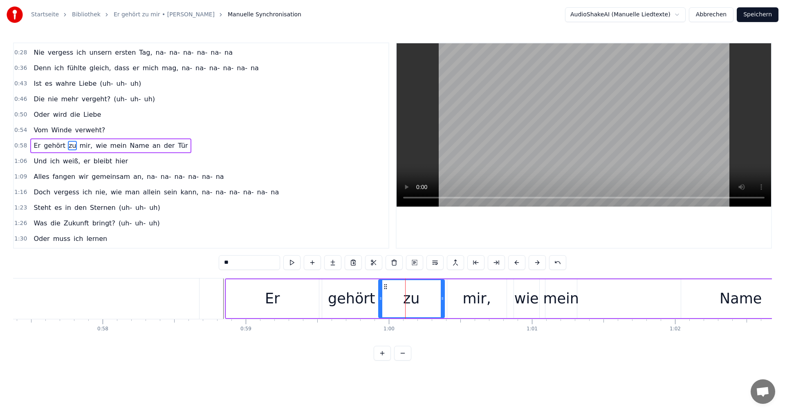
drag, startPoint x: 425, startPoint y: 298, endPoint x: 443, endPoint y: 299, distance: 18.8
click at [443, 299] on icon at bounding box center [442, 298] width 3 height 7
click at [295, 261] on button at bounding box center [291, 262] width 17 height 15
click at [457, 298] on div "mir," at bounding box center [476, 299] width 59 height 39
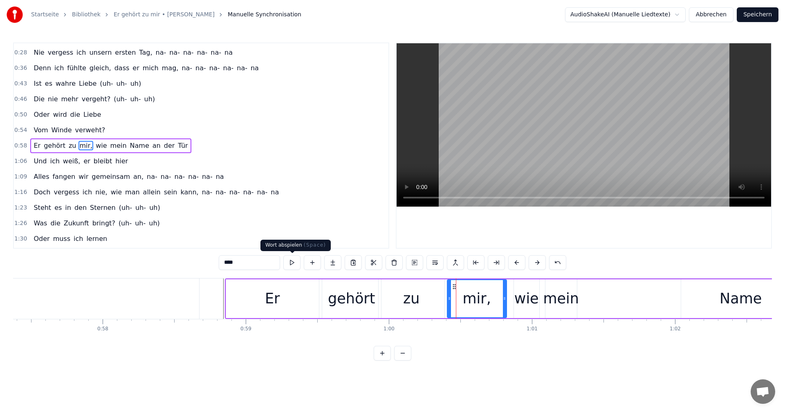
click at [293, 261] on button at bounding box center [291, 262] width 17 height 15
click at [557, 299] on div "mein" at bounding box center [561, 299] width 36 height 22
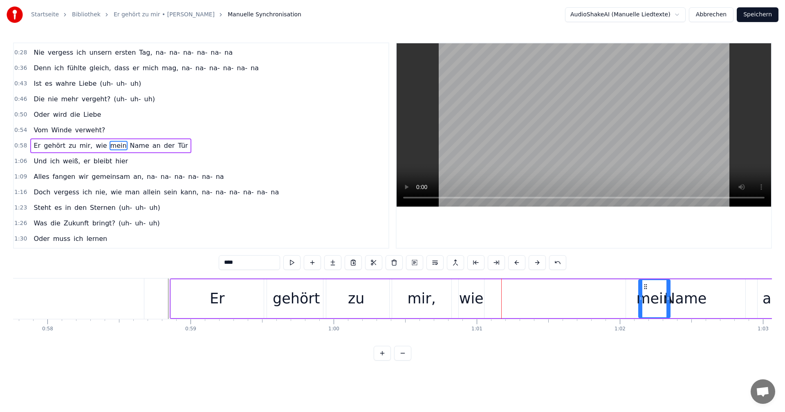
scroll to position [0, 8267]
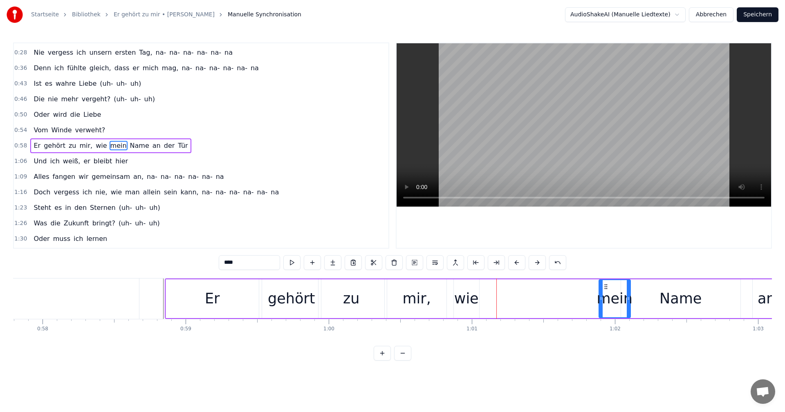
drag, startPoint x: 551, startPoint y: 287, endPoint x: 605, endPoint y: 295, distance: 54.1
click at [605, 295] on div "mein" at bounding box center [614, 298] width 31 height 37
click at [463, 292] on div "wie" at bounding box center [466, 299] width 25 height 22
drag, startPoint x: 461, startPoint y: 287, endPoint x: 575, endPoint y: 296, distance: 114.5
click at [575, 296] on div "wie" at bounding box center [580, 298] width 25 height 37
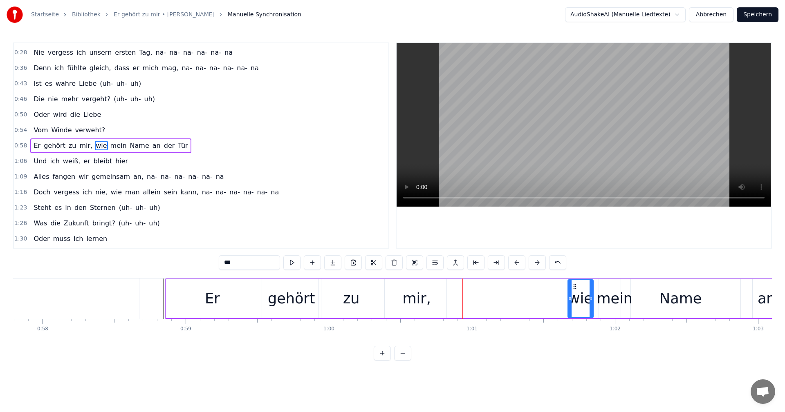
click at [419, 296] on div "mir," at bounding box center [417, 299] width 28 height 22
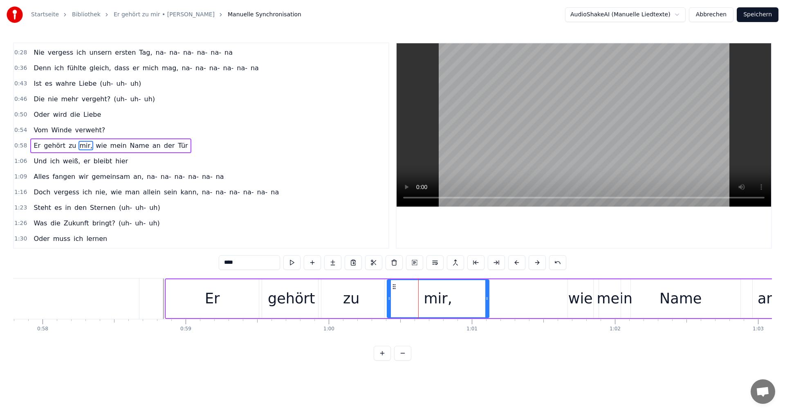
drag, startPoint x: 444, startPoint y: 299, endPoint x: 487, endPoint y: 301, distance: 42.6
click at [487, 301] on icon at bounding box center [486, 298] width 3 height 7
click at [295, 265] on button at bounding box center [291, 262] width 17 height 15
drag, startPoint x: 486, startPoint y: 301, endPoint x: 503, endPoint y: 302, distance: 16.8
click at [503, 302] on div at bounding box center [502, 298] width 3 height 37
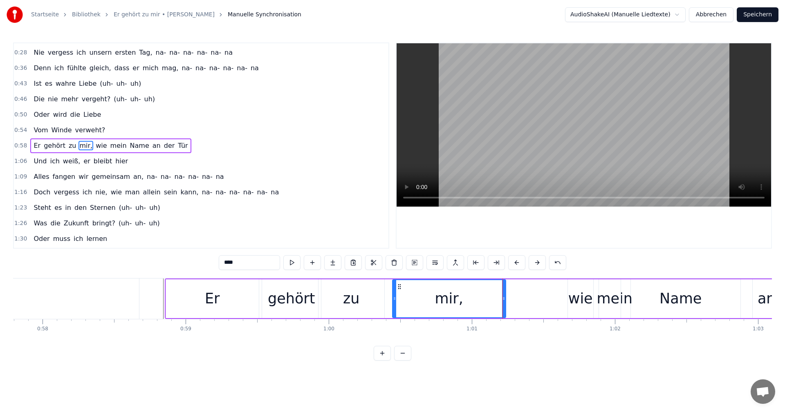
drag, startPoint x: 389, startPoint y: 298, endPoint x: 398, endPoint y: 298, distance: 8.2
click at [396, 299] on icon at bounding box center [394, 298] width 3 height 7
click at [361, 299] on div "zu" at bounding box center [351, 299] width 66 height 39
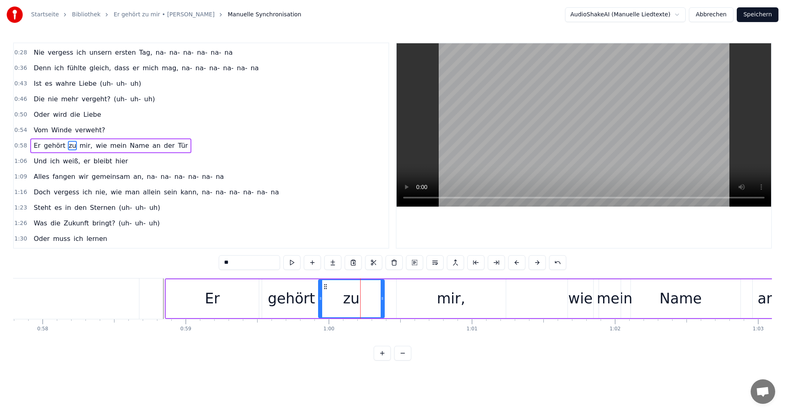
click at [381, 298] on icon at bounding box center [382, 298] width 3 height 7
drag, startPoint x: 382, startPoint y: 298, endPoint x: 393, endPoint y: 299, distance: 10.7
click at [393, 299] on icon at bounding box center [393, 298] width 3 height 7
click at [578, 300] on div "wie" at bounding box center [580, 299] width 25 height 22
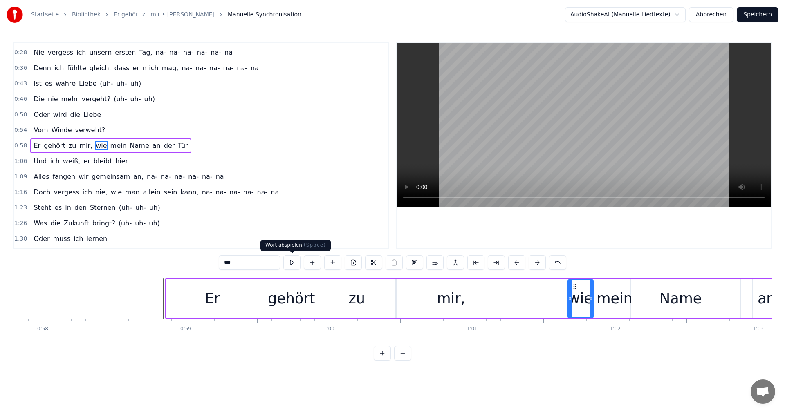
click at [294, 262] on button at bounding box center [291, 262] width 17 height 15
click at [566, 301] on icon at bounding box center [567, 298] width 3 height 7
click at [609, 299] on div "mein" at bounding box center [614, 299] width 36 height 22
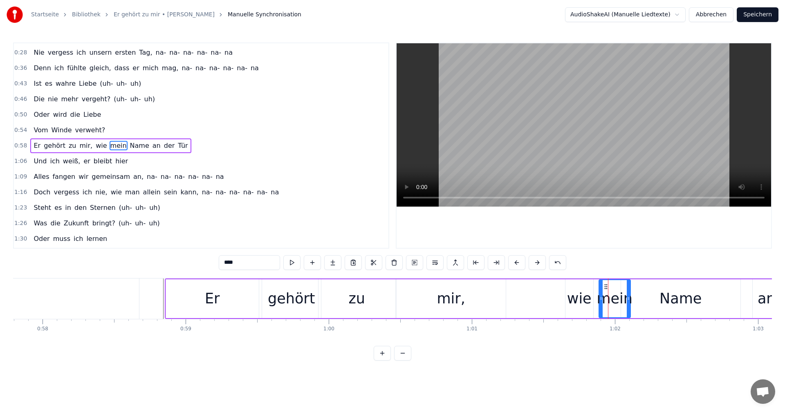
click at [584, 300] on div "wie" at bounding box center [579, 299] width 25 height 22
drag, startPoint x: 590, startPoint y: 299, endPoint x: 598, endPoint y: 299, distance: 8.2
click at [598, 299] on icon at bounding box center [599, 298] width 3 height 7
click at [607, 299] on div "mein" at bounding box center [614, 299] width 36 height 22
drag, startPoint x: 605, startPoint y: 289, endPoint x: 617, endPoint y: 289, distance: 11.9
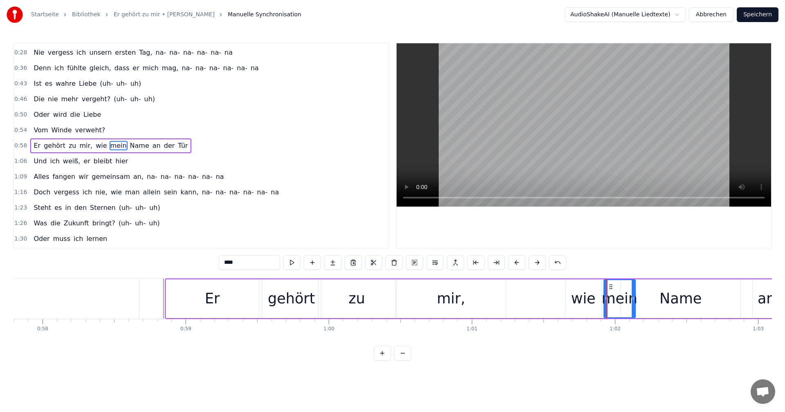
click at [610, 289] on icon at bounding box center [610, 287] width 7 height 7
drag, startPoint x: 633, startPoint y: 298, endPoint x: 642, endPoint y: 301, distance: 10.0
click at [642, 301] on icon at bounding box center [643, 298] width 3 height 7
click at [573, 291] on div "wie" at bounding box center [583, 299] width 25 height 22
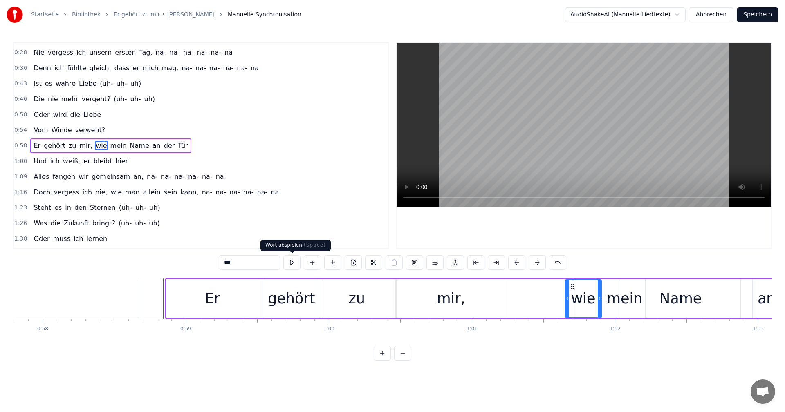
click at [296, 262] on button at bounding box center [291, 262] width 17 height 15
click at [597, 300] on icon at bounding box center [596, 298] width 3 height 7
click at [611, 297] on div "mein" at bounding box center [625, 299] width 36 height 22
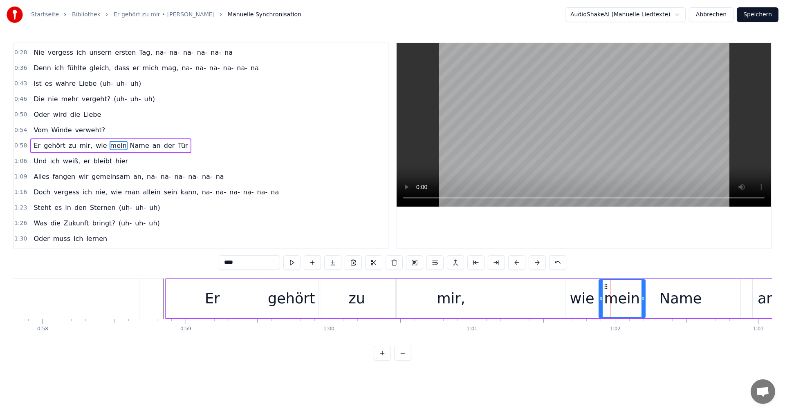
drag, startPoint x: 605, startPoint y: 298, endPoint x: 600, endPoint y: 299, distance: 5.5
click at [600, 299] on icon at bounding box center [600, 298] width 3 height 7
drag, startPoint x: 643, startPoint y: 300, endPoint x: 637, endPoint y: 300, distance: 6.1
click at [637, 300] on icon at bounding box center [636, 298] width 3 height 7
click at [287, 262] on button at bounding box center [291, 262] width 17 height 15
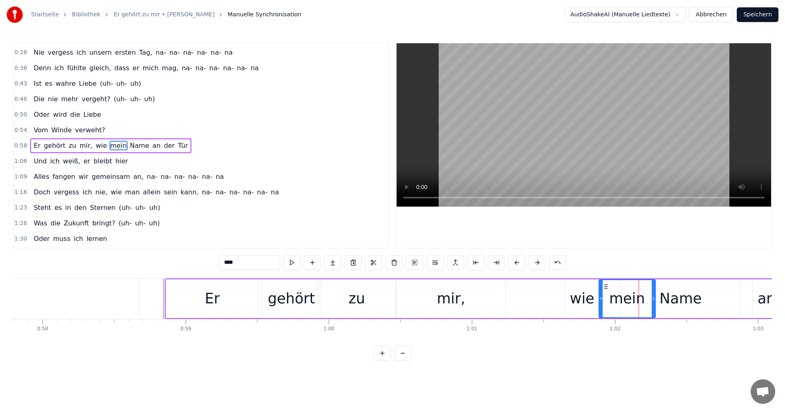
drag, startPoint x: 637, startPoint y: 299, endPoint x: 653, endPoint y: 300, distance: 16.4
click at [653, 300] on icon at bounding box center [652, 298] width 3 height 7
click at [295, 260] on button at bounding box center [291, 262] width 17 height 15
click at [685, 300] on div "Name" at bounding box center [680, 299] width 42 height 22
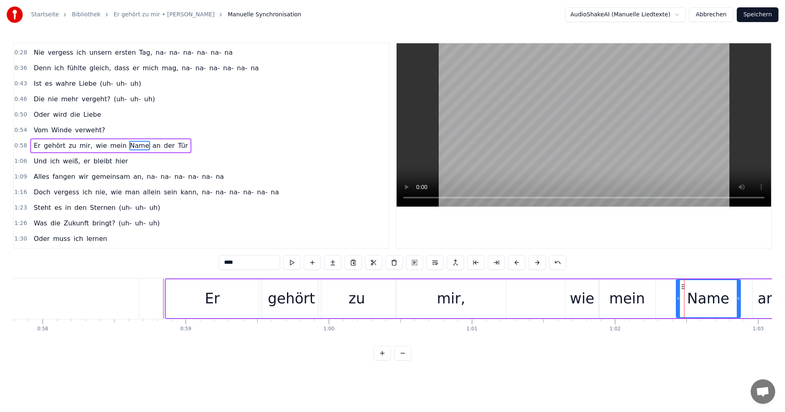
drag, startPoint x: 623, startPoint y: 298, endPoint x: 678, endPoint y: 300, distance: 55.2
click at [678, 300] on icon at bounding box center [677, 298] width 3 height 7
click at [642, 300] on div "mein" at bounding box center [627, 299] width 36 height 22
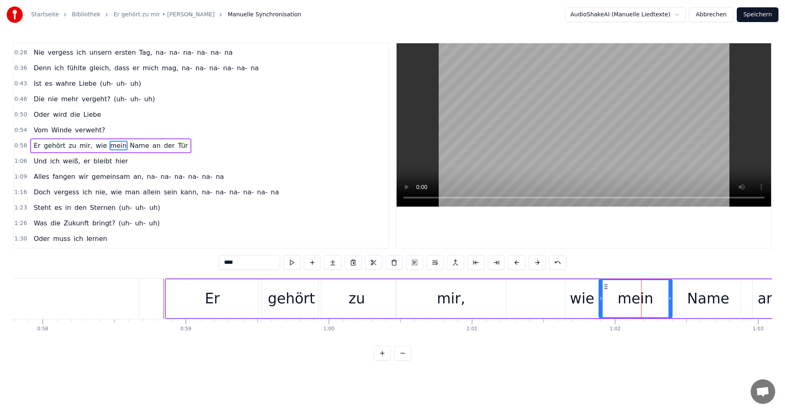
drag, startPoint x: 654, startPoint y: 299, endPoint x: 670, endPoint y: 300, distance: 16.8
click at [670, 300] on icon at bounding box center [669, 298] width 3 height 7
click at [688, 298] on div "Name" at bounding box center [708, 299] width 64 height 39
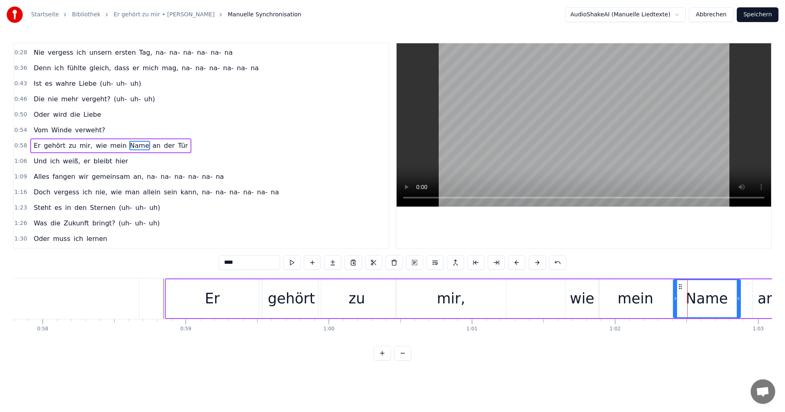
click at [674, 300] on icon at bounding box center [675, 298] width 3 height 7
drag, startPoint x: 738, startPoint y: 298, endPoint x: 727, endPoint y: 299, distance: 11.1
click at [727, 299] on icon at bounding box center [726, 298] width 3 height 7
click at [571, 294] on div "wie" at bounding box center [582, 299] width 25 height 22
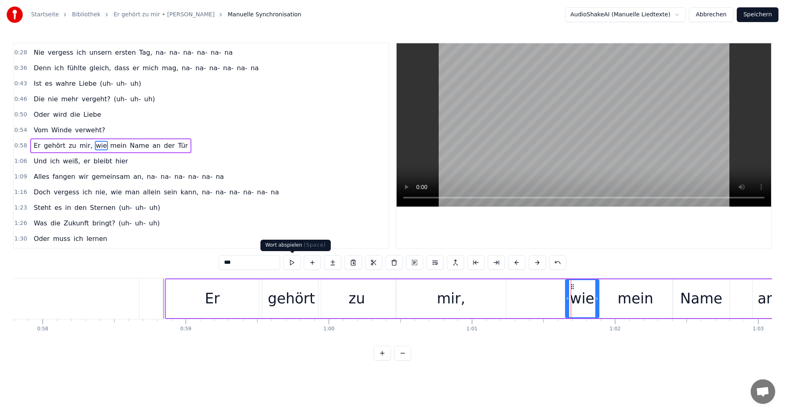
click at [292, 263] on button at bounding box center [291, 262] width 17 height 15
click at [595, 302] on div at bounding box center [594, 298] width 3 height 37
click at [622, 298] on div "mein" at bounding box center [635, 299] width 36 height 22
type input "****"
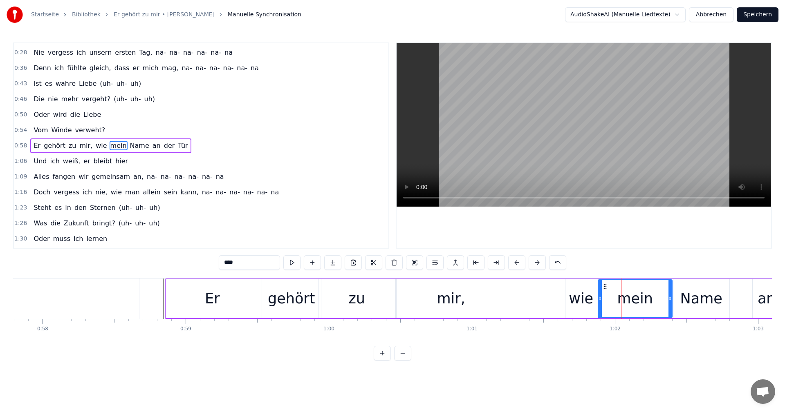
click at [599, 298] on icon at bounding box center [599, 298] width 3 height 7
click at [288, 260] on button at bounding box center [291, 262] width 17 height 15
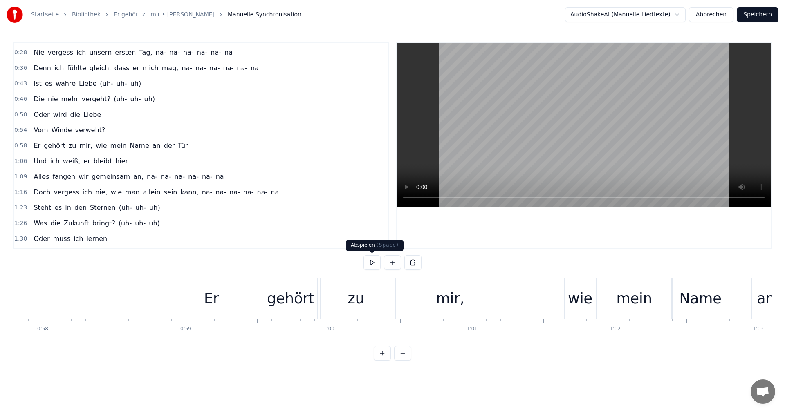
click at [371, 264] on button at bounding box center [371, 262] width 17 height 15
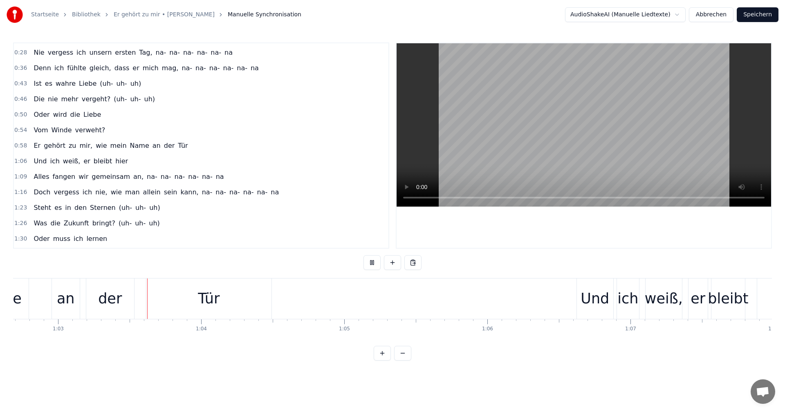
scroll to position [0, 8968]
click at [371, 264] on button at bounding box center [371, 262] width 17 height 15
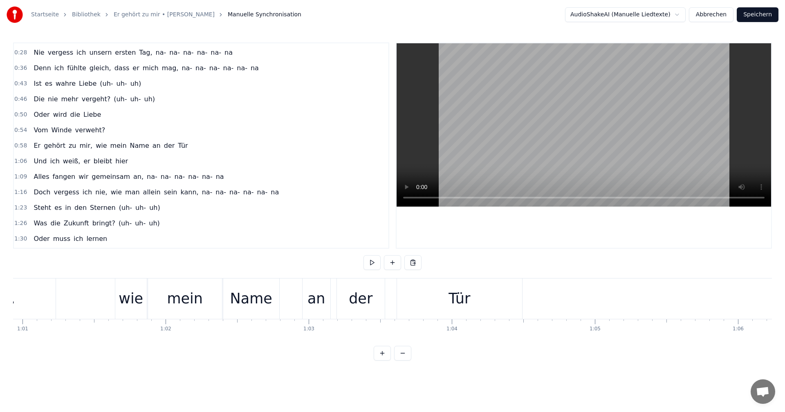
scroll to position [0, 8675]
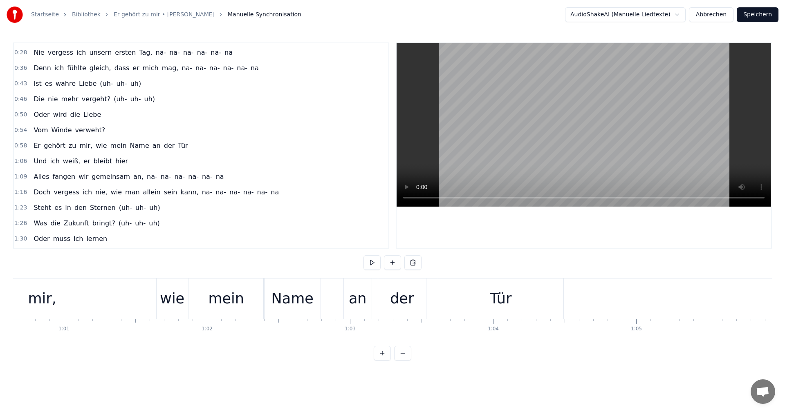
click at [489, 302] on div "Tür" at bounding box center [500, 299] width 125 height 40
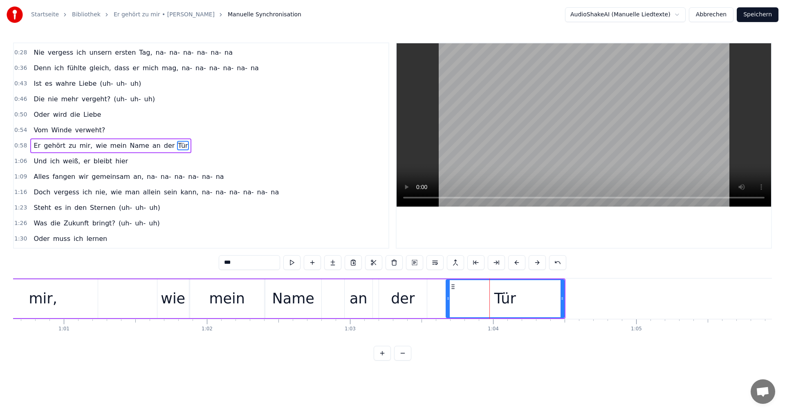
drag, startPoint x: 441, startPoint y: 300, endPoint x: 448, endPoint y: 299, distance: 7.4
click at [448, 299] on icon at bounding box center [447, 298] width 3 height 7
click at [562, 302] on div at bounding box center [563, 298] width 3 height 37
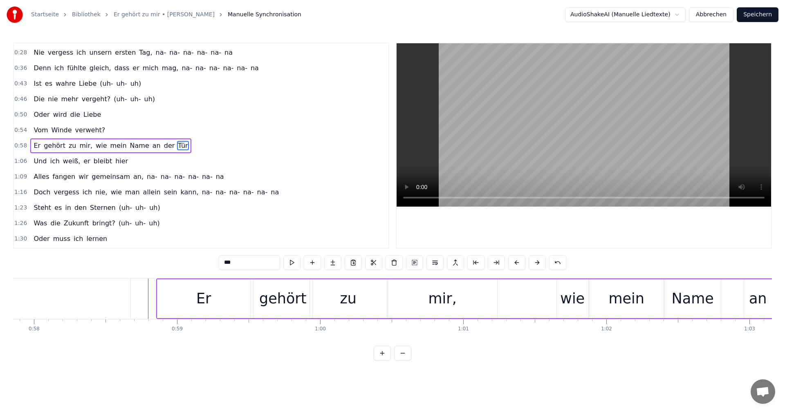
scroll to position [0, 8125]
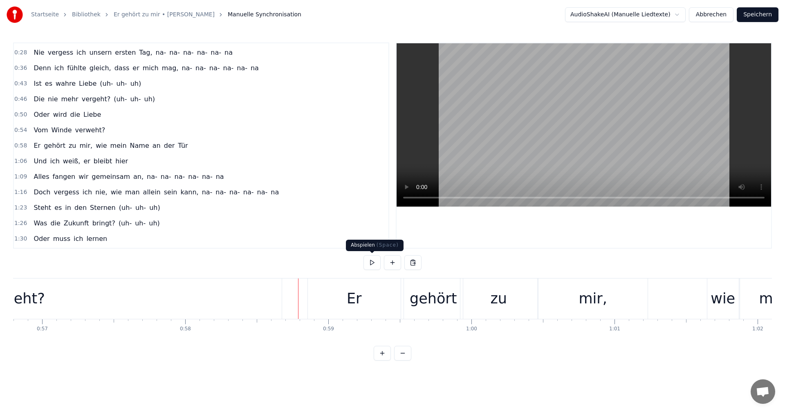
click at [371, 263] on button at bounding box center [371, 262] width 17 height 15
click at [372, 263] on button at bounding box center [371, 262] width 17 height 15
click at [355, 296] on div "Er" at bounding box center [354, 299] width 15 height 22
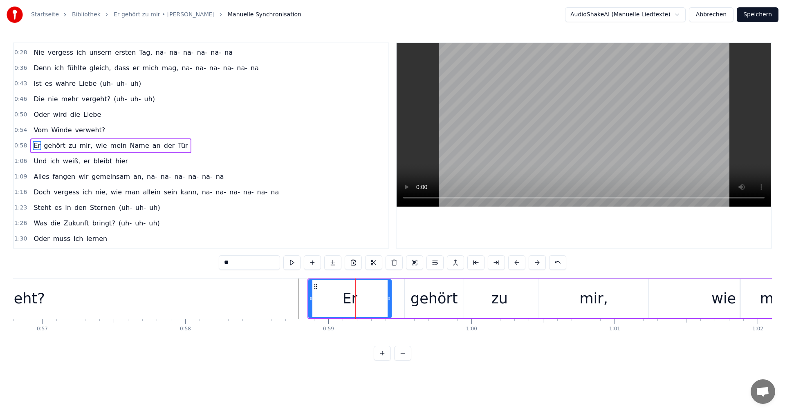
drag, startPoint x: 401, startPoint y: 299, endPoint x: 390, endPoint y: 302, distance: 10.6
click at [390, 302] on icon at bounding box center [388, 298] width 3 height 7
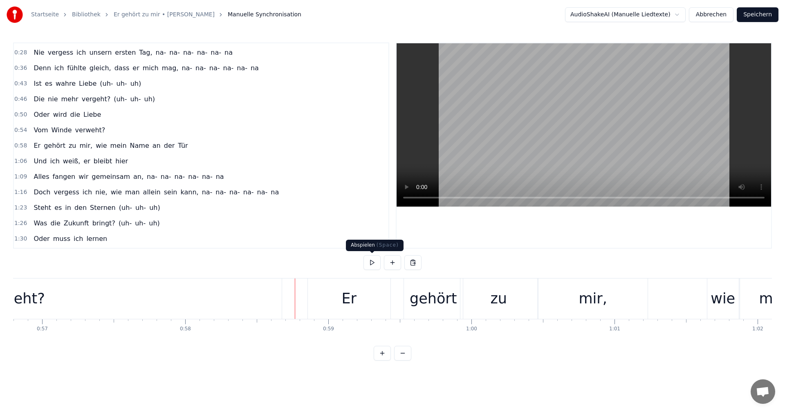
click at [373, 262] on button at bounding box center [371, 262] width 17 height 15
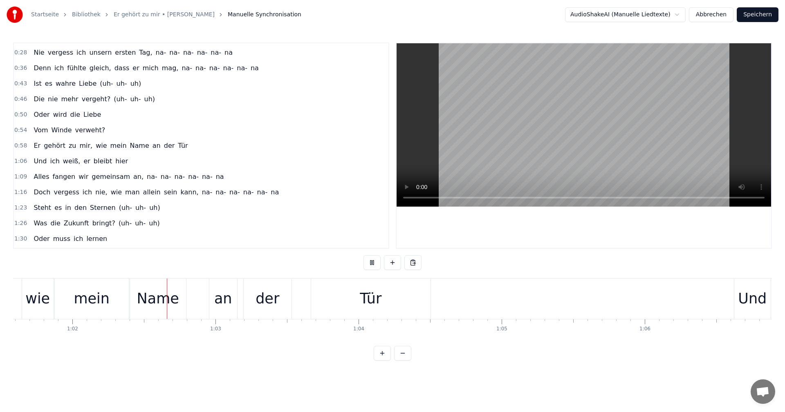
scroll to position [0, 8811]
click at [373, 262] on button at bounding box center [371, 262] width 17 height 15
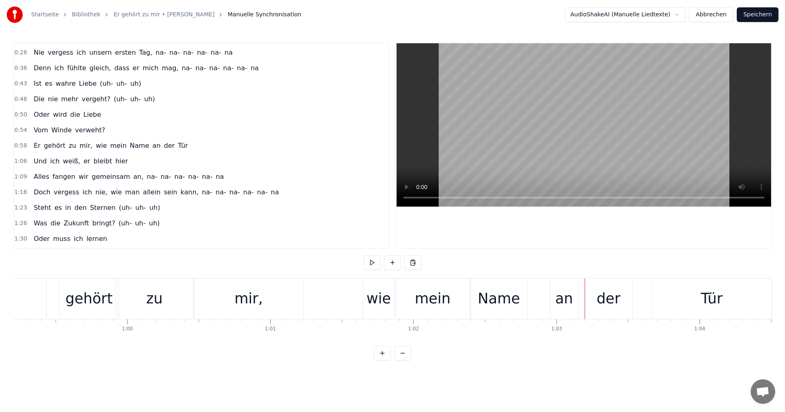
scroll to position [0, 8400]
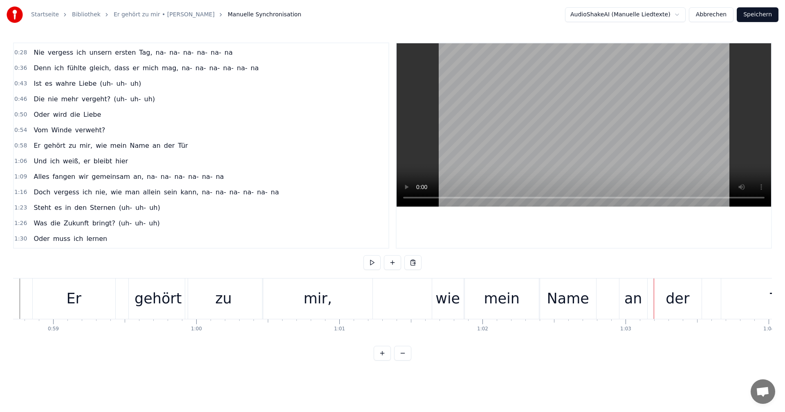
click at [450, 296] on div "wie" at bounding box center [447, 299] width 25 height 22
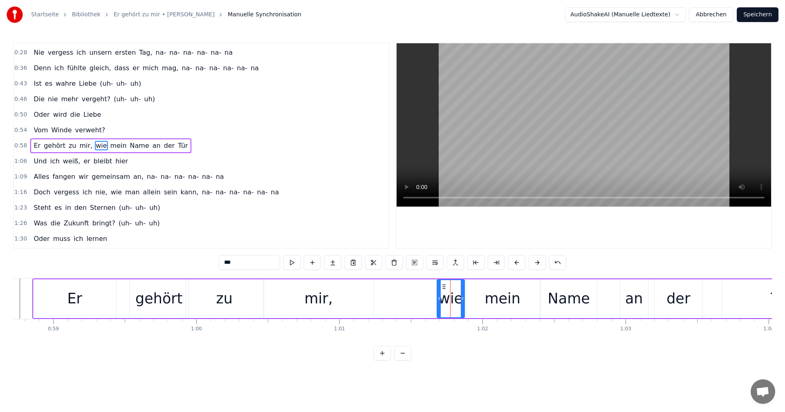
drag, startPoint x: 435, startPoint y: 298, endPoint x: 439, endPoint y: 297, distance: 4.5
click at [439, 298] on icon at bounding box center [438, 298] width 3 height 7
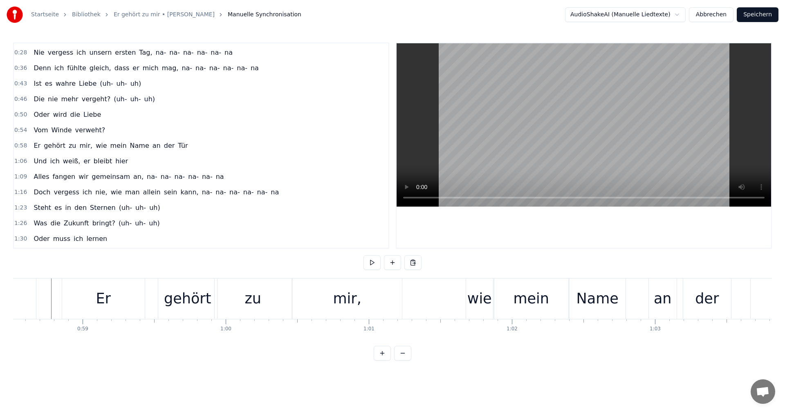
scroll to position [0, 8367]
click at [375, 264] on button at bounding box center [371, 262] width 17 height 15
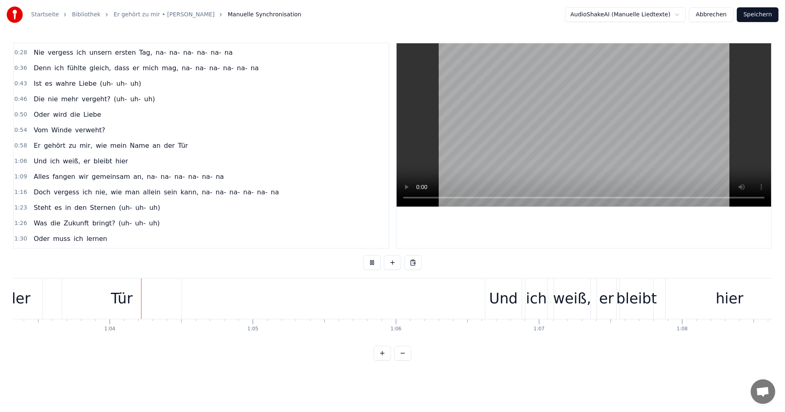
click at [375, 264] on button at bounding box center [371, 262] width 17 height 15
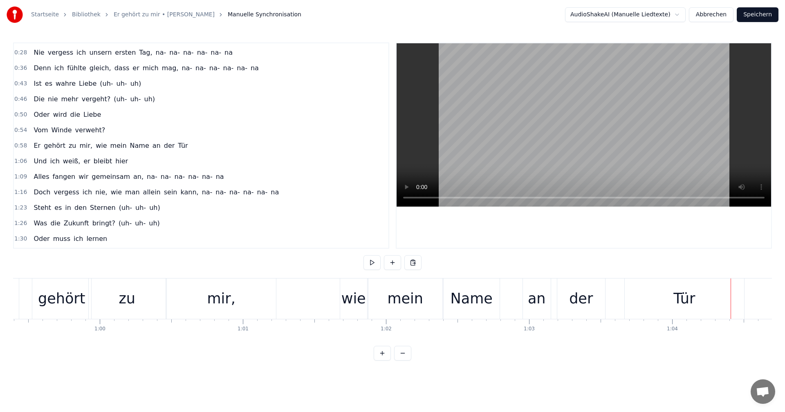
scroll to position [0, 8538]
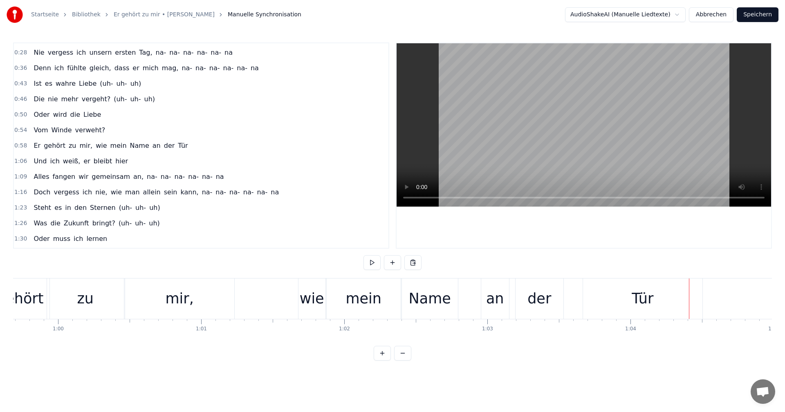
click at [490, 302] on div "an" at bounding box center [495, 299] width 18 height 22
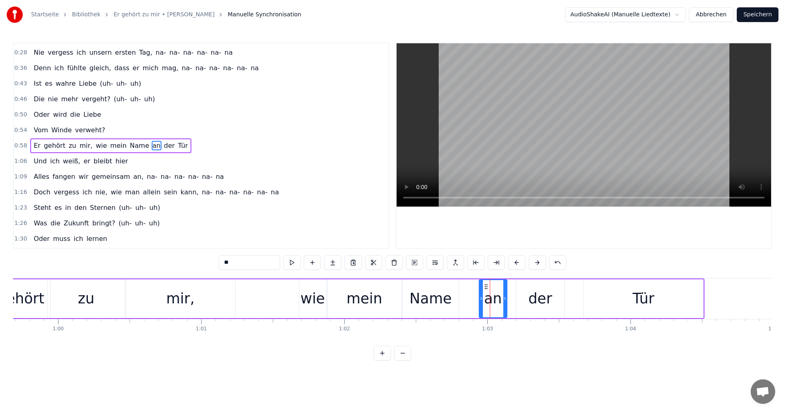
click at [485, 288] on icon at bounding box center [486, 287] width 7 height 7
click at [442, 299] on div "Name" at bounding box center [431, 299] width 42 height 22
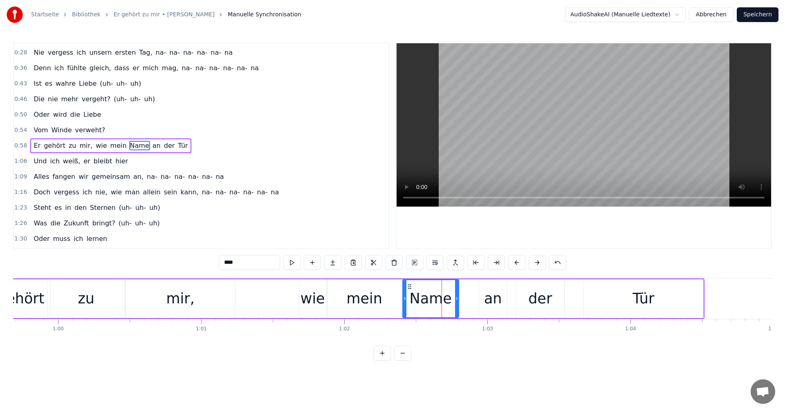
drag, startPoint x: 488, startPoint y: 294, endPoint x: 487, endPoint y: 289, distance: 5.0
click at [488, 294] on div "an" at bounding box center [493, 299] width 18 height 22
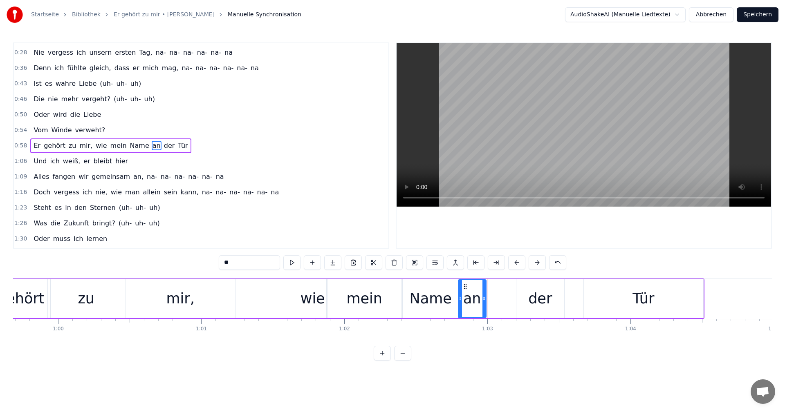
drag, startPoint x: 484, startPoint y: 287, endPoint x: 463, endPoint y: 290, distance: 21.2
click at [463, 290] on div "an" at bounding box center [472, 298] width 27 height 37
click at [528, 293] on div "der" at bounding box center [540, 299] width 48 height 39
drag, startPoint x: 523, startPoint y: 285, endPoint x: 490, endPoint y: 291, distance: 33.1
click at [490, 291] on div "der" at bounding box center [507, 298] width 47 height 37
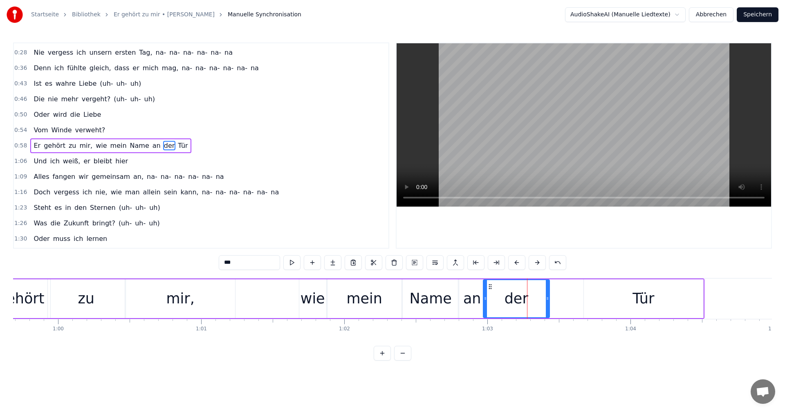
drag, startPoint x: 529, startPoint y: 299, endPoint x: 548, endPoint y: 300, distance: 18.4
click at [548, 300] on icon at bounding box center [547, 298] width 3 height 7
click at [617, 295] on div "Tür" at bounding box center [643, 299] width 119 height 39
type input "***"
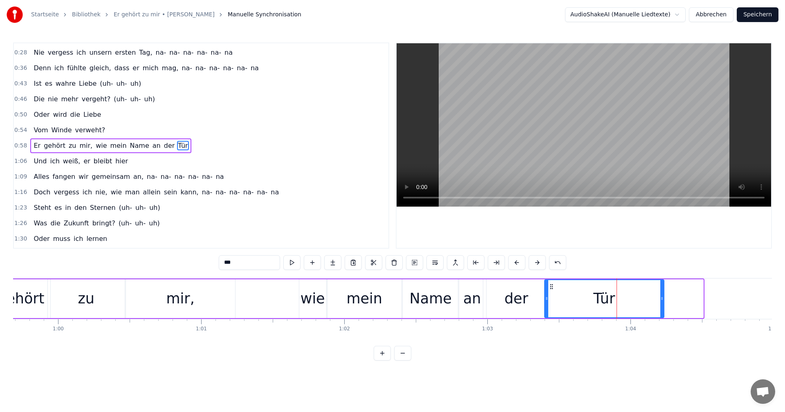
drag, startPoint x: 590, startPoint y: 287, endPoint x: 551, endPoint y: 293, distance: 39.6
click at [551, 293] on div "Tür" at bounding box center [604, 298] width 119 height 37
drag, startPoint x: 663, startPoint y: 299, endPoint x: 694, endPoint y: 303, distance: 31.7
click at [694, 303] on div at bounding box center [693, 298] width 3 height 37
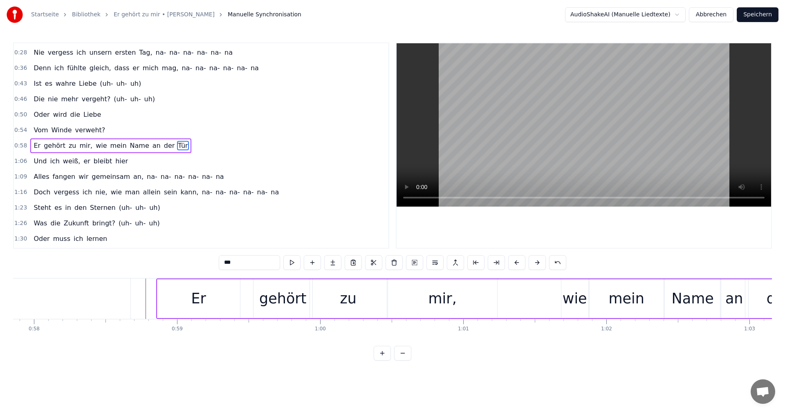
scroll to position [0, 8221]
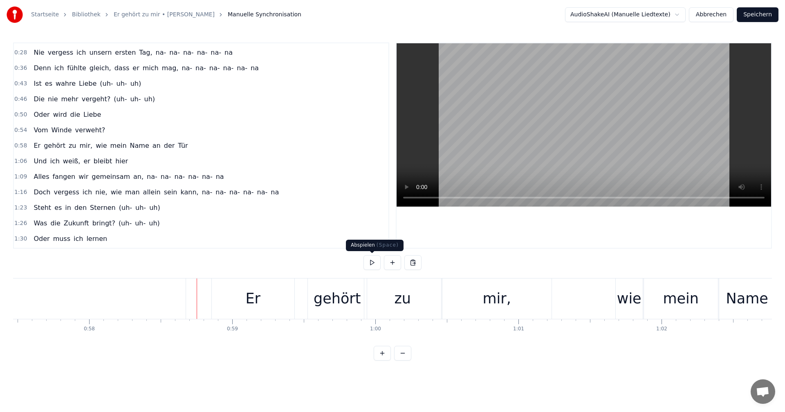
click at [373, 263] on button at bounding box center [371, 262] width 17 height 15
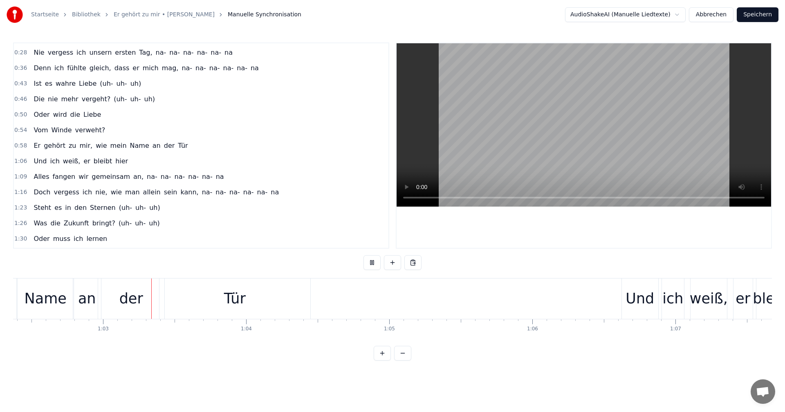
scroll to position [0, 8924]
click at [373, 263] on button at bounding box center [371, 262] width 17 height 15
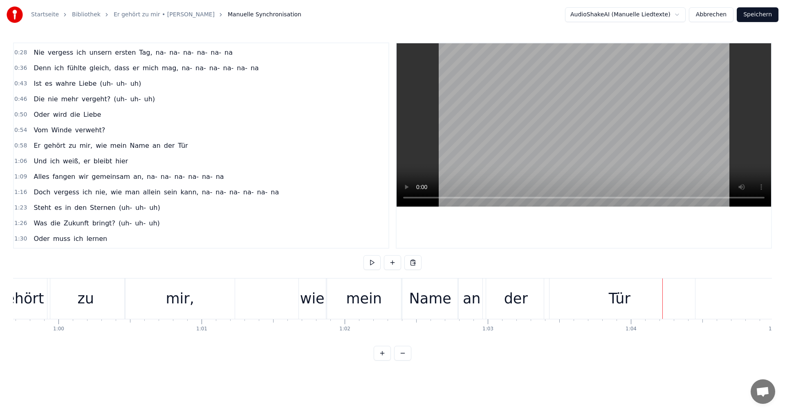
scroll to position [0, 8469]
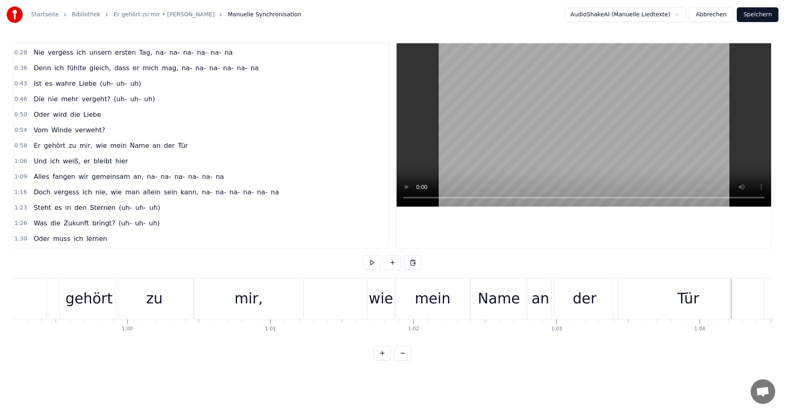
click at [542, 302] on div "an" at bounding box center [540, 299] width 18 height 22
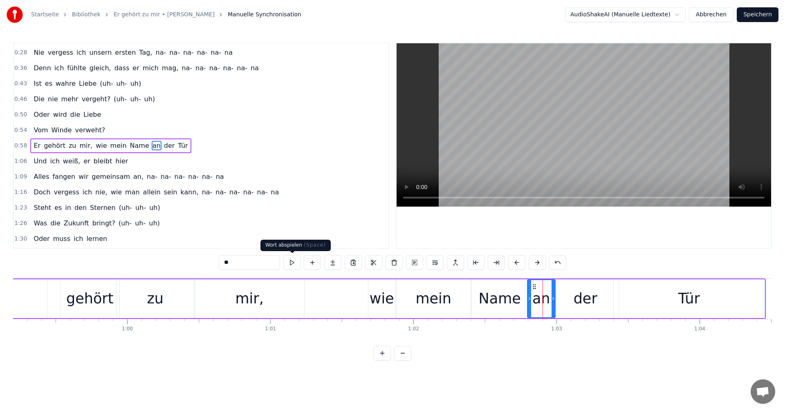
click at [294, 261] on button at bounding box center [291, 262] width 17 height 15
click at [499, 306] on div "Name" at bounding box center [500, 299] width 42 height 22
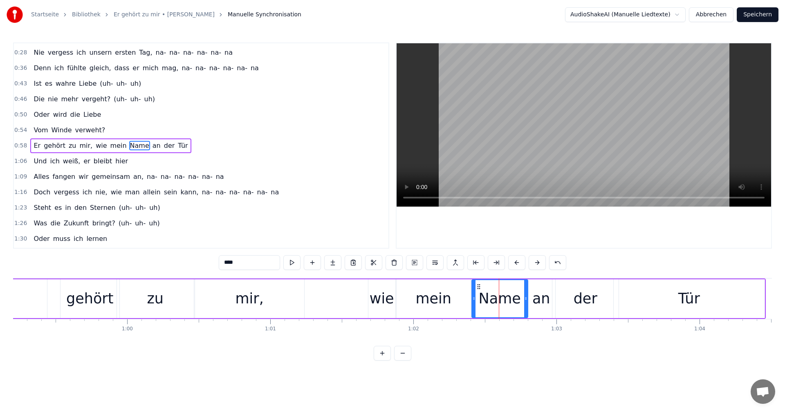
click at [451, 298] on div "mein" at bounding box center [433, 299] width 74 height 39
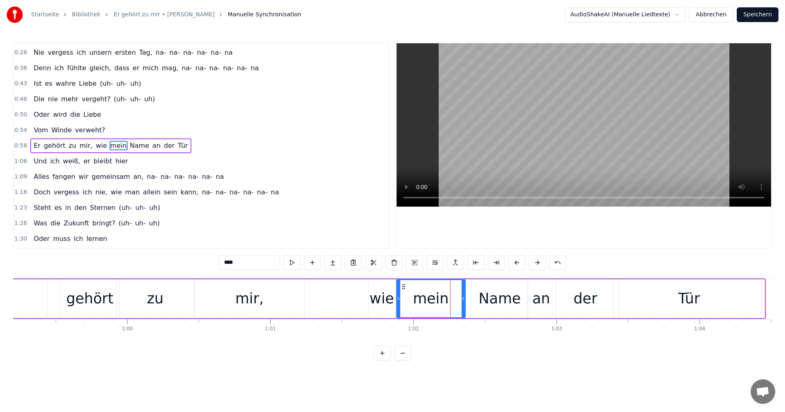
drag, startPoint x: 468, startPoint y: 298, endPoint x: 462, endPoint y: 299, distance: 5.3
click at [462, 299] on icon at bounding box center [462, 298] width 3 height 7
click at [484, 298] on div "Name" at bounding box center [500, 299] width 42 height 22
type input "****"
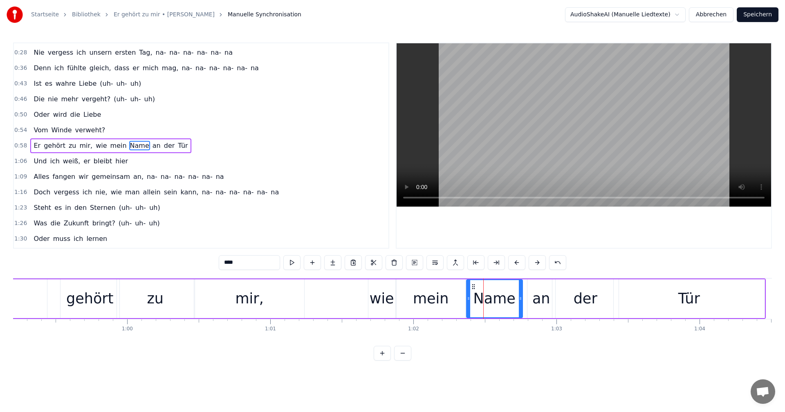
drag, startPoint x: 478, startPoint y: 287, endPoint x: 472, endPoint y: 290, distance: 6.2
click at [472, 290] on icon at bounding box center [473, 287] width 7 height 7
click at [357, 279] on div "Er gehört zu mir, wie mein Name an der Tür" at bounding box center [364, 299] width 802 height 40
click at [363, 280] on div "Er gehört zu mir, wie mein Name an der Tür" at bounding box center [364, 299] width 802 height 40
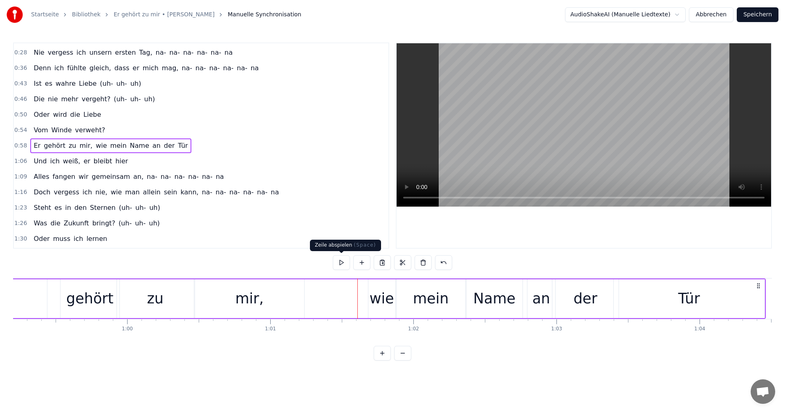
click at [342, 265] on button at bounding box center [341, 262] width 17 height 15
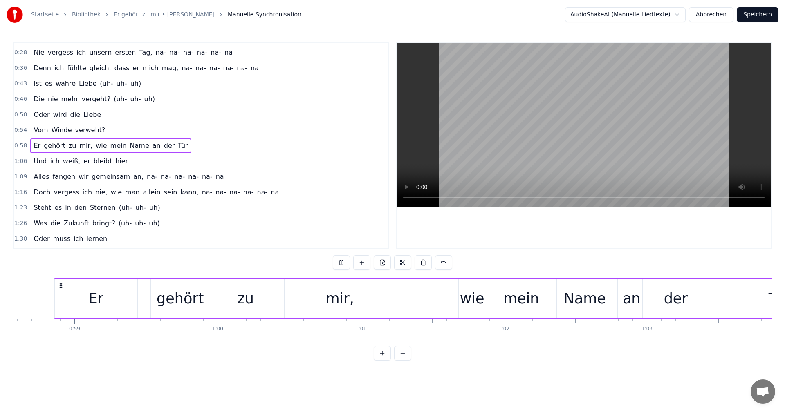
scroll to position [0, 8378]
click at [342, 264] on button at bounding box center [341, 262] width 17 height 15
click at [468, 298] on div "wie" at bounding box center [472, 299] width 25 height 22
drag, startPoint x: 461, startPoint y: 298, endPoint x: 453, endPoint y: 298, distance: 8.2
click at [453, 298] on icon at bounding box center [452, 298] width 3 height 7
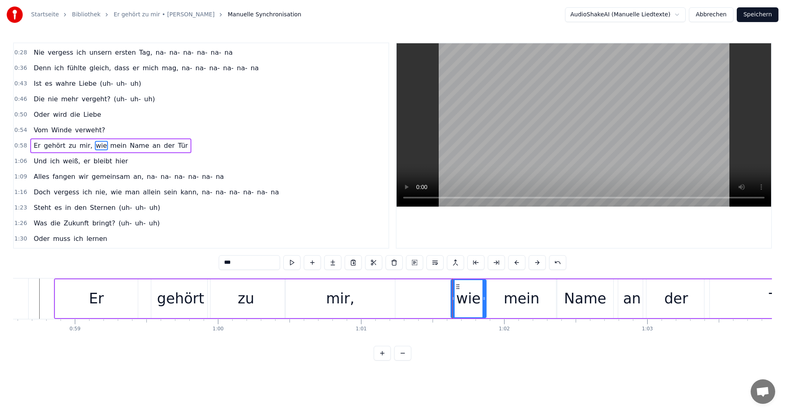
scroll to position [0, 8374]
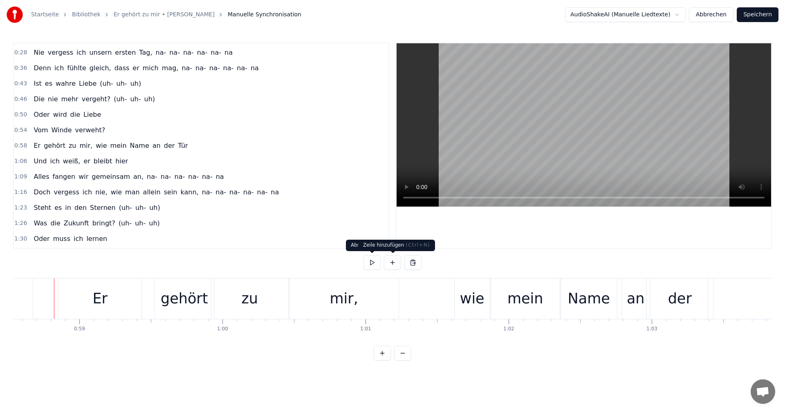
click at [384, 265] on button at bounding box center [392, 262] width 17 height 15
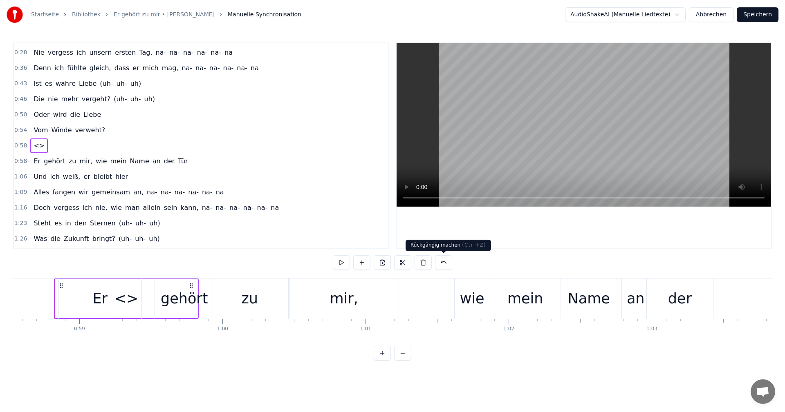
click at [439, 261] on button at bounding box center [443, 262] width 17 height 15
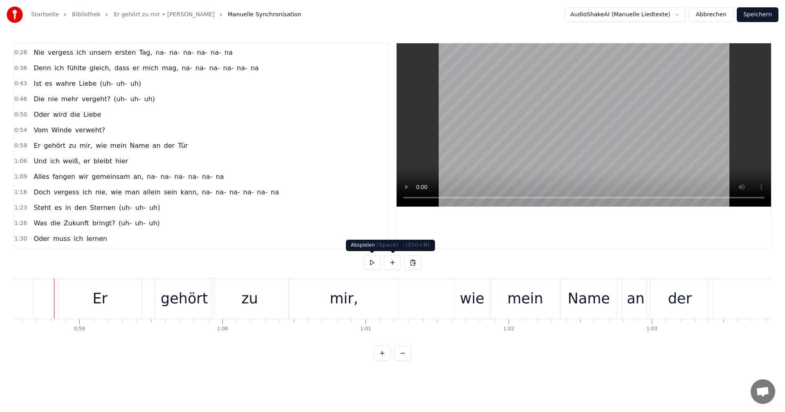
click at [371, 264] on button at bounding box center [371, 262] width 17 height 15
click at [251, 307] on div "zu" at bounding box center [249, 299] width 17 height 22
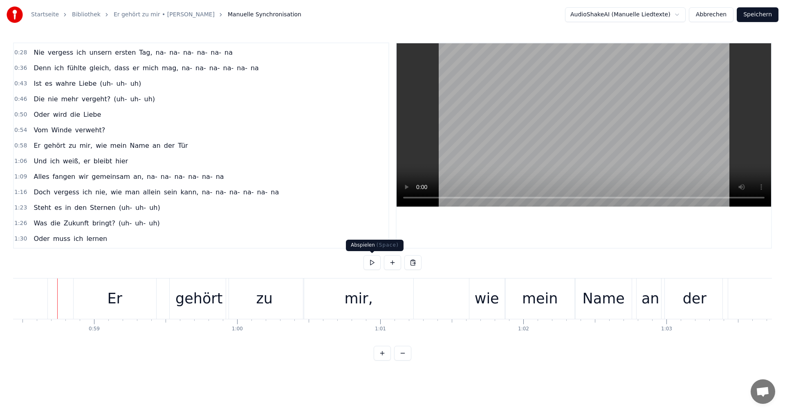
click at [374, 261] on button at bounding box center [371, 262] width 17 height 15
click at [373, 259] on button at bounding box center [371, 262] width 17 height 15
click at [256, 300] on div "zu" at bounding box center [264, 299] width 77 height 40
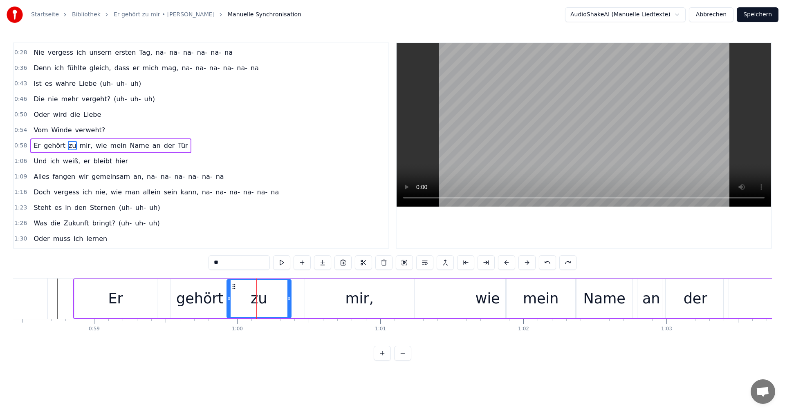
drag, startPoint x: 301, startPoint y: 298, endPoint x: 288, endPoint y: 300, distance: 12.8
click at [288, 300] on icon at bounding box center [288, 298] width 3 height 7
click at [321, 297] on div "mir," at bounding box center [359, 299] width 109 height 39
type input "****"
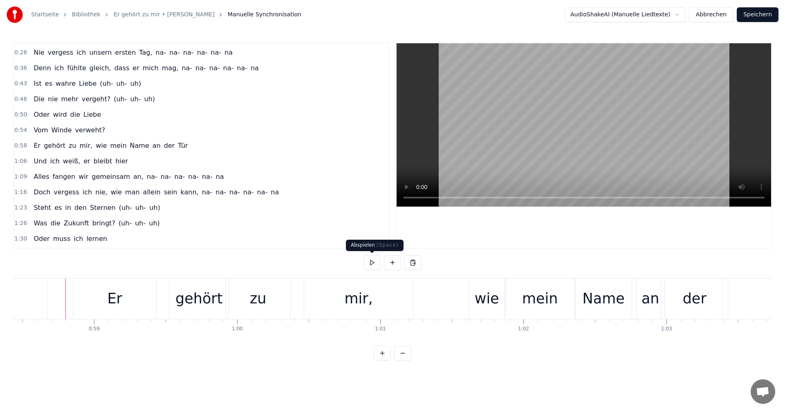
click at [369, 262] on button at bounding box center [371, 262] width 17 height 15
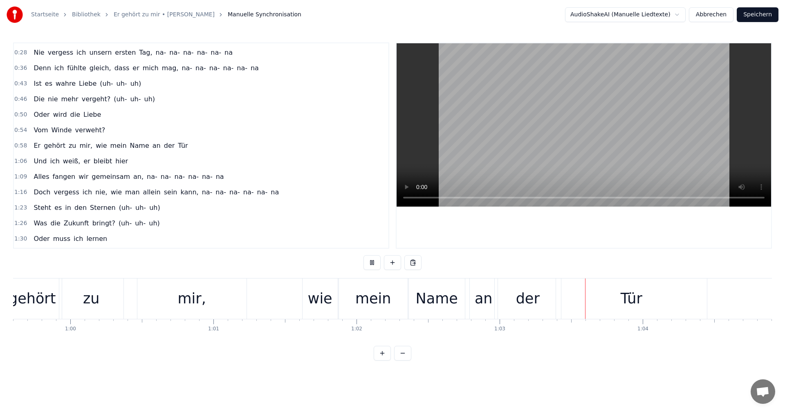
click at [369, 262] on button at bounding box center [371, 262] width 17 height 15
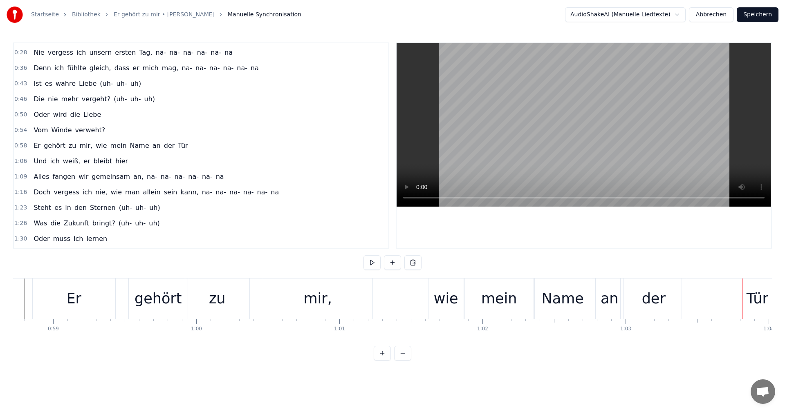
scroll to position [0, 8372]
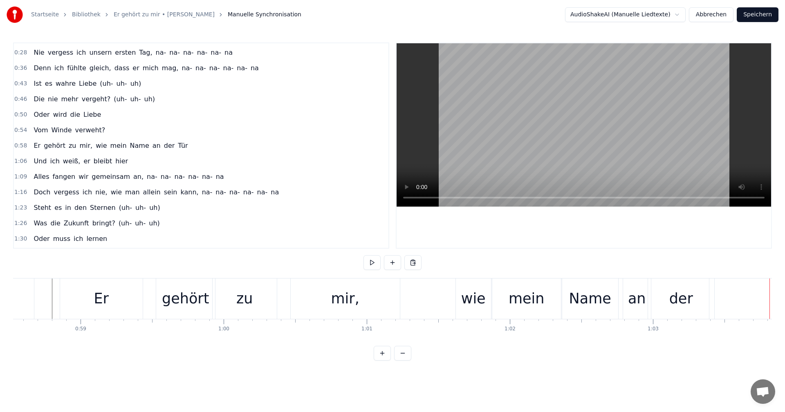
click at [640, 301] on div "an" at bounding box center [637, 299] width 18 height 22
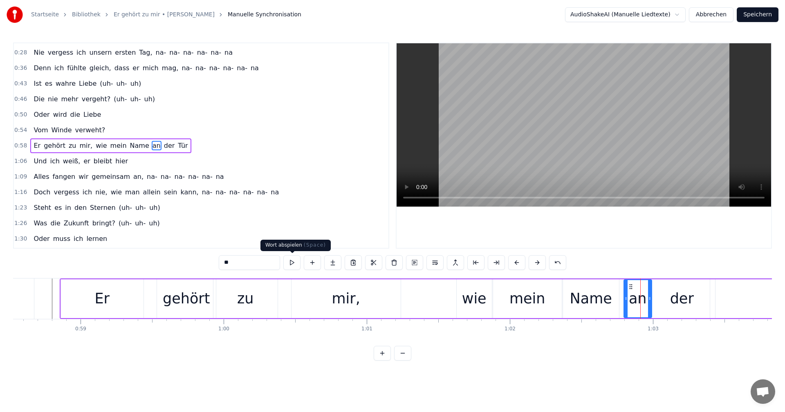
click at [288, 261] on button at bounding box center [291, 262] width 17 height 15
click at [595, 302] on div "Name" at bounding box center [591, 299] width 42 height 22
type input "****"
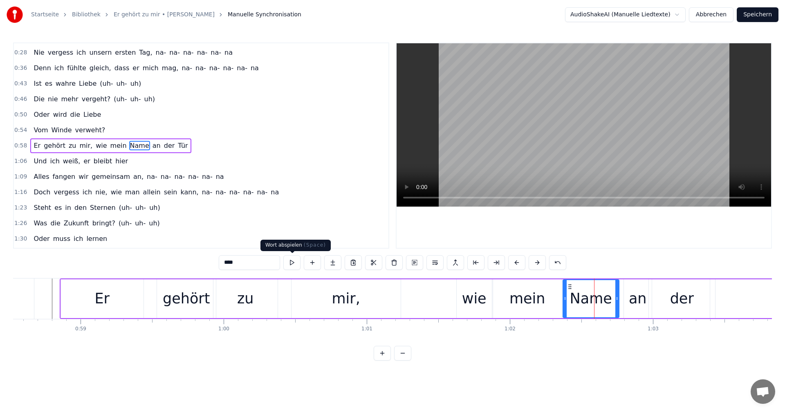
click at [291, 262] on button at bounding box center [291, 262] width 17 height 15
